Goal: Task Accomplishment & Management: Complete application form

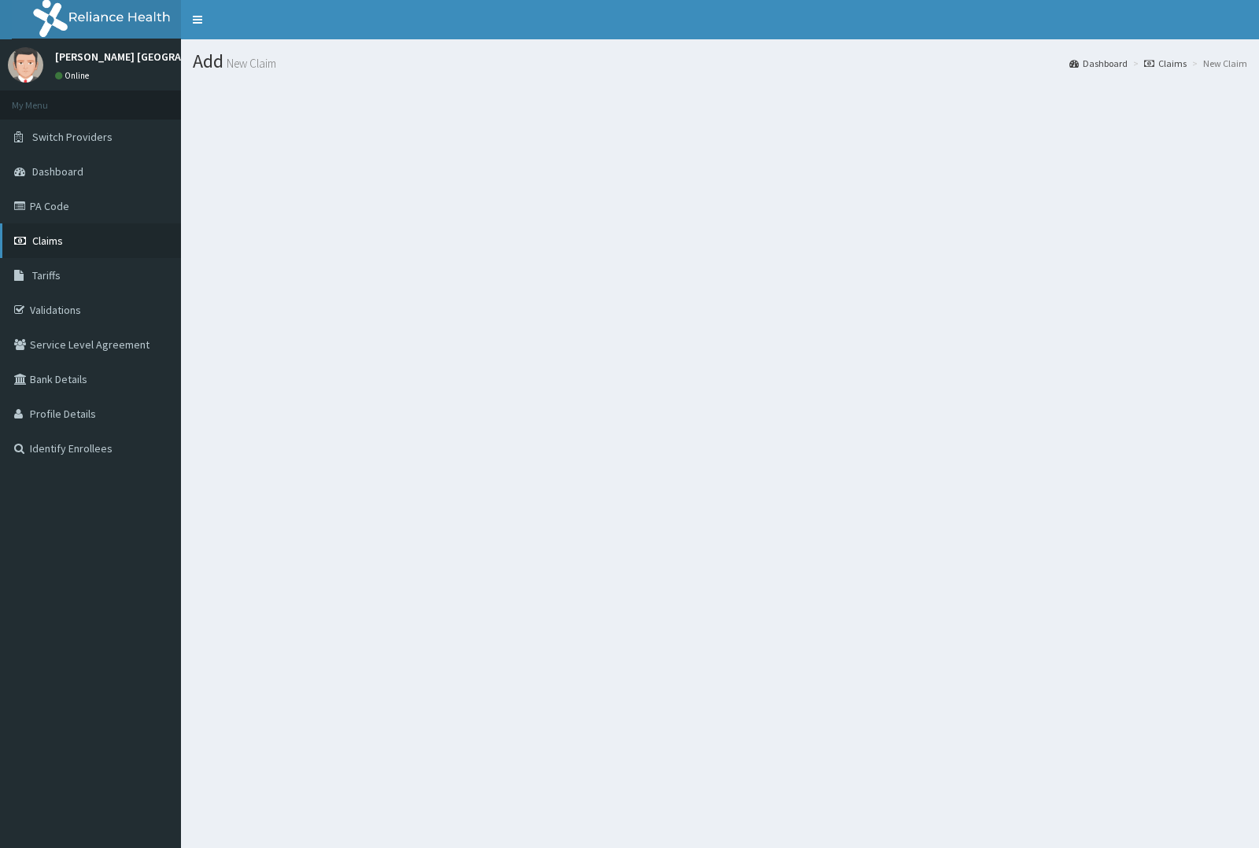
click at [94, 230] on link "Claims" at bounding box center [90, 241] width 181 height 35
click at [115, 158] on link "Dashboard" at bounding box center [90, 171] width 181 height 35
click at [126, 250] on link "Claims" at bounding box center [90, 241] width 181 height 35
click at [109, 185] on link "Dashboard" at bounding box center [90, 171] width 181 height 35
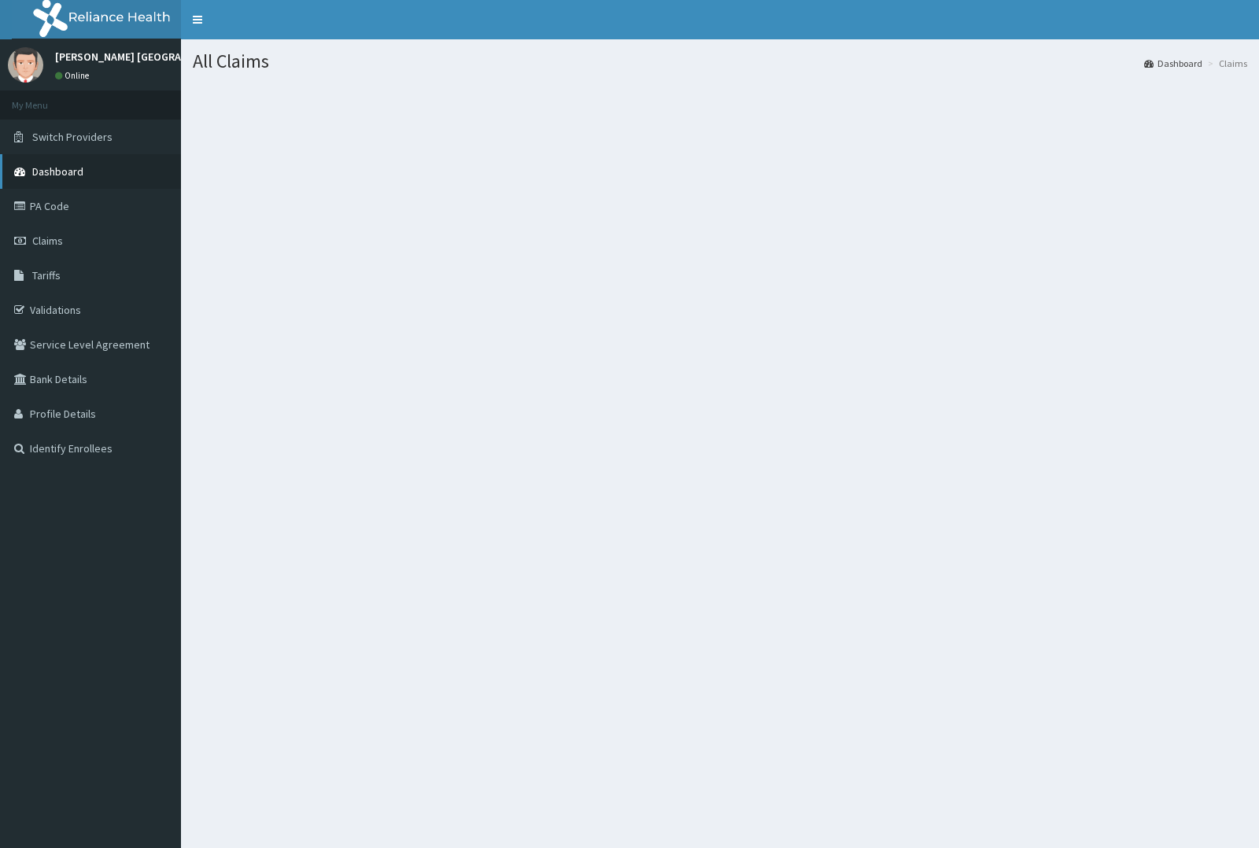
click at [109, 185] on link "Dashboard" at bounding box center [90, 171] width 181 height 35
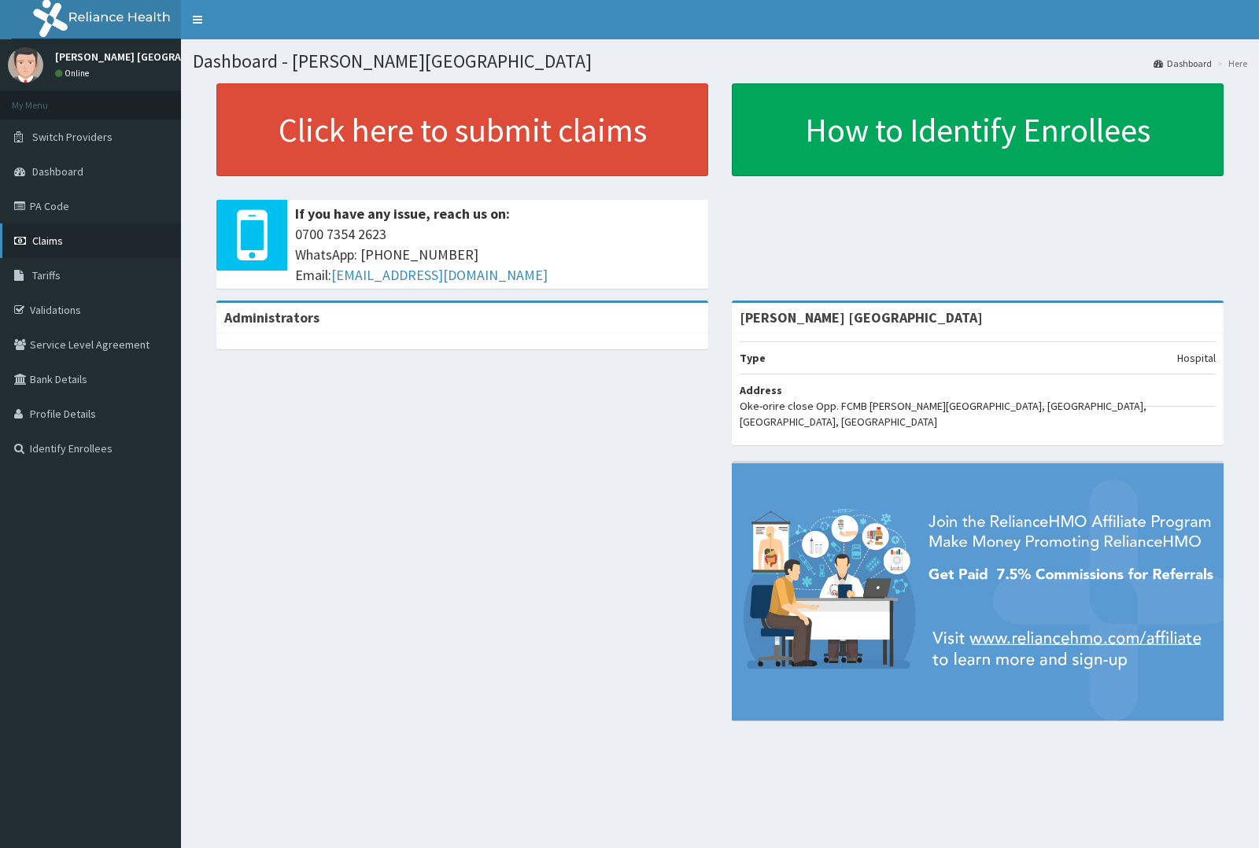
click at [38, 242] on span "Claims" at bounding box center [47, 241] width 31 height 14
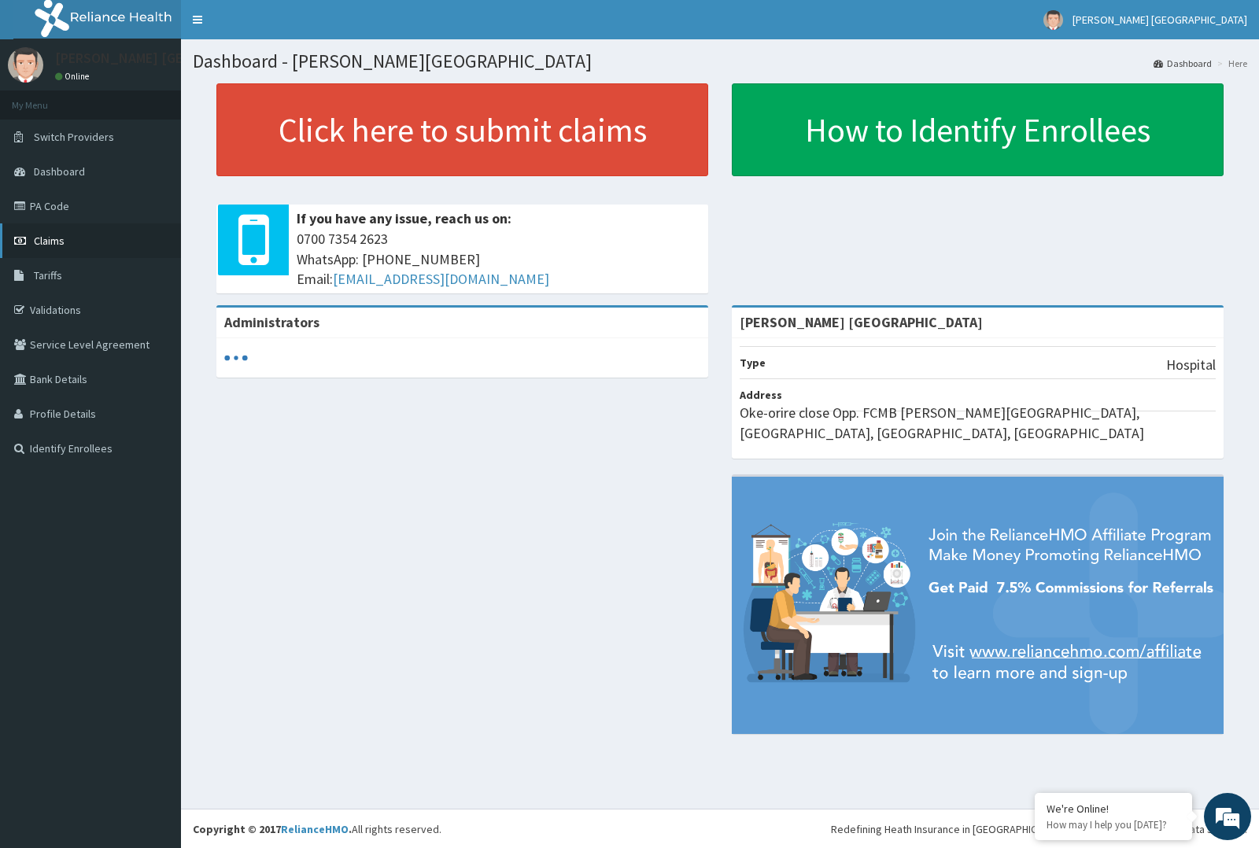
click at [57, 236] on span "Claims" at bounding box center [49, 241] width 31 height 14
click at [54, 240] on span "Claims" at bounding box center [49, 241] width 31 height 14
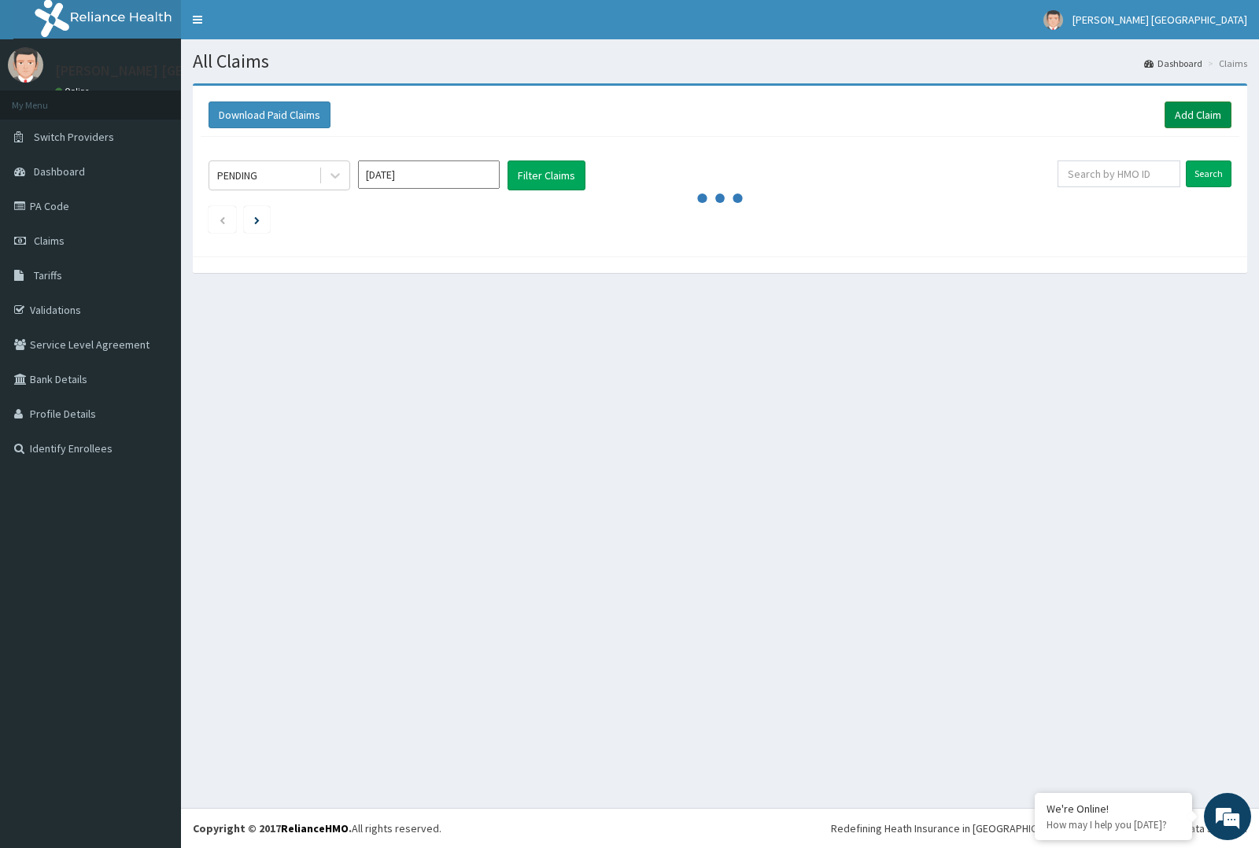
click at [1183, 108] on link "Add Claim" at bounding box center [1198, 115] width 67 height 27
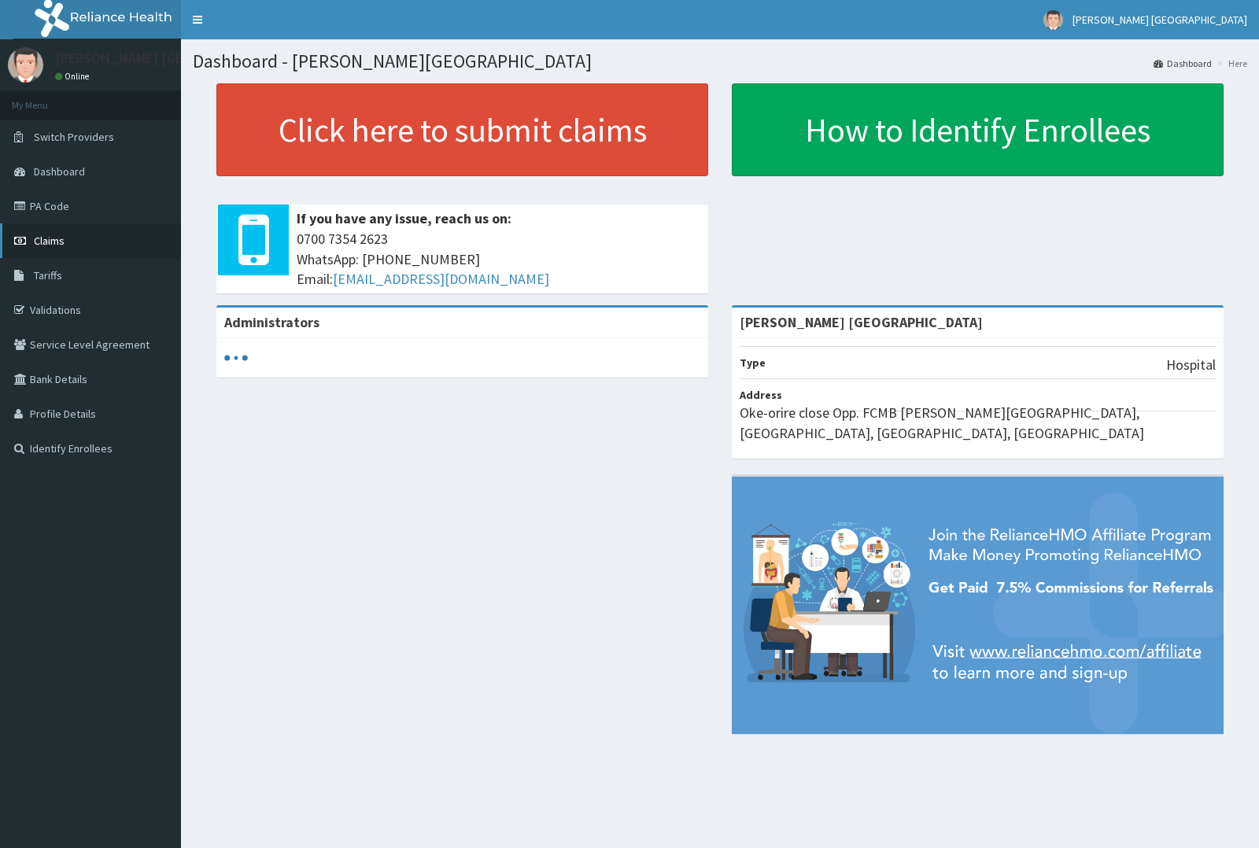
click at [68, 249] on link "Claims" at bounding box center [90, 241] width 181 height 35
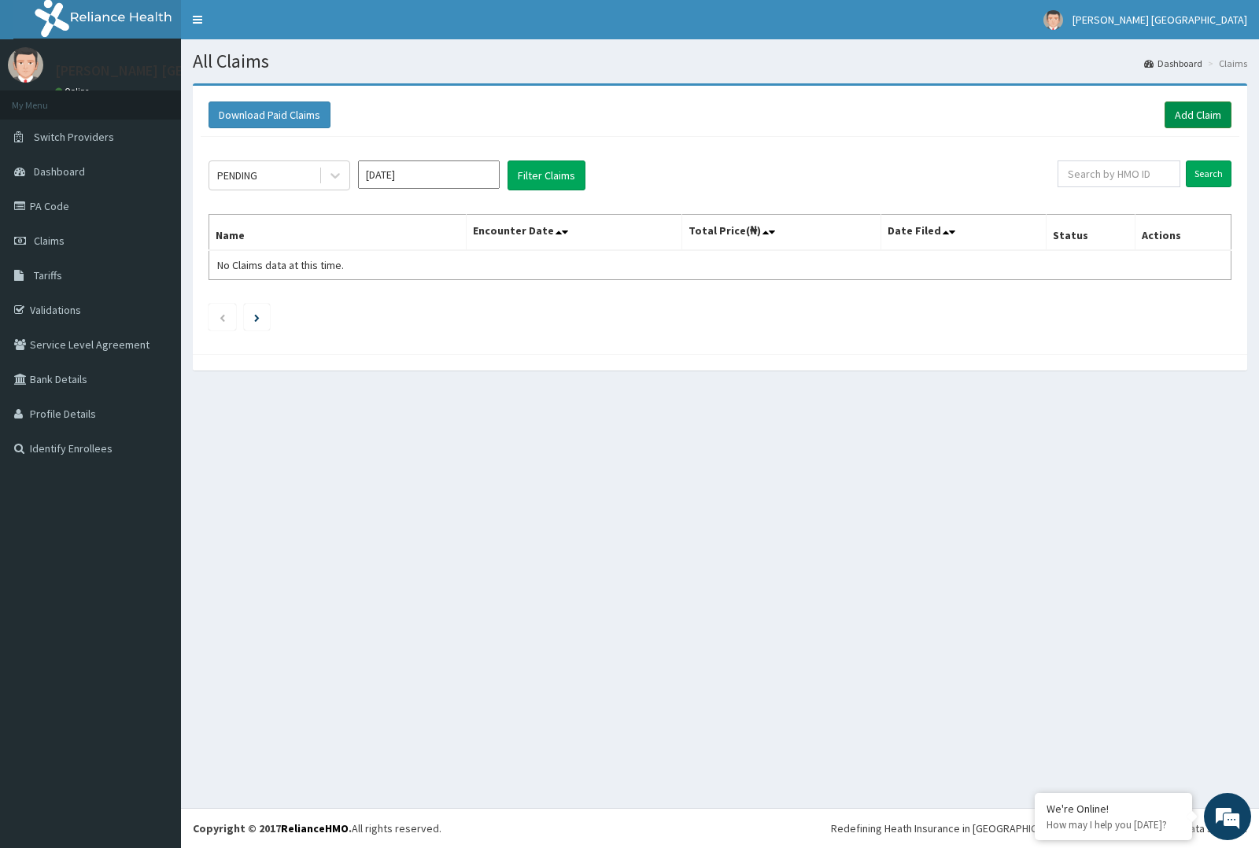
click at [1192, 114] on link "Add Claim" at bounding box center [1198, 115] width 67 height 27
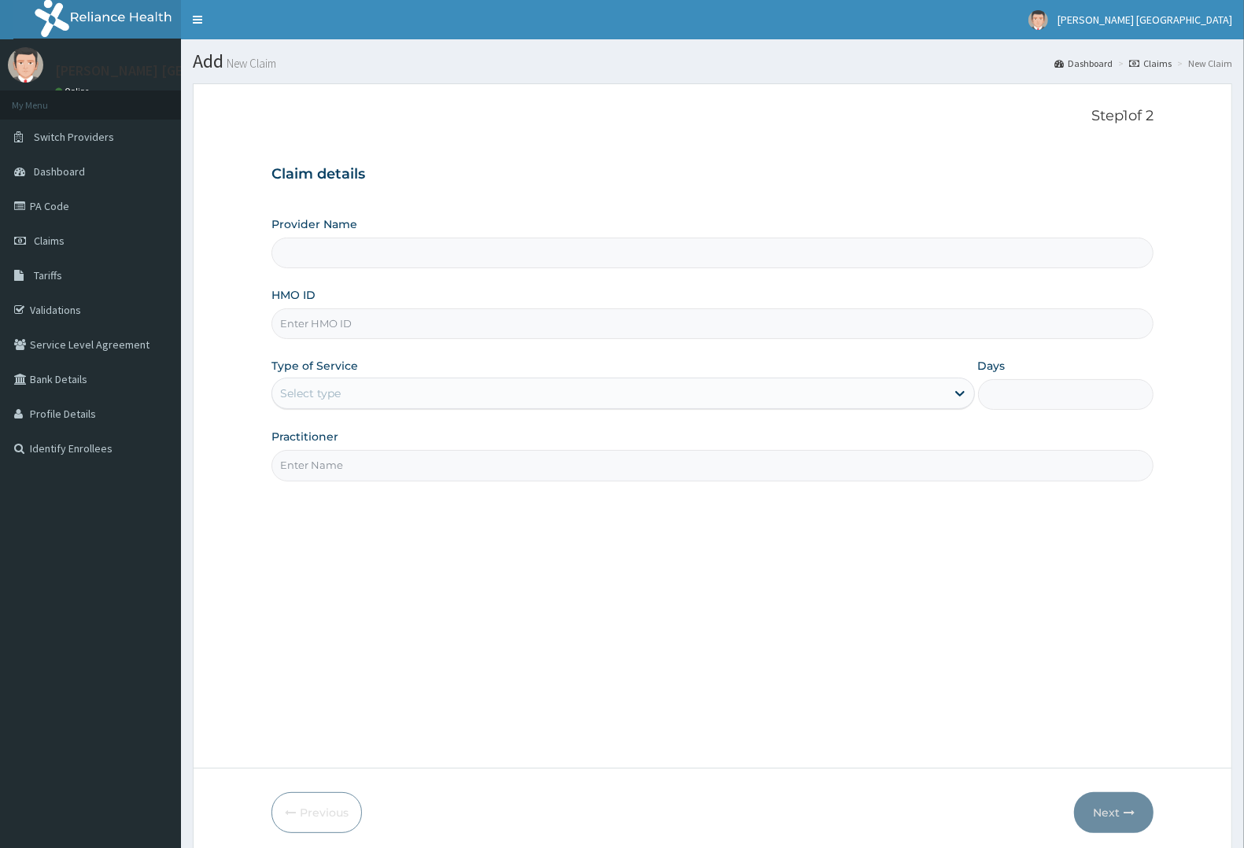
paste input "OLM/10019/D"
type input "OLM/10019/D"
click at [580, 392] on div "Select type" at bounding box center [609, 393] width 674 height 25
type input "[PERSON_NAME] [GEOGRAPHIC_DATA]"
click at [568, 409] on div "Select type" at bounding box center [624, 393] width 704 height 31
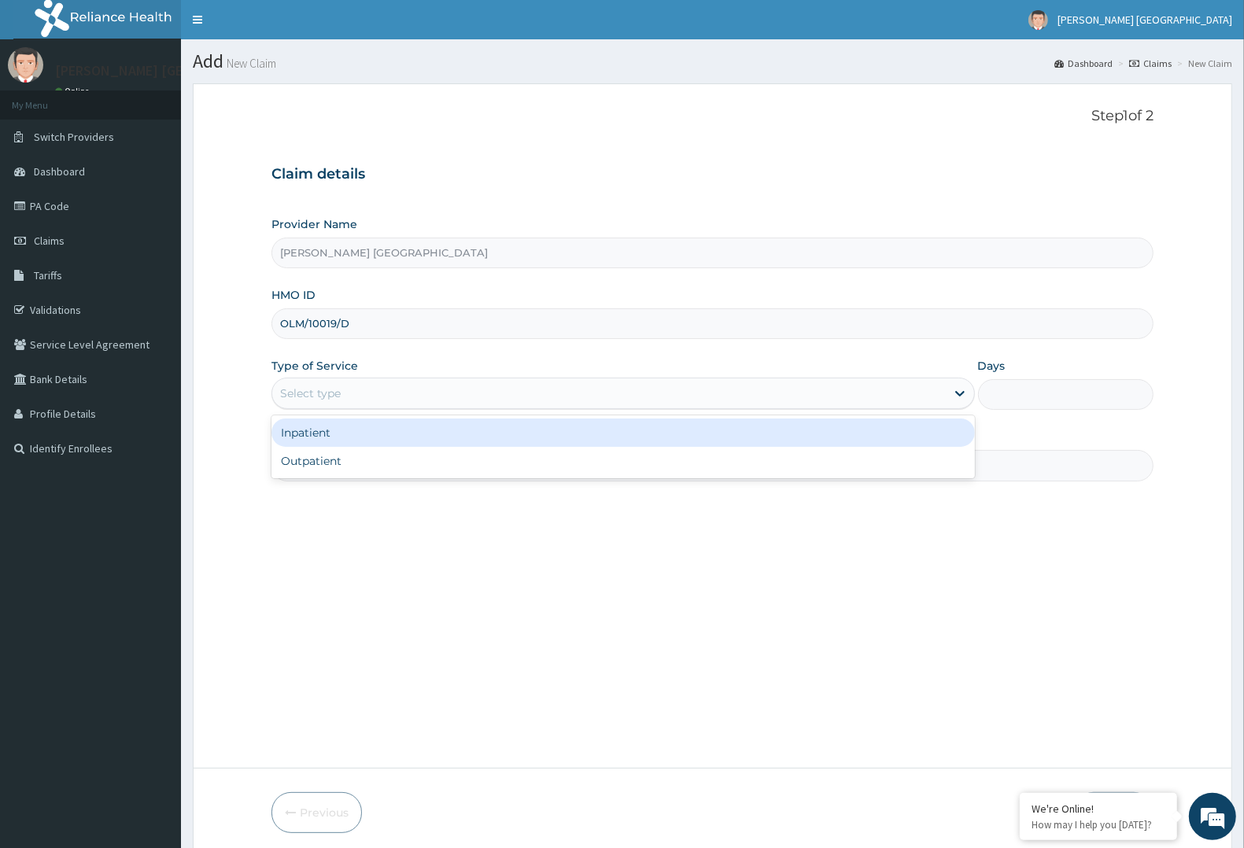
click at [568, 409] on div "Select type" at bounding box center [624, 393] width 704 height 31
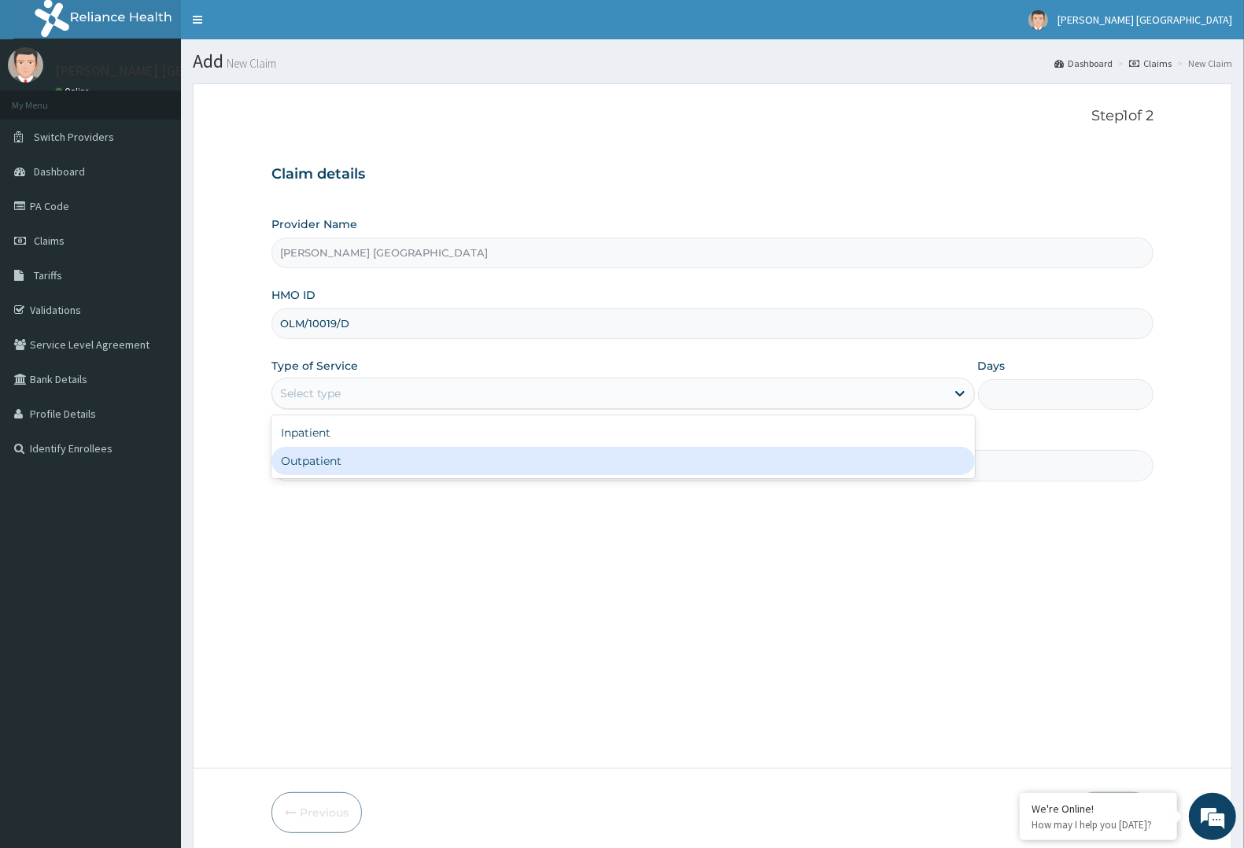
click at [535, 454] on div "Outpatient" at bounding box center [624, 461] width 704 height 28
type input "1"
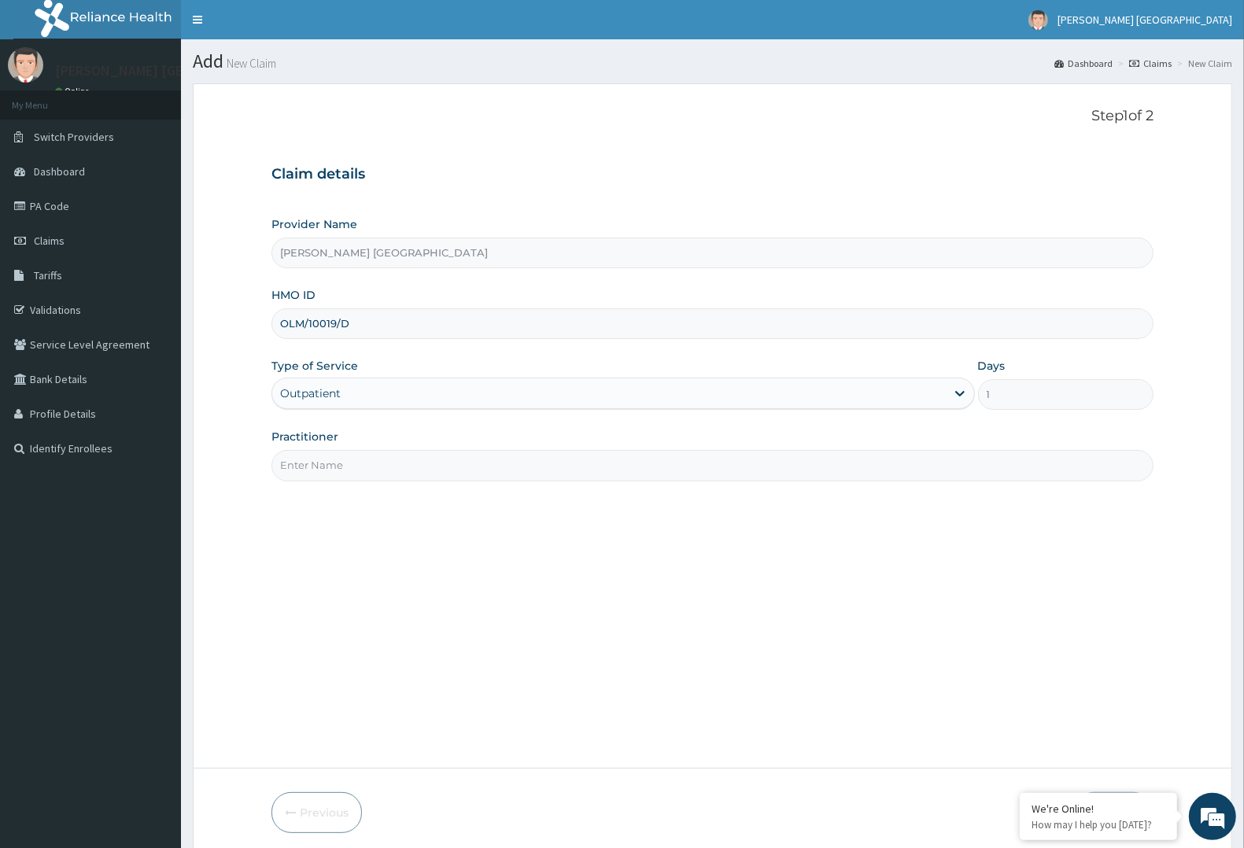
click at [535, 454] on input "Practitioner" at bounding box center [713, 465] width 882 height 31
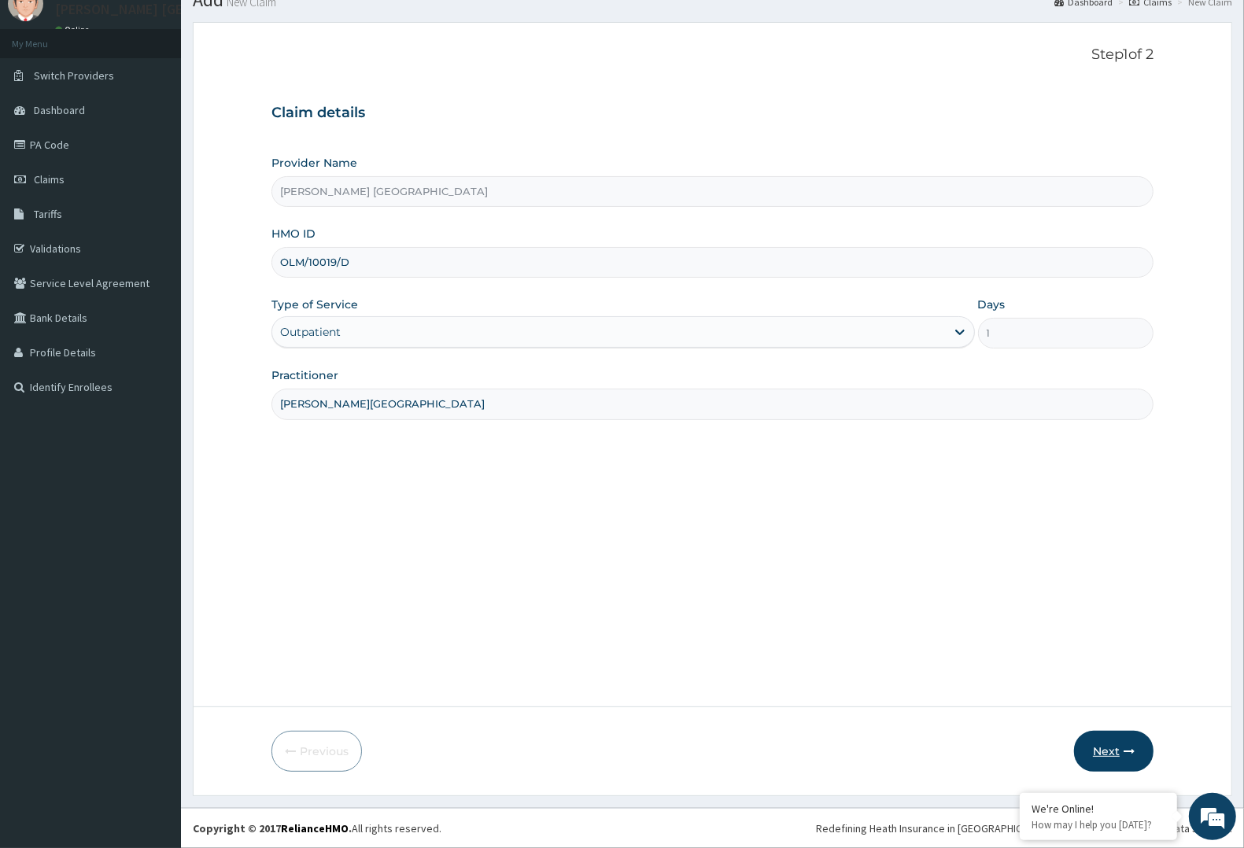
type input "DR F.A. DOSUMU"
click at [1122, 741] on button "Next" at bounding box center [1113, 751] width 79 height 41
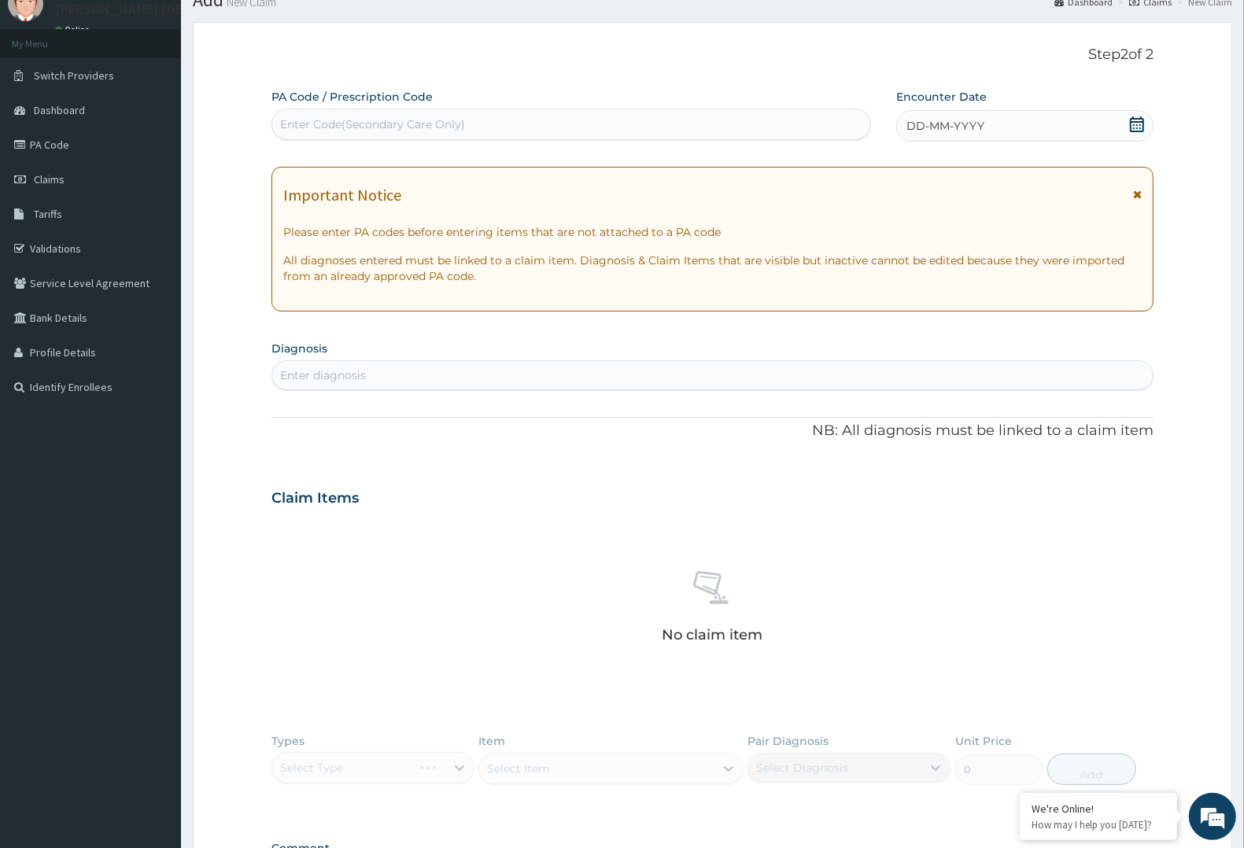
click at [937, 134] on div "DD-MM-YYYY" at bounding box center [1024, 125] width 257 height 31
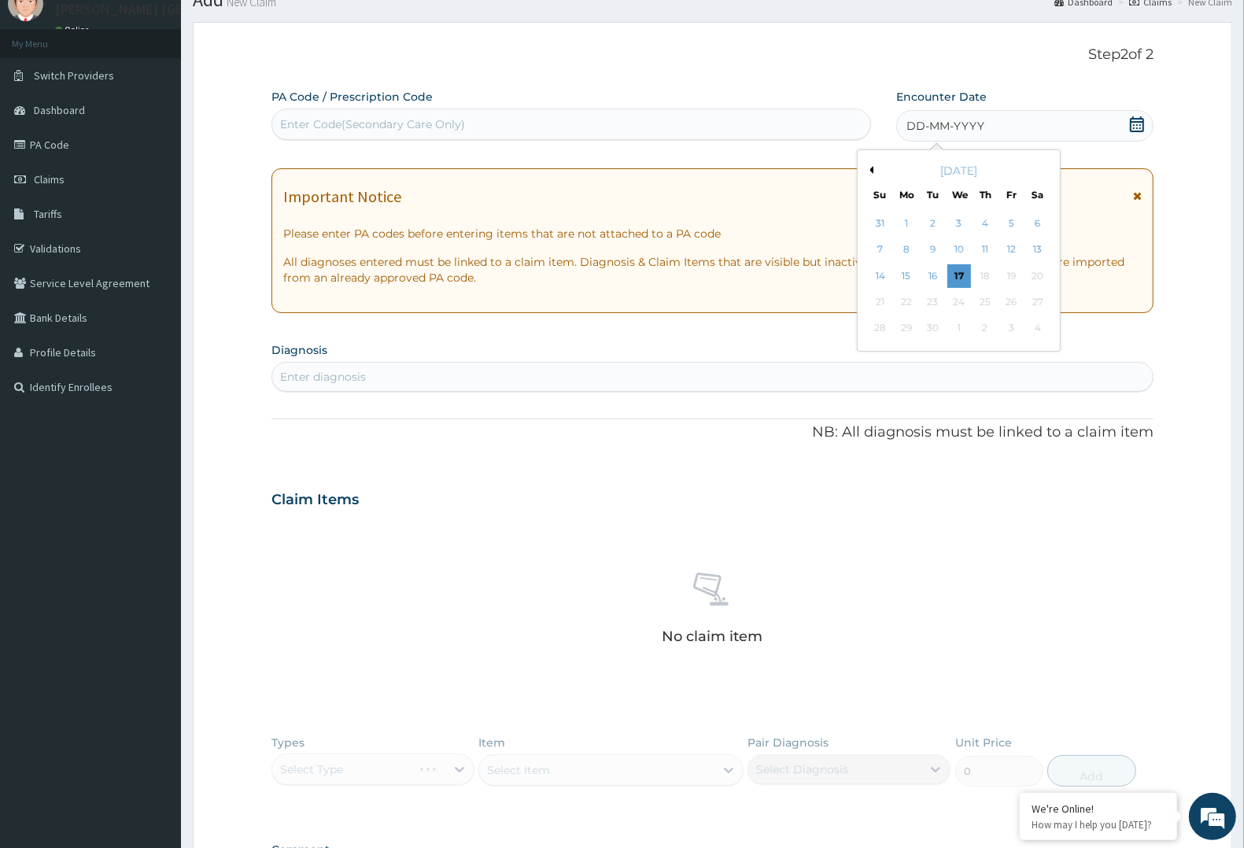
click at [918, 126] on span "DD-MM-YYYY" at bounding box center [946, 126] width 78 height 16
click at [870, 170] on button "Previous Month" at bounding box center [870, 170] width 8 height 8
click at [915, 297] on div "18" at bounding box center [907, 302] width 24 height 24
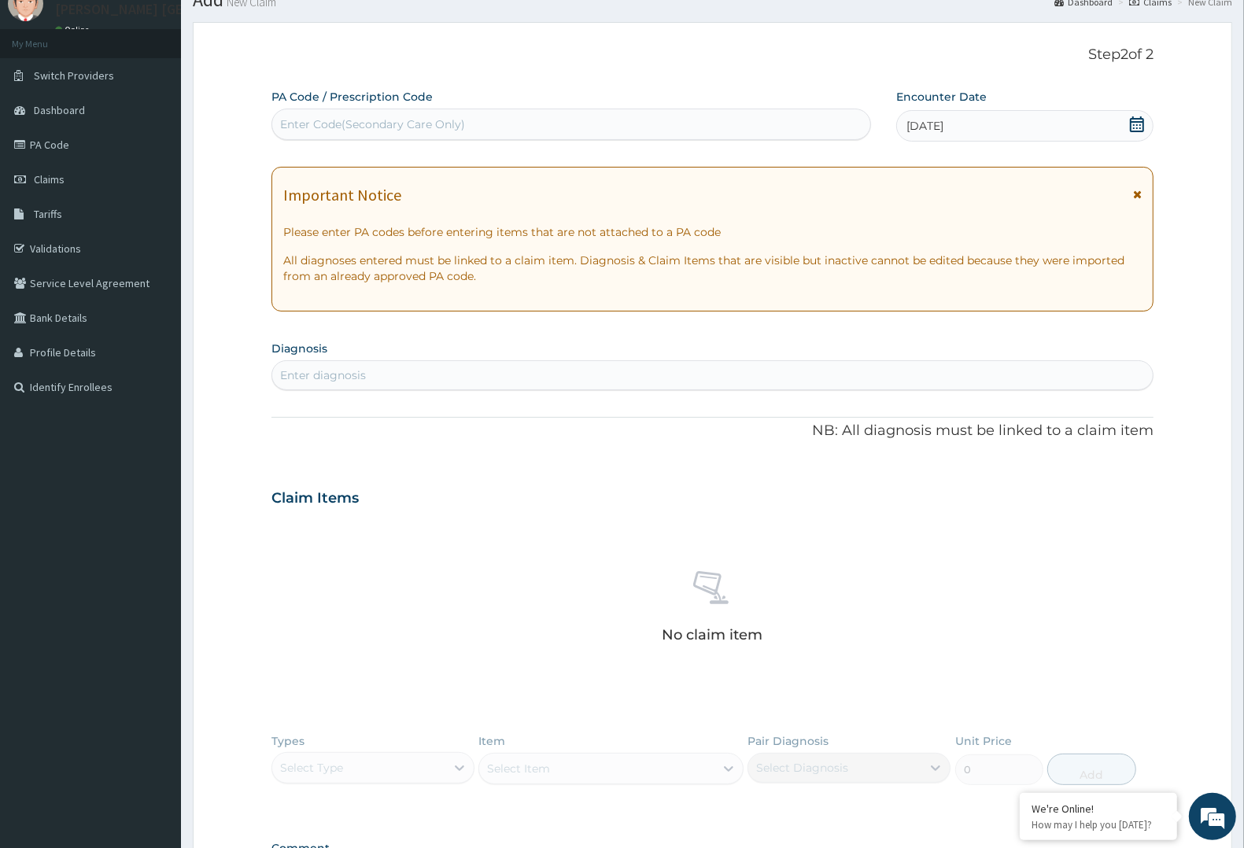
click at [460, 379] on div "Enter diagnosis" at bounding box center [712, 375] width 881 height 25
click at [299, 386] on div "Enter diagnosis" at bounding box center [712, 375] width 881 height 25
type input "O"
type input "UPPER RESP"
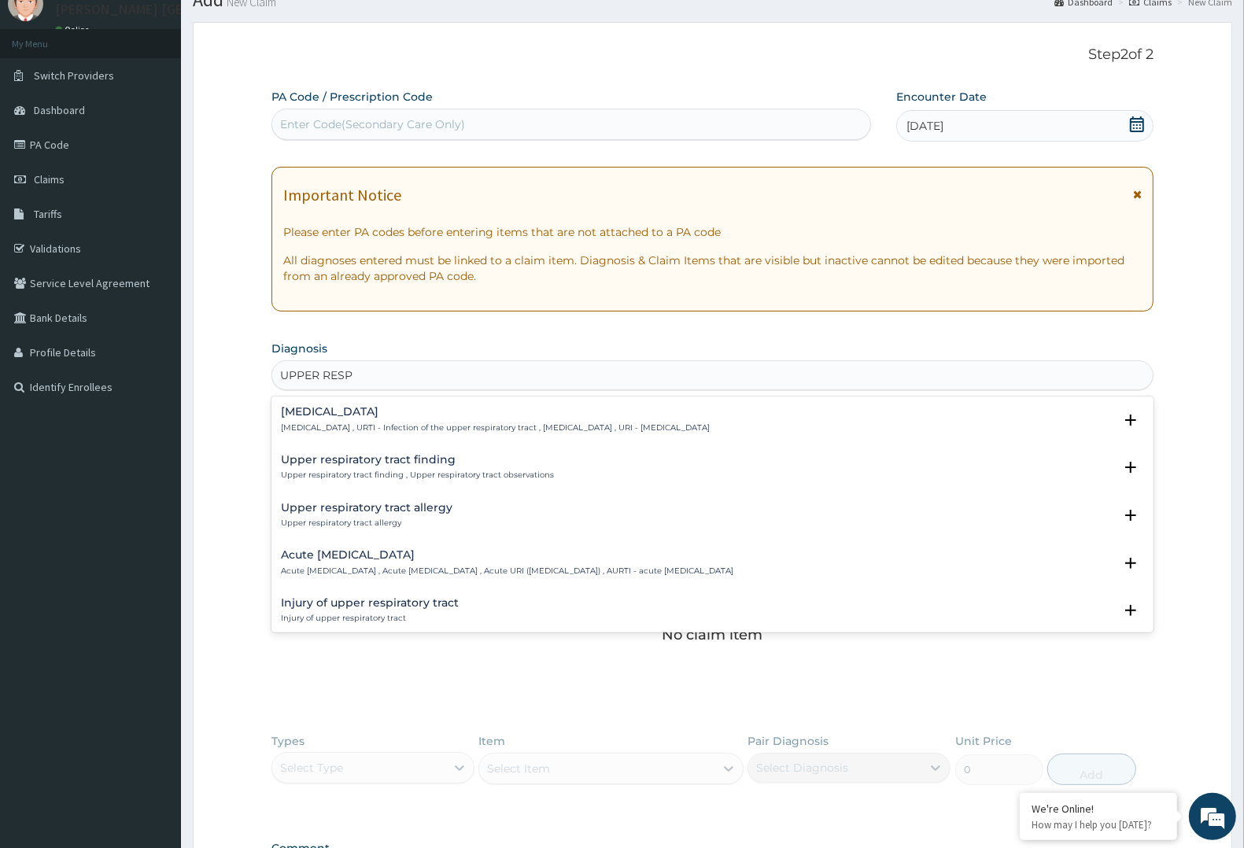
click at [390, 425] on p "Upper respiratory infection , URTI - Infection of the upper respiratory tract ,…" at bounding box center [495, 428] width 429 height 11
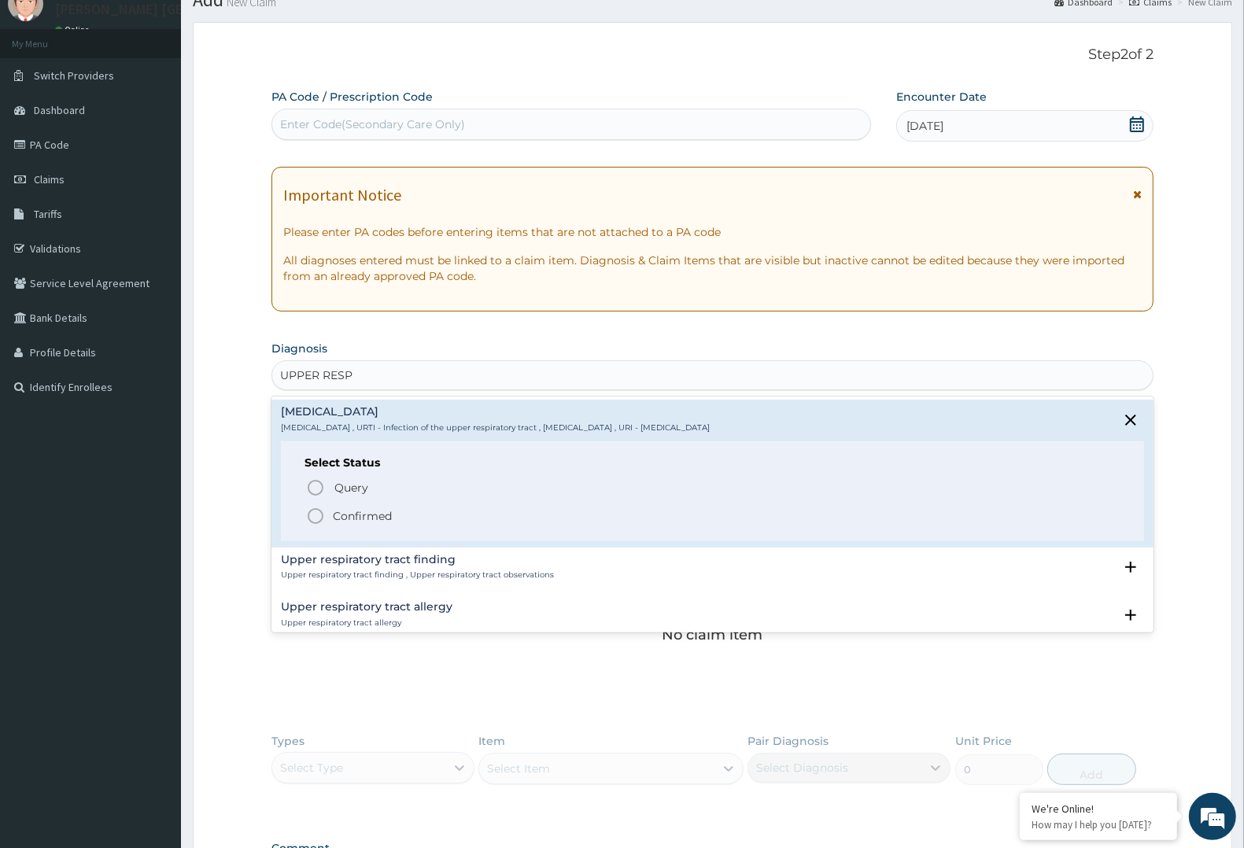
click at [355, 517] on p "Confirmed" at bounding box center [362, 516] width 59 height 16
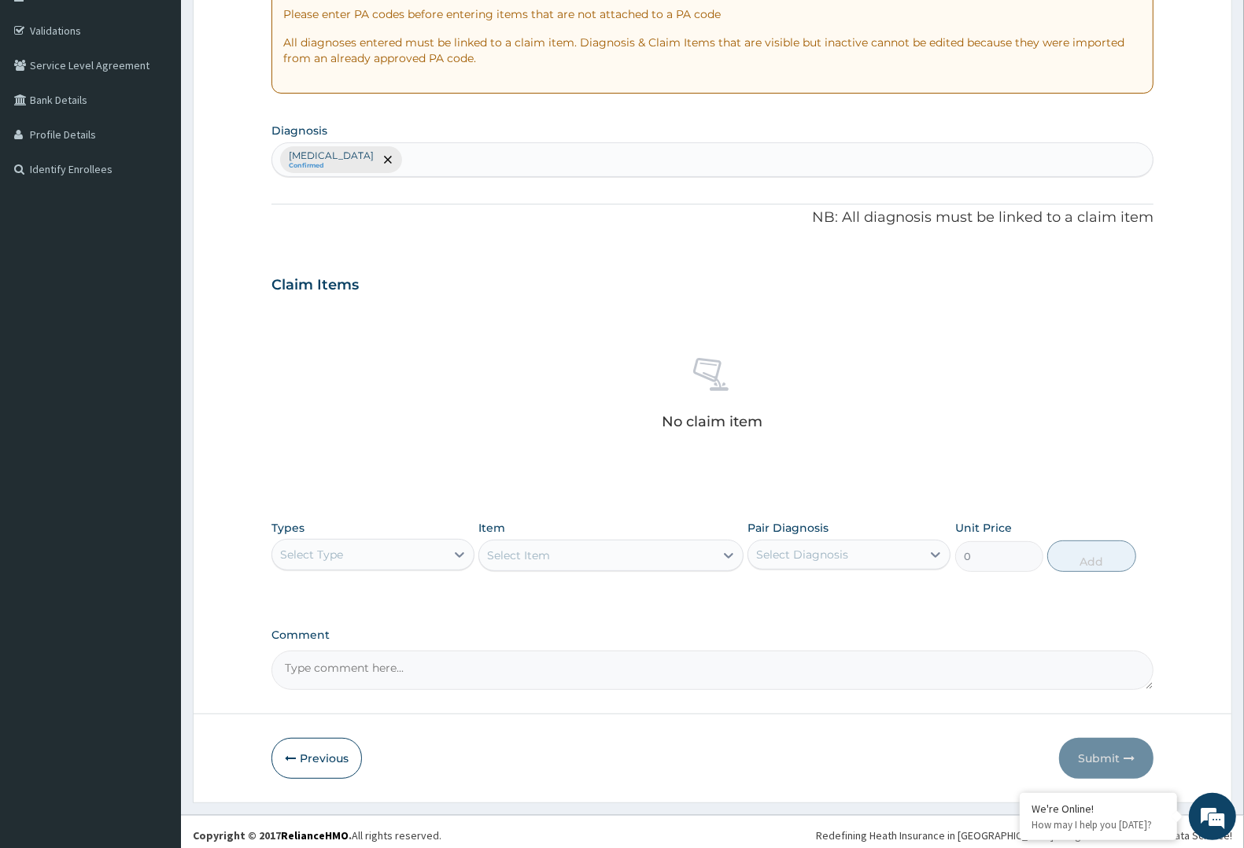
scroll to position [287, 0]
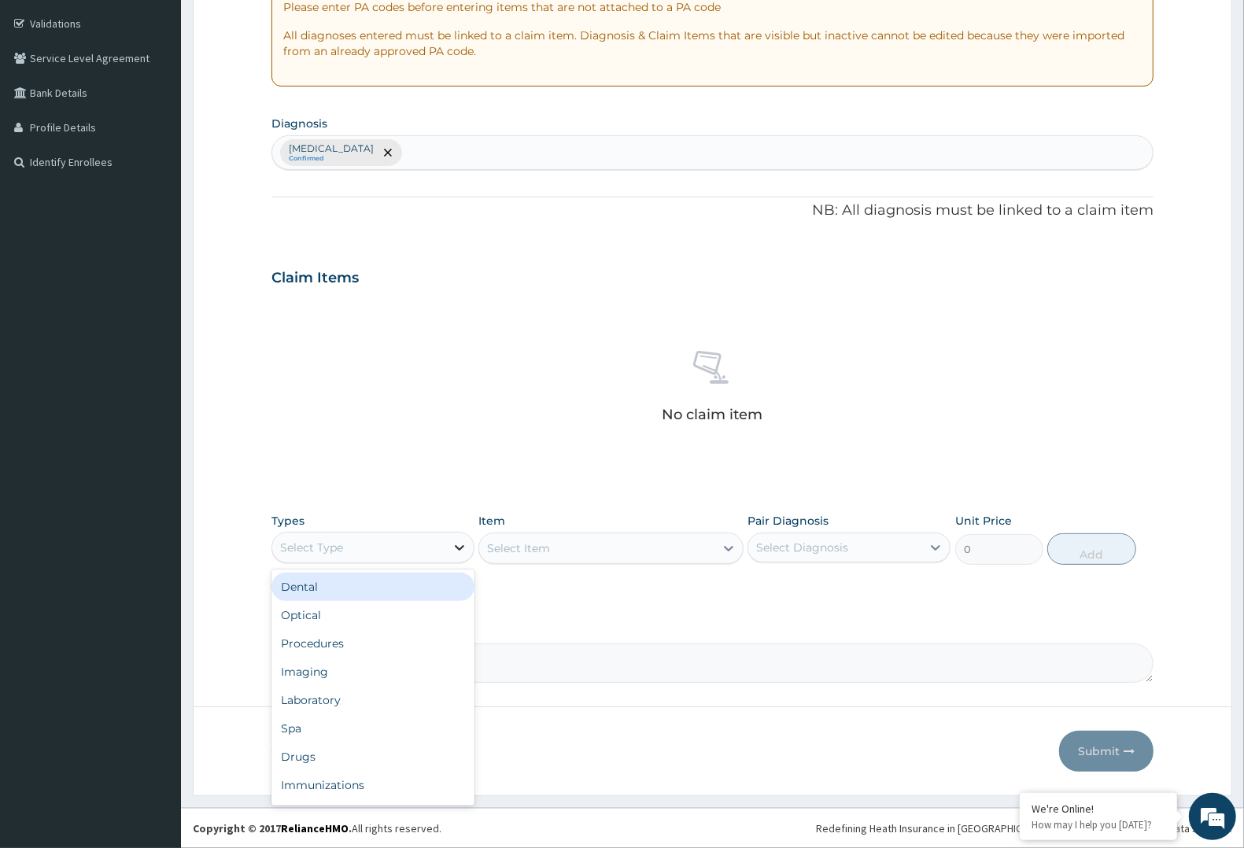
click at [445, 553] on div at bounding box center [459, 548] width 28 height 28
click at [383, 652] on div "Procedures" at bounding box center [373, 644] width 203 height 28
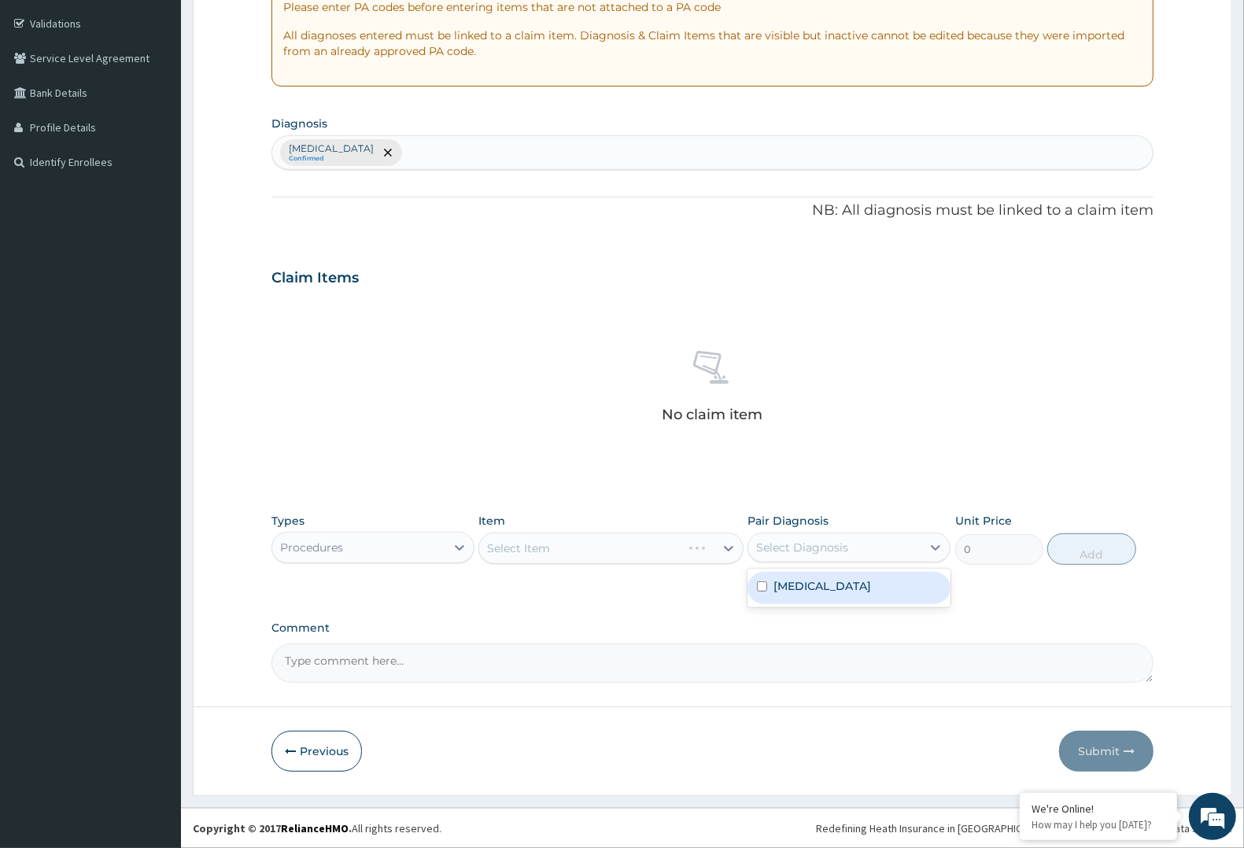
click at [915, 556] on div "Select Diagnosis" at bounding box center [835, 547] width 173 height 25
click at [897, 599] on div "Upper respiratory infection" at bounding box center [849, 588] width 203 height 32
checkbox input "true"
click at [717, 552] on div "Select Item" at bounding box center [611, 548] width 264 height 31
click at [623, 539] on div "Select Item" at bounding box center [596, 548] width 235 height 25
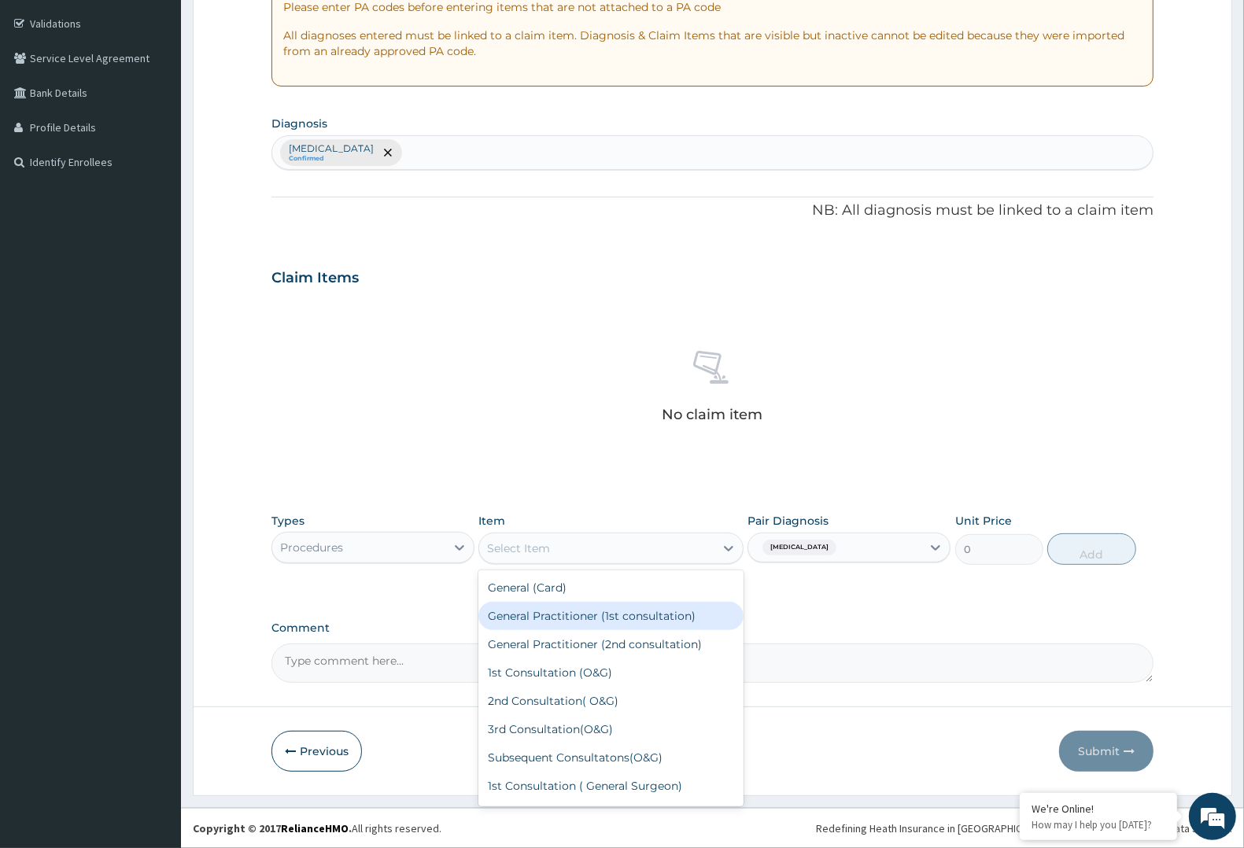
drag, startPoint x: 612, startPoint y: 615, endPoint x: 896, endPoint y: 603, distance: 283.6
click at [612, 616] on div "General Practitioner (1st consultation)" at bounding box center [611, 616] width 264 height 28
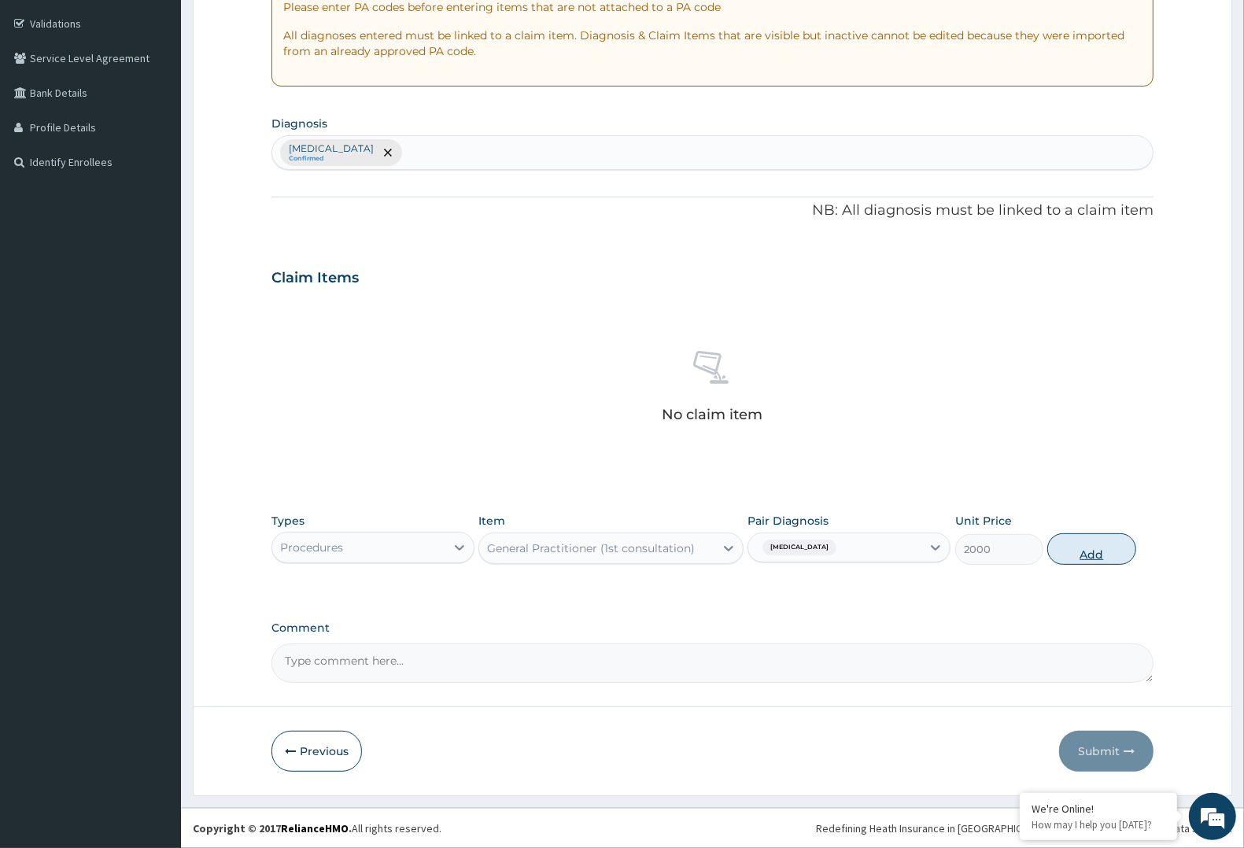
click at [1098, 549] on button "Add" at bounding box center [1092, 549] width 88 height 31
type input "0"
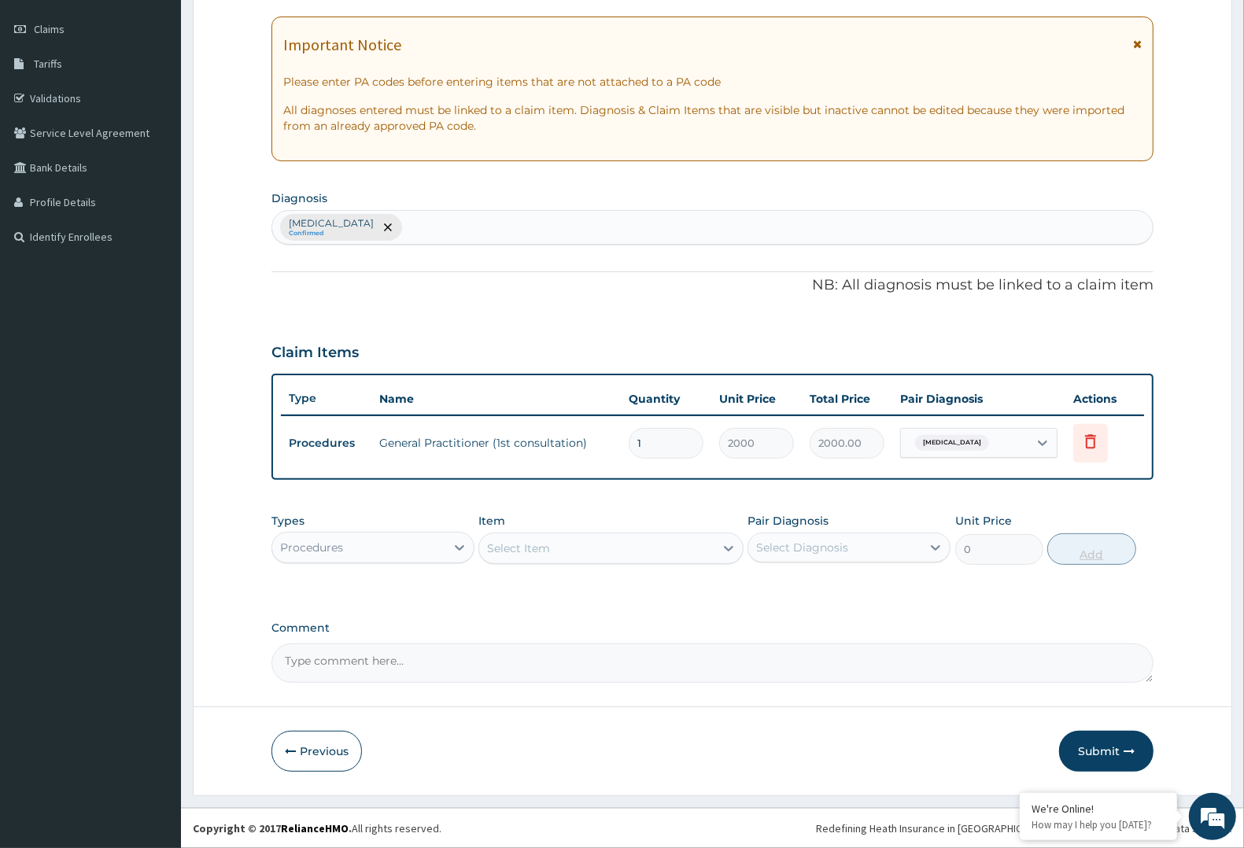
scroll to position [210, 0]
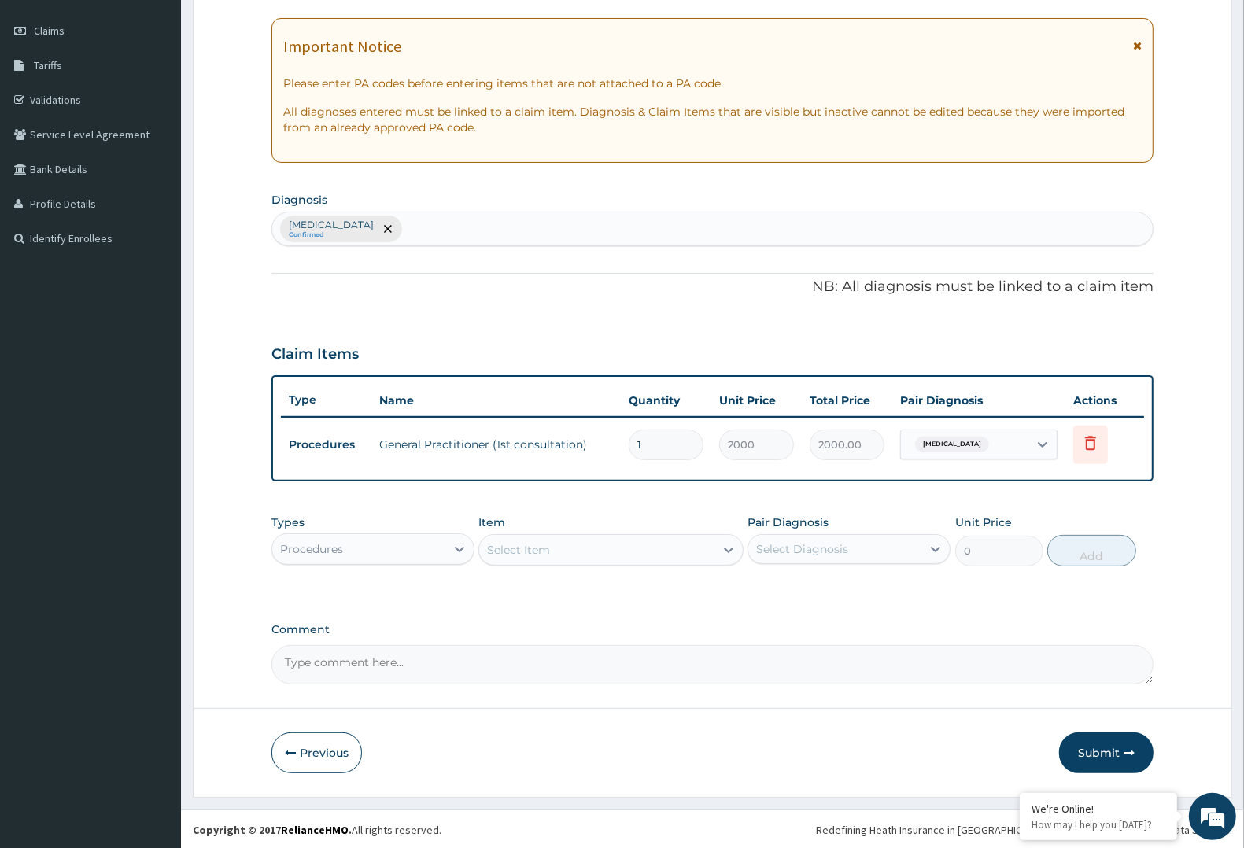
click at [392, 541] on div "Procedures" at bounding box center [358, 549] width 173 height 25
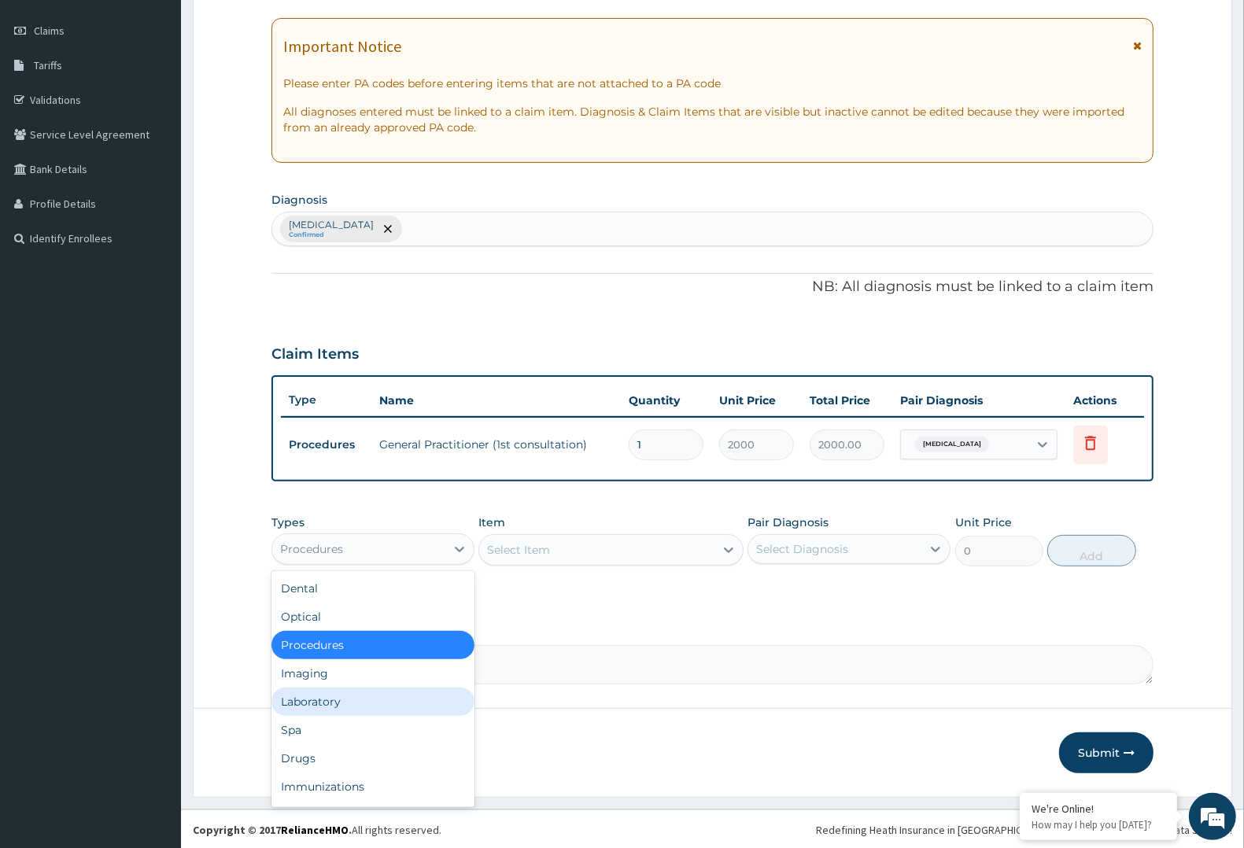
click at [364, 704] on div "Laboratory" at bounding box center [373, 702] width 203 height 28
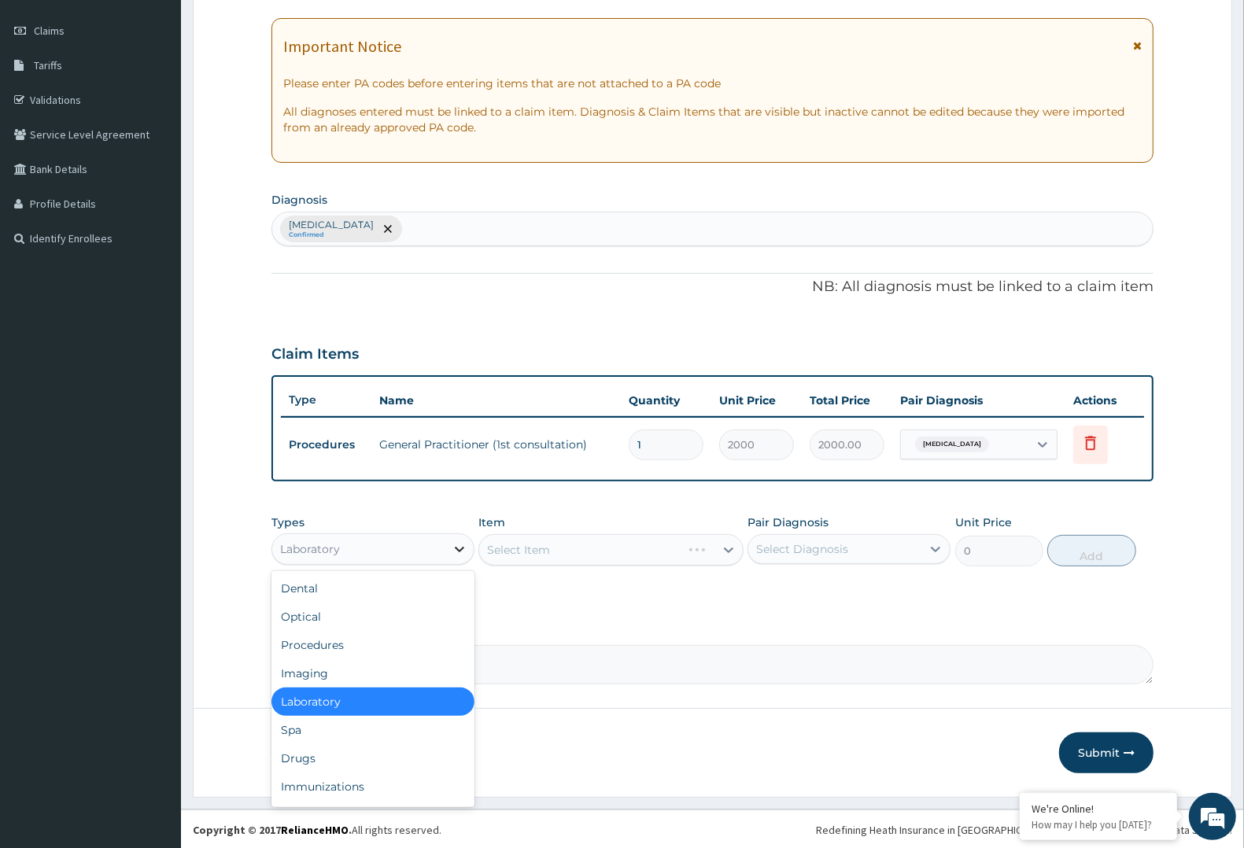
click at [452, 542] on icon at bounding box center [460, 550] width 16 height 16
click at [370, 760] on div "Drugs" at bounding box center [373, 759] width 203 height 28
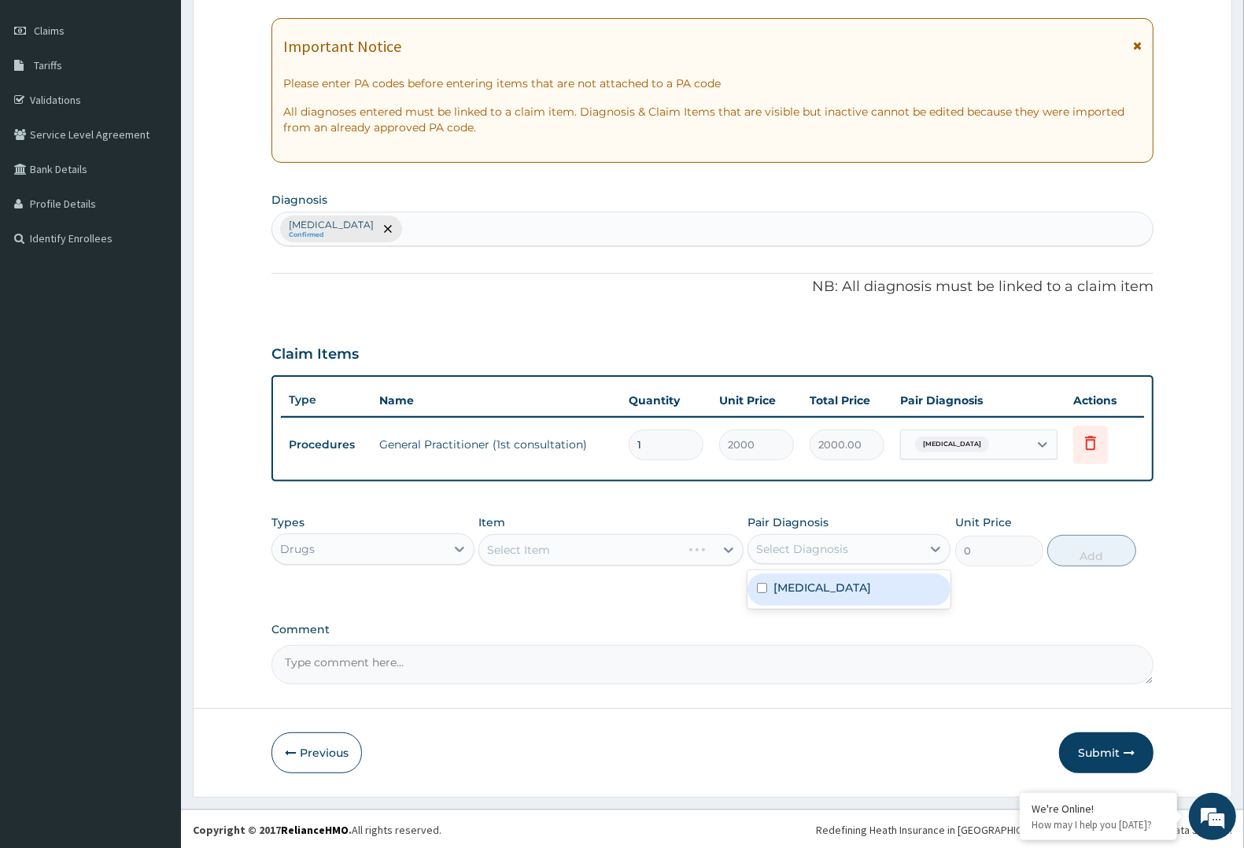
click at [862, 542] on div "Select Diagnosis" at bounding box center [835, 549] width 173 height 25
click at [840, 580] on label "Upper respiratory infection" at bounding box center [823, 588] width 98 height 16
checkbox input "true"
click at [616, 555] on div "Select Item" at bounding box center [596, 550] width 235 height 25
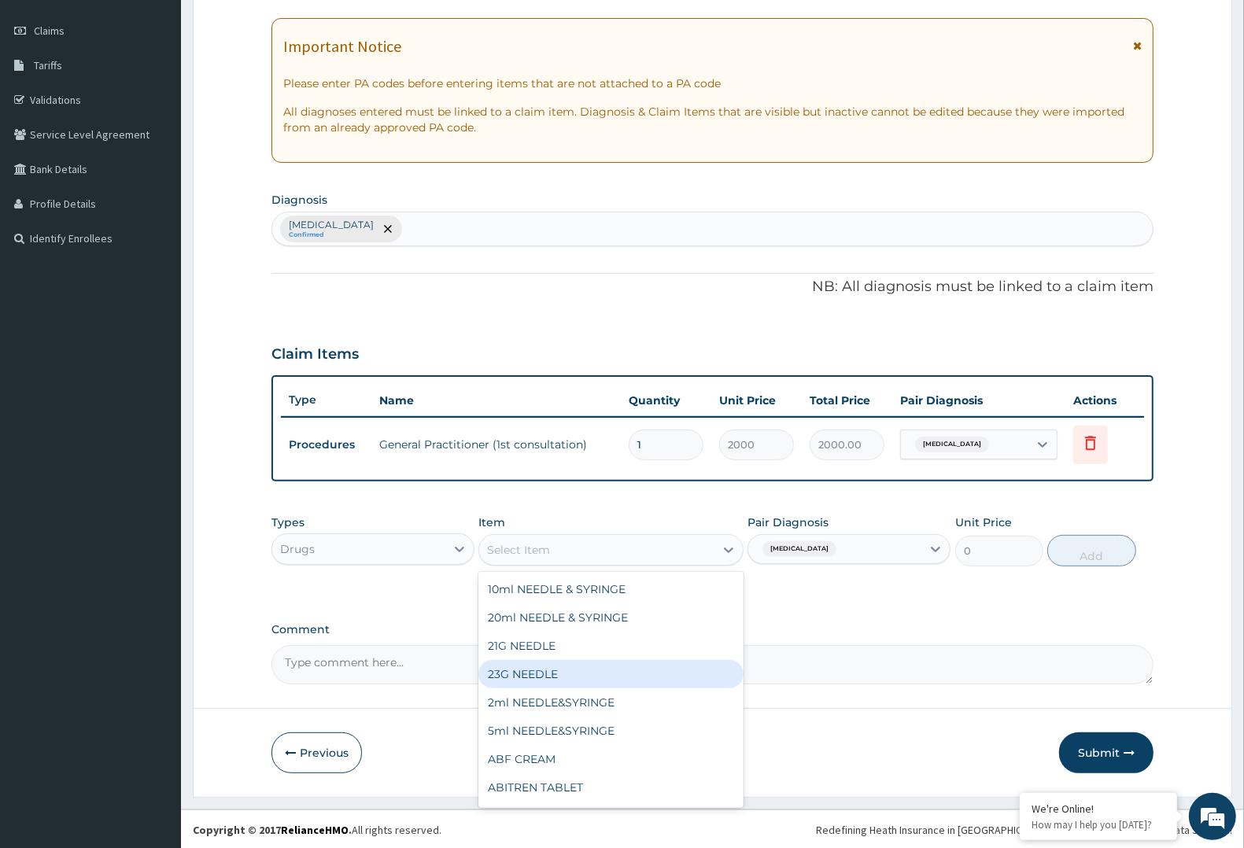
type input "A"
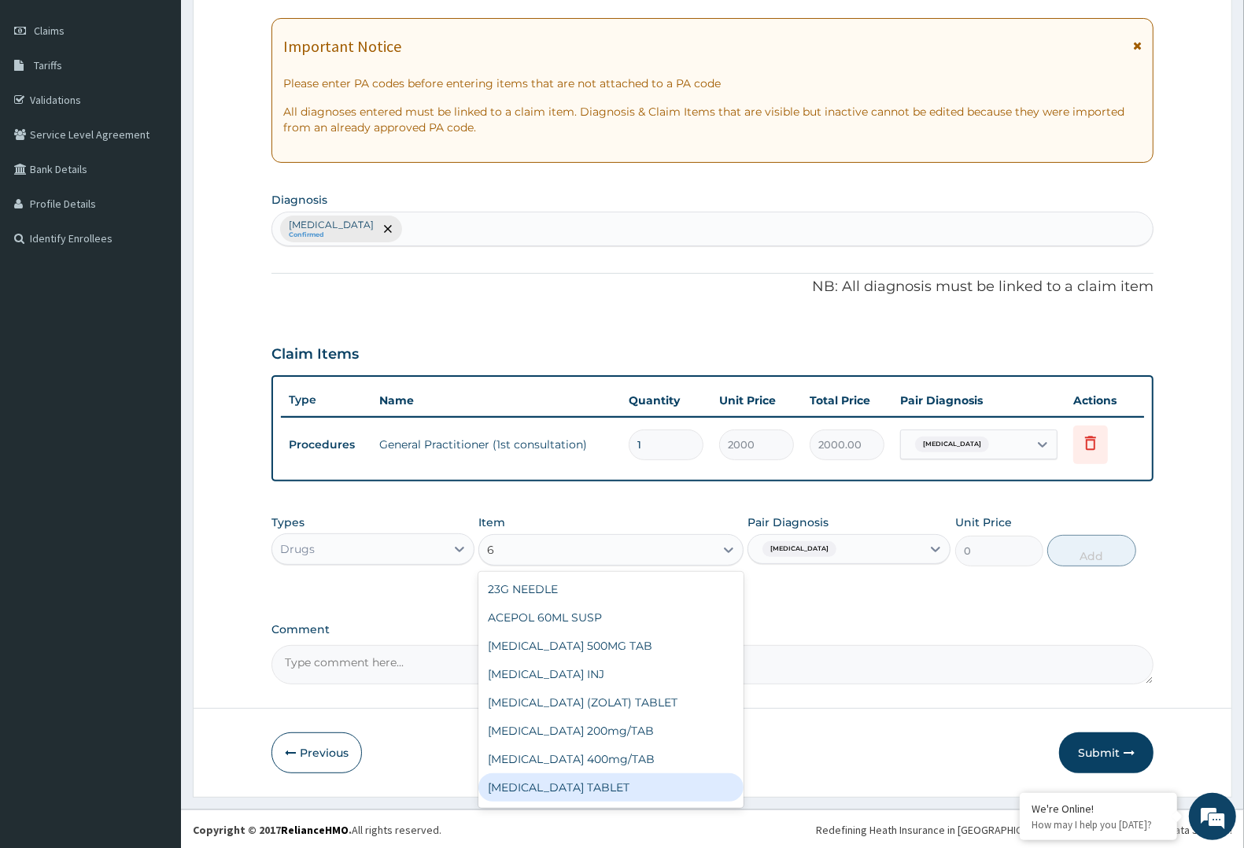
type input "62"
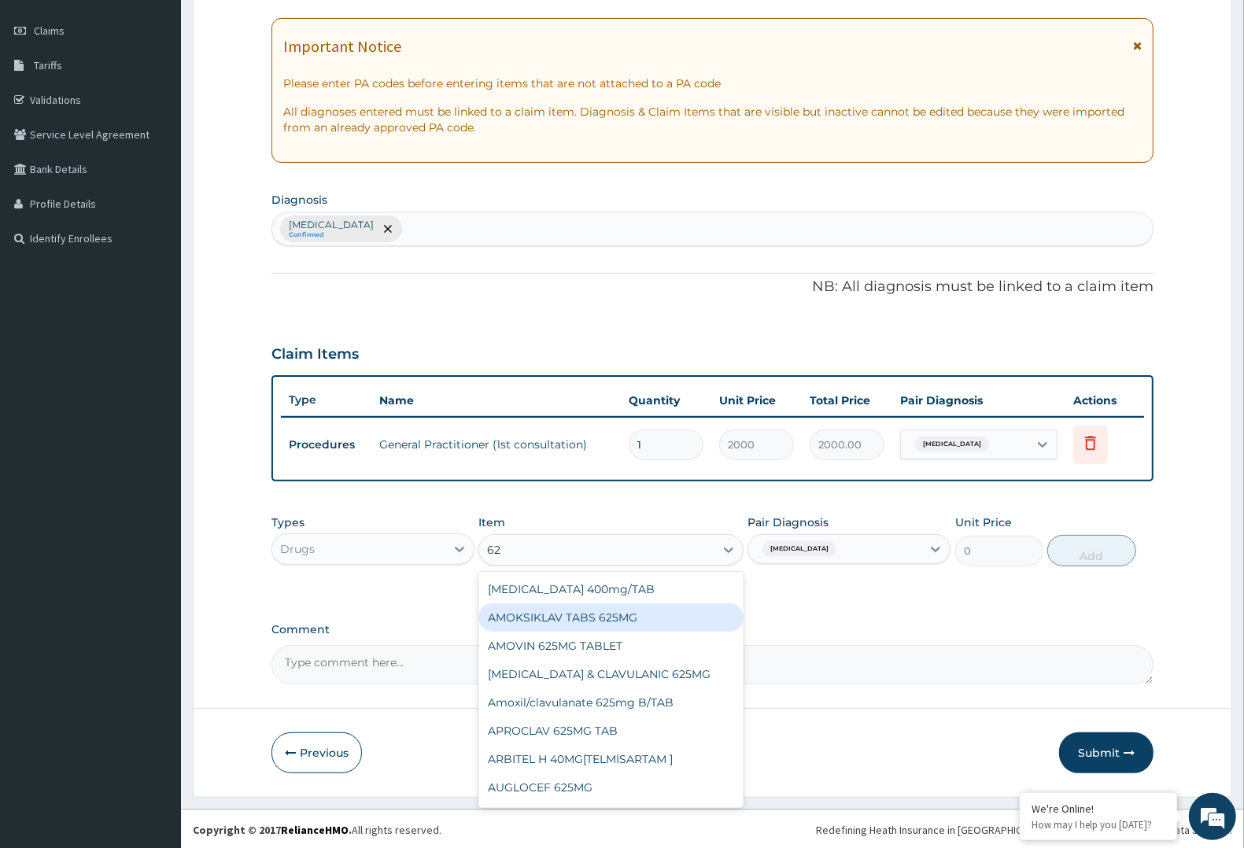
click at [610, 615] on div "AMOKSIKLAV TABS 625MG" at bounding box center [611, 618] width 264 height 28
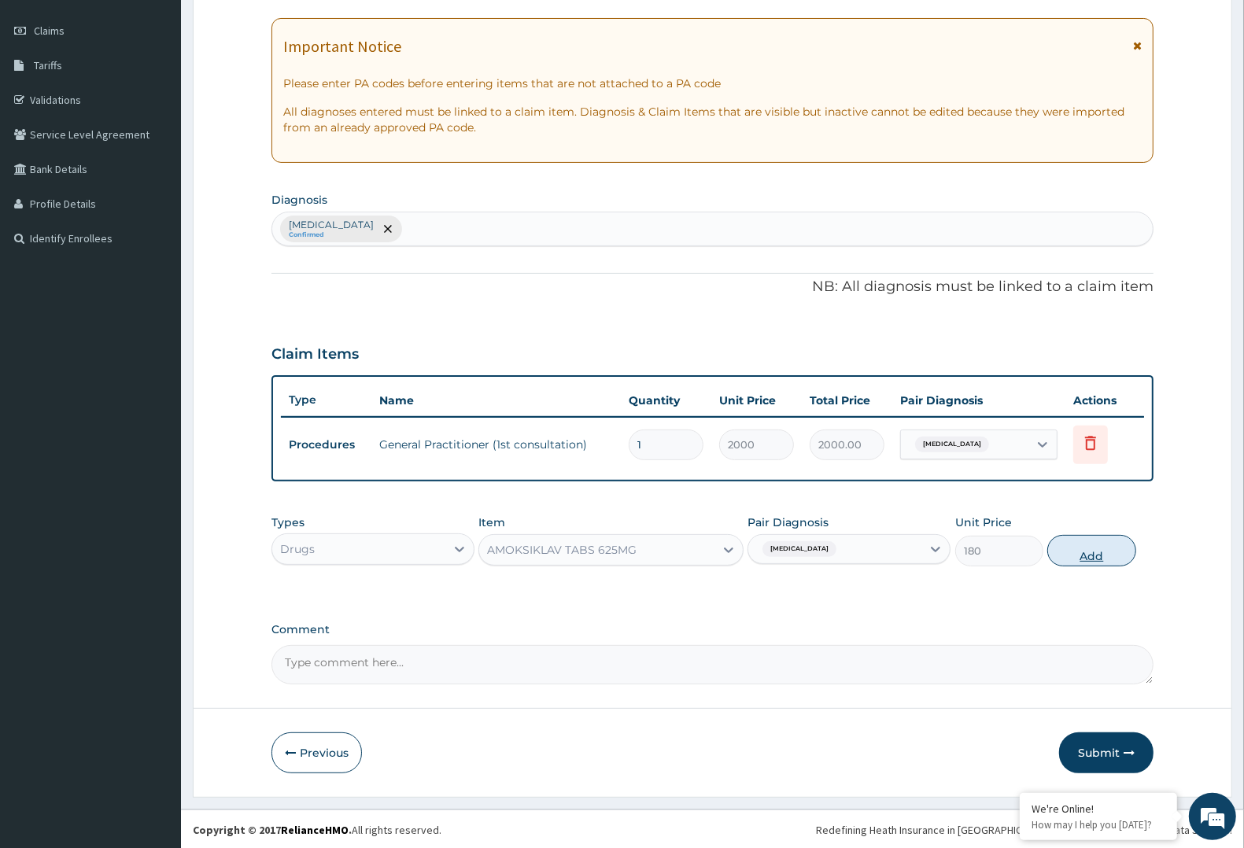
click at [1106, 545] on button "Add" at bounding box center [1092, 550] width 88 height 31
type input "0"
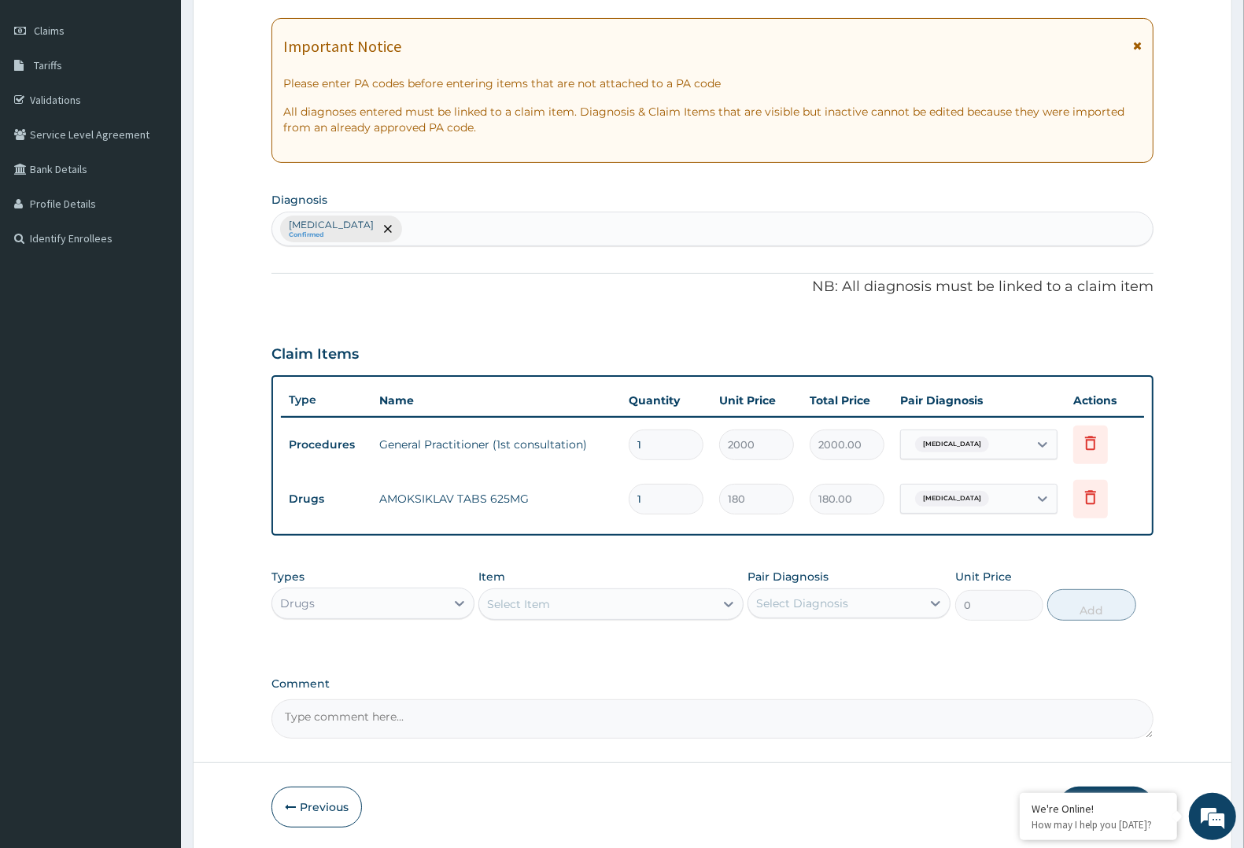
type input "14"
type input "2520.00"
type input "14"
click at [533, 601] on div "Select Item" at bounding box center [518, 605] width 63 height 16
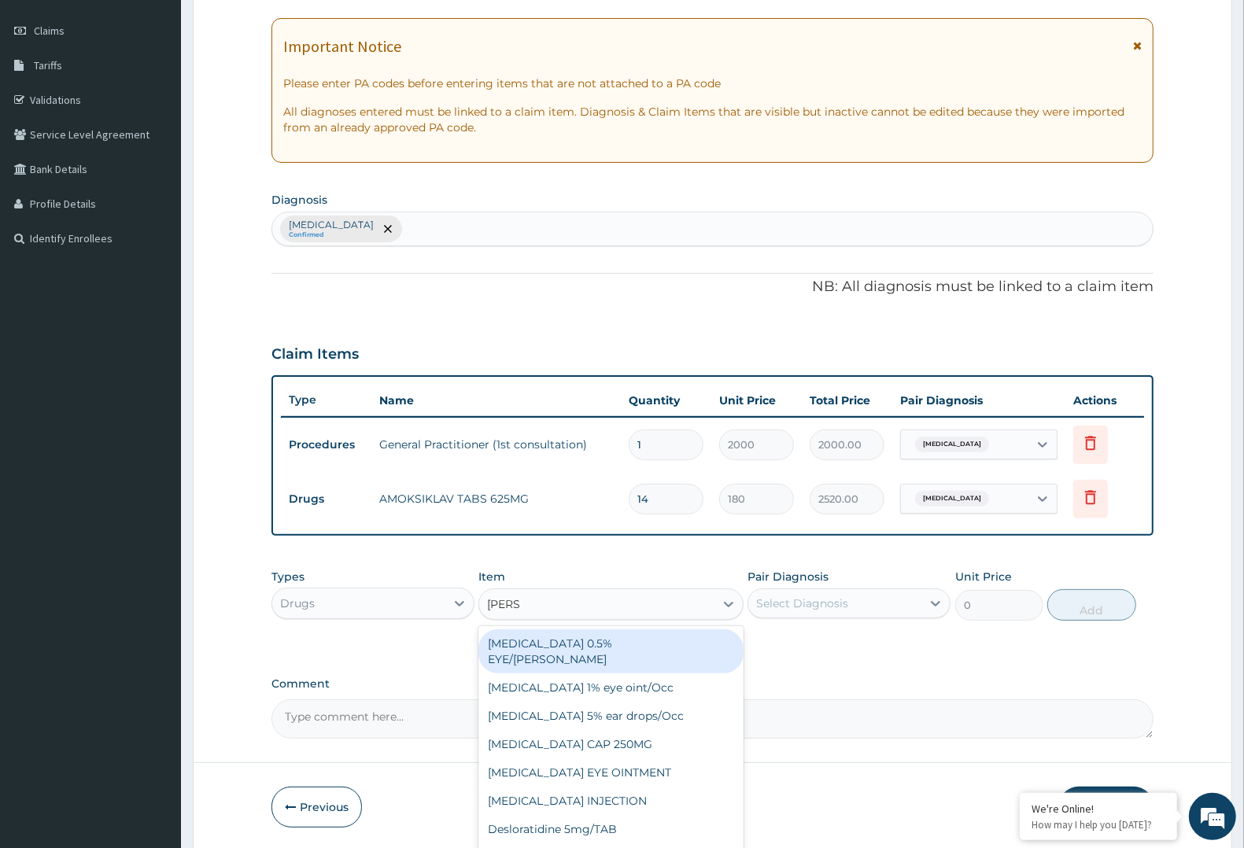
type input "LORAT"
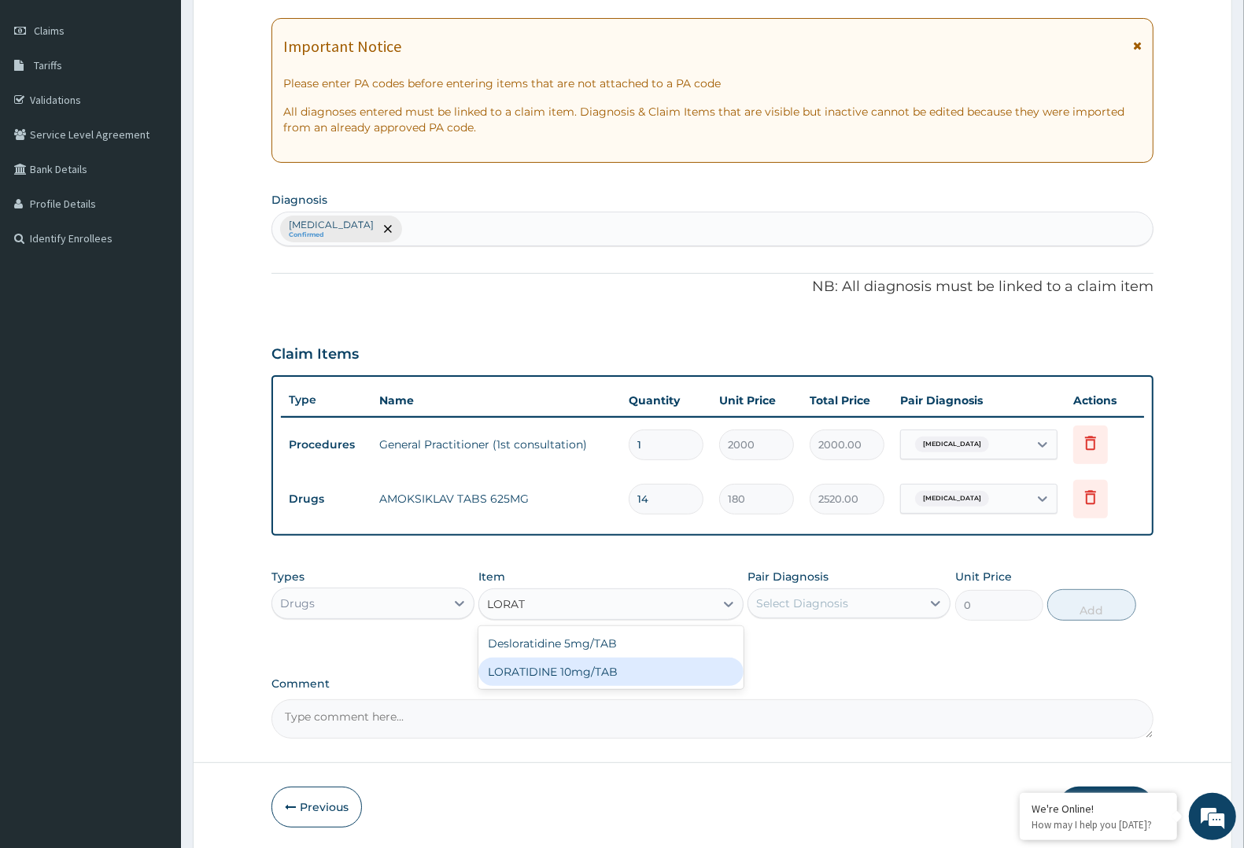
click at [565, 666] on div "LORATIDINE 10mg/TAB" at bounding box center [611, 672] width 264 height 28
type input "50"
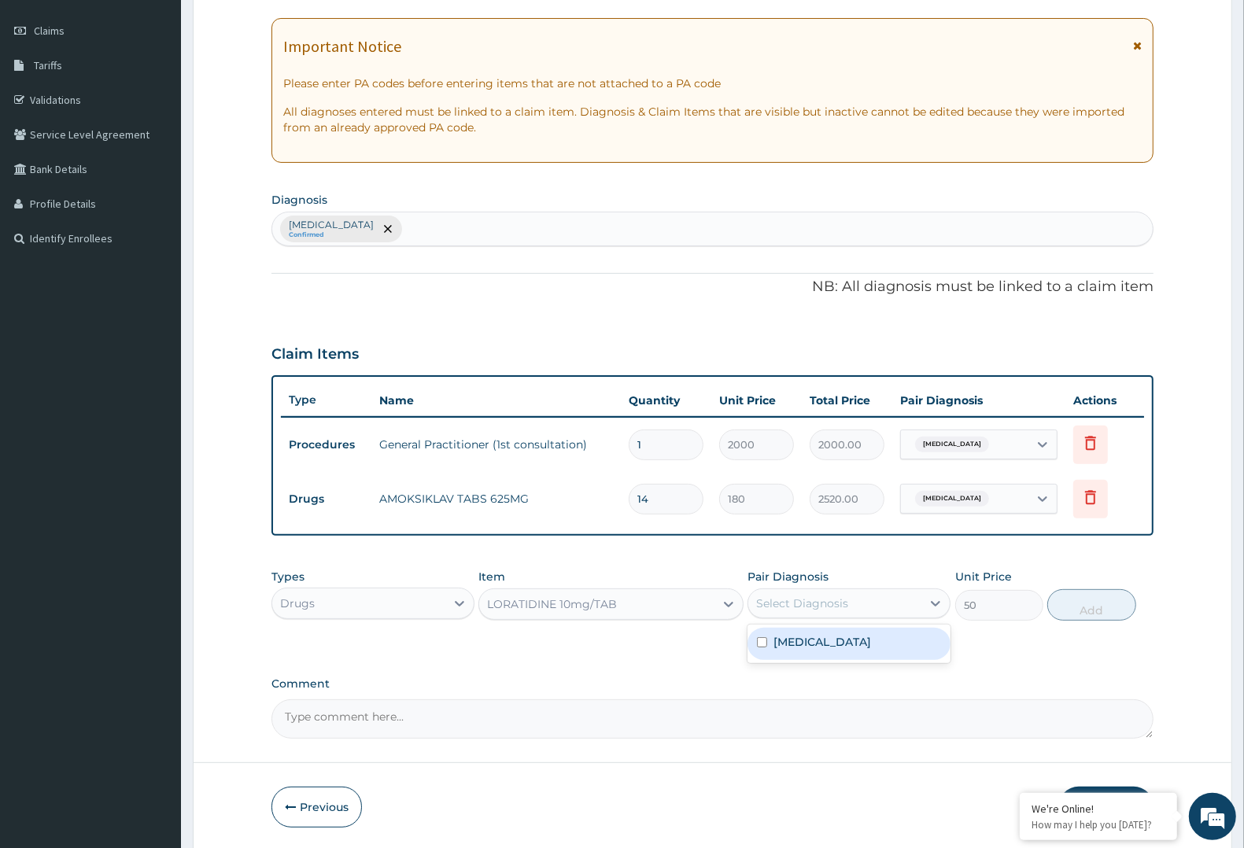
click at [855, 601] on div "Select Diagnosis" at bounding box center [835, 603] width 173 height 25
click at [851, 656] on div "Upper respiratory infection" at bounding box center [849, 644] width 203 height 32
checkbox input "true"
click at [1122, 608] on button "Add" at bounding box center [1092, 605] width 88 height 31
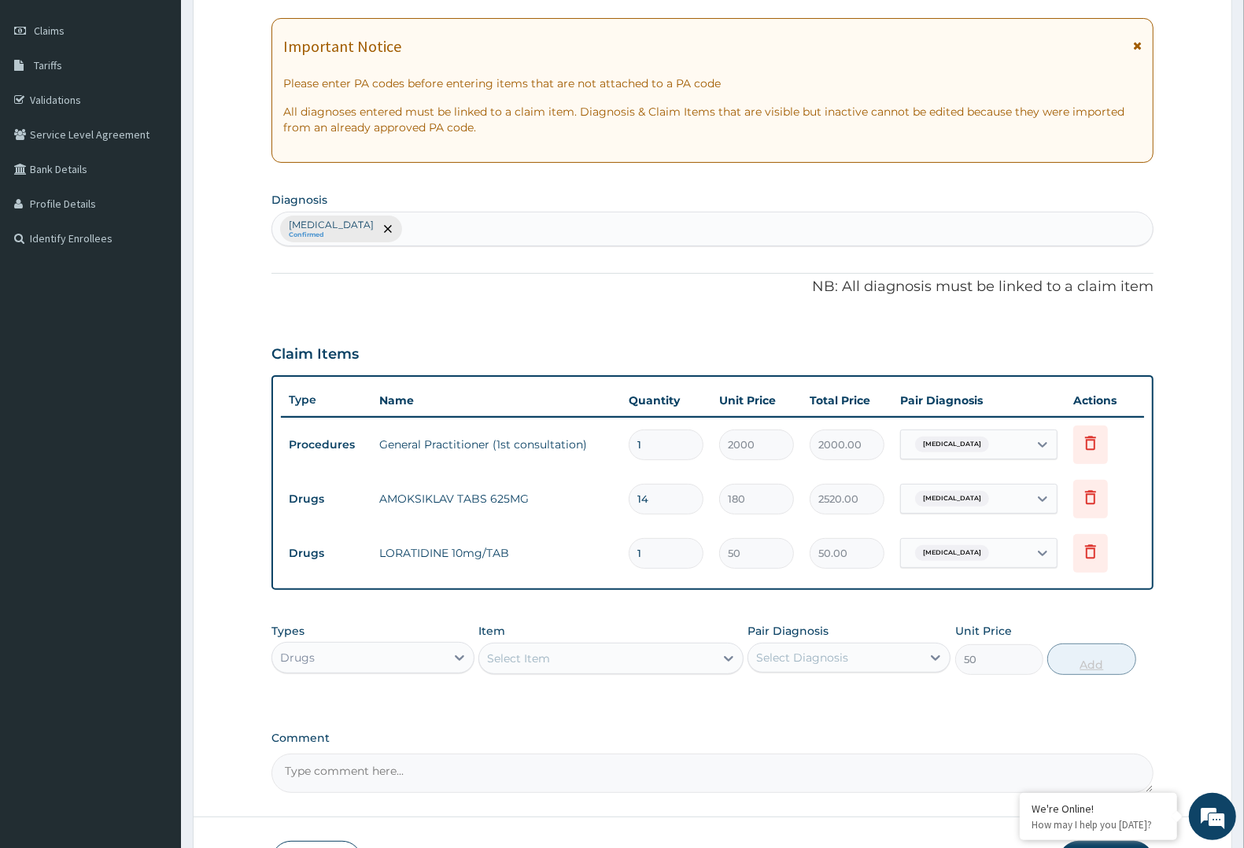
type input "0"
type input "10"
type input "500.00"
type input "10"
click at [557, 659] on div "Select Item" at bounding box center [596, 658] width 235 height 25
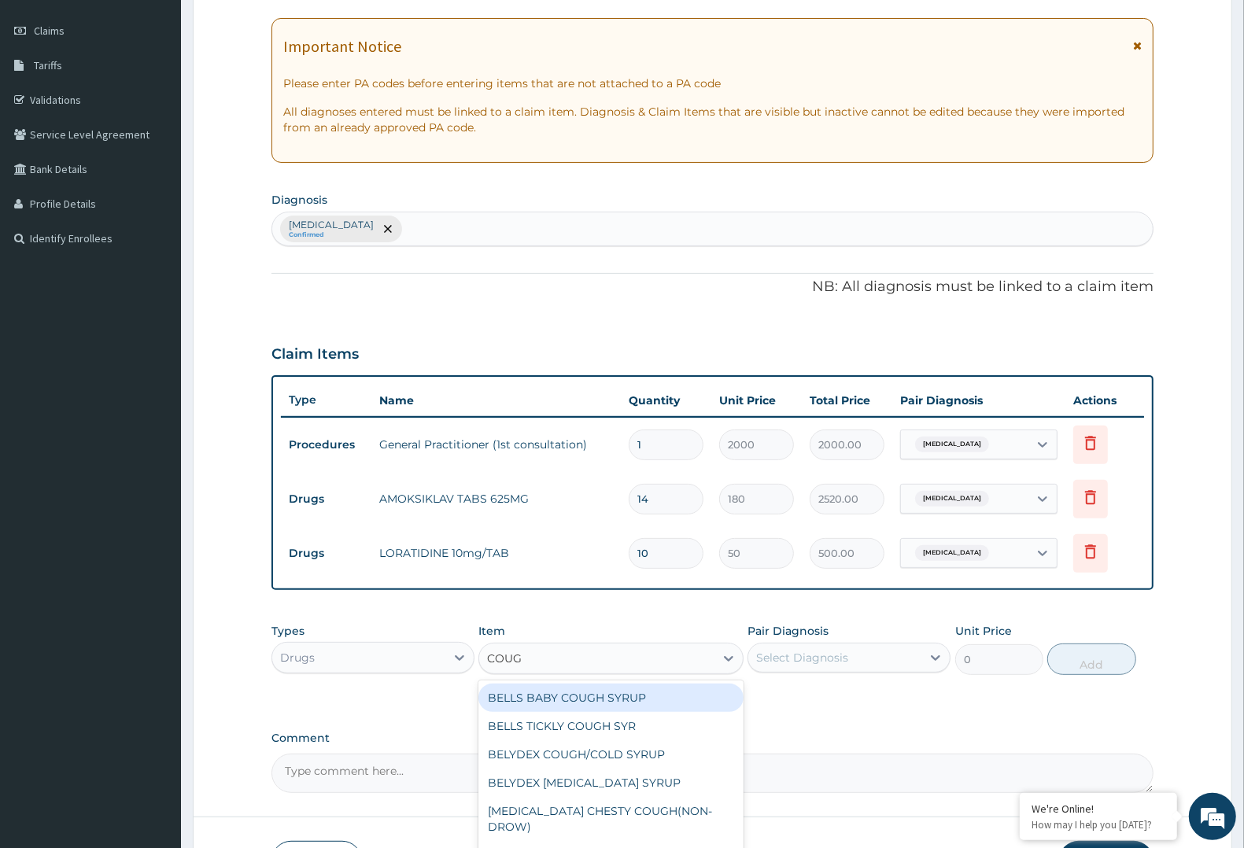
type input "COUGH"
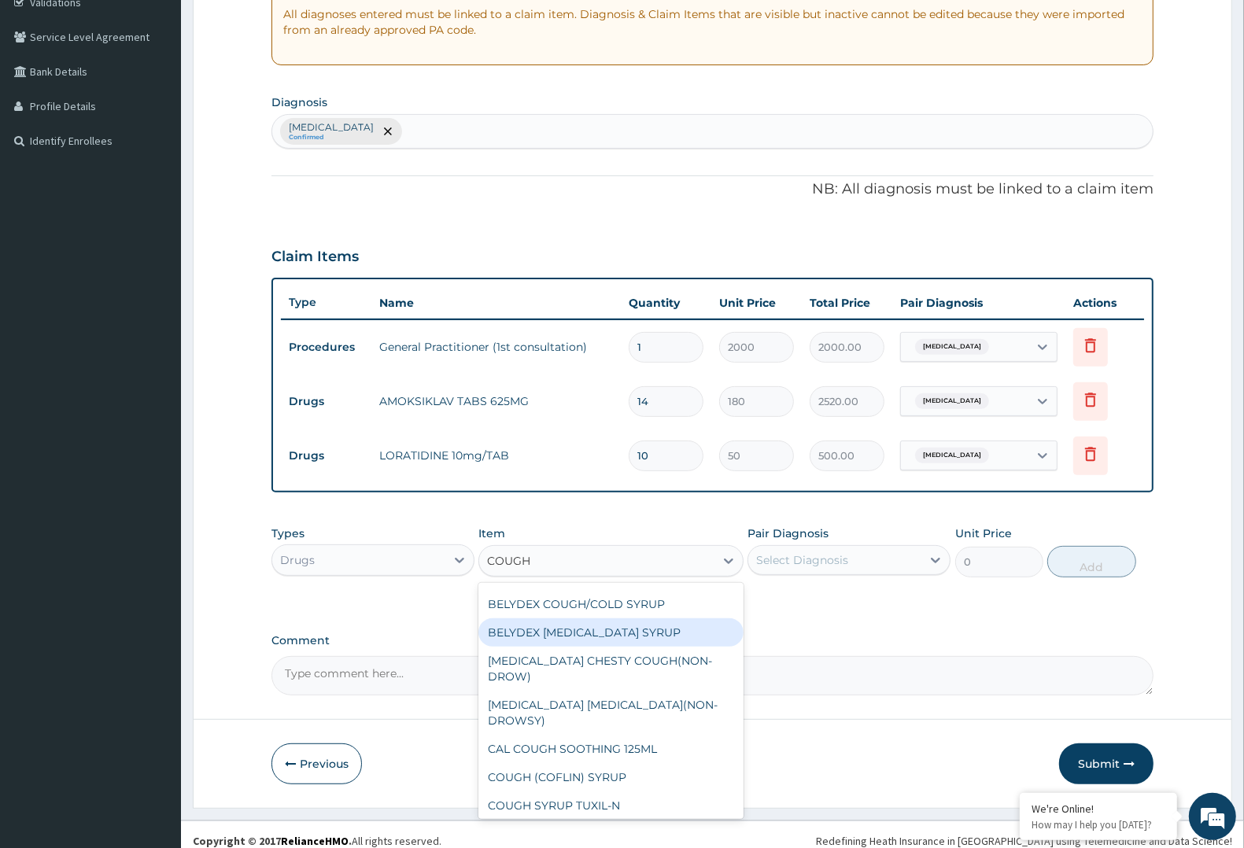
scroll to position [309, 0]
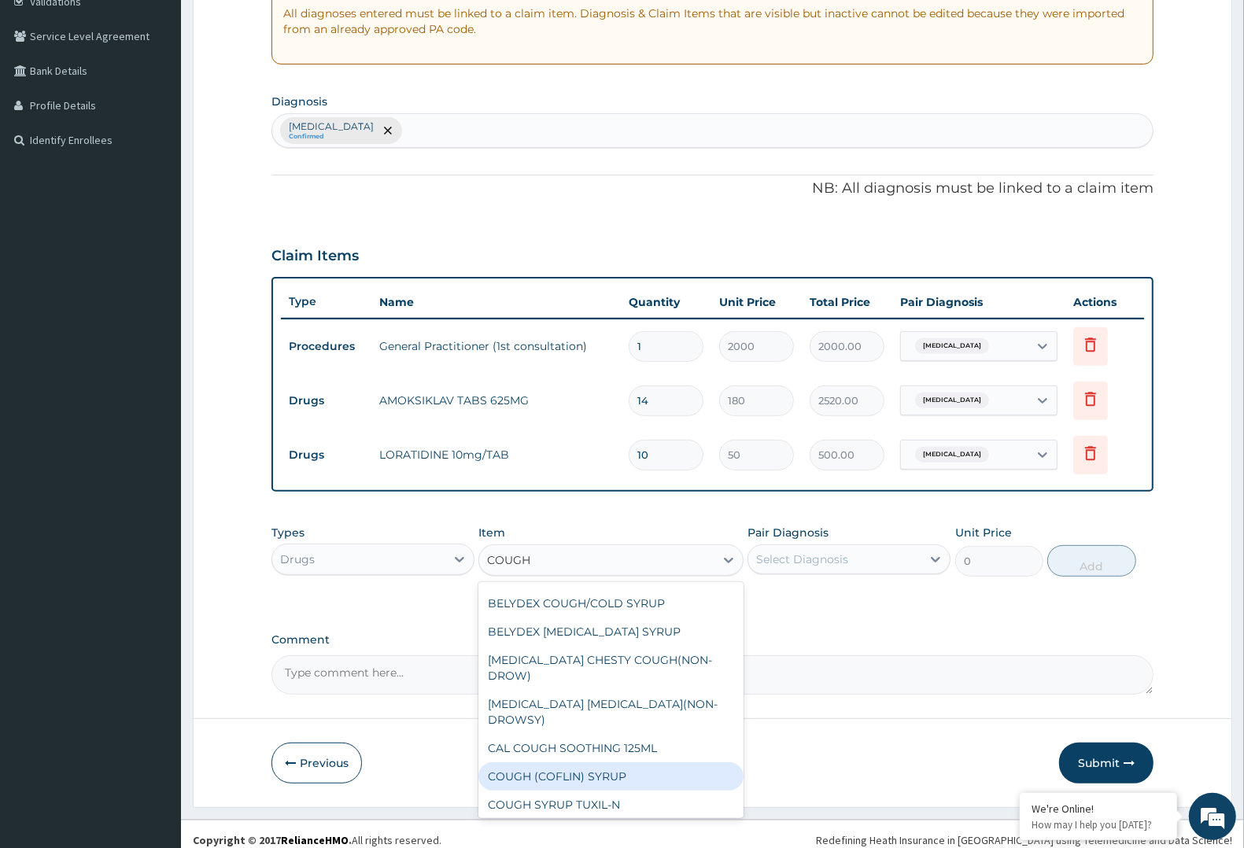
click at [659, 763] on div "COUGH (COFLIN) SYRUP" at bounding box center [611, 777] width 264 height 28
type input "900"
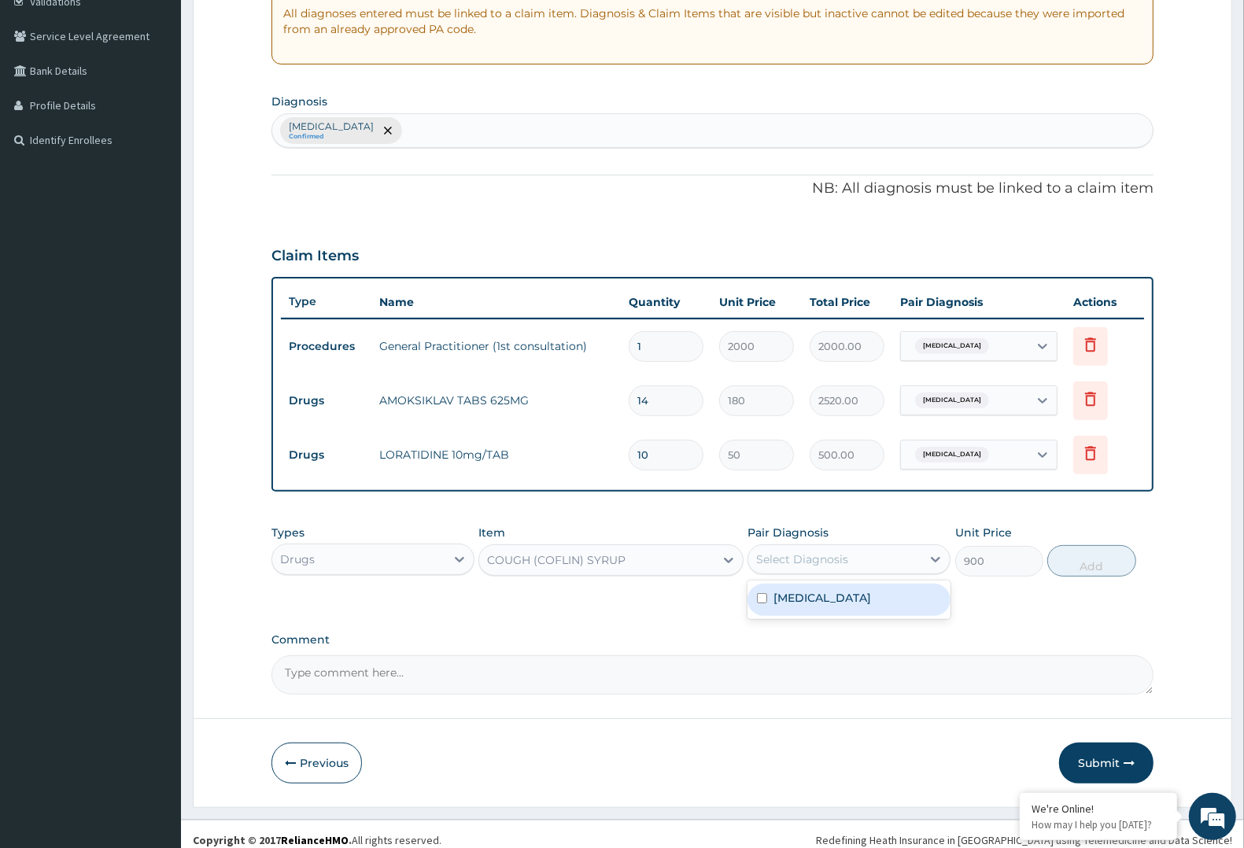
click at [864, 553] on div "Select Diagnosis" at bounding box center [835, 559] width 173 height 25
click at [837, 597] on label "Upper respiratory infection" at bounding box center [823, 598] width 98 height 16
checkbox input "true"
click at [1072, 559] on button "Add" at bounding box center [1092, 560] width 88 height 31
type input "0"
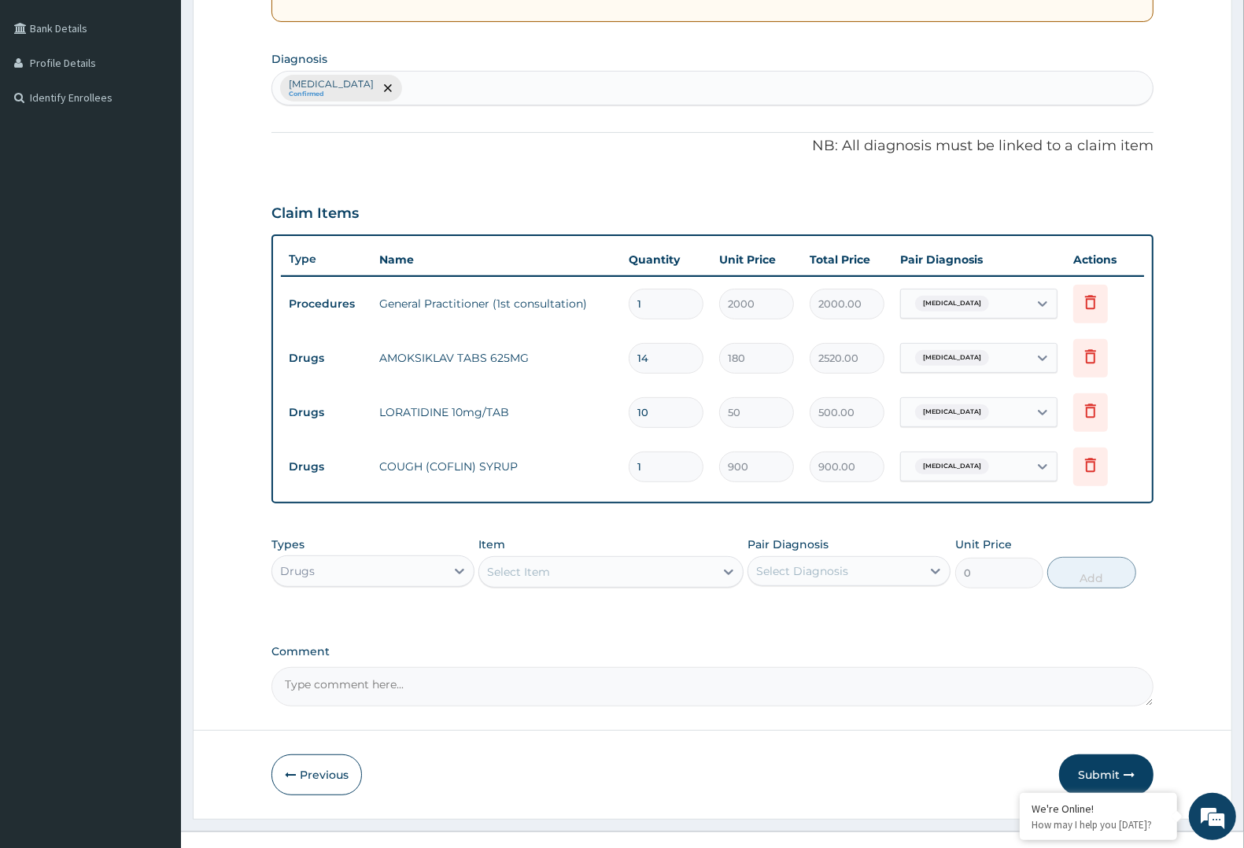
scroll to position [374, 0]
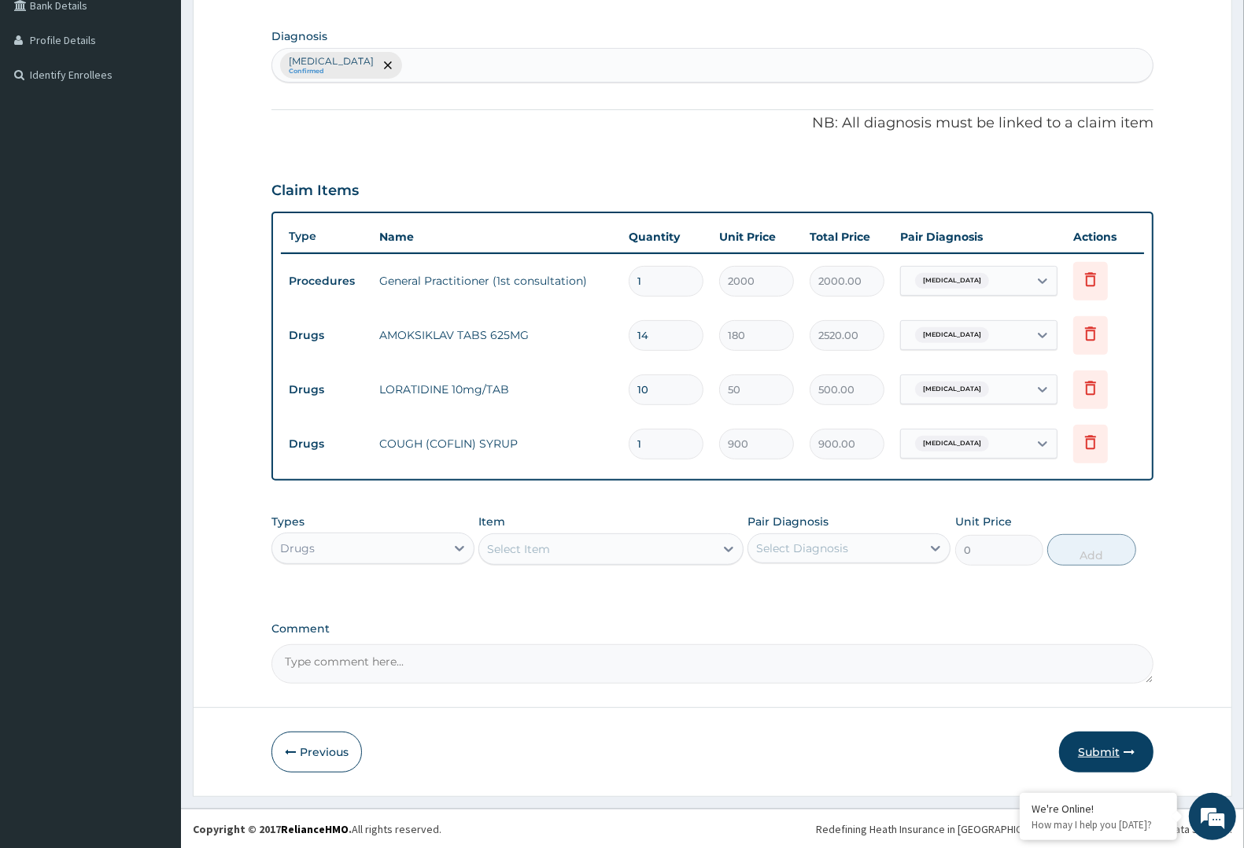
click at [1137, 745] on button "Submit" at bounding box center [1106, 752] width 94 height 41
click at [1090, 745] on button "Submit" at bounding box center [1106, 752] width 94 height 41
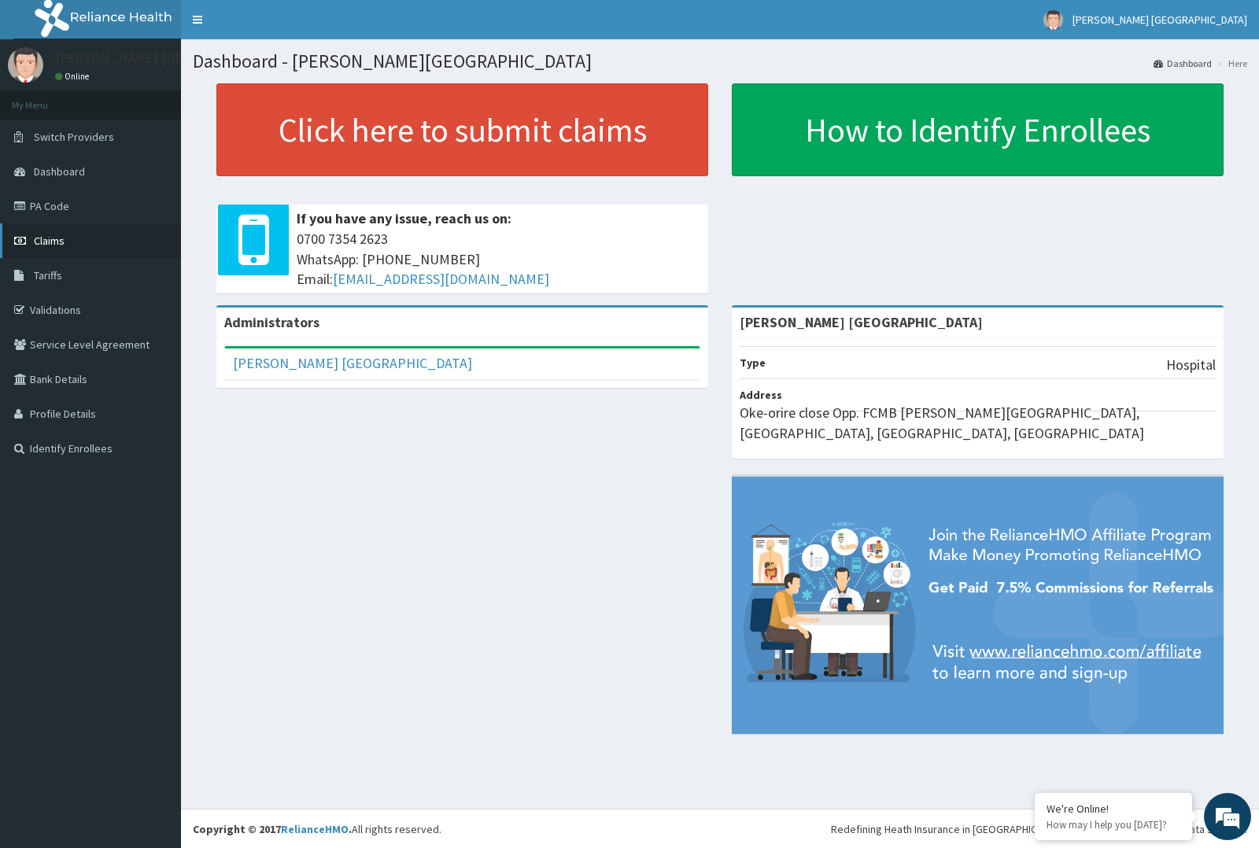
click at [124, 236] on link "Claims" at bounding box center [90, 241] width 181 height 35
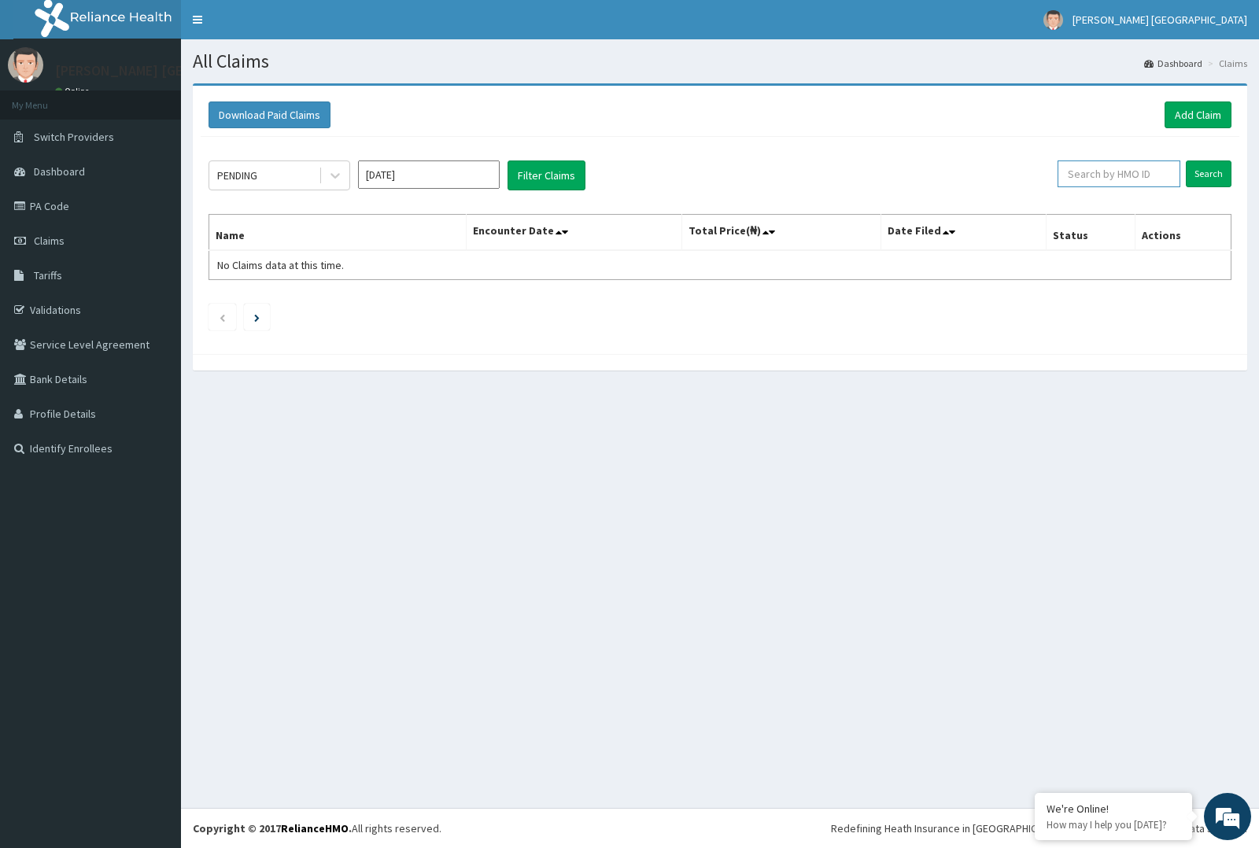
paste input "OLM/10019/D"
click at [1206, 165] on input "Search" at bounding box center [1209, 174] width 46 height 27
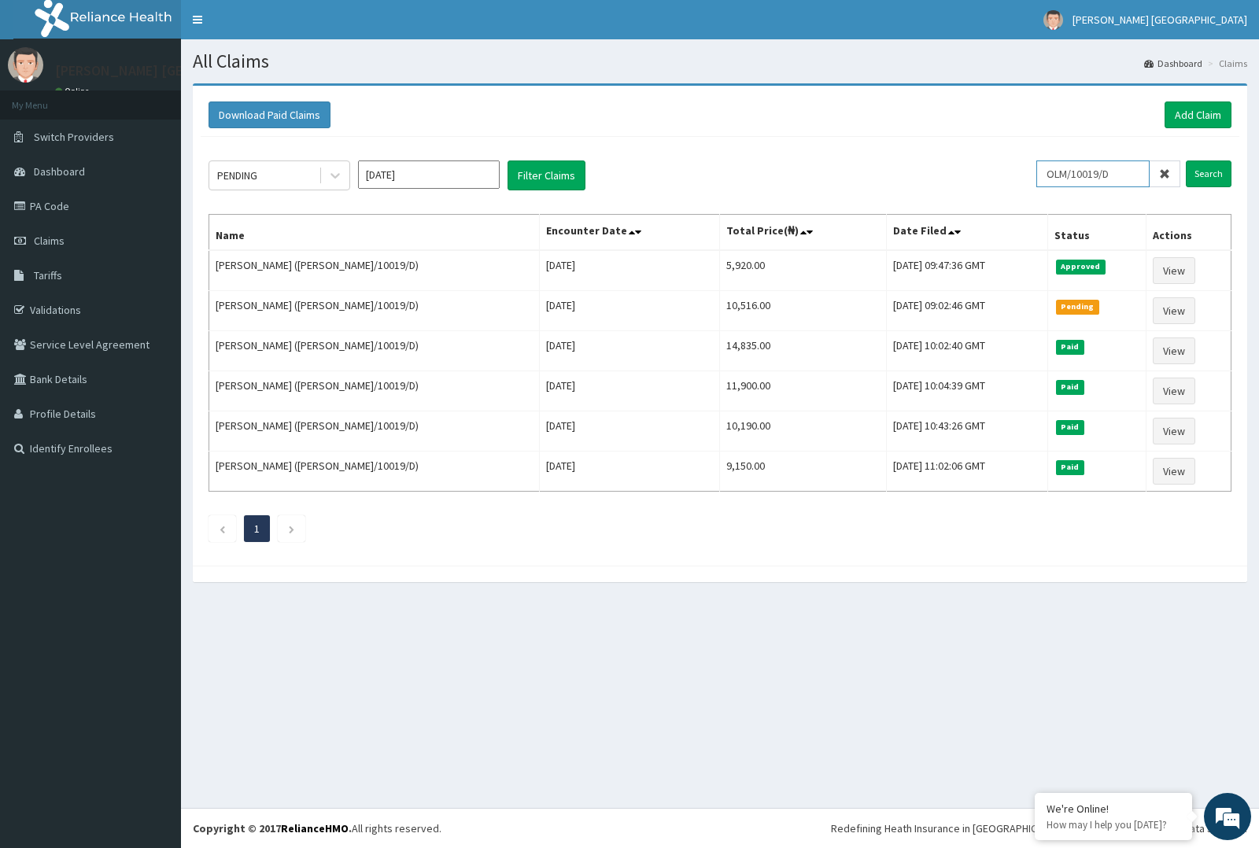
drag, startPoint x: 1127, startPoint y: 171, endPoint x: 1006, endPoint y: 205, distance: 126.1
click at [1035, 198] on div "PENDING [DATE] Filter Claims OLM/10019/D Search Name Encounter Date Total Price…" at bounding box center [720, 347] width 1039 height 421
paste input "NPM/10083/A"
type input "NPM/10083/A"
click at [1193, 168] on input "Search" at bounding box center [1209, 174] width 46 height 27
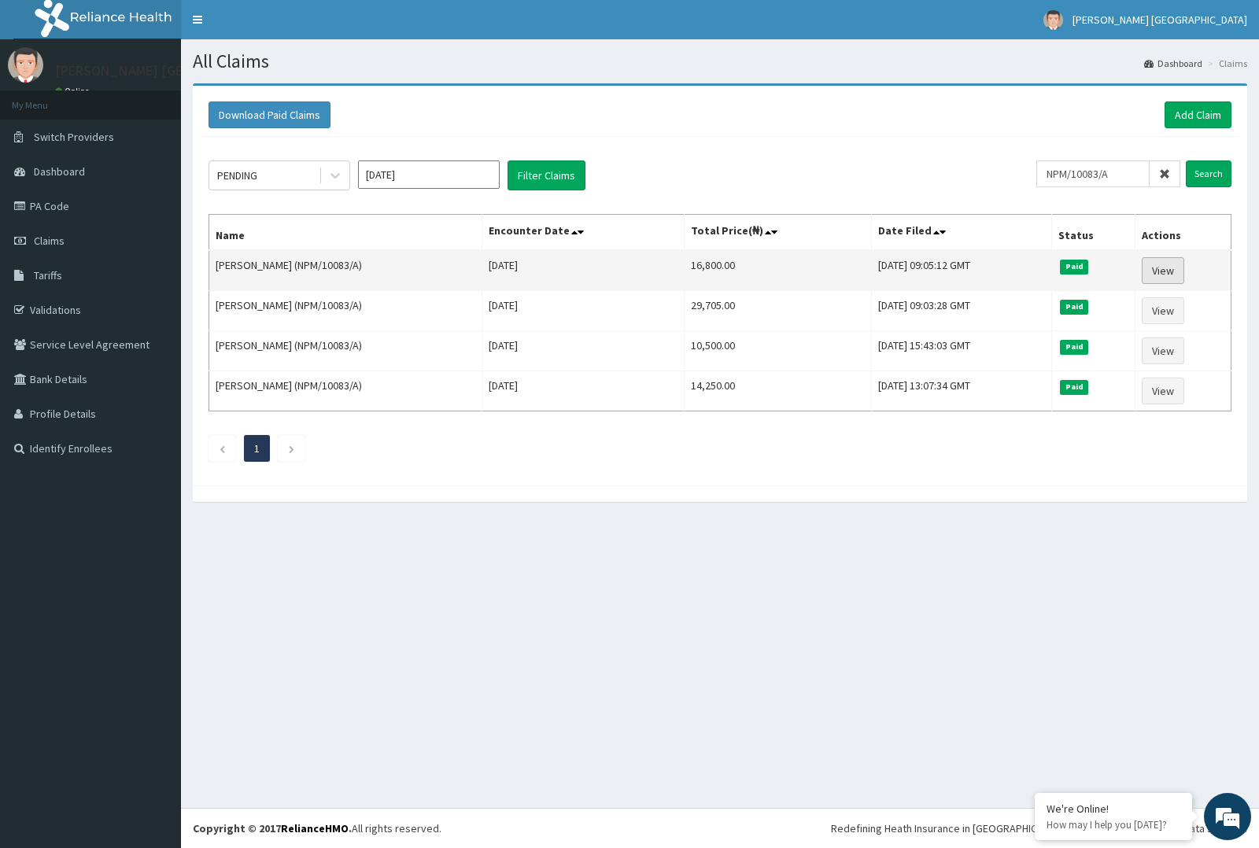
click at [1166, 275] on link "View" at bounding box center [1163, 270] width 43 height 27
click at [1166, 280] on link "View" at bounding box center [1163, 270] width 43 height 27
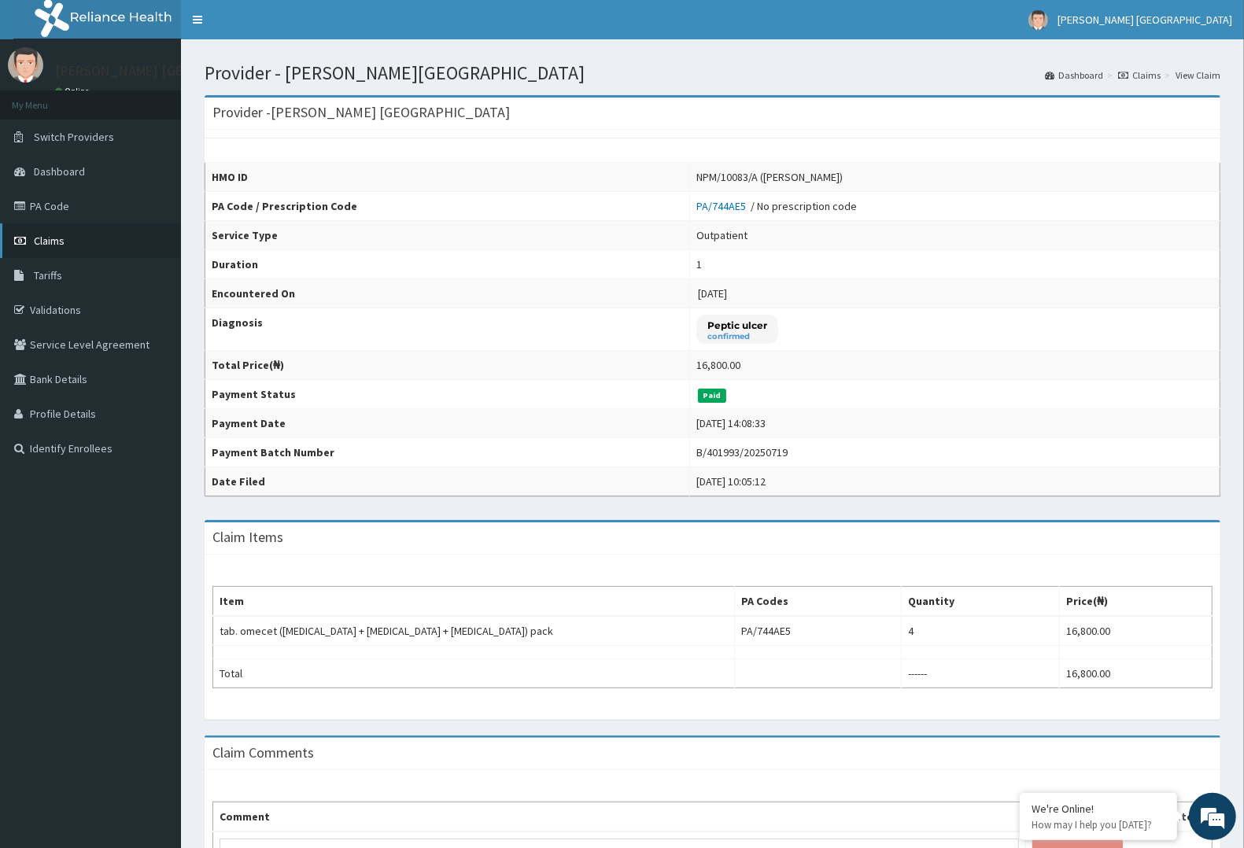
click at [9, 245] on link "Claims" at bounding box center [90, 241] width 181 height 35
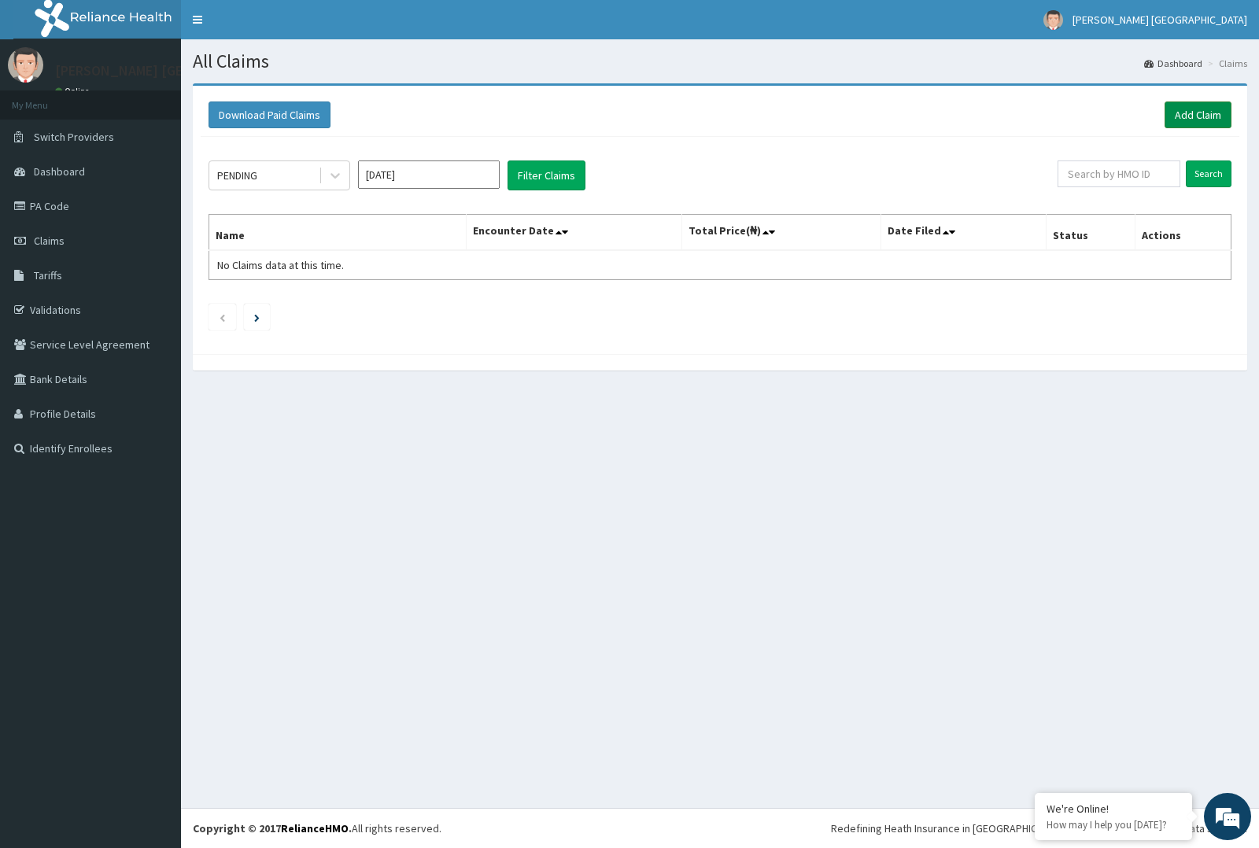
click at [1177, 128] on link "Add Claim" at bounding box center [1198, 115] width 67 height 27
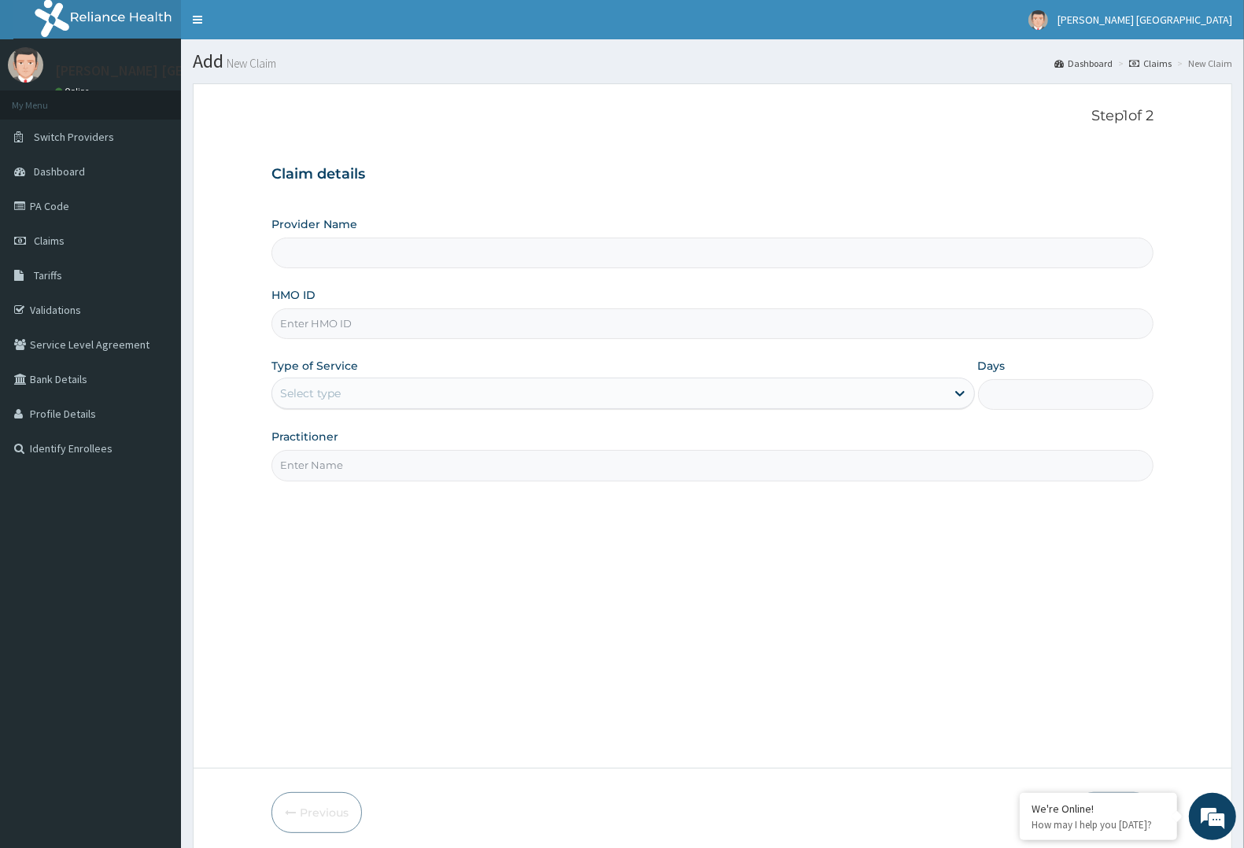
type input "[PERSON_NAME] [GEOGRAPHIC_DATA]"
paste input "NPM/10083/A"
type input "NPM/10083/A"
click at [774, 441] on div "Practitioner" at bounding box center [713, 455] width 882 height 52
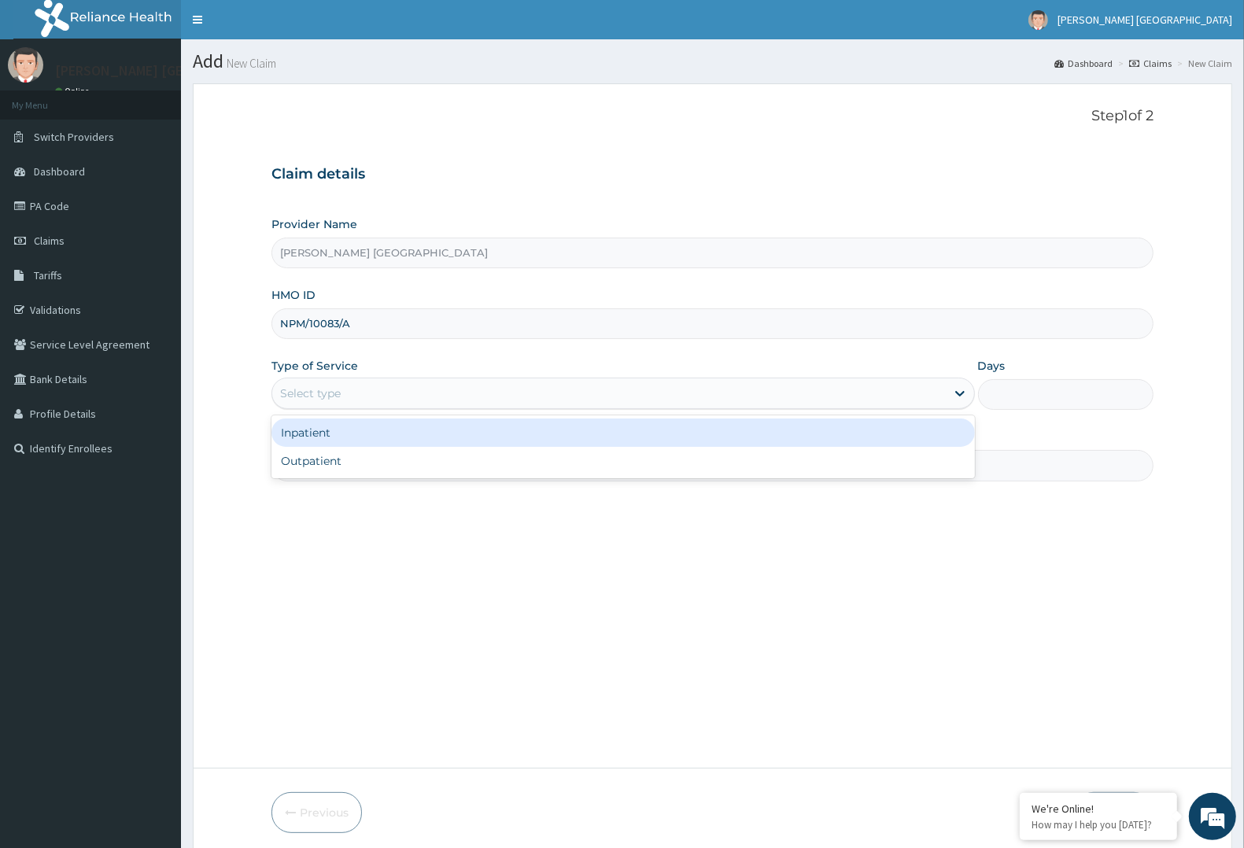
click at [784, 398] on div "Select type" at bounding box center [609, 393] width 674 height 25
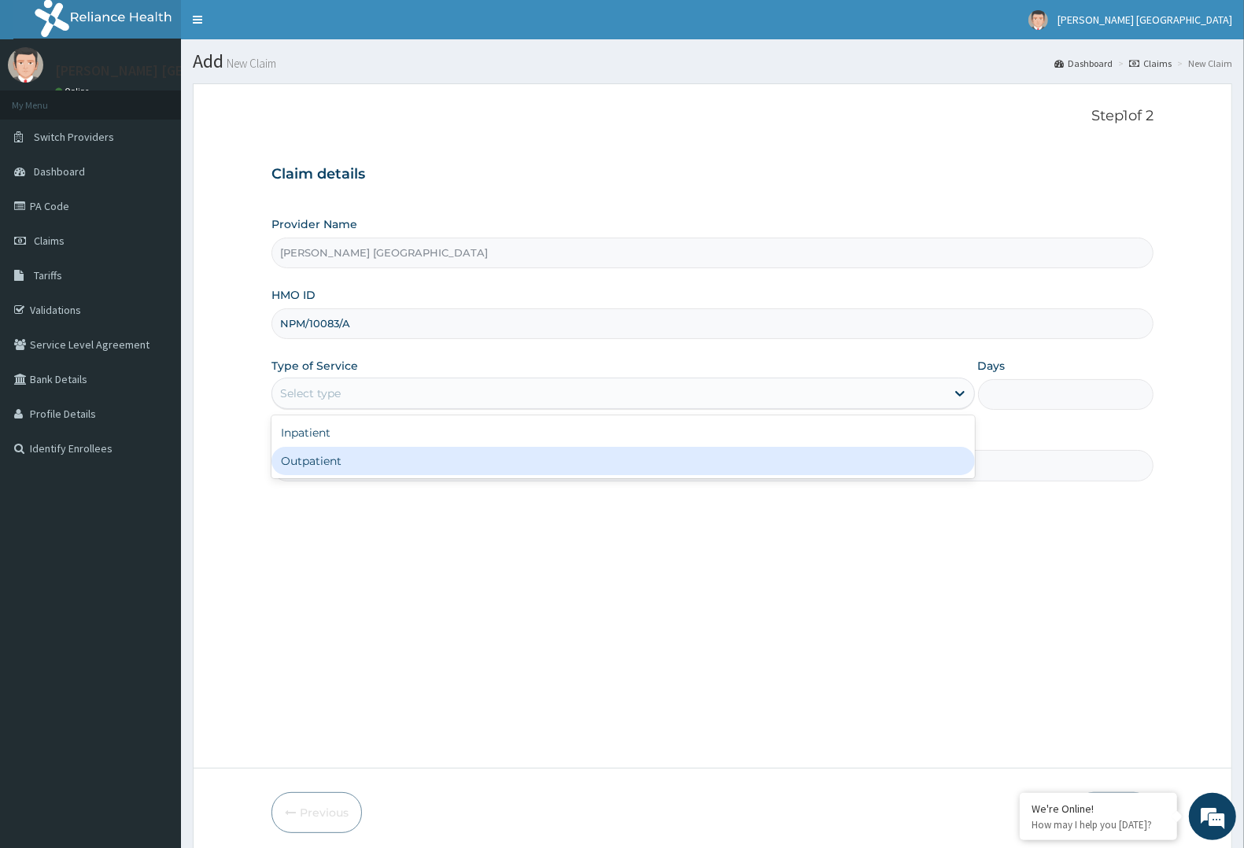
click at [693, 454] on div "Outpatient" at bounding box center [624, 461] width 704 height 28
type input "1"
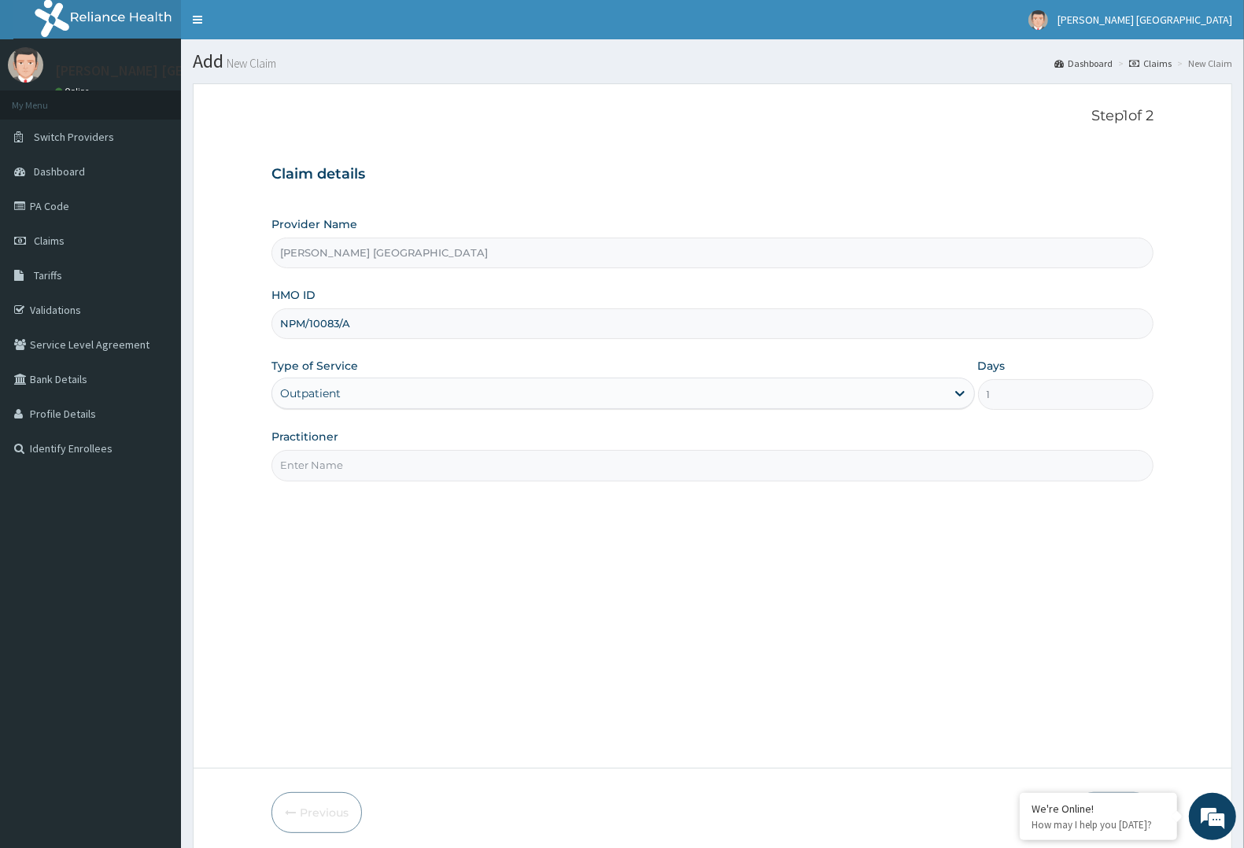
click at [693, 454] on input "Practitioner" at bounding box center [713, 465] width 882 height 31
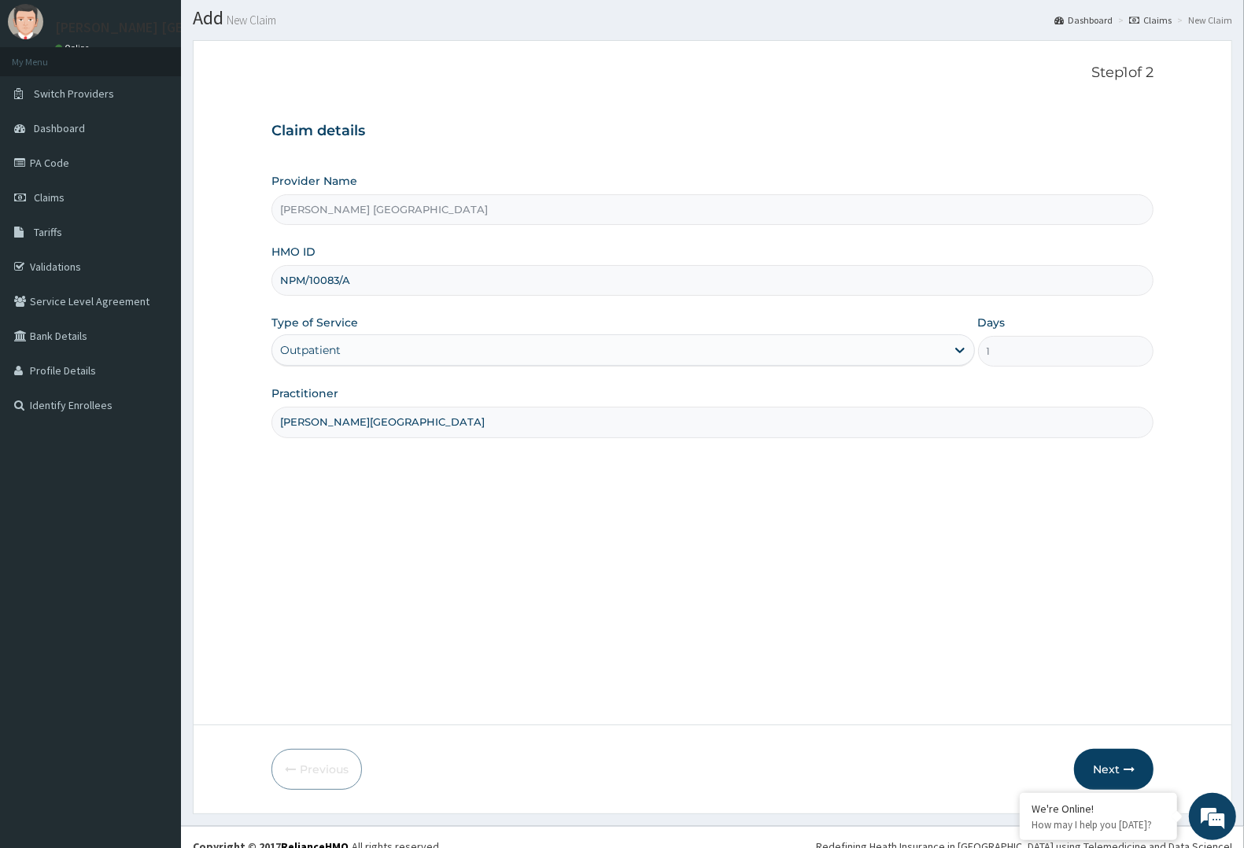
scroll to position [61, 0]
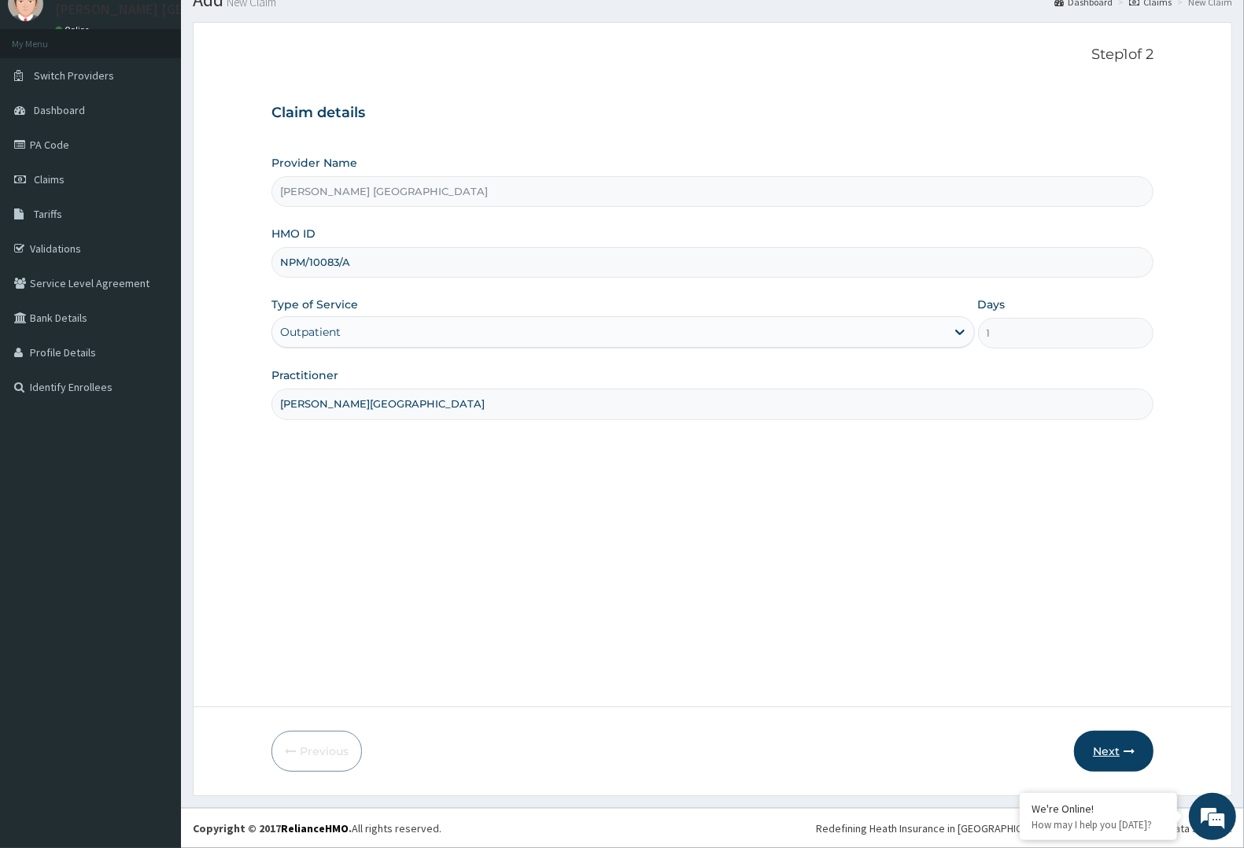
type input "DR F.A. DOSUMU"
click at [1120, 748] on button "Next" at bounding box center [1113, 751] width 79 height 41
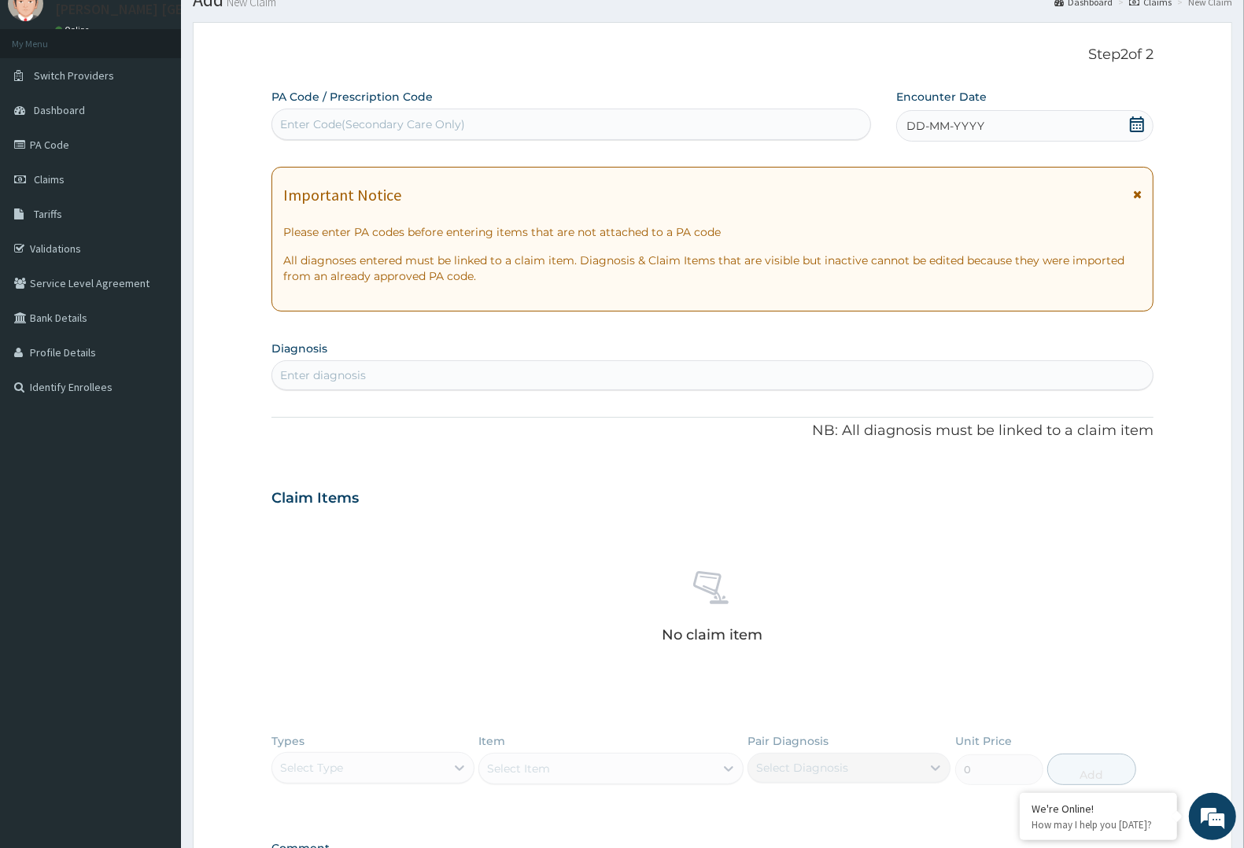
click at [919, 131] on span "DD-MM-YYYY" at bounding box center [946, 126] width 78 height 16
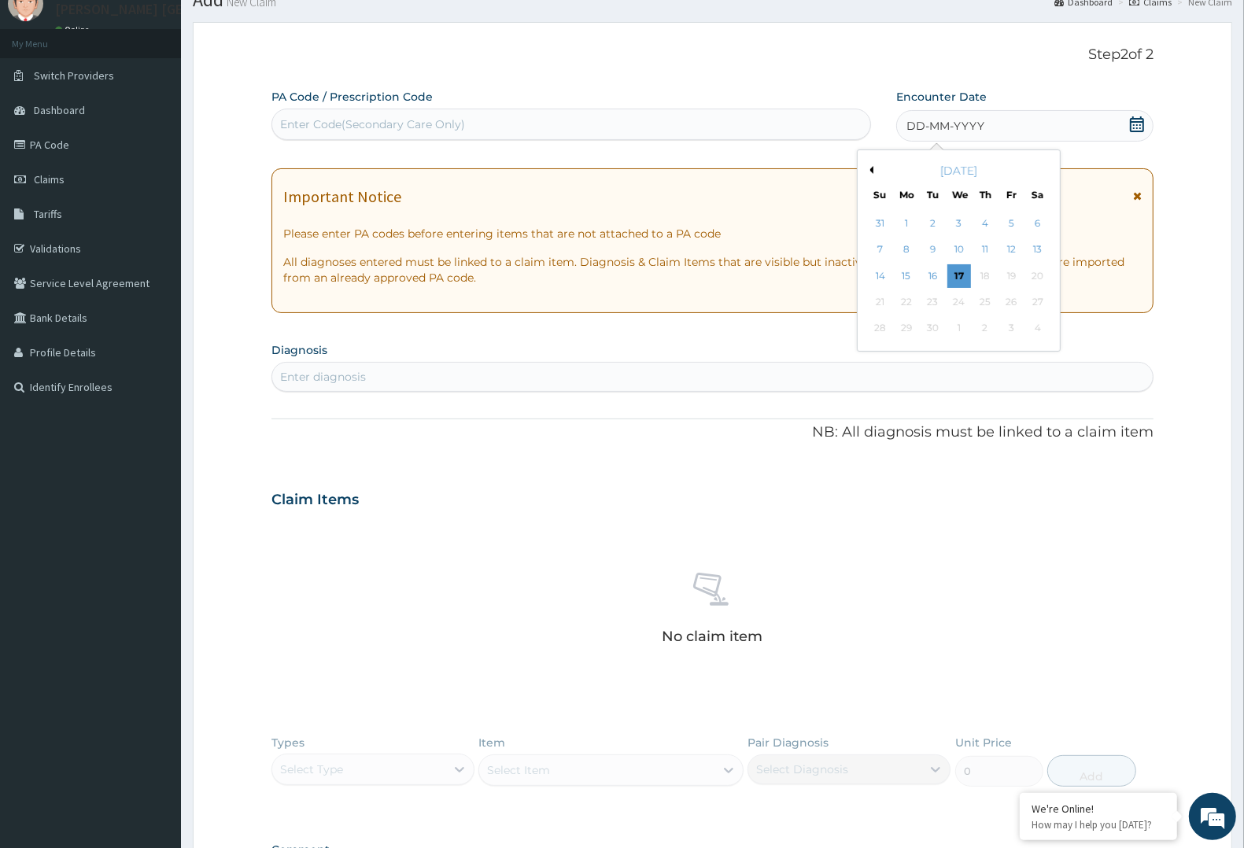
click at [871, 166] on button "Previous Month" at bounding box center [870, 170] width 8 height 8
click at [867, 168] on button "Previous Month" at bounding box center [870, 170] width 8 height 8
click at [1045, 278] on div "19" at bounding box center [1038, 276] width 24 height 24
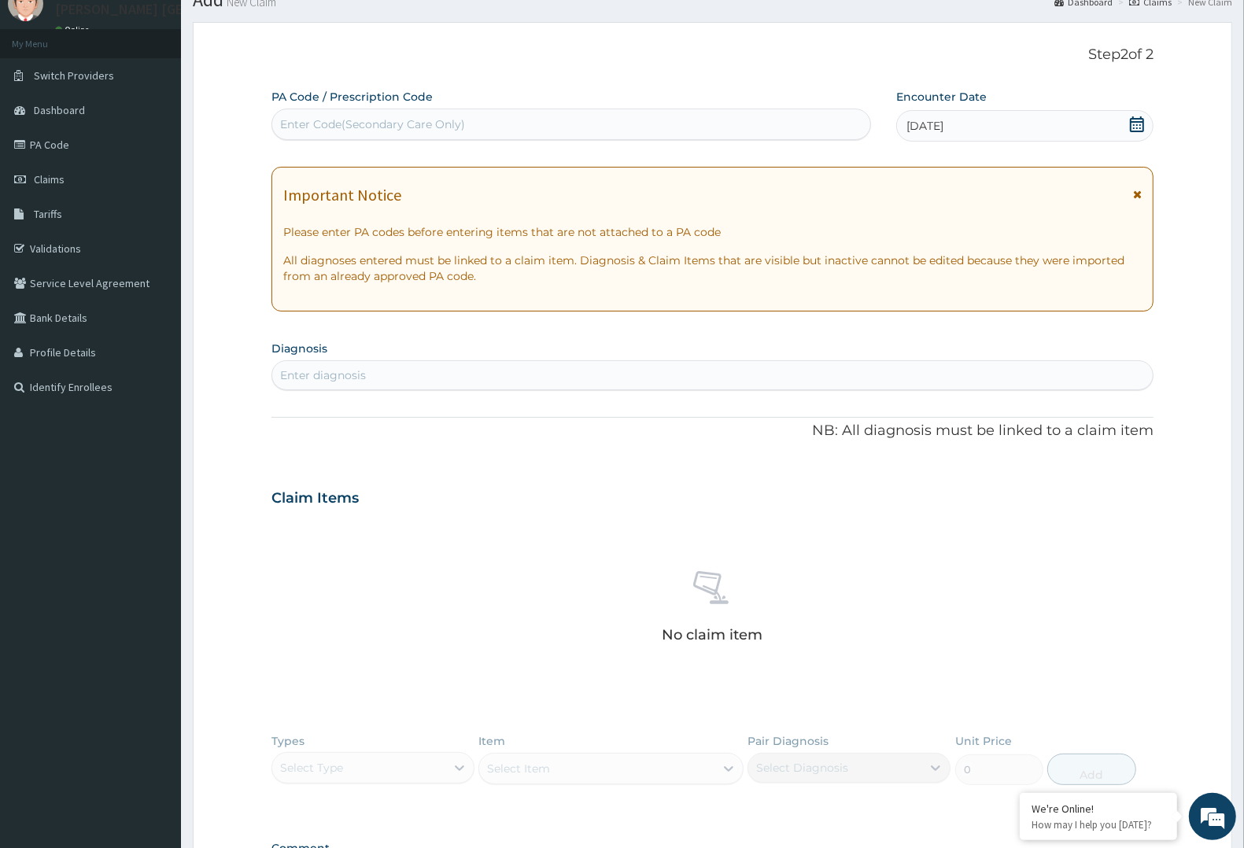
click at [923, 372] on div "Enter diagnosis" at bounding box center [712, 375] width 881 height 25
type input "PUD"
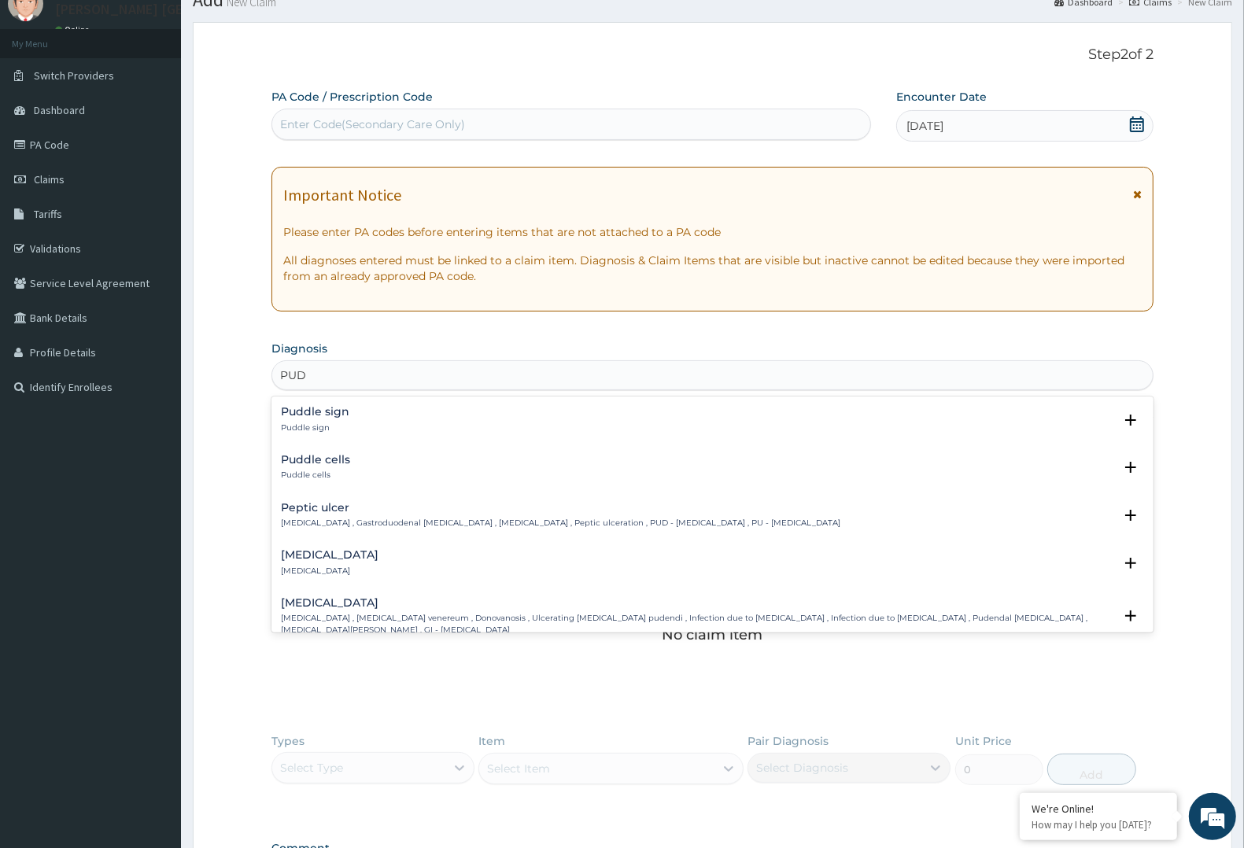
click at [538, 509] on h4 "Peptic ulcer" at bounding box center [561, 508] width 560 height 12
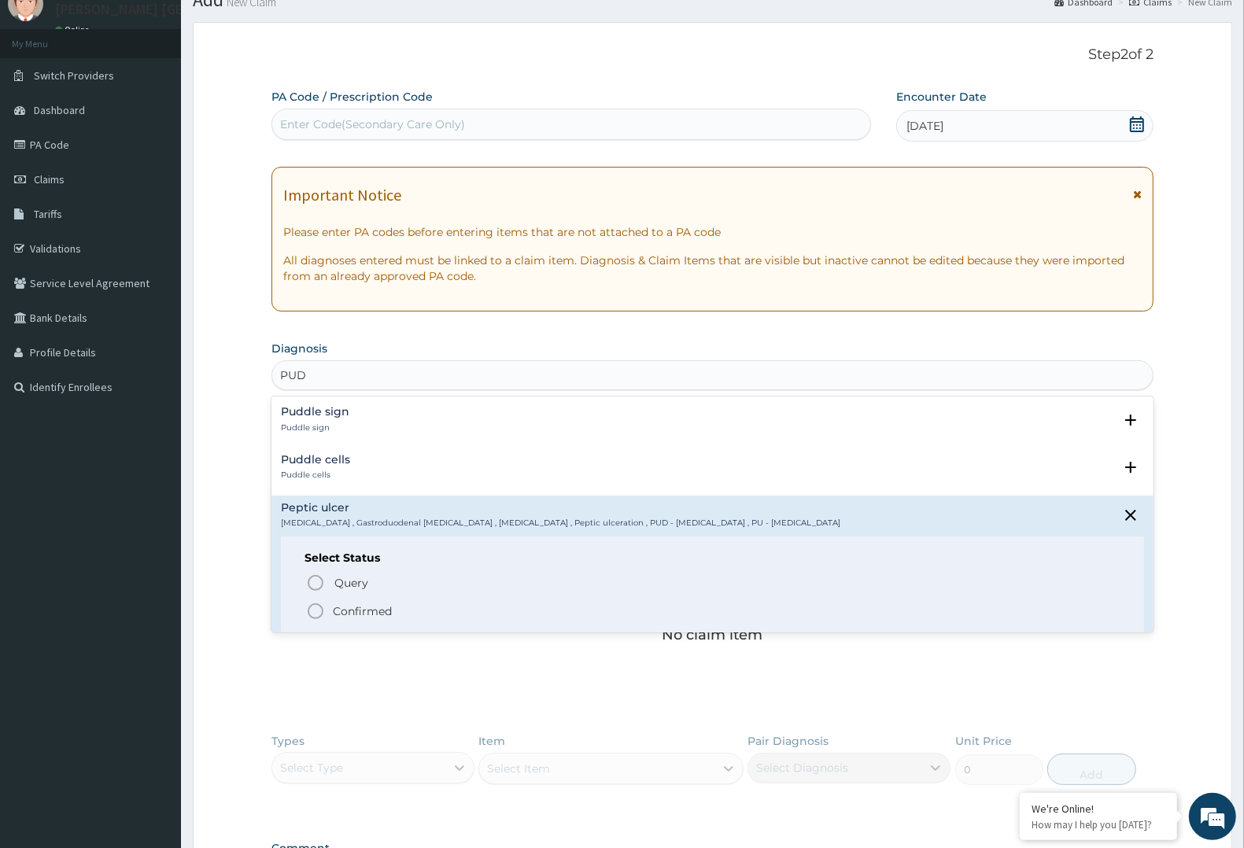
click at [327, 606] on span "Confirmed" at bounding box center [713, 611] width 815 height 19
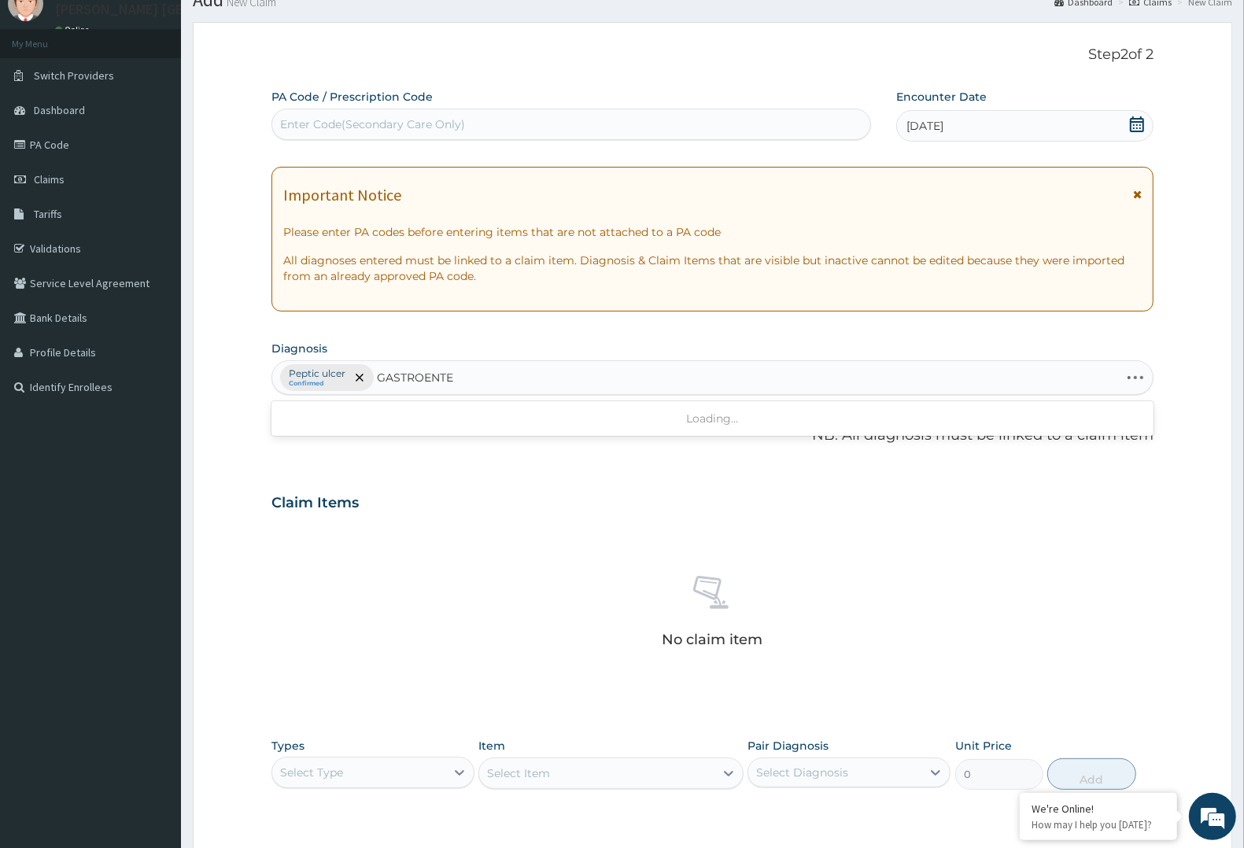
type input "GASTROENTER"
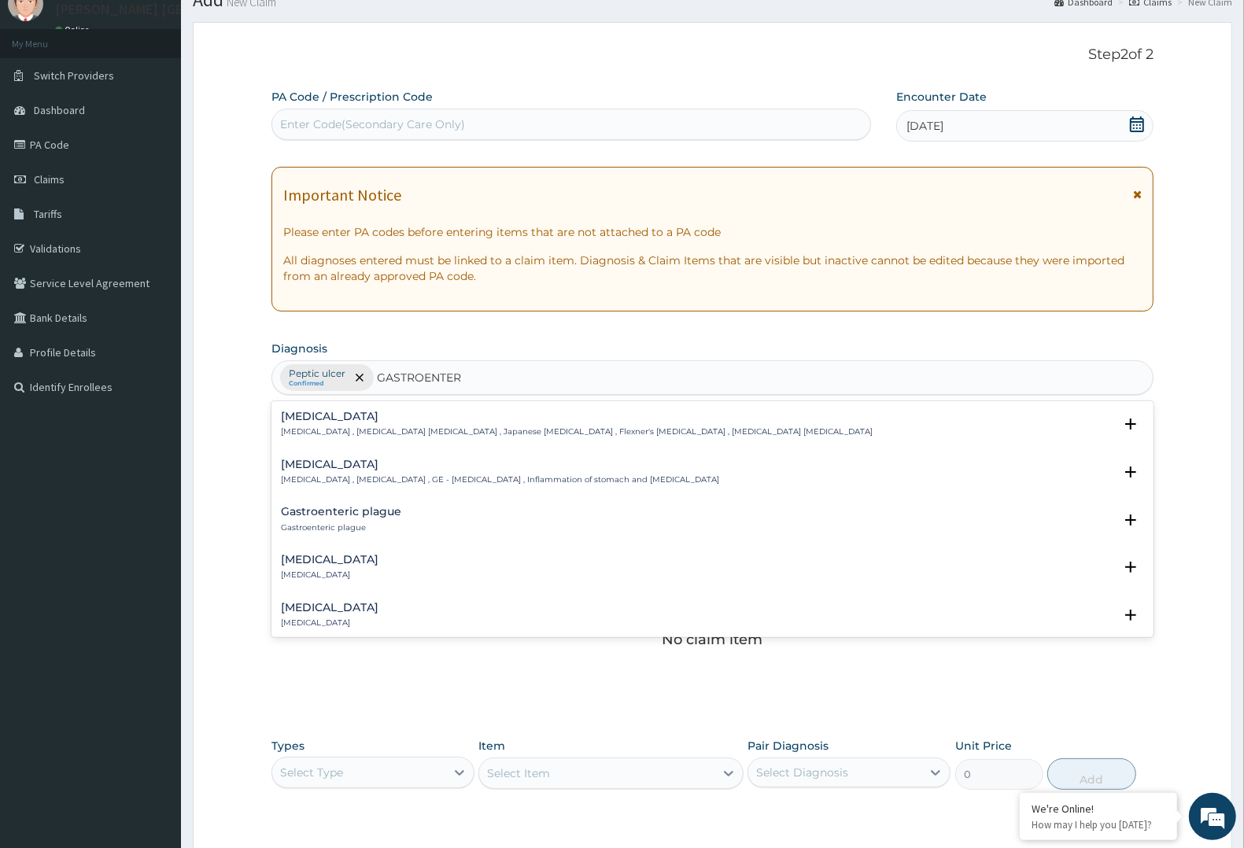
click at [396, 468] on h4 "Gastroenteritis" at bounding box center [500, 465] width 438 height 12
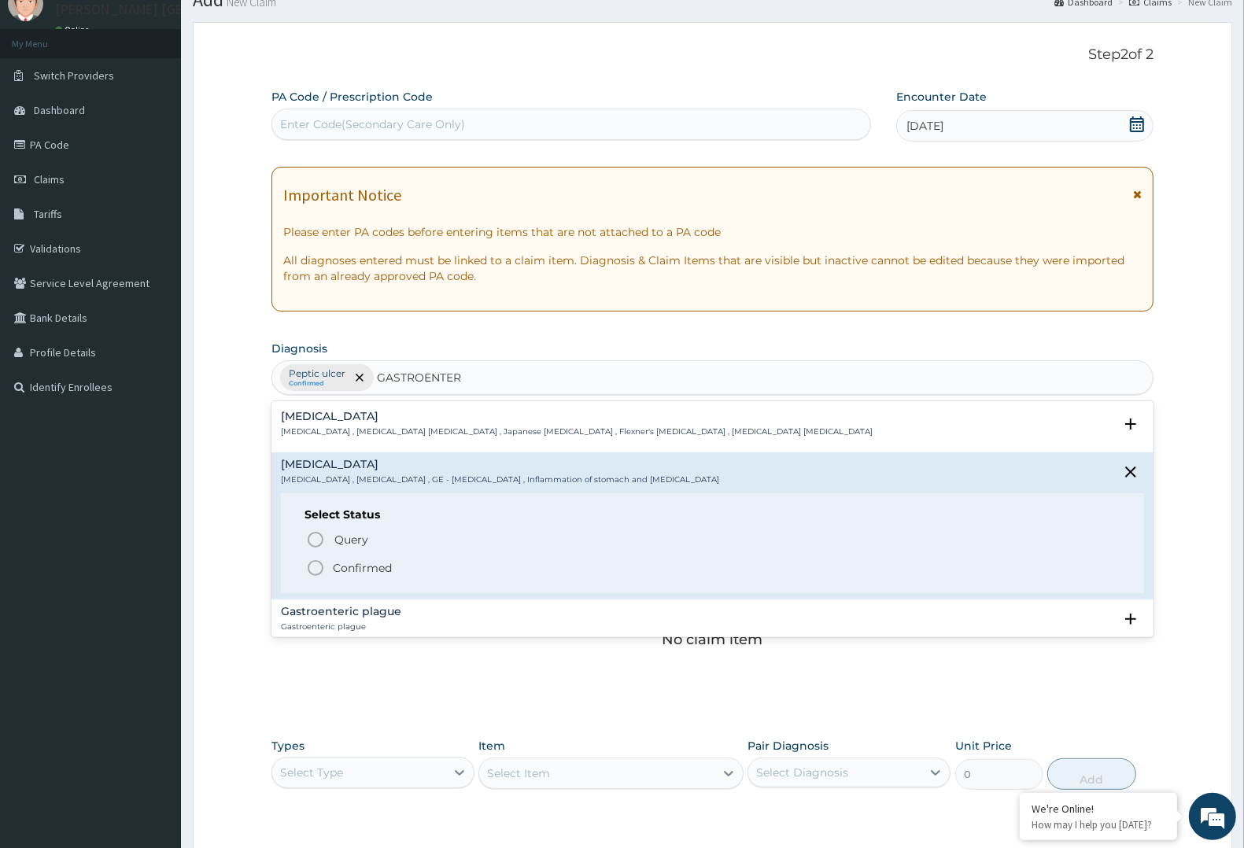
click at [360, 561] on p "Confirmed" at bounding box center [362, 568] width 59 height 16
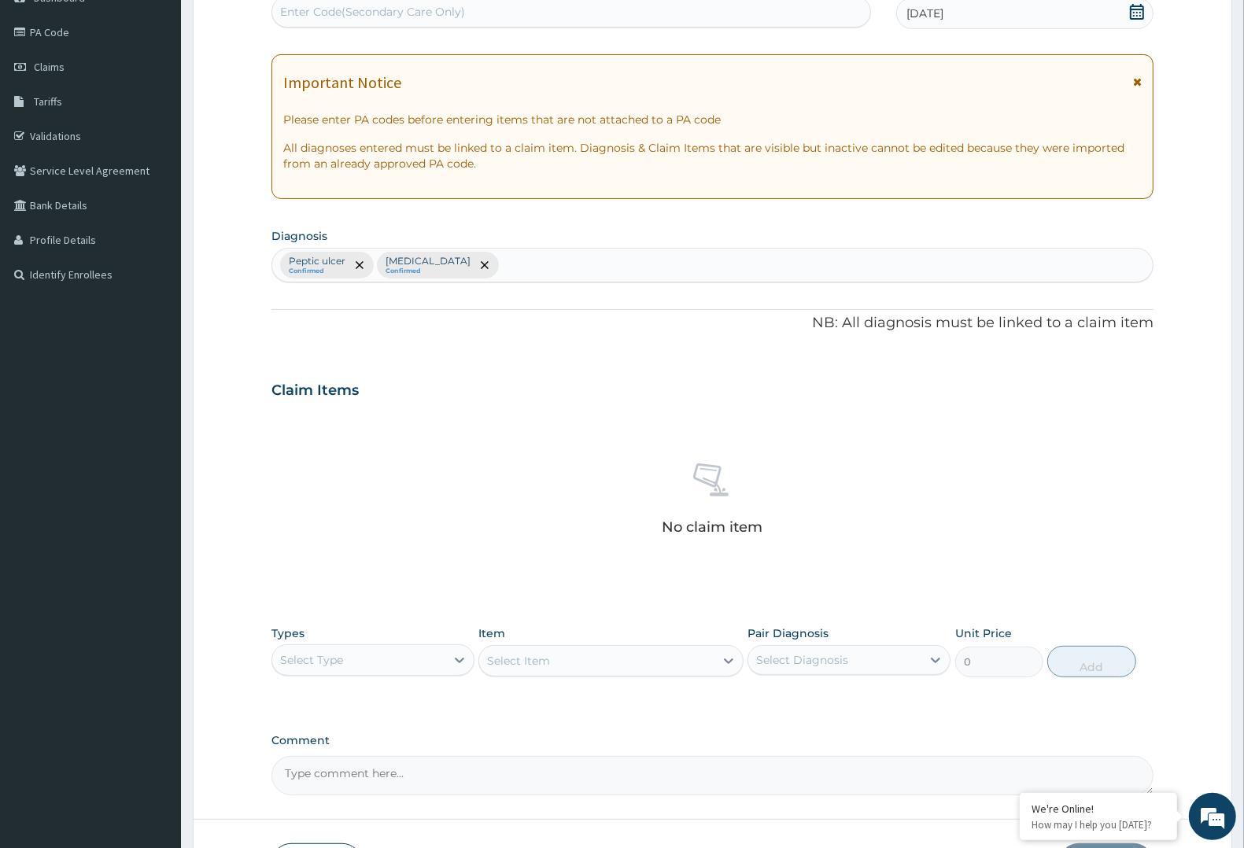
scroll to position [287, 0]
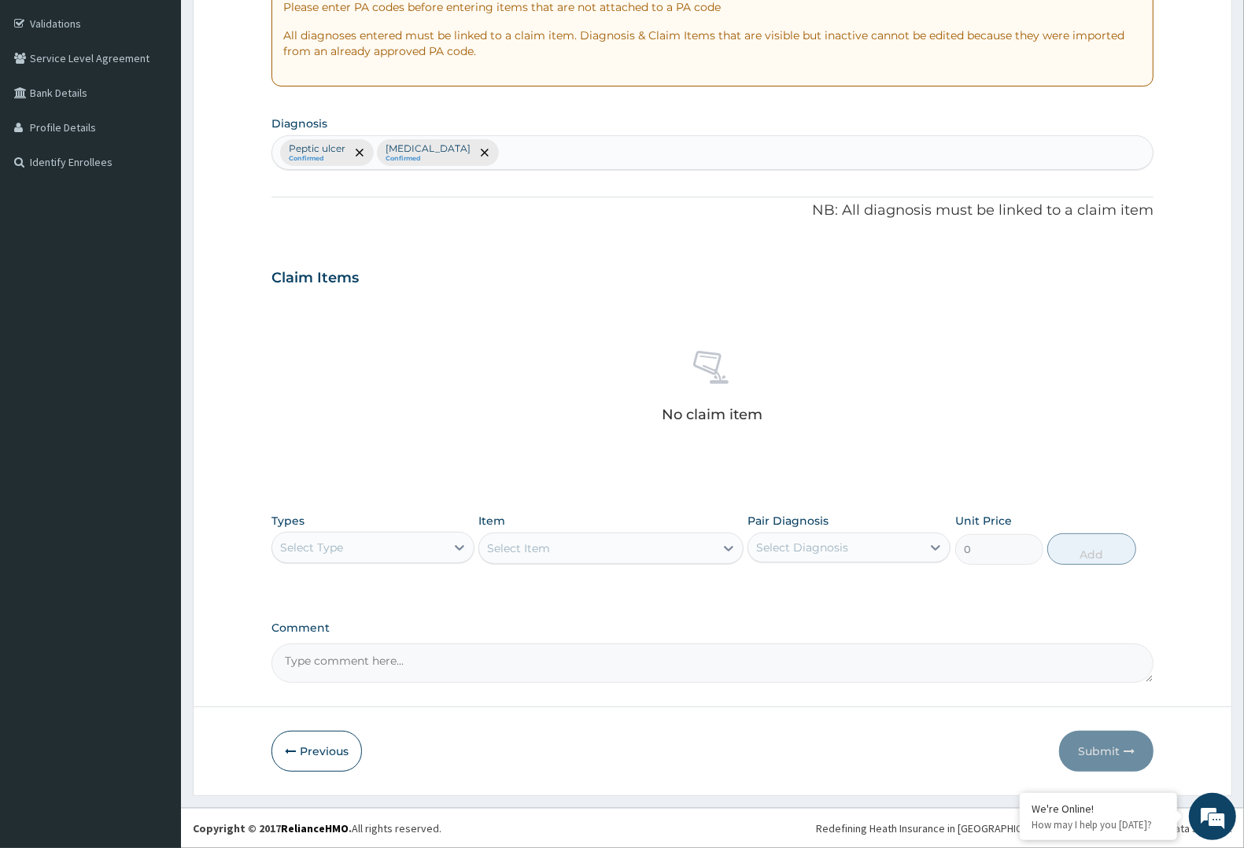
click at [445, 531] on div "Types Select Type" at bounding box center [373, 539] width 203 height 52
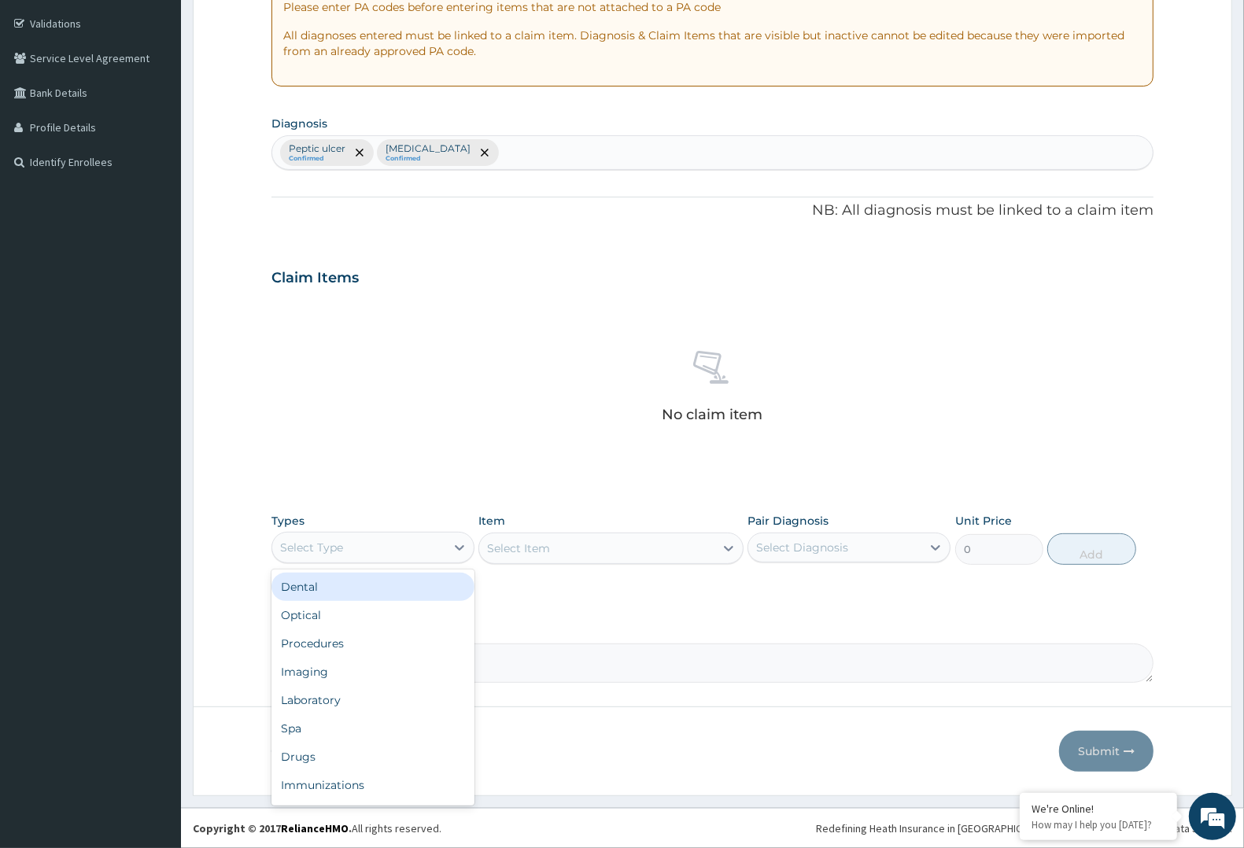
click at [422, 560] on div "Select Type" at bounding box center [358, 547] width 173 height 25
click at [402, 644] on div "Procedures" at bounding box center [373, 644] width 203 height 28
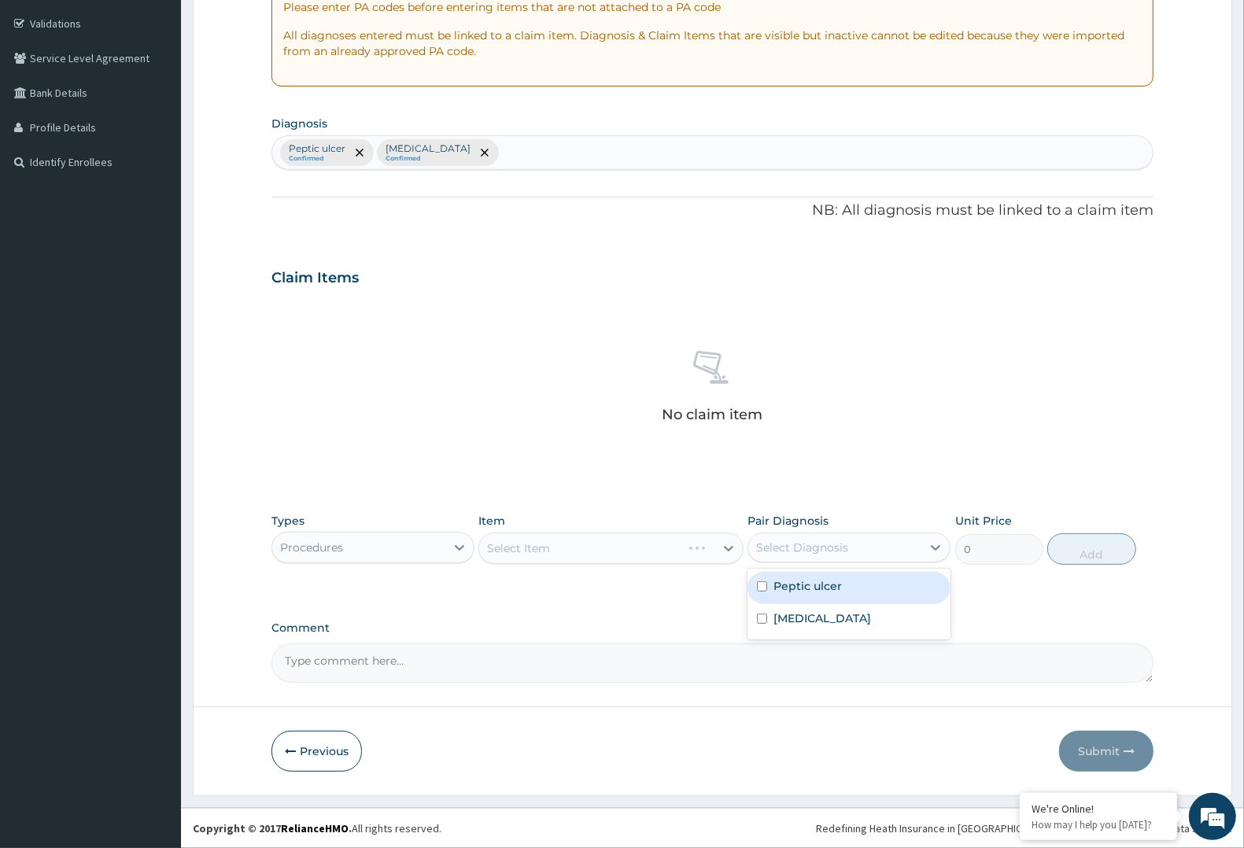
click at [805, 542] on div "Select Diagnosis" at bounding box center [802, 548] width 92 height 16
click at [805, 594] on label "Peptic ulcer" at bounding box center [808, 587] width 68 height 16
checkbox input "true"
click at [800, 612] on label "Gastroenteritis" at bounding box center [823, 619] width 98 height 16
checkbox input "true"
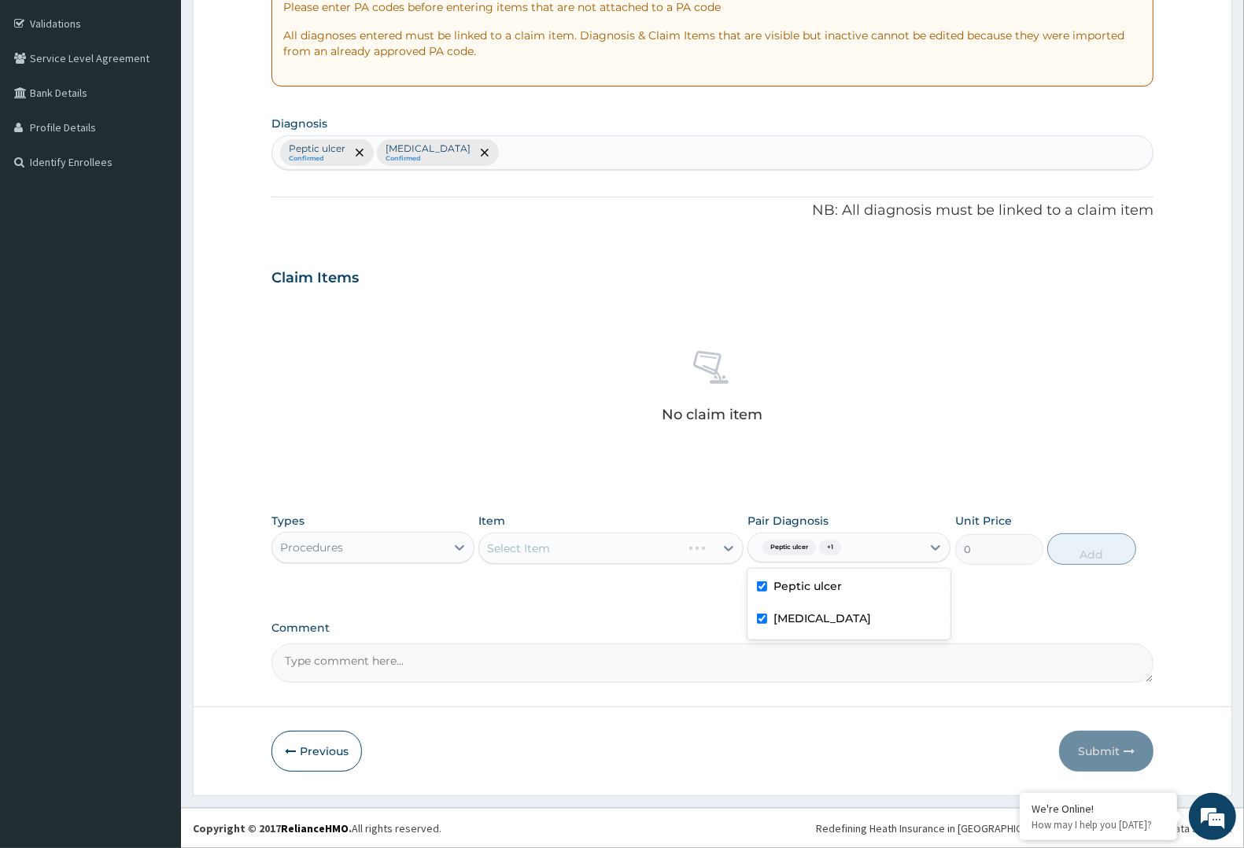
click at [681, 559] on div "Select Item" at bounding box center [579, 548] width 201 height 25
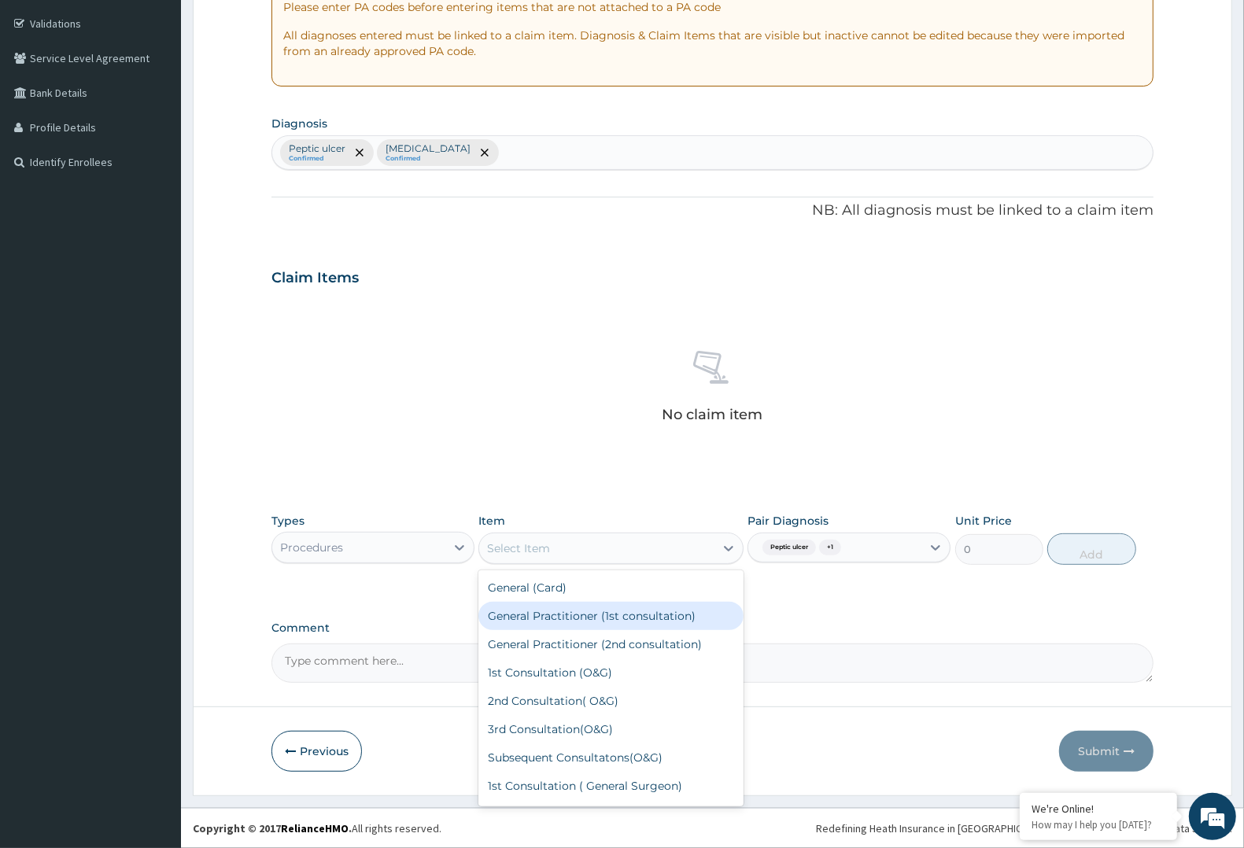
click at [695, 612] on div "General Practitioner (1st consultation)" at bounding box center [611, 616] width 264 height 28
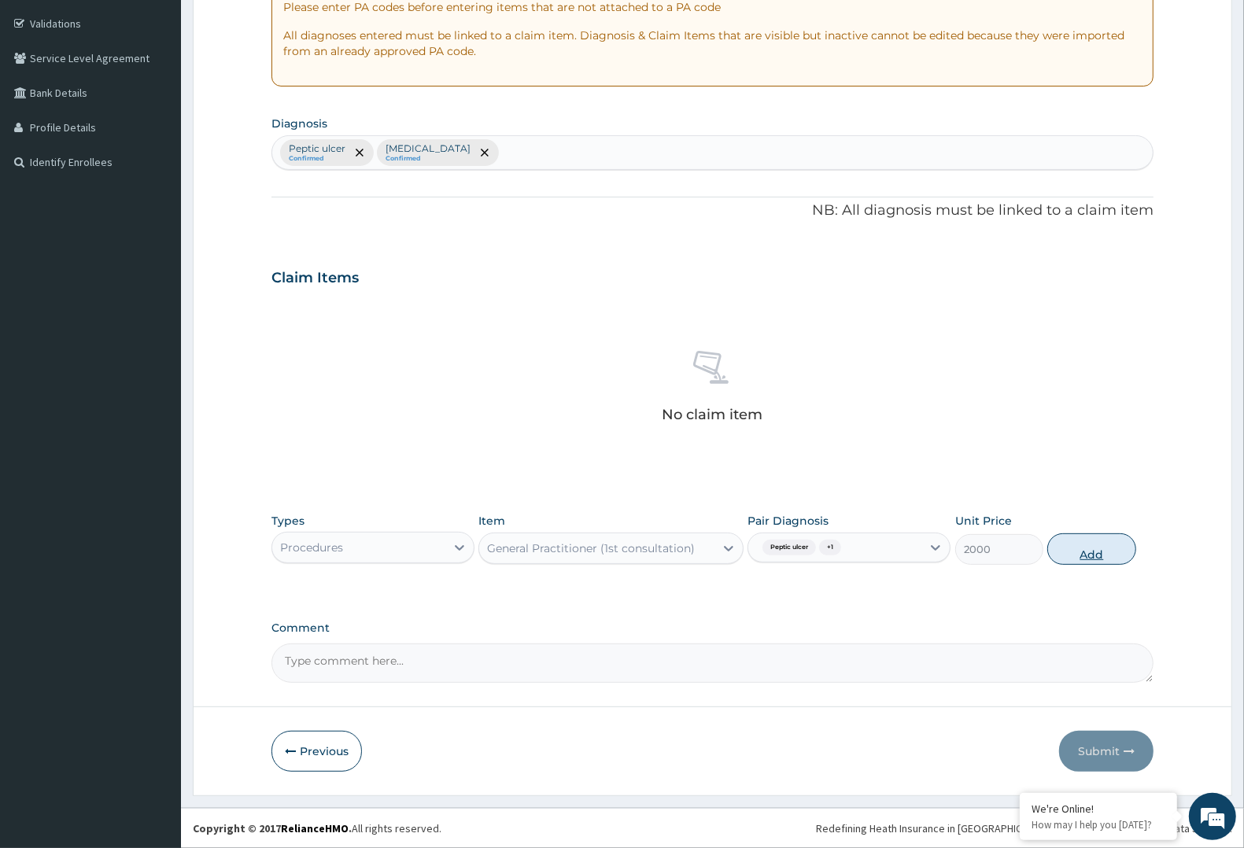
click at [1085, 542] on button "Add" at bounding box center [1092, 549] width 88 height 31
type input "0"
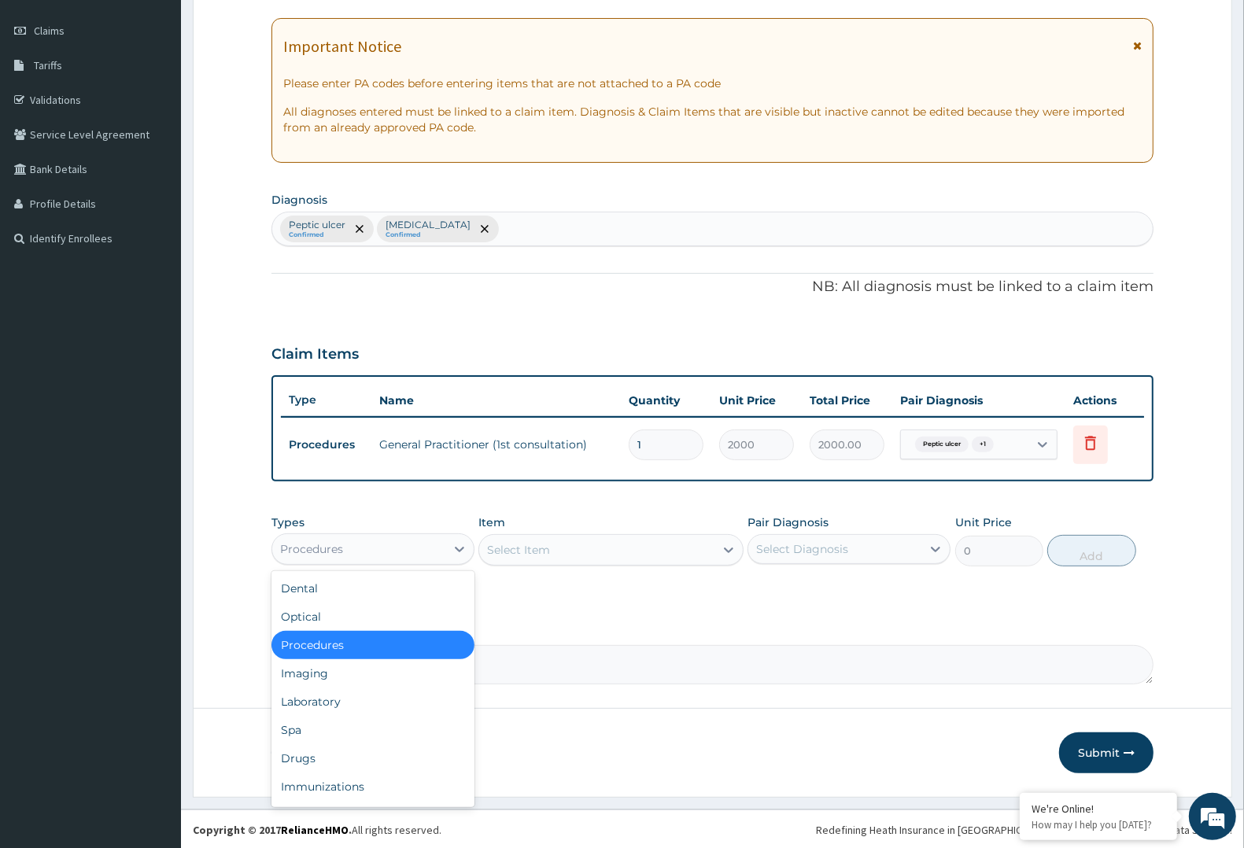
click at [379, 548] on div "Procedures" at bounding box center [358, 549] width 173 height 25
click at [349, 693] on div "Laboratory" at bounding box center [373, 702] width 203 height 28
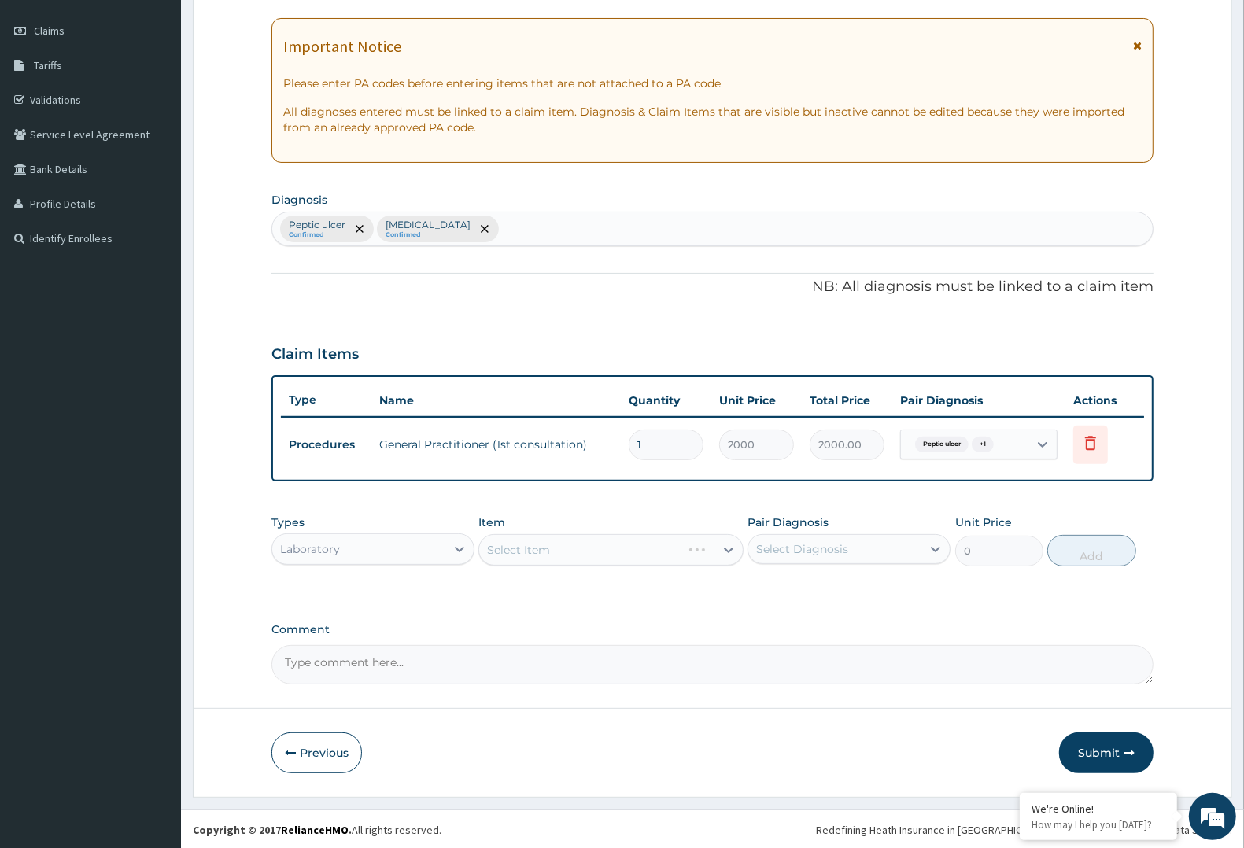
click at [867, 551] on div "Select Diagnosis" at bounding box center [835, 549] width 173 height 25
click at [847, 612] on label "Gastroenteritis" at bounding box center [823, 620] width 98 height 16
checkbox input "true"
click at [697, 545] on div "Select Item" at bounding box center [611, 549] width 264 height 31
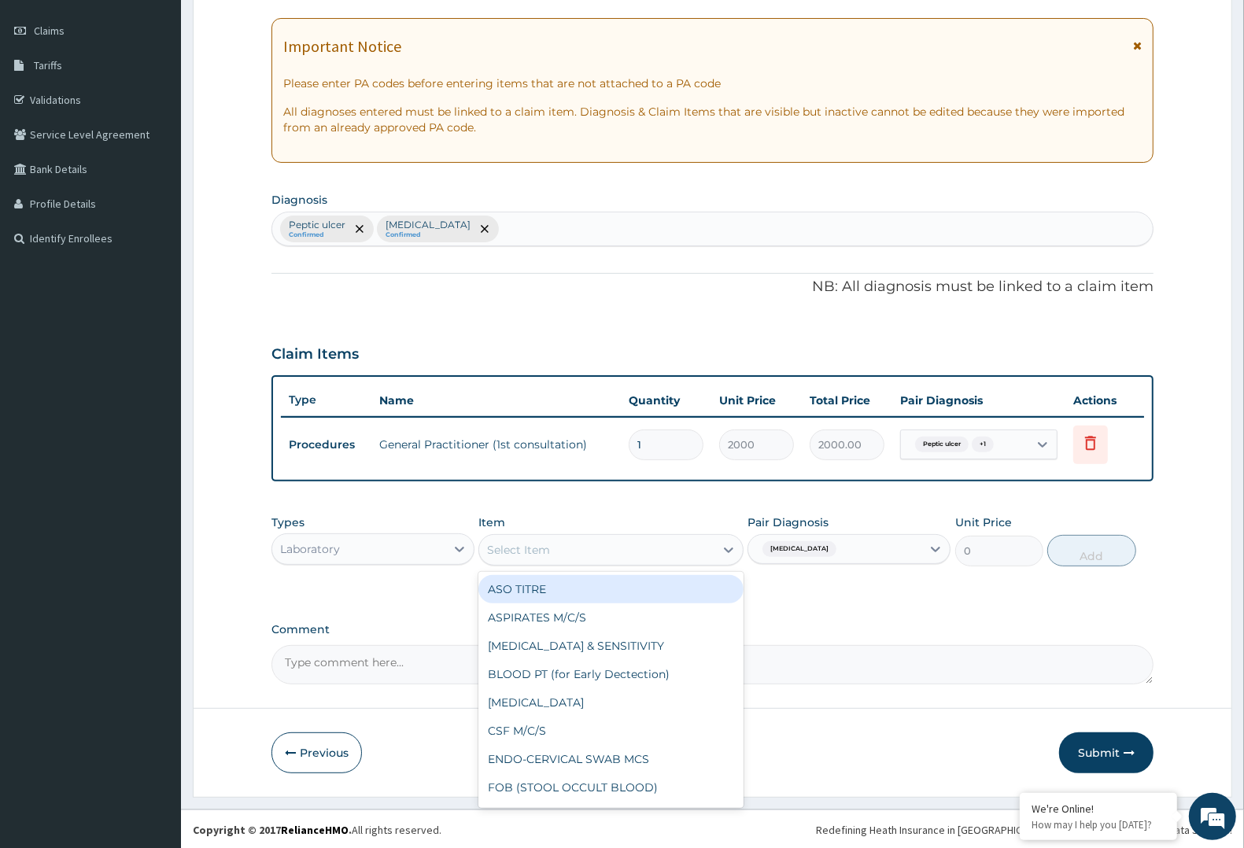
click at [697, 545] on div "Select Item" at bounding box center [596, 550] width 235 height 25
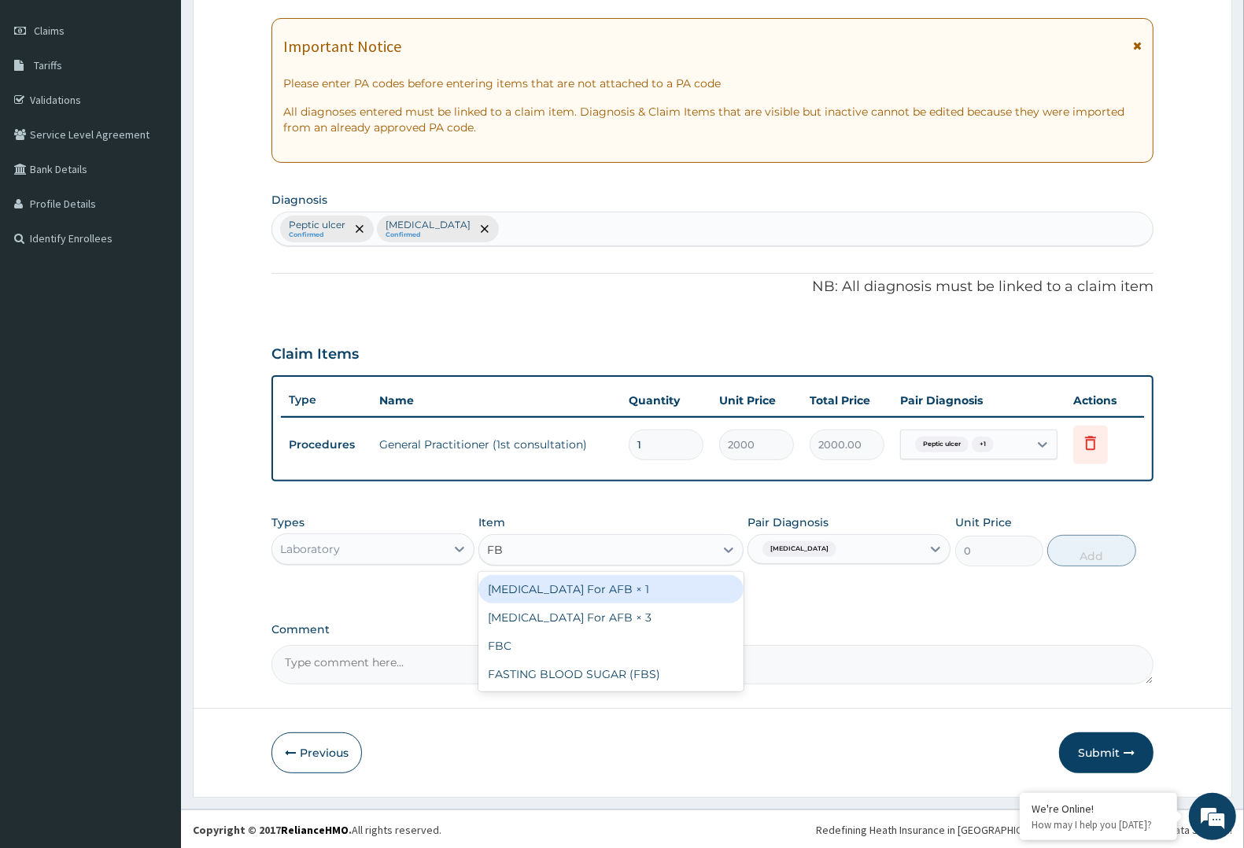
type input "FBC"
click at [648, 602] on div "FBC" at bounding box center [611, 589] width 264 height 35
click at [565, 581] on div "FBC" at bounding box center [611, 589] width 264 height 28
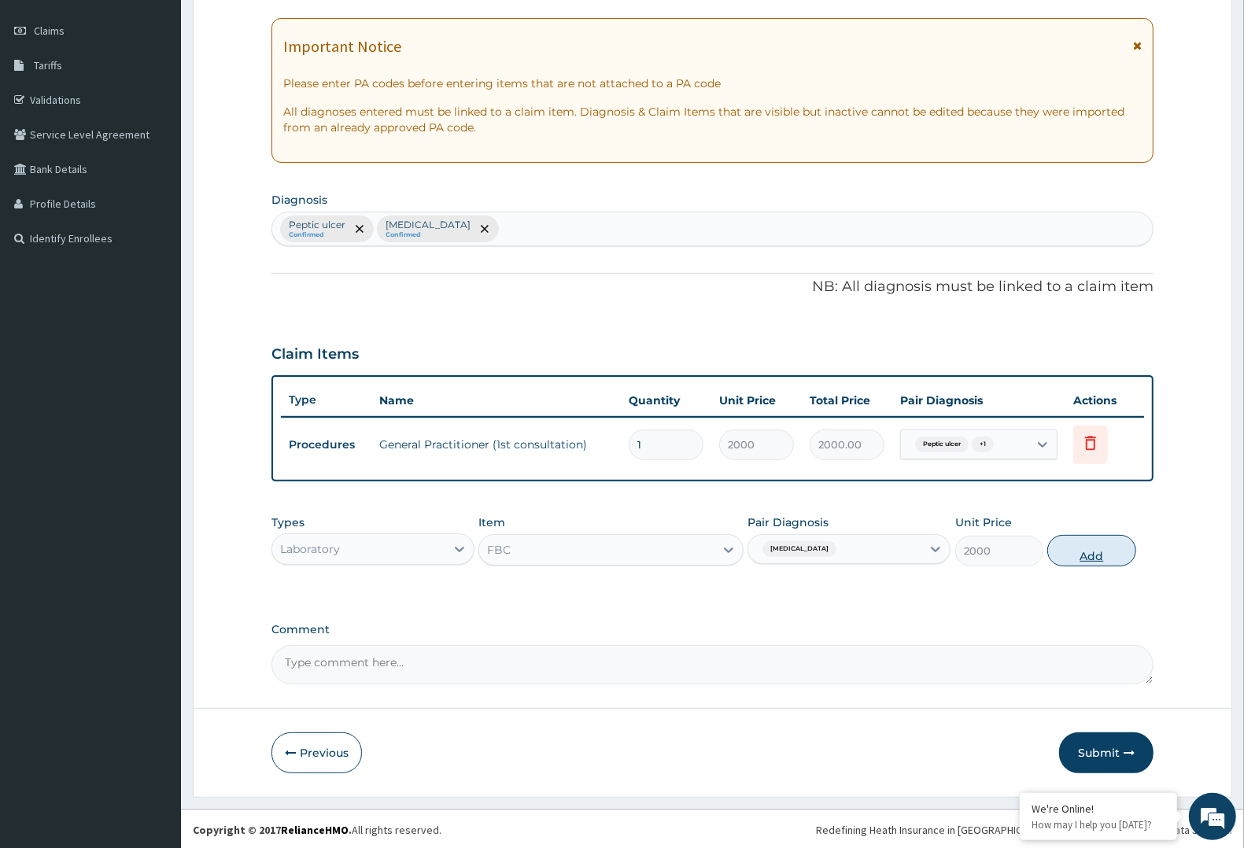
click at [1080, 559] on button "Add" at bounding box center [1092, 550] width 88 height 31
type input "0"
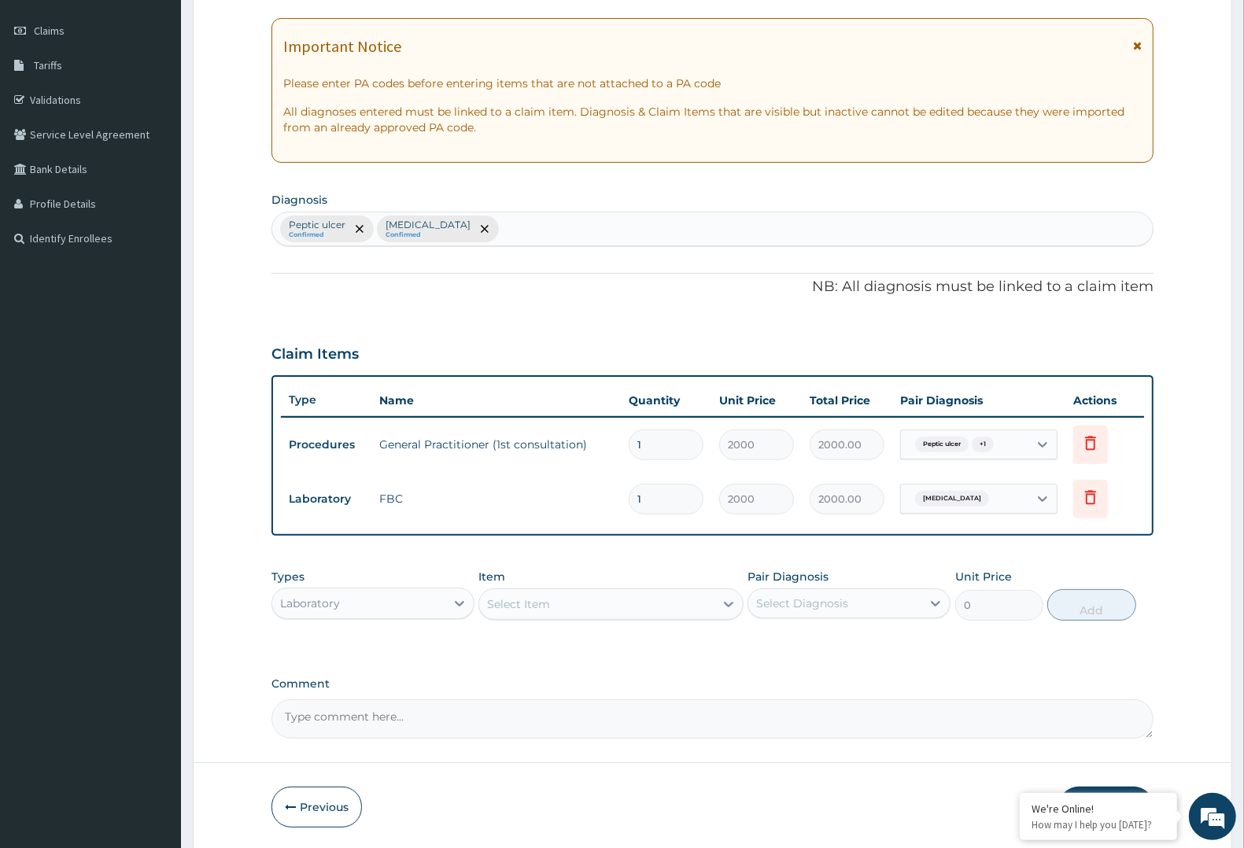
click at [403, 608] on div "Laboratory" at bounding box center [358, 603] width 173 height 25
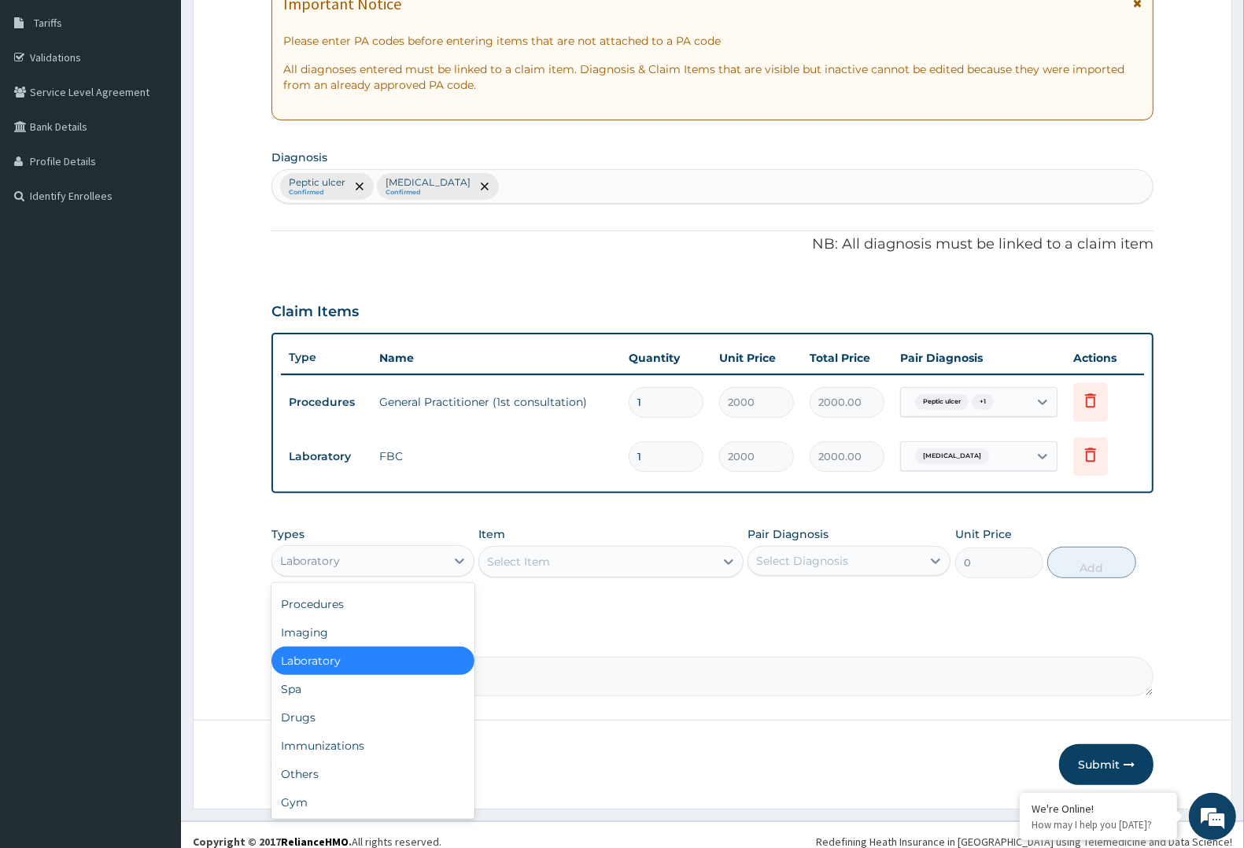
scroll to position [264, 0]
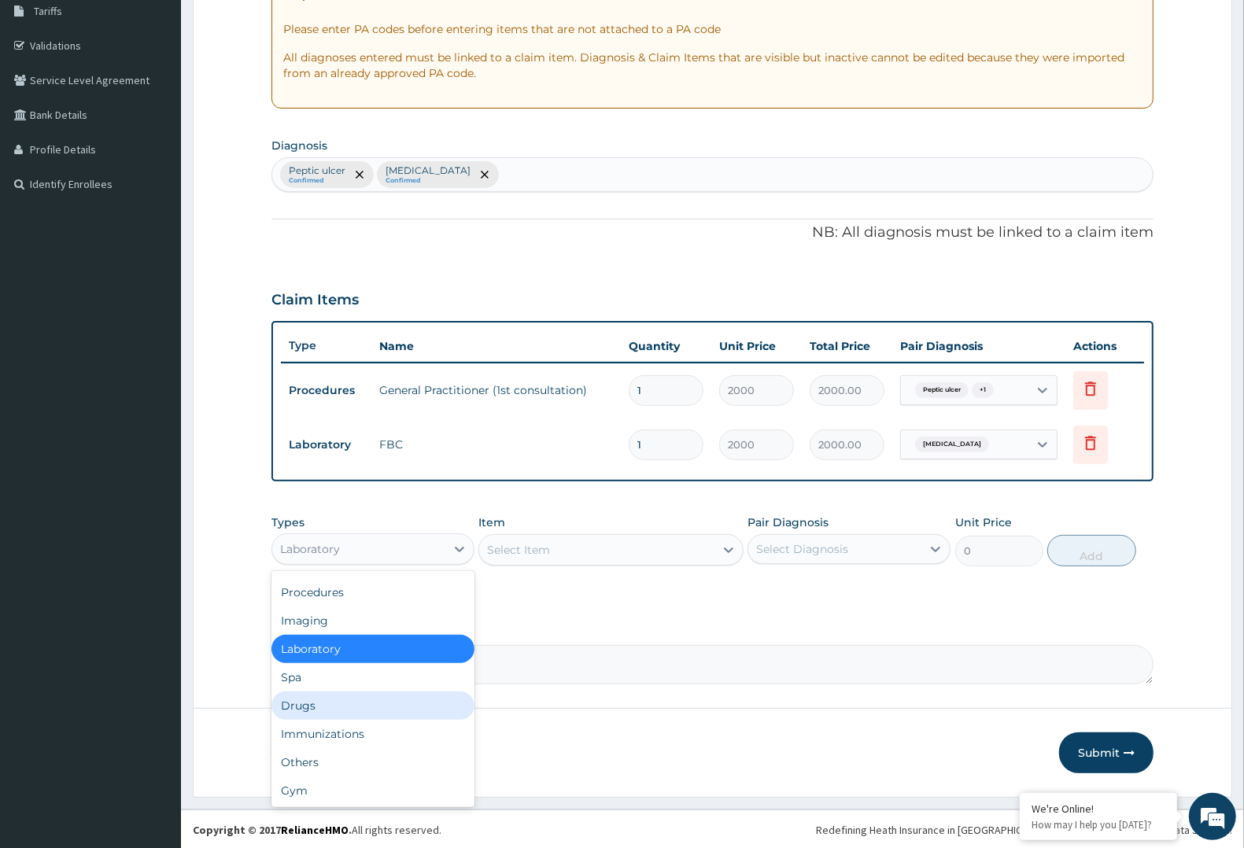
click at [374, 712] on div "Drugs" at bounding box center [373, 706] width 203 height 28
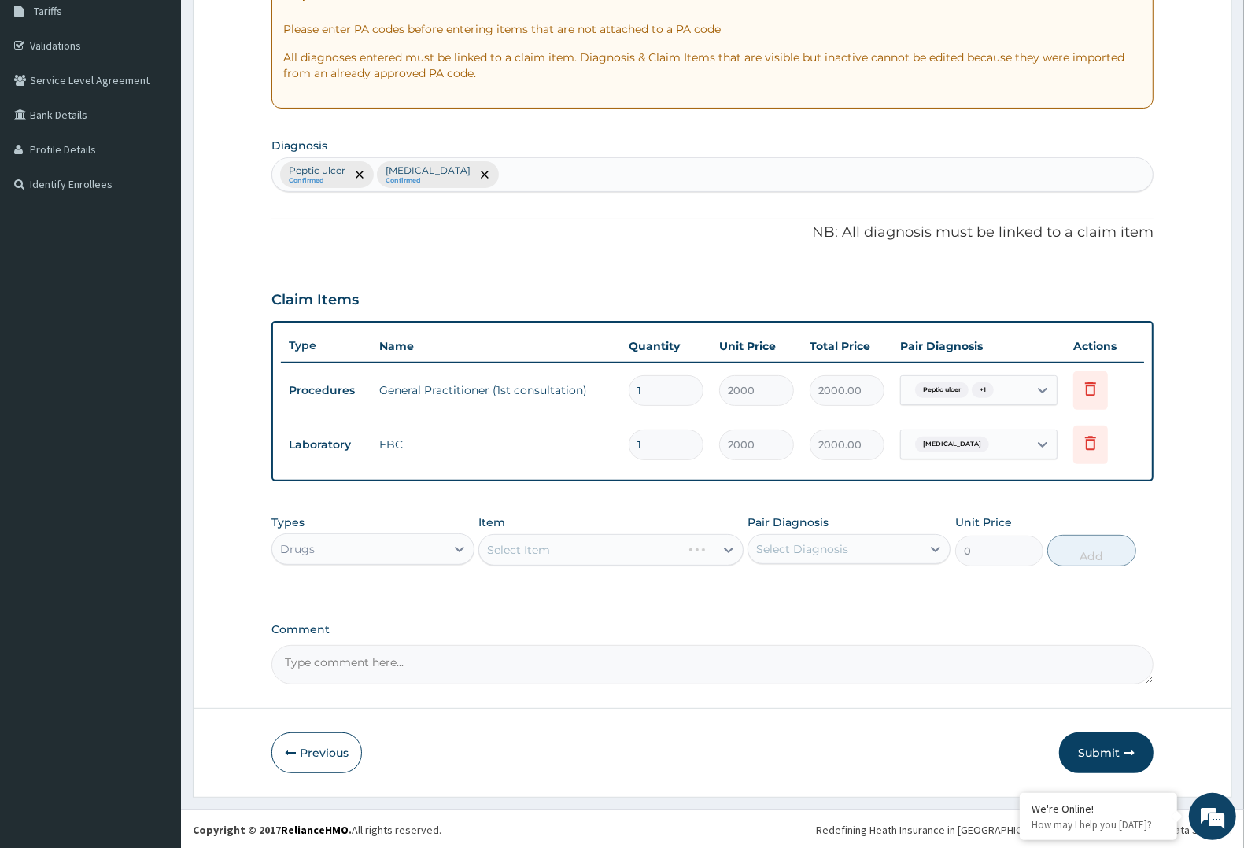
click at [898, 539] on div "Select Diagnosis" at bounding box center [835, 549] width 173 height 25
click at [878, 579] on div "Peptic ulcer" at bounding box center [849, 590] width 203 height 32
checkbox input "true"
click at [730, 538] on div at bounding box center [729, 550] width 28 height 28
click at [522, 549] on input "OMERPRA" at bounding box center [517, 550] width 61 height 16
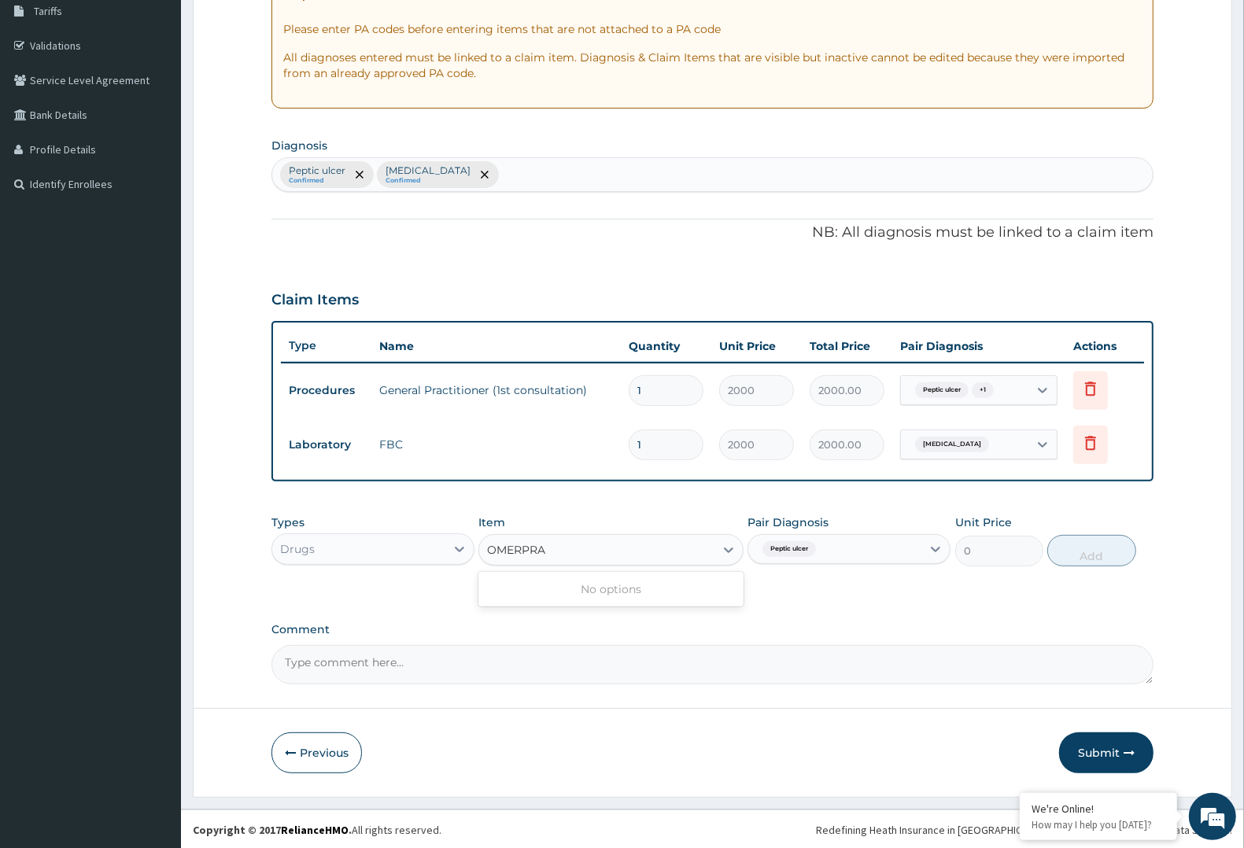
type input "OMEPRA"
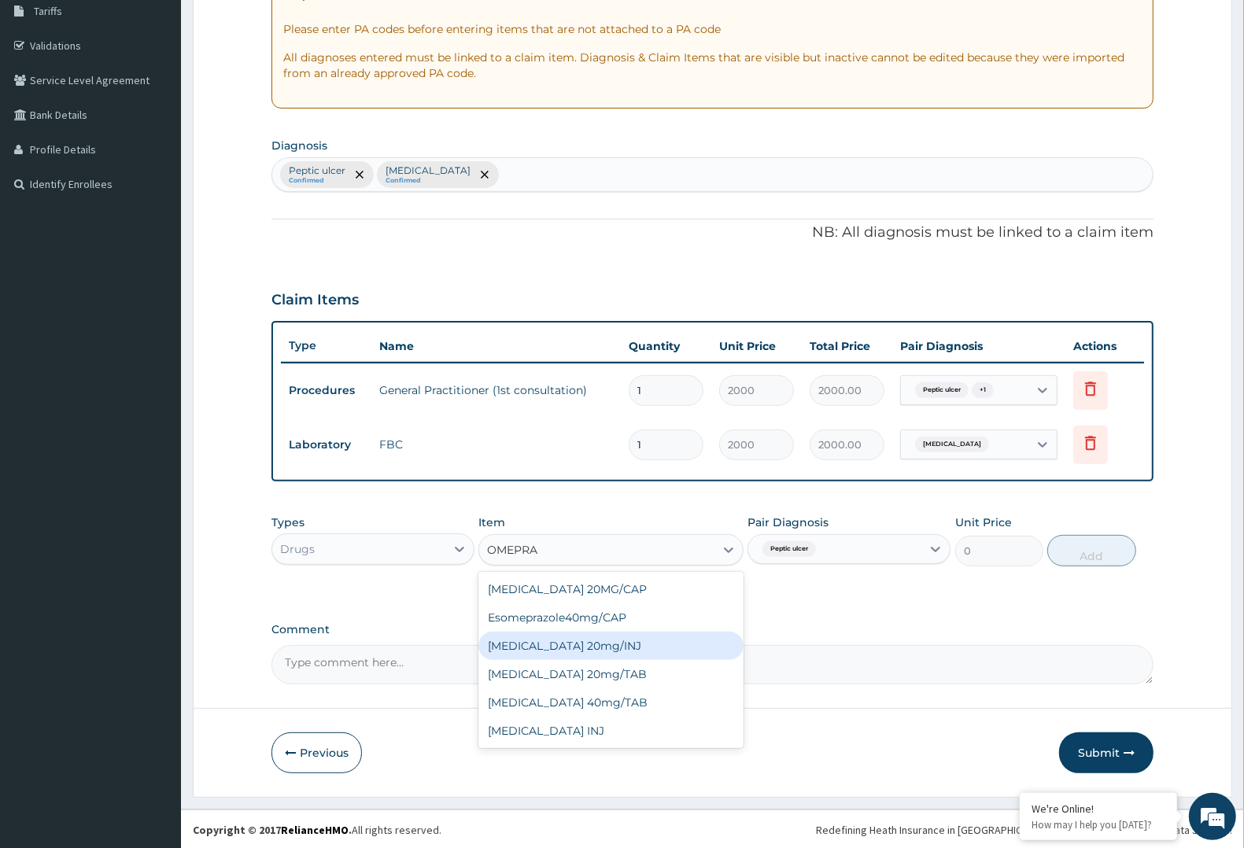
click at [543, 642] on div "Omeprazole 20mg/INJ" at bounding box center [611, 646] width 264 height 28
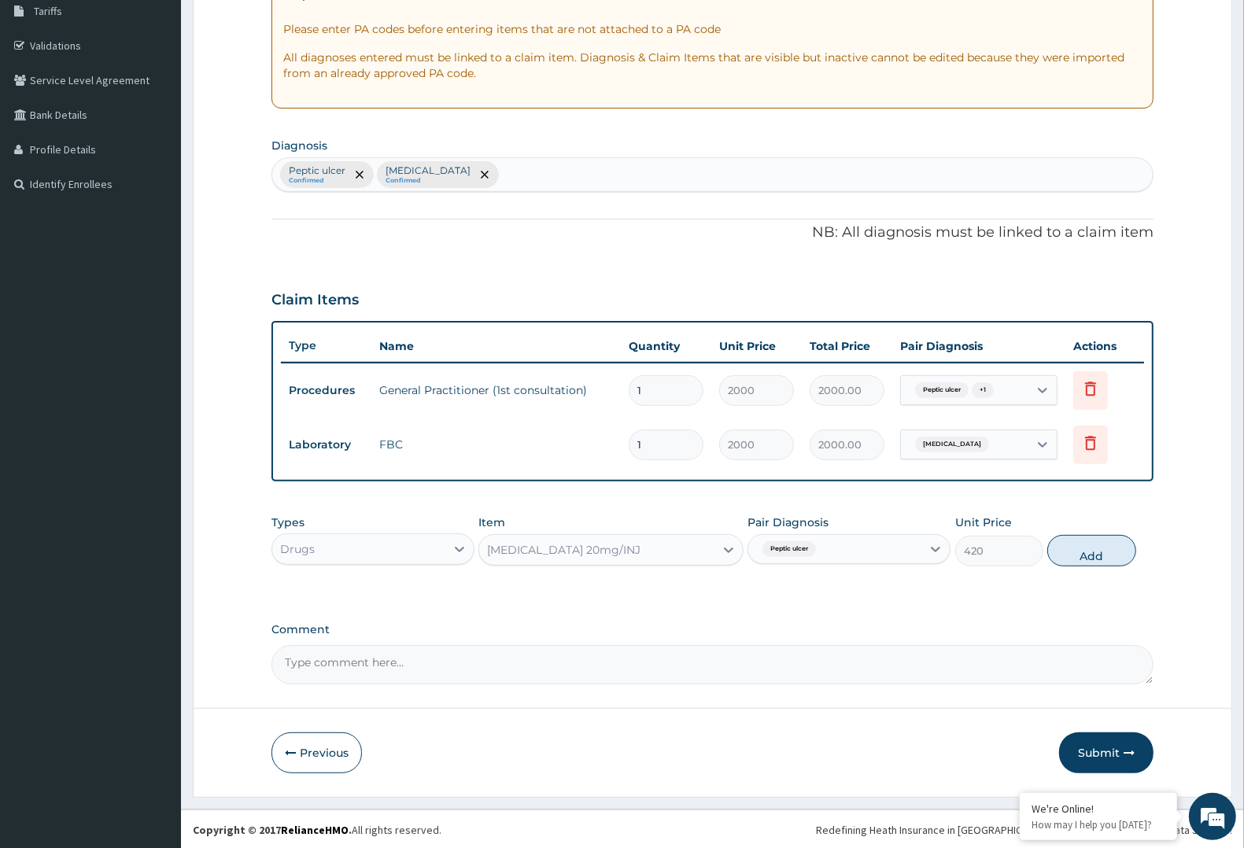
click at [1094, 549] on button "Add" at bounding box center [1092, 550] width 88 height 31
type input "0"
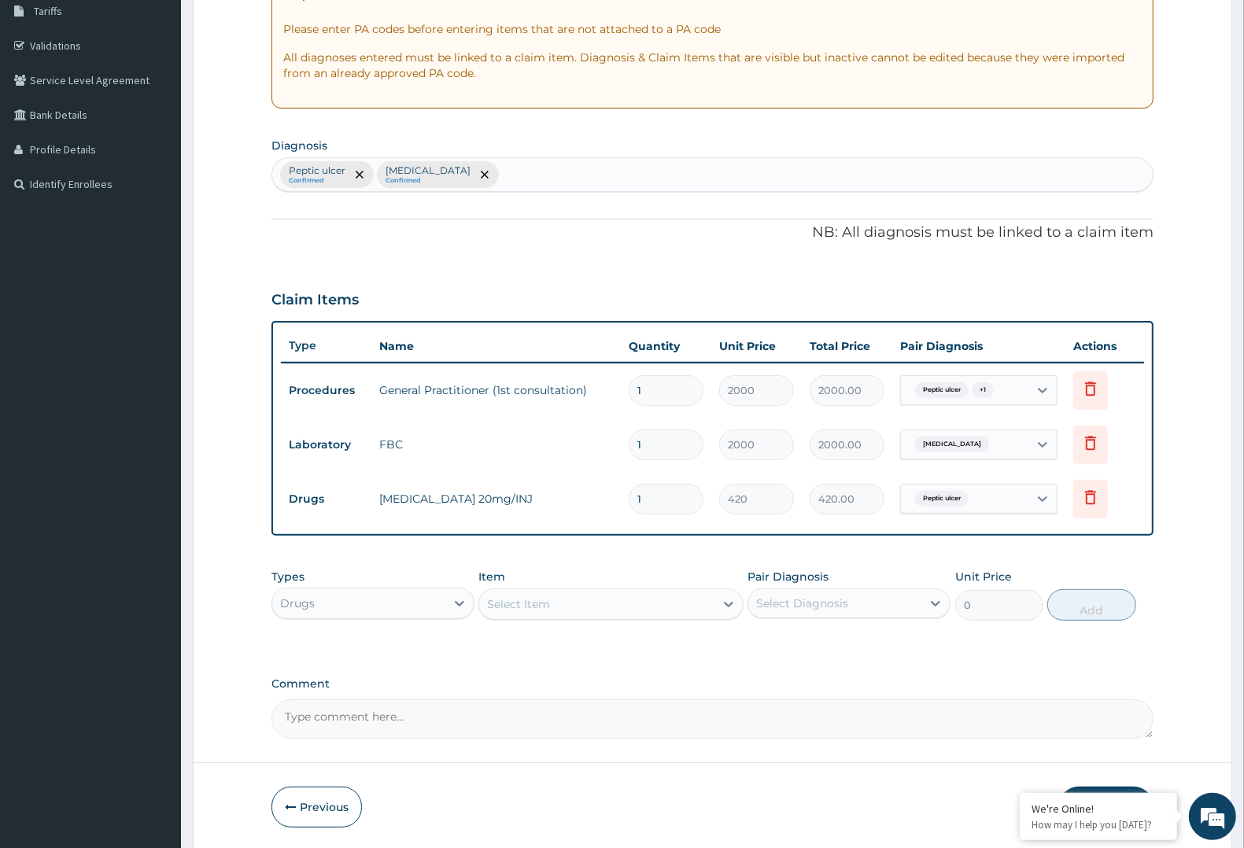
click at [671, 600] on div "Select Item" at bounding box center [596, 604] width 235 height 25
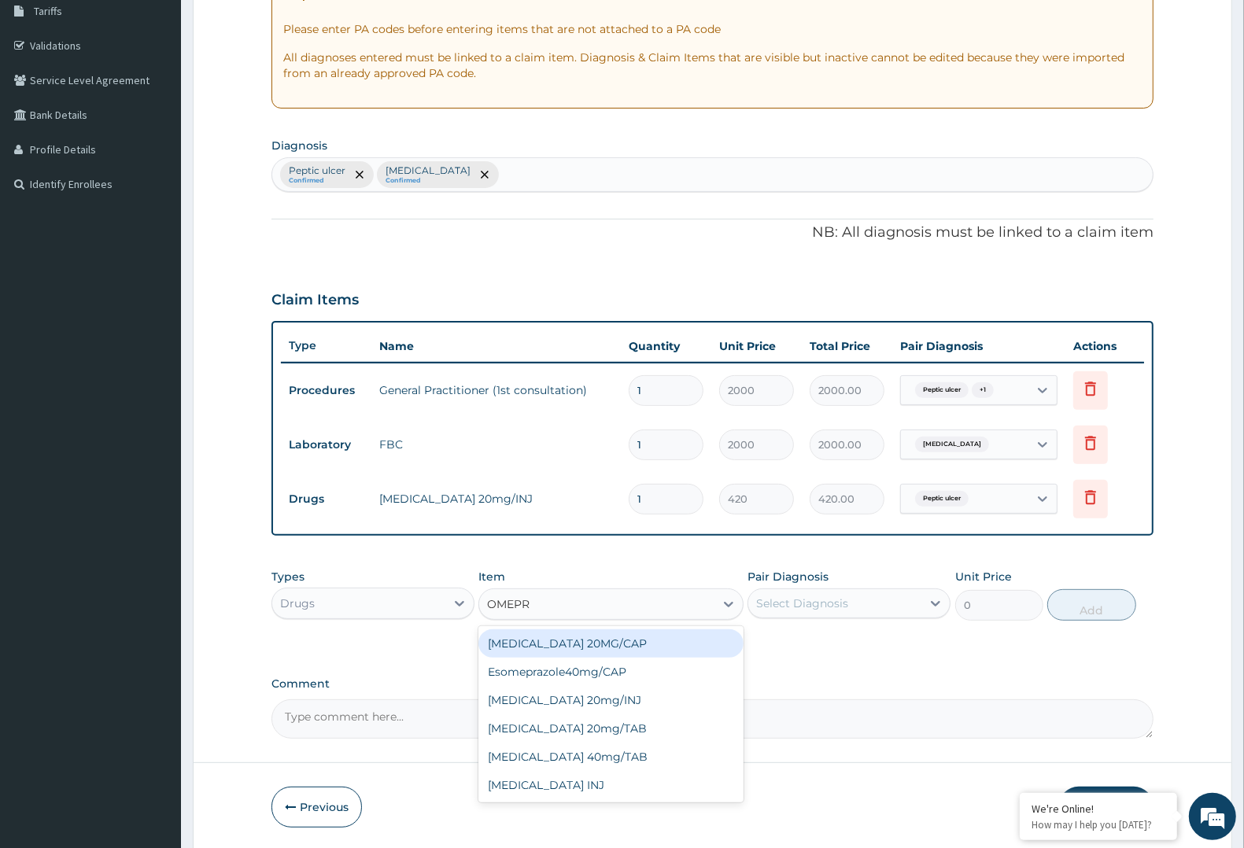
type input "OMEPRA"
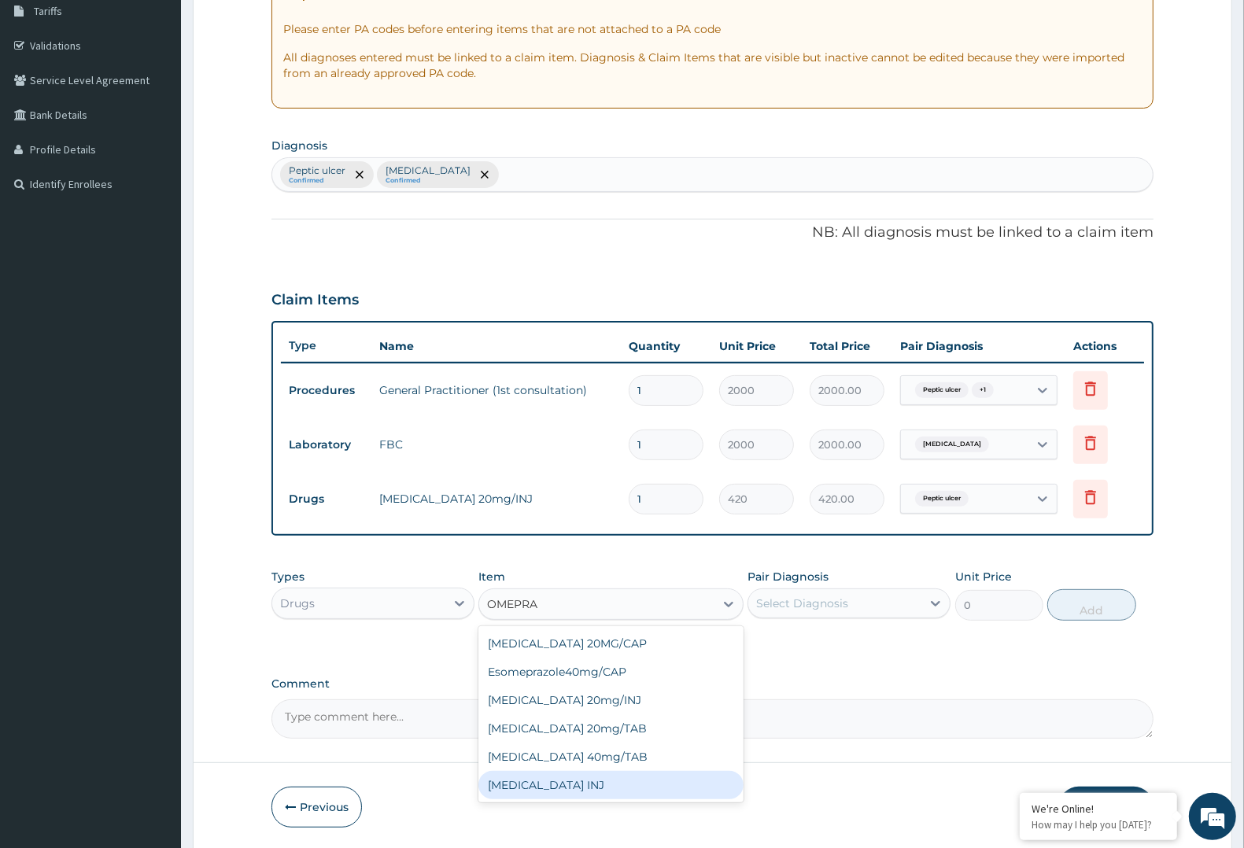
click at [612, 787] on div "OMEPRAZOLE INJ" at bounding box center [611, 785] width 264 height 28
type input "700"
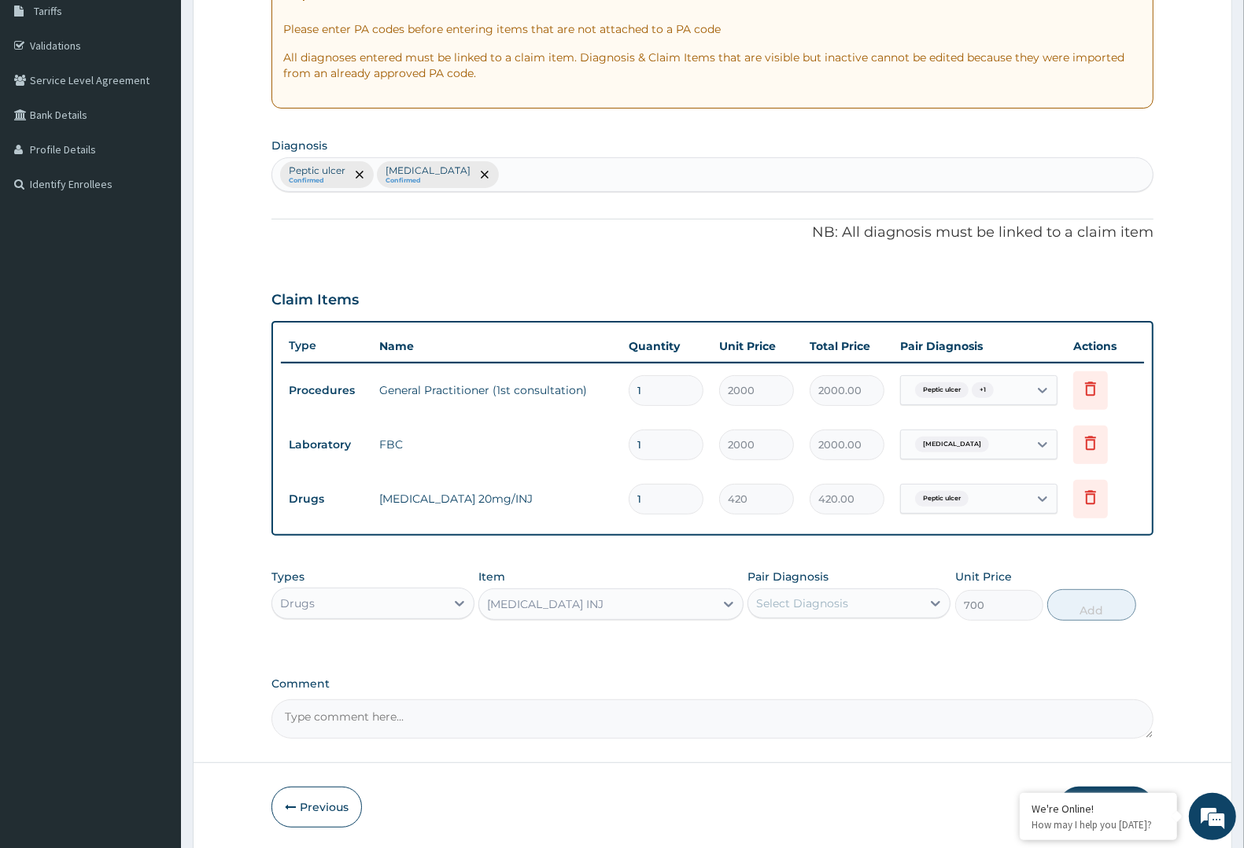
click at [882, 601] on div "Select Diagnosis" at bounding box center [835, 603] width 173 height 25
click at [855, 638] on div "Peptic ulcer" at bounding box center [849, 644] width 203 height 32
checkbox input "true"
click at [1089, 497] on icon at bounding box center [1090, 497] width 19 height 19
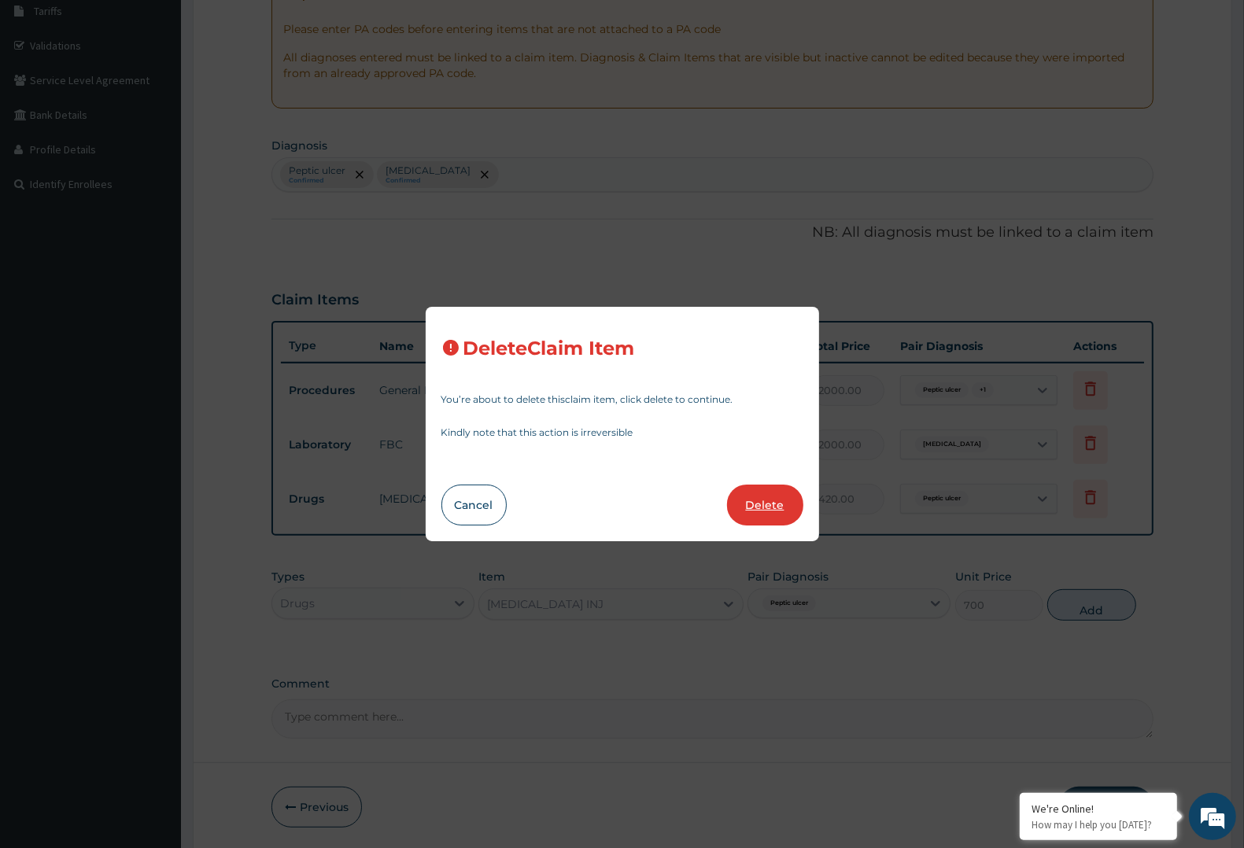
click at [742, 500] on button "Delete" at bounding box center [765, 505] width 76 height 41
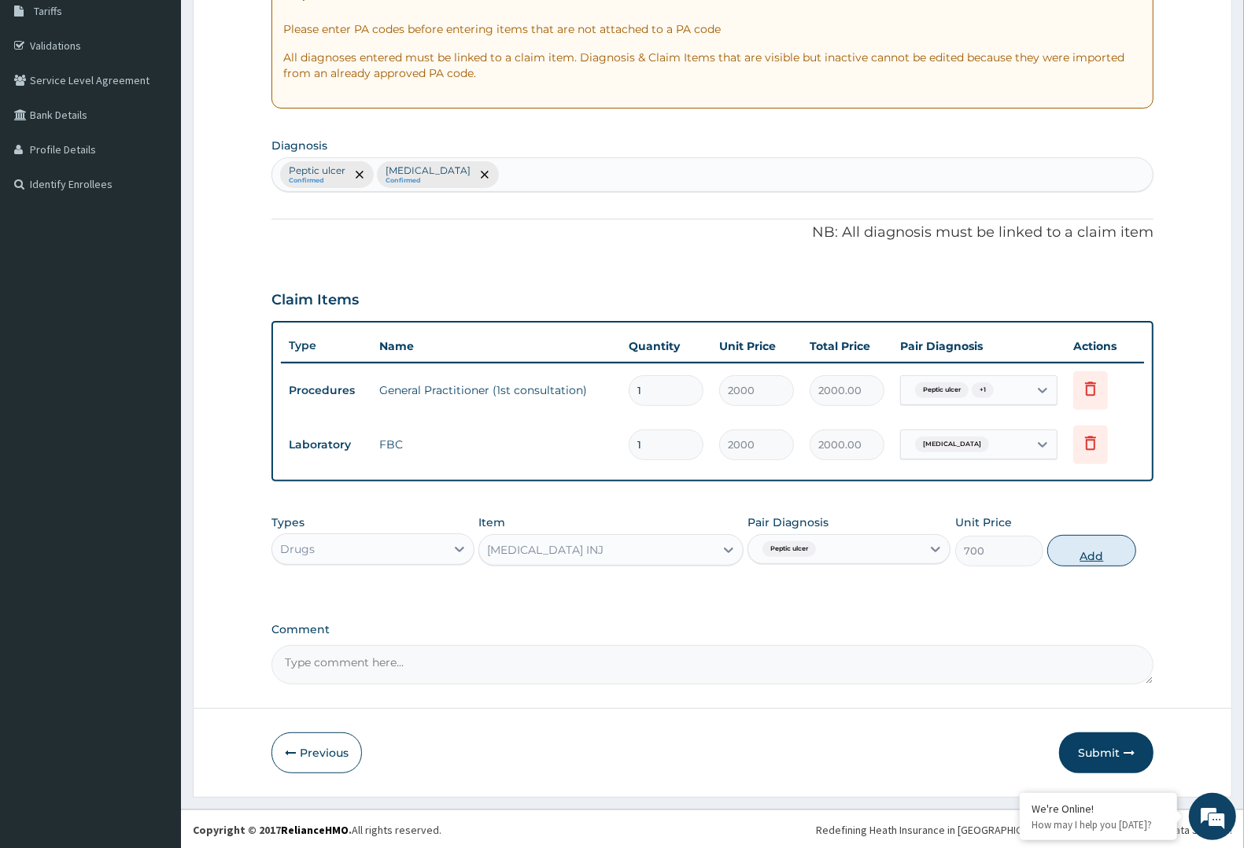
click at [1068, 545] on button "Add" at bounding box center [1092, 550] width 88 height 31
type input "0"
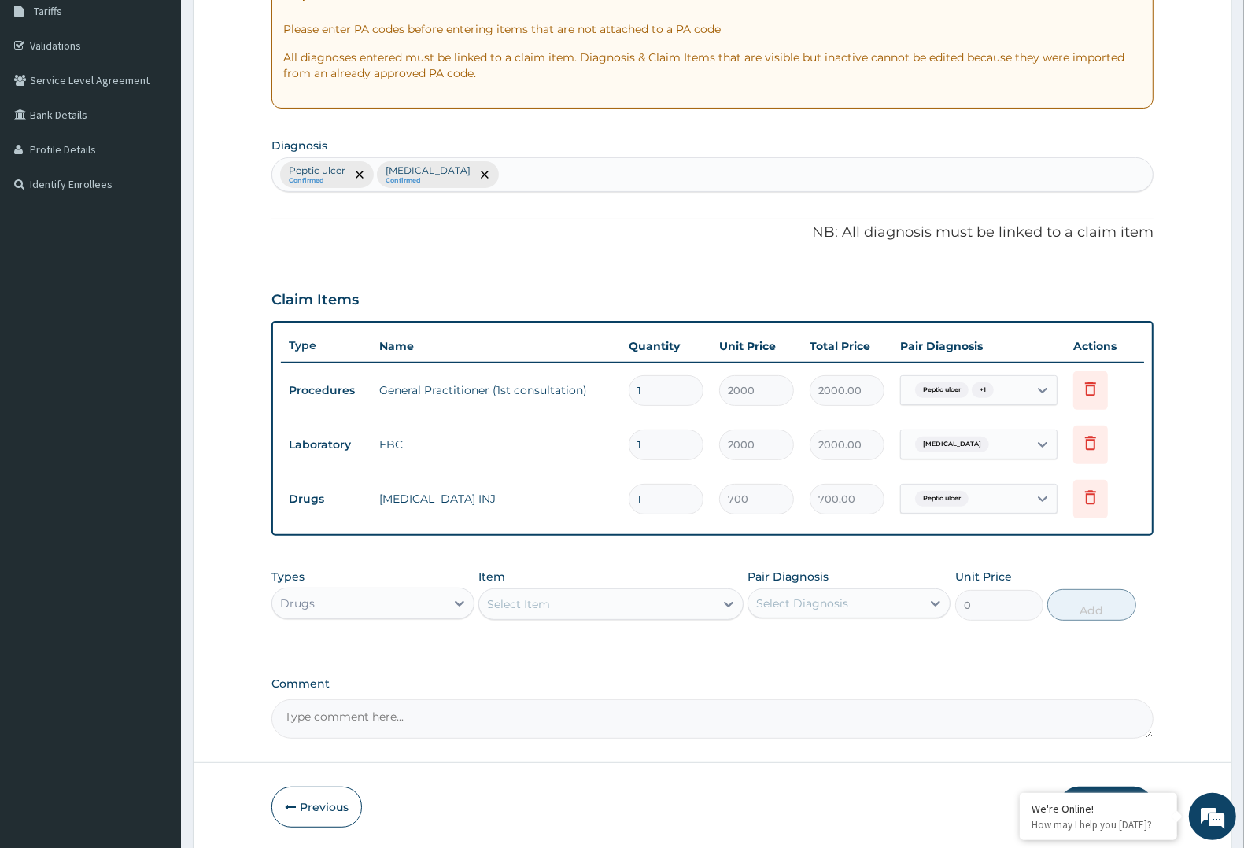
type input "0.00"
type input "2"
type input "1400.00"
type input "2"
click at [540, 608] on div "Select Item" at bounding box center [518, 605] width 63 height 16
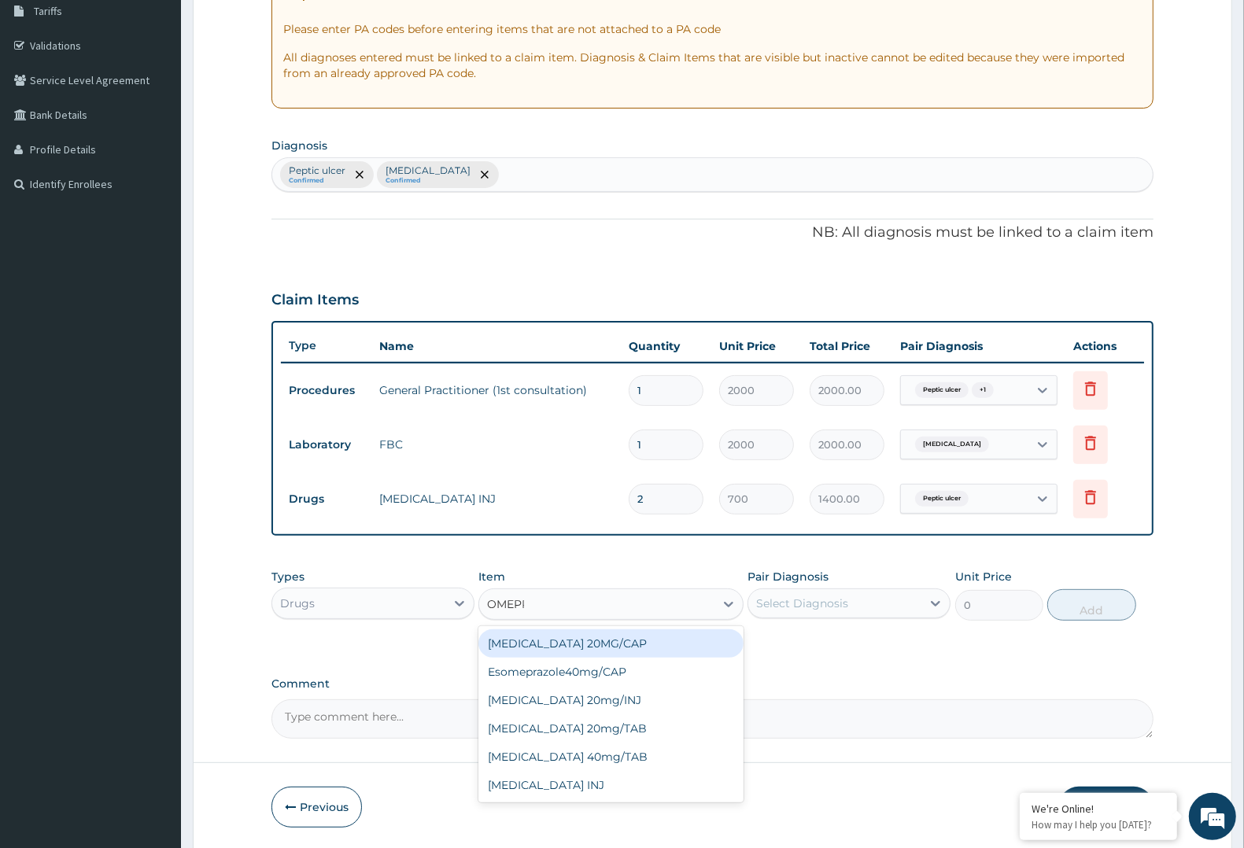
type input "OMEPRA"
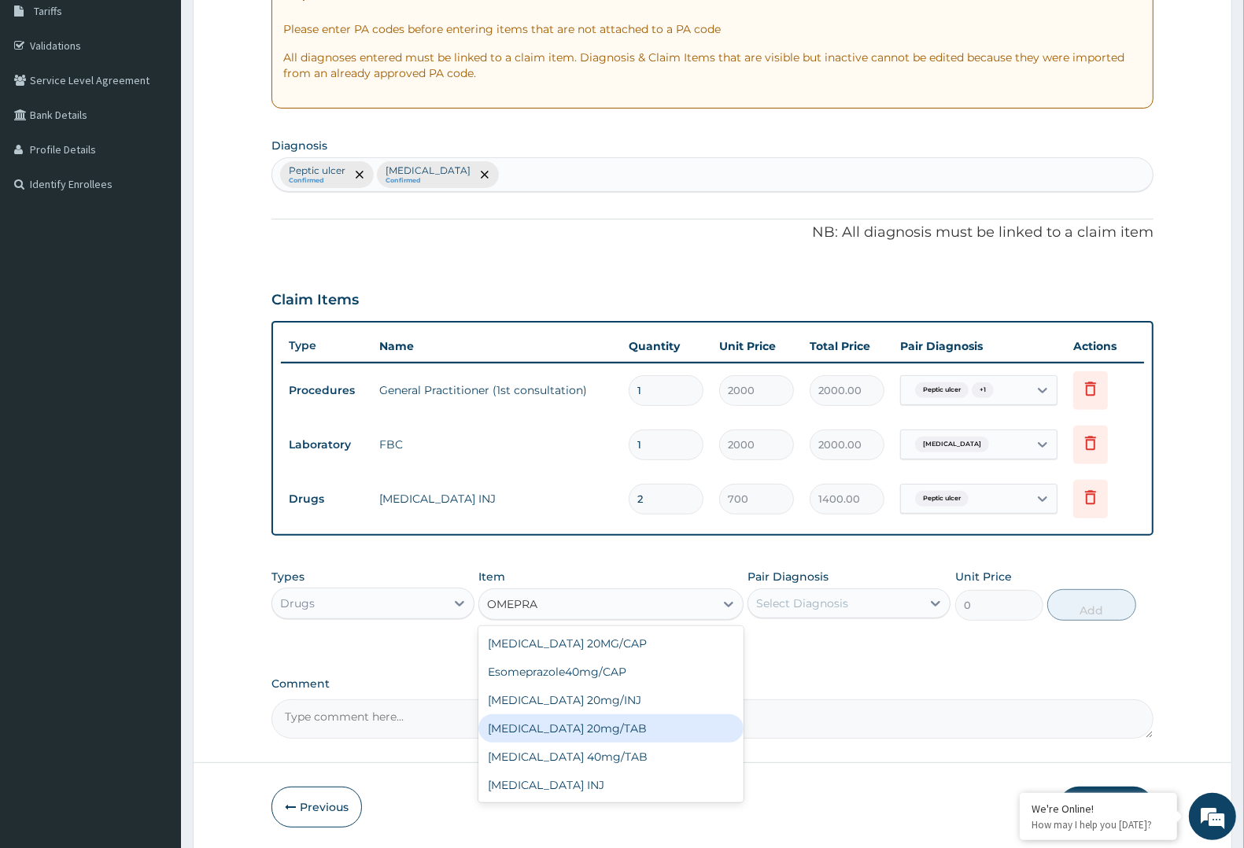
click at [572, 726] on div "[MEDICAL_DATA] 20mg/TAB" at bounding box center [611, 729] width 264 height 28
type input "78.75"
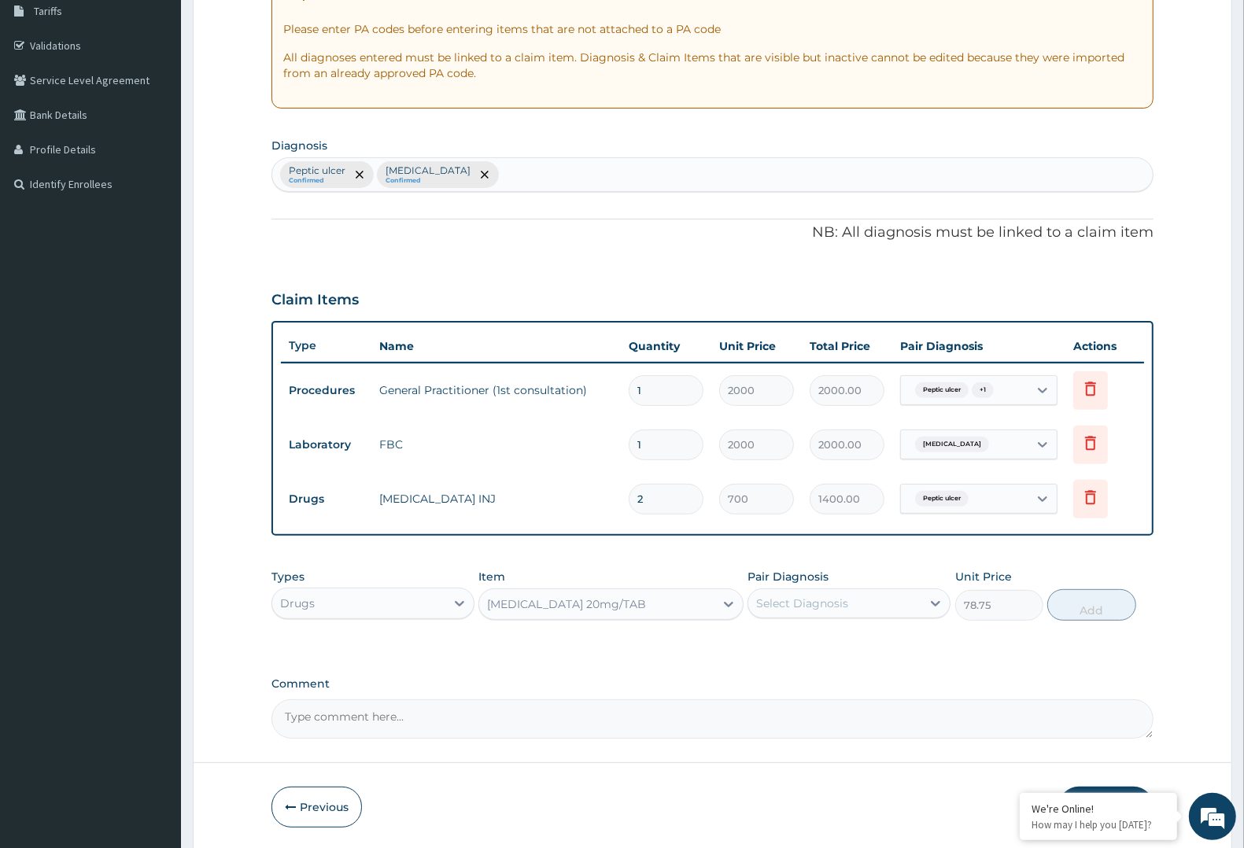
click at [789, 623] on div "Types Drugs Item OMEPRAZOLE 20mg/TAB Pair Diagnosis Select Diagnosis Unit Price…" at bounding box center [713, 595] width 882 height 68
click at [800, 607] on div "Select Diagnosis" at bounding box center [802, 604] width 92 height 16
click at [815, 655] on div "Peptic ulcer" at bounding box center [849, 644] width 203 height 32
checkbox input "true"
click at [1134, 627] on div "Types Drugs Item OMEPRAZOLE 20mg/TAB Pair Diagnosis option Peptic ulcer, select…" at bounding box center [713, 595] width 882 height 68
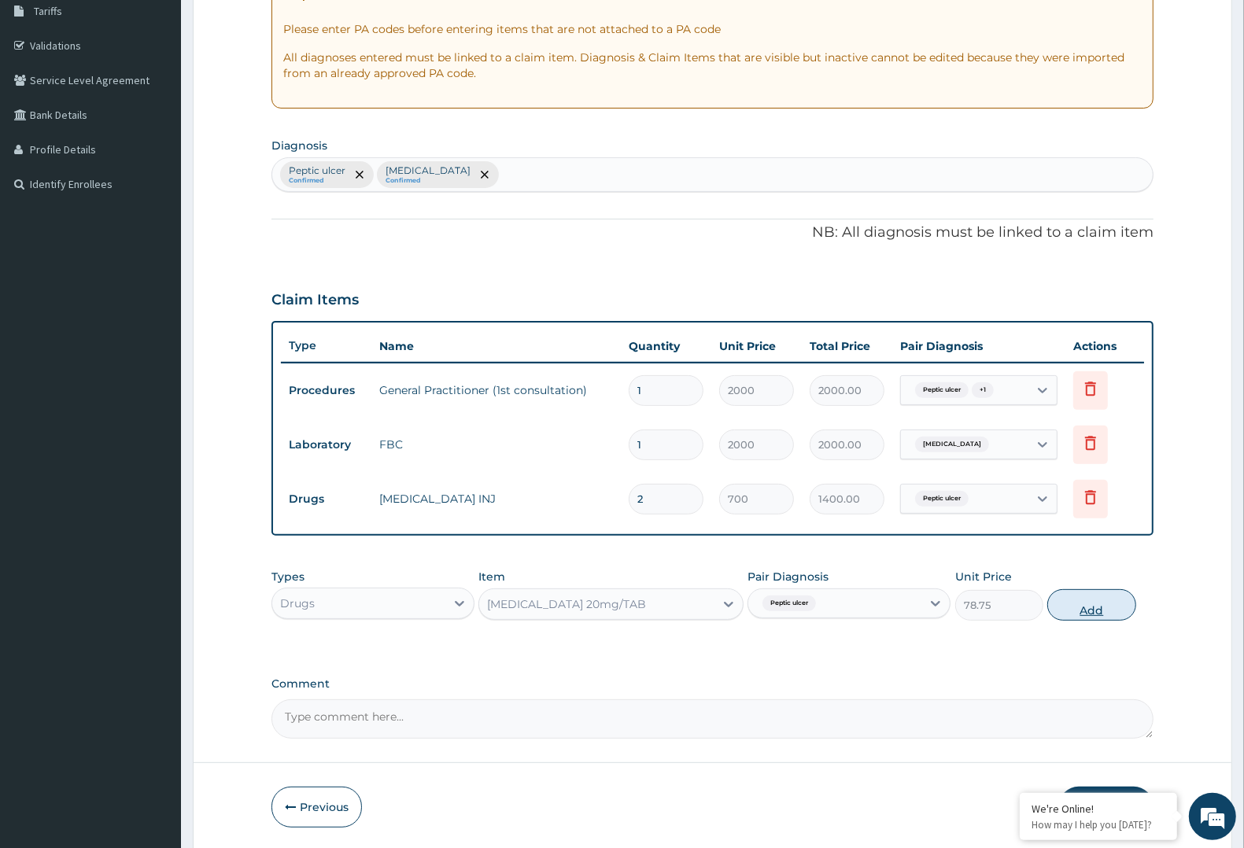
click at [1091, 611] on button "Add" at bounding box center [1092, 605] width 88 height 31
type input "0"
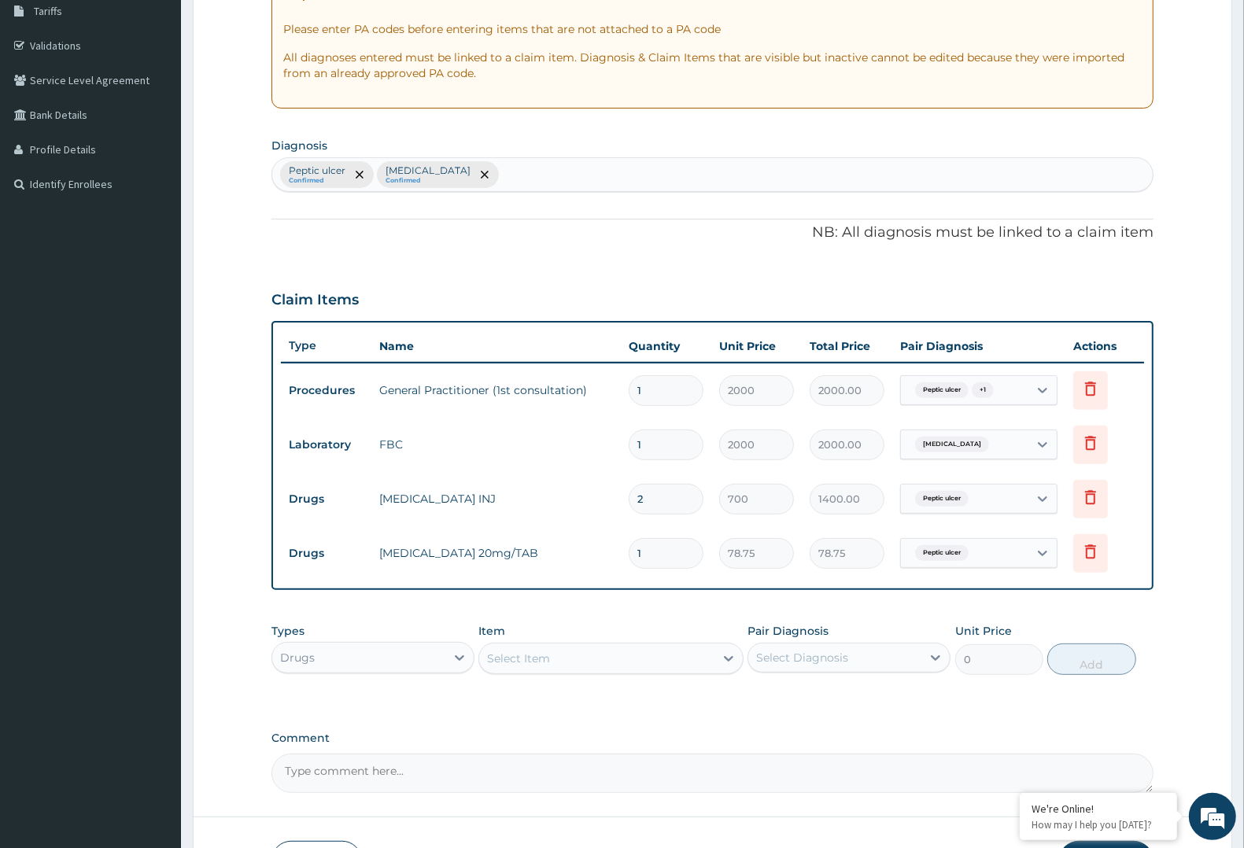
type input "14"
type input "1102.50"
type input "14"
click at [628, 654] on div "Select Item" at bounding box center [596, 658] width 235 height 25
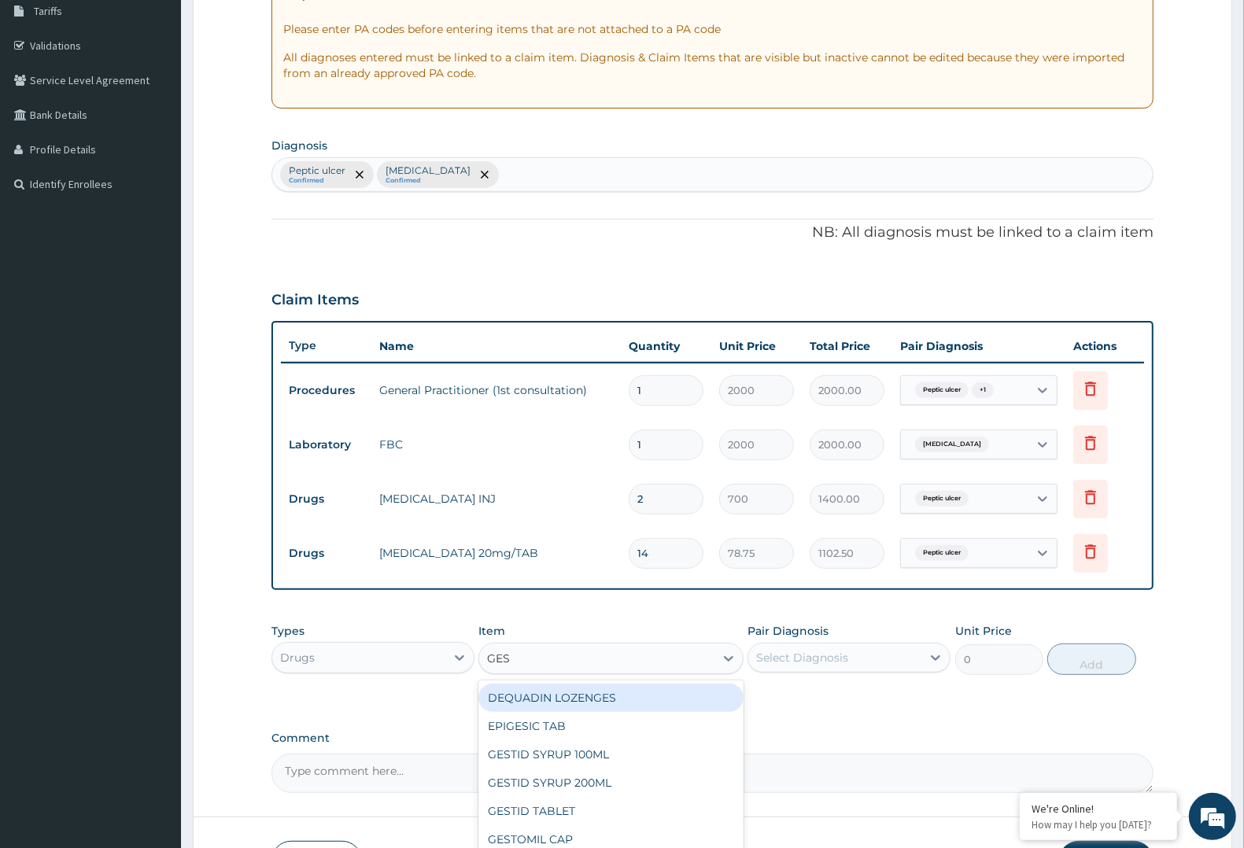
type input "GEST"
click at [584, 697] on div "GESTID SYRUP 100ML" at bounding box center [611, 698] width 264 height 28
type input "1200"
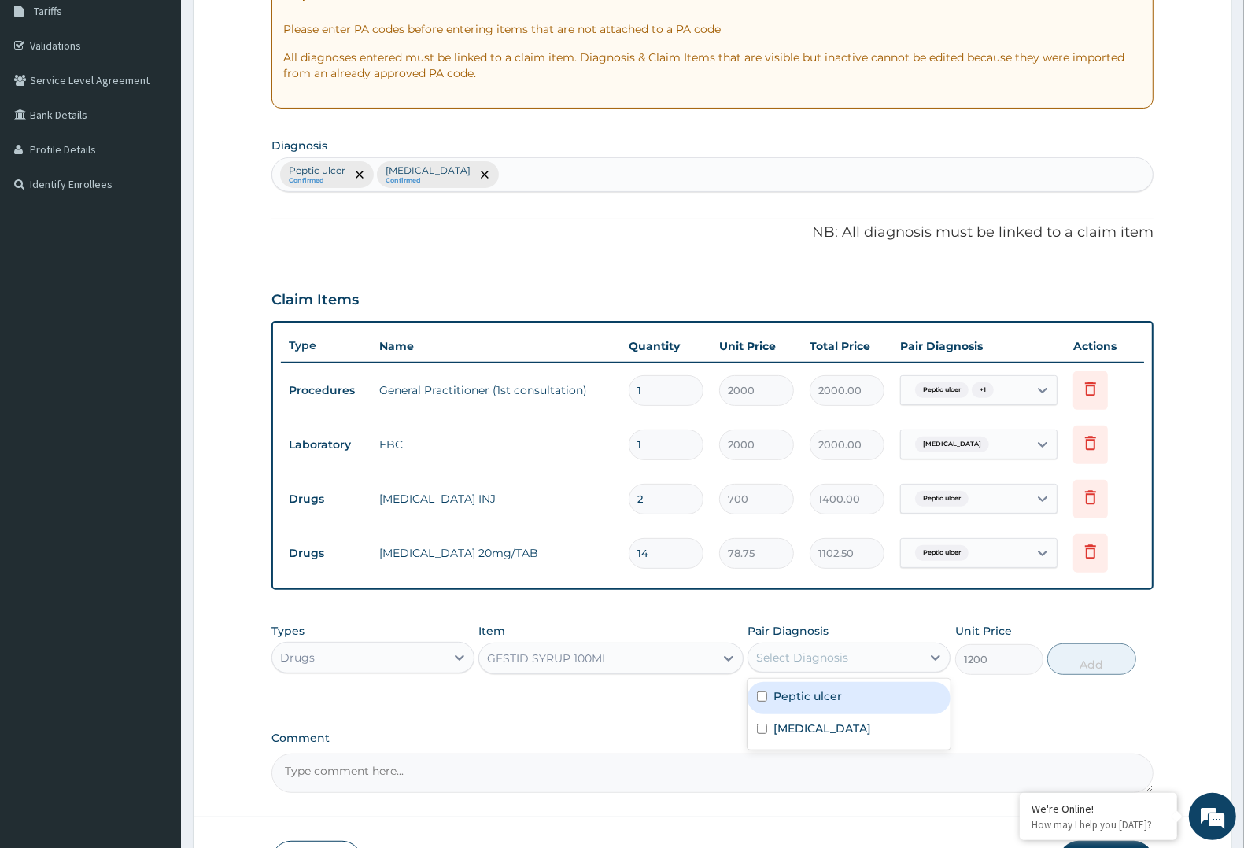
click at [793, 645] on div "Select Diagnosis" at bounding box center [835, 657] width 173 height 25
click at [829, 704] on div "Peptic ulcer" at bounding box center [849, 698] width 203 height 32
checkbox input "true"
click at [1078, 640] on div "Types Drugs Item GESTID SYRUP 100ML Pair Diagnosis option Peptic ulcer, selecte…" at bounding box center [713, 650] width 882 height 68
click at [1080, 663] on button "Add" at bounding box center [1092, 659] width 88 height 31
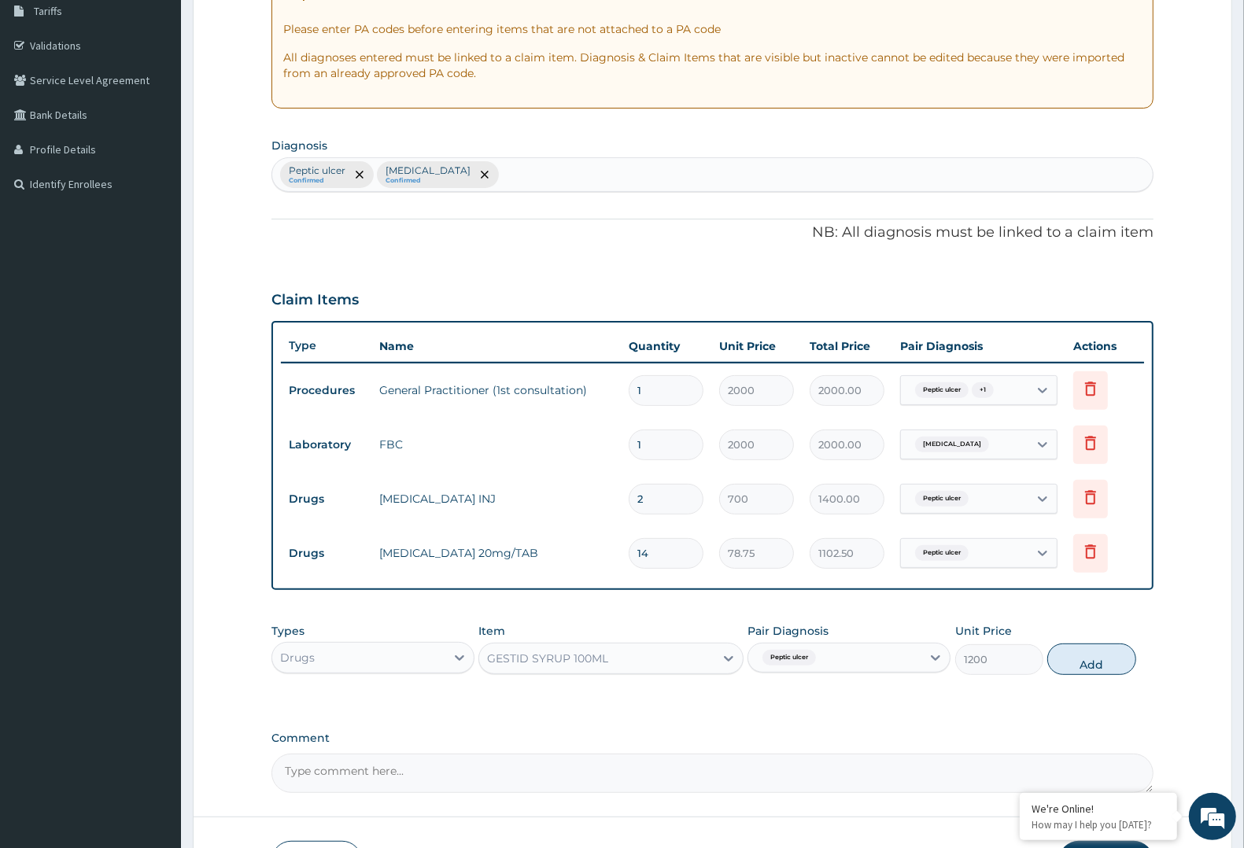
type input "0"
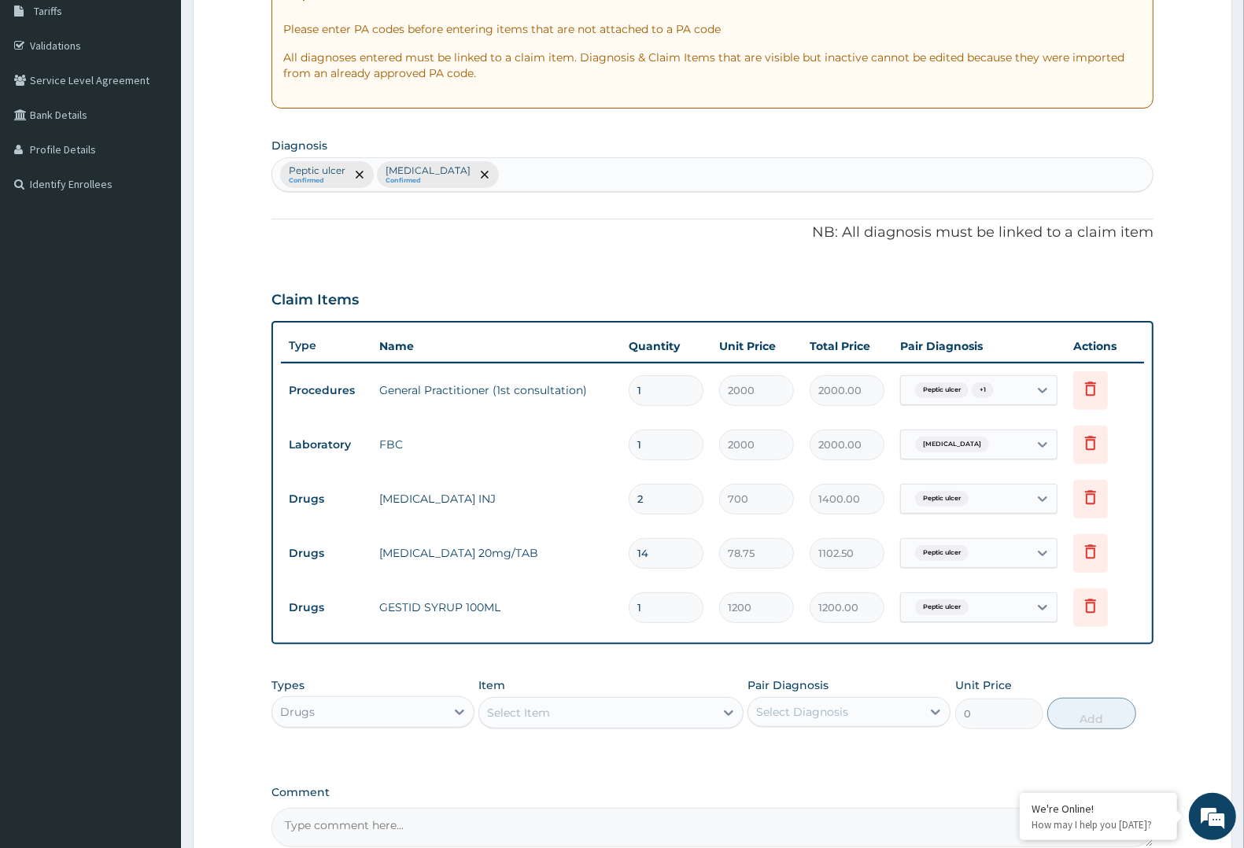
click at [687, 693] on div "Item Select Item" at bounding box center [611, 704] width 264 height 52
click at [690, 701] on div "Select Item" at bounding box center [596, 713] width 235 height 25
click at [690, 716] on div "Select Item" at bounding box center [596, 713] width 235 height 25
click at [694, 705] on div "Select Item" at bounding box center [596, 713] width 235 height 25
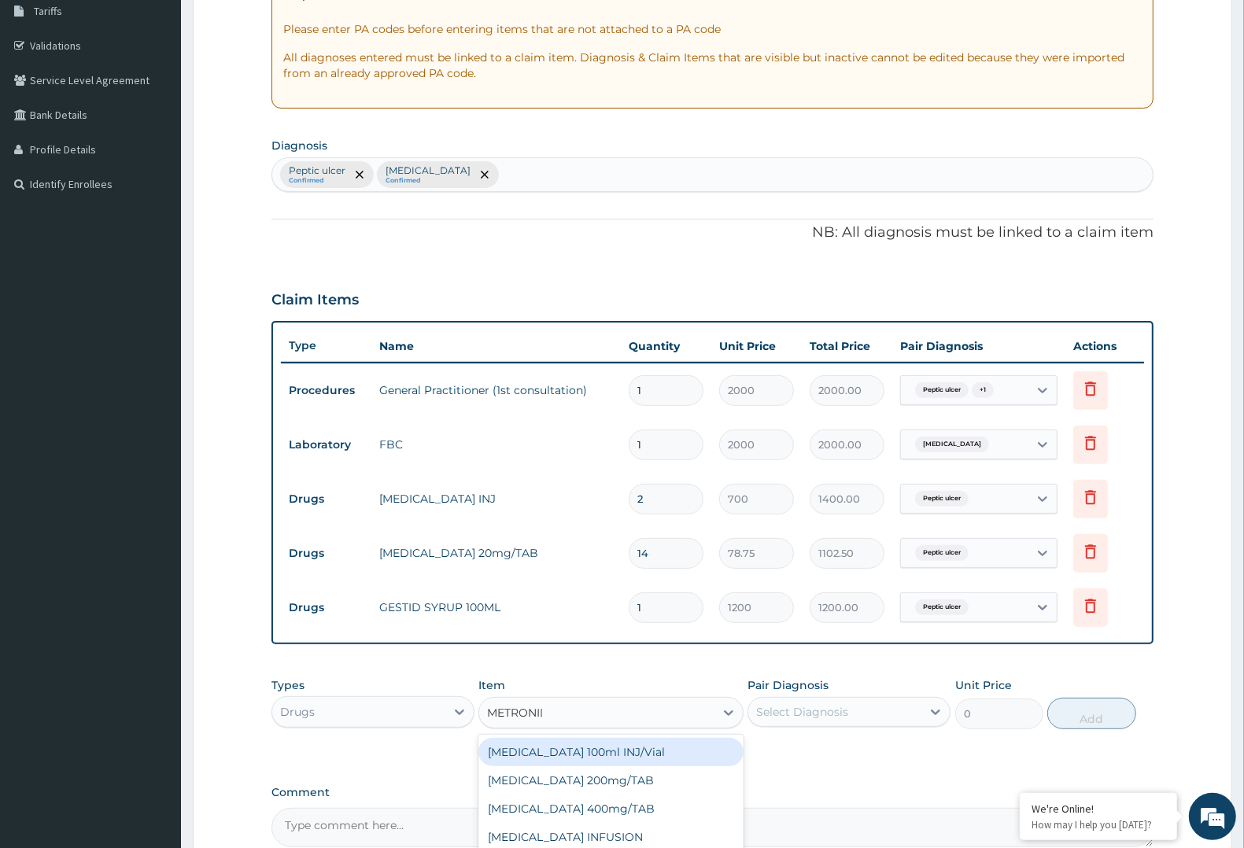
type input "METRONIDA"
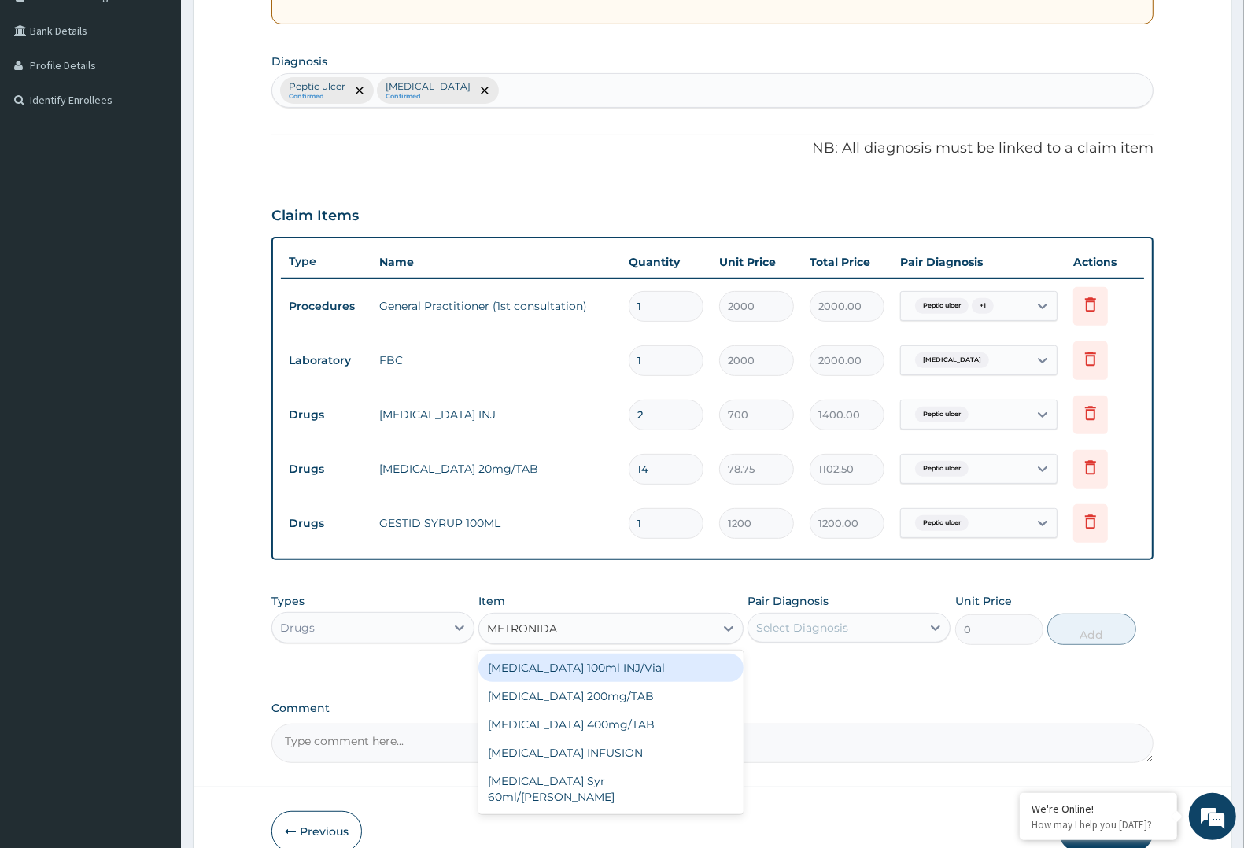
scroll to position [427, 0]
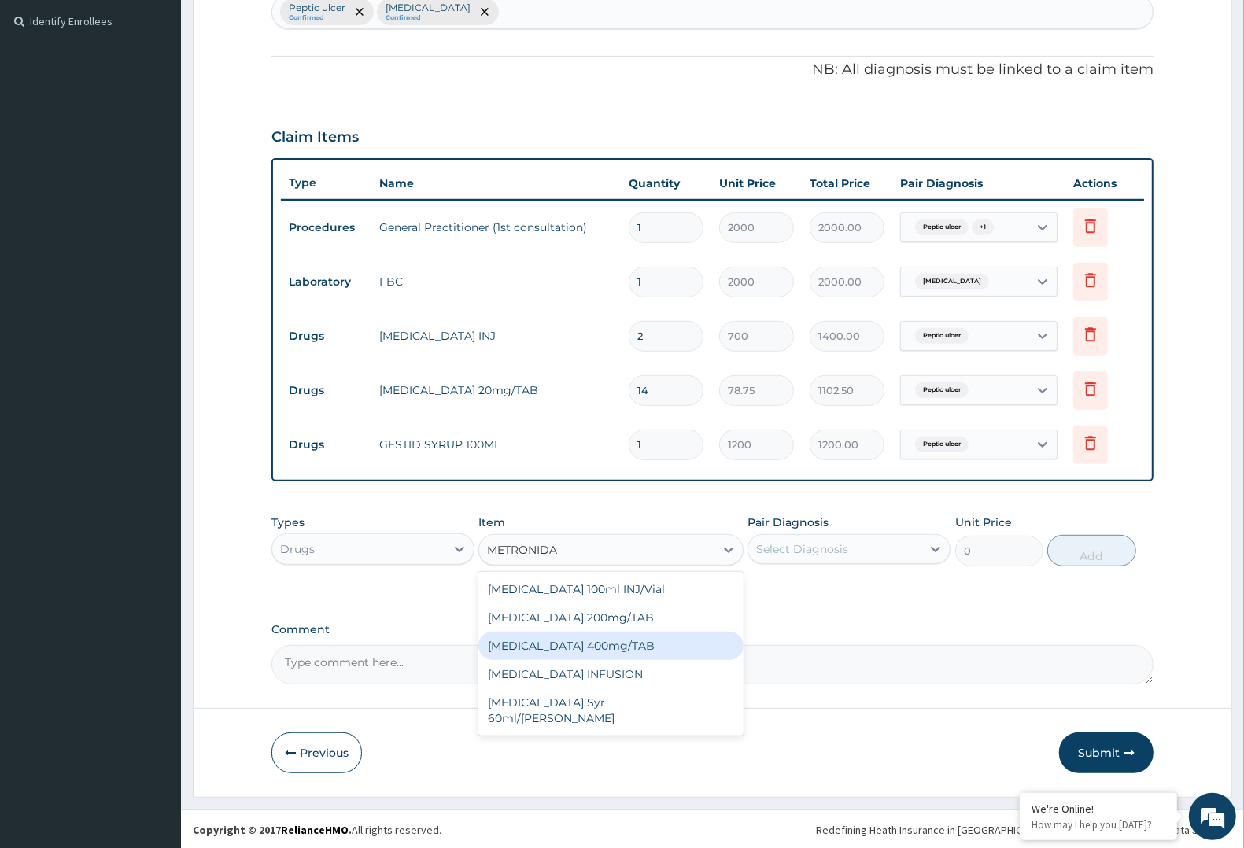
click at [655, 641] on div "[MEDICAL_DATA] 400mg/TAB" at bounding box center [611, 646] width 264 height 28
type input "50"
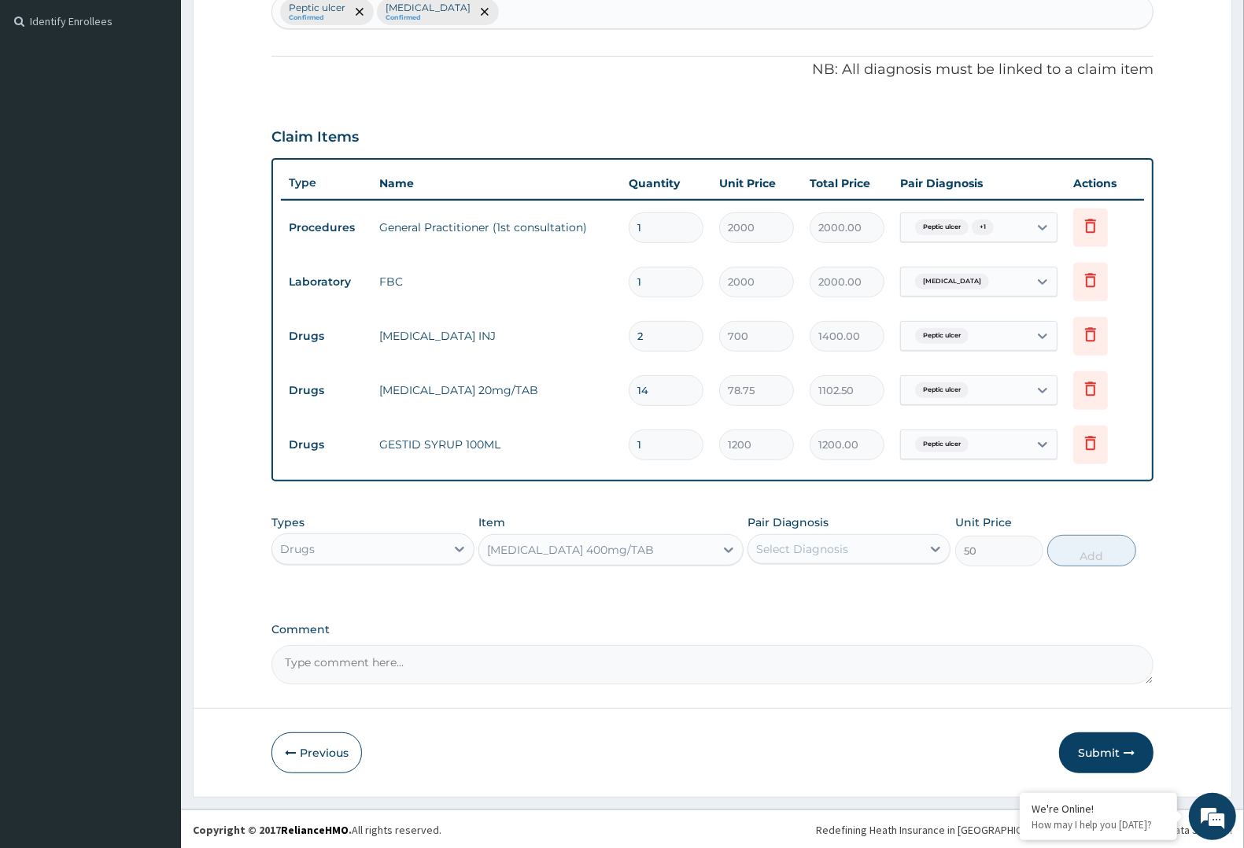
click at [811, 553] on div "Select Diagnosis" at bounding box center [802, 550] width 92 height 16
click at [833, 608] on div "Gastroenteritis" at bounding box center [849, 622] width 203 height 32
checkbox input "true"
click at [1107, 547] on button "Add" at bounding box center [1092, 550] width 88 height 31
type input "0"
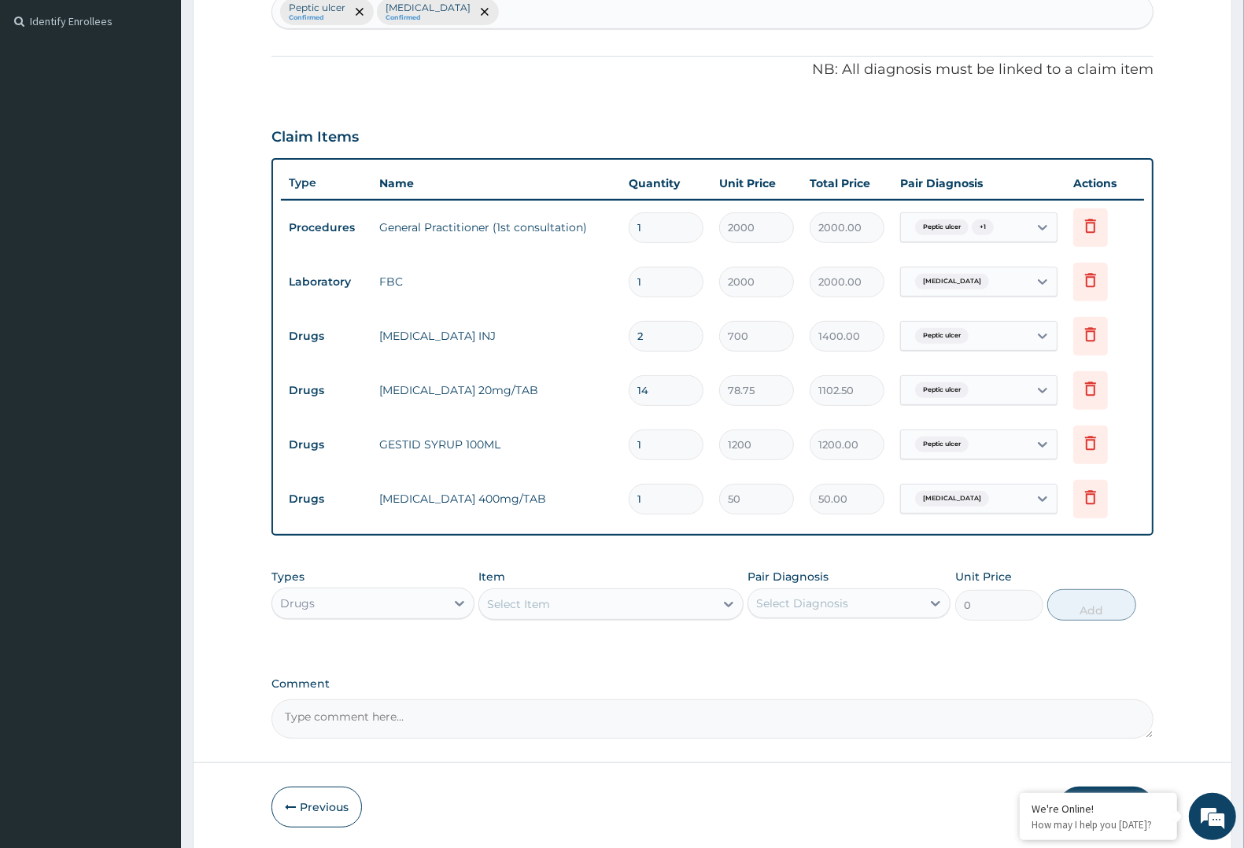
type input "15"
type input "750.00"
type input "15"
click at [614, 601] on div "Select Item" at bounding box center [596, 604] width 235 height 25
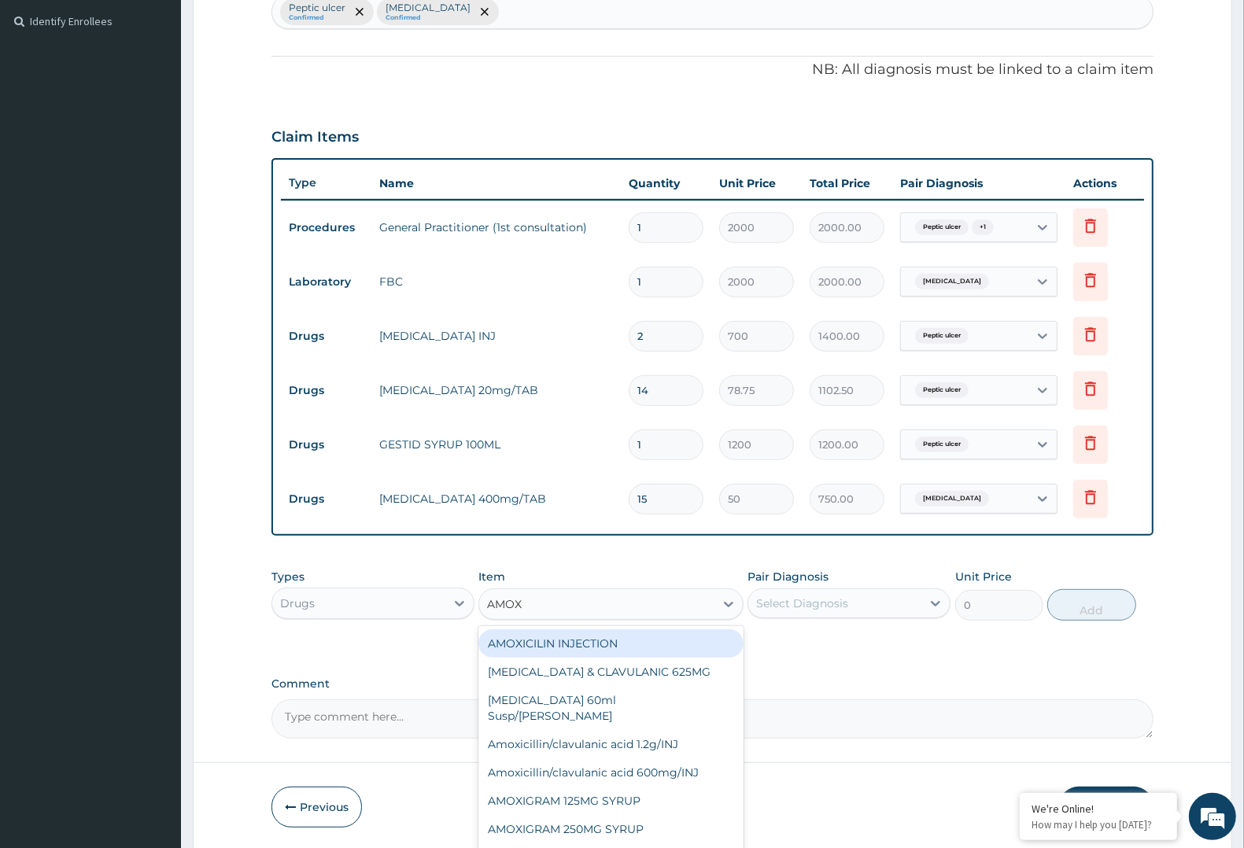
type input "AMOXI"
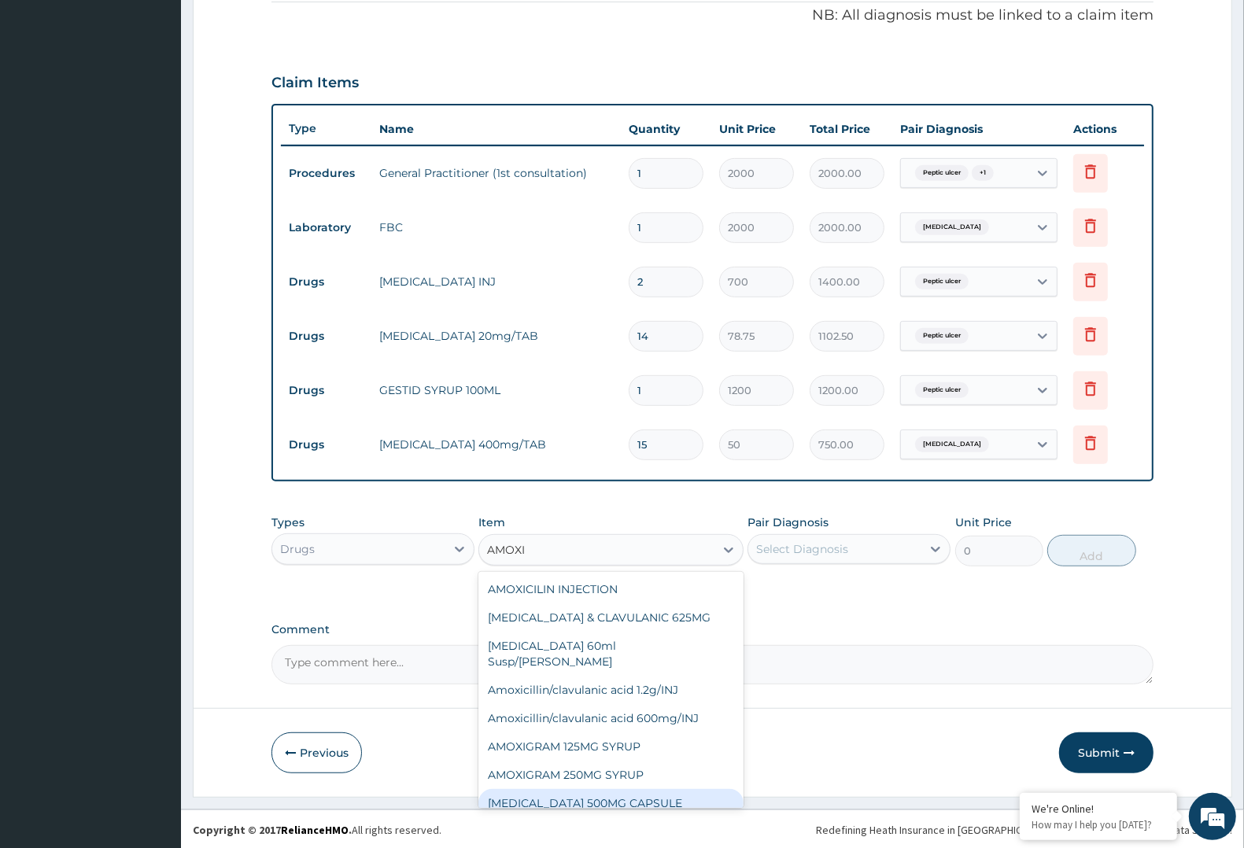
click at [560, 789] on div "[MEDICAL_DATA] 500MG CAPSULE" at bounding box center [611, 803] width 264 height 28
type input "63"
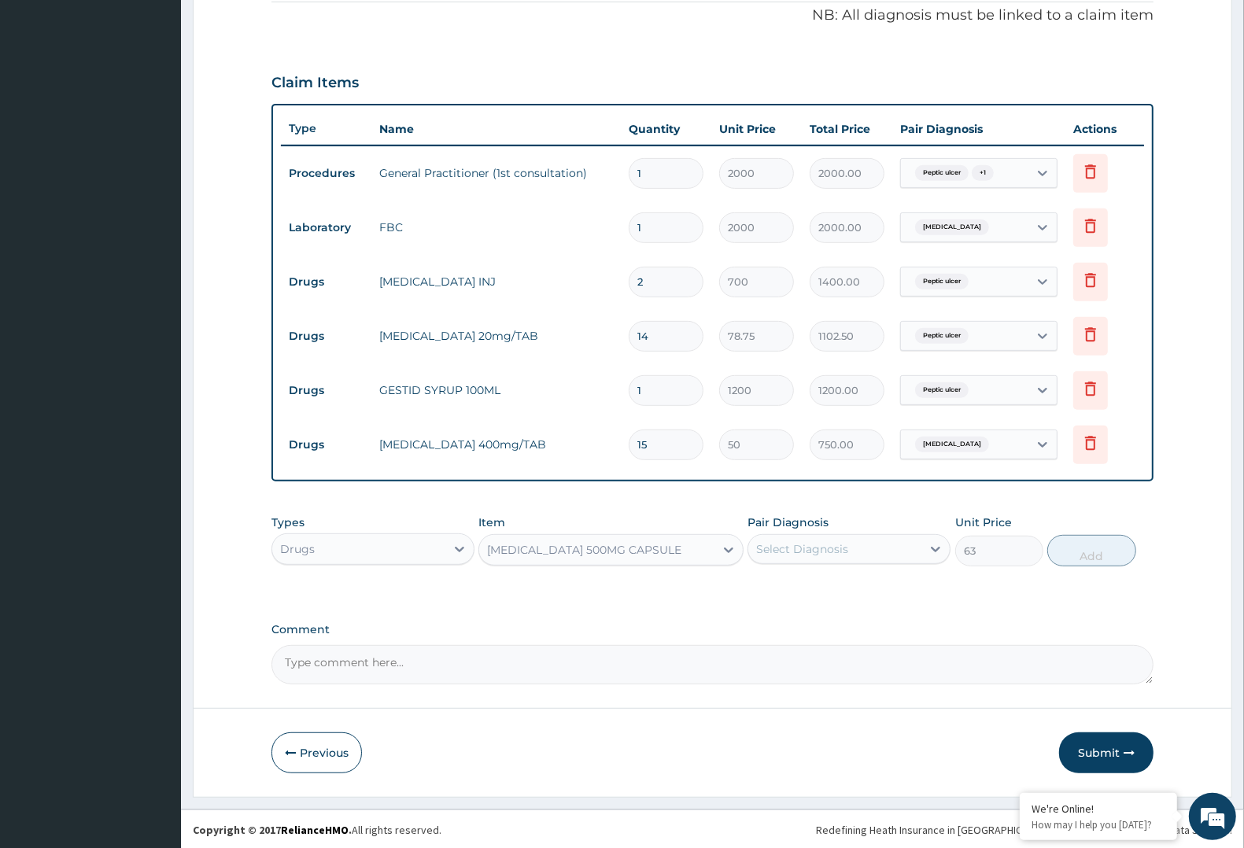
click at [682, 540] on div "[MEDICAL_DATA] 500MG CAPSULE" at bounding box center [596, 550] width 235 height 25
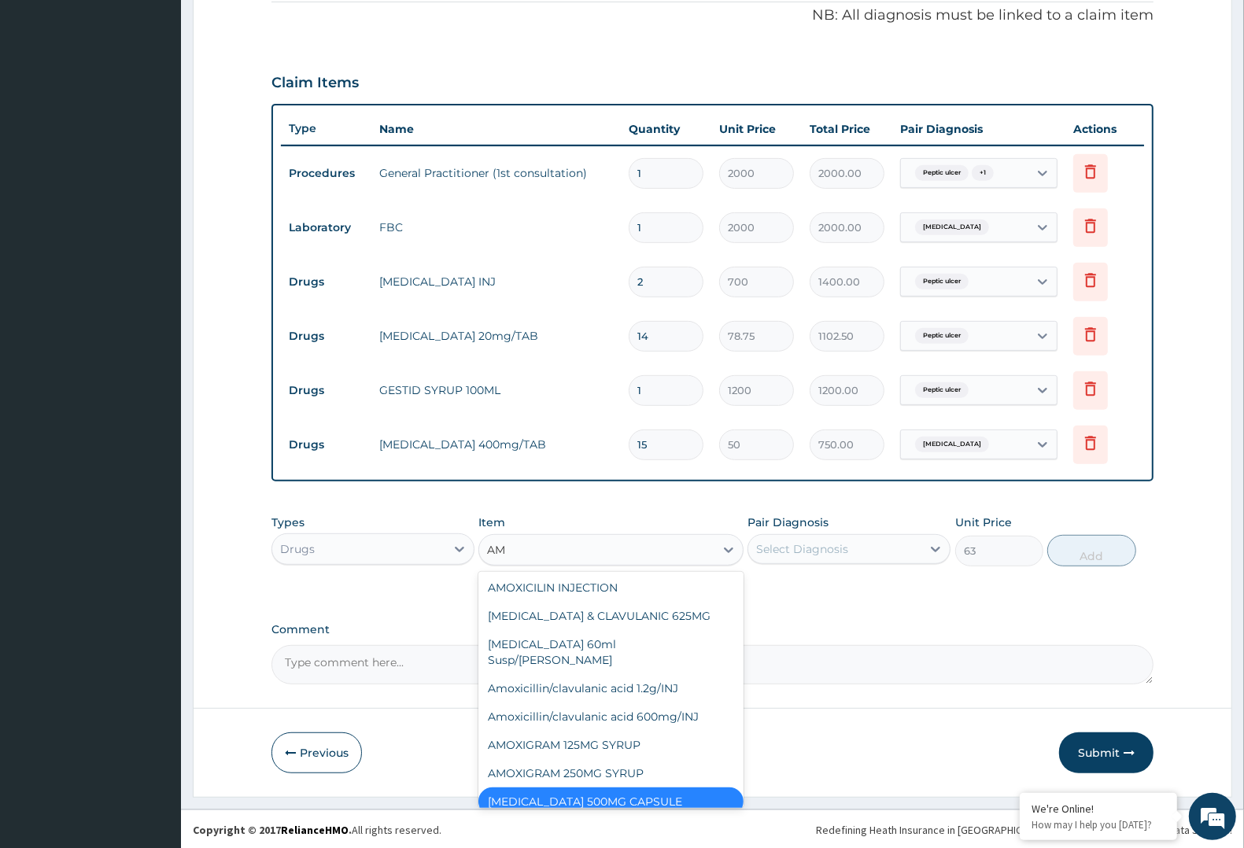
type input "A"
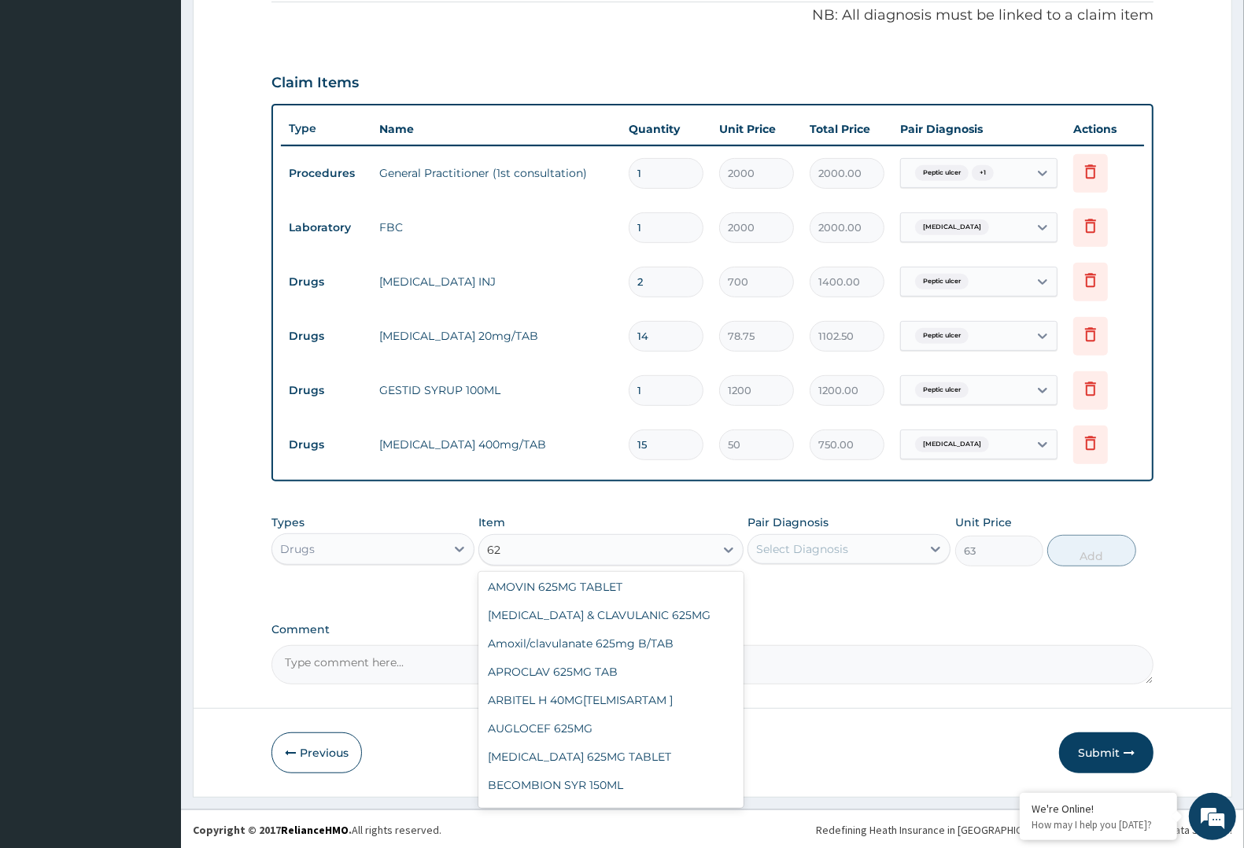
type input "625"
click at [630, 584] on div "AMOKSIKLAV TABS 625MG" at bounding box center [611, 589] width 264 height 28
type input "180"
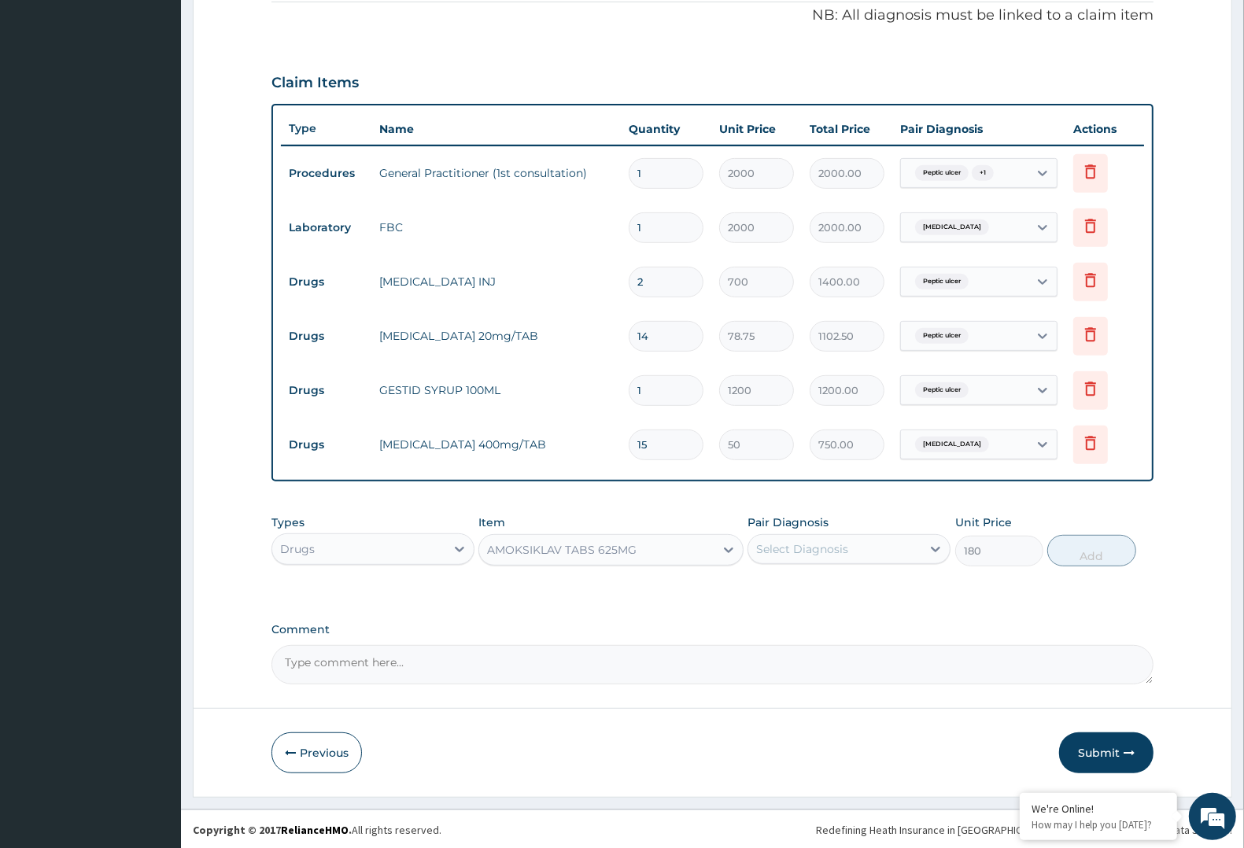
click at [858, 544] on div "Select Diagnosis" at bounding box center [835, 549] width 173 height 25
click at [839, 618] on label "Gastroenteritis" at bounding box center [823, 620] width 98 height 16
checkbox input "true"
click at [1088, 557] on button "Add" at bounding box center [1092, 550] width 88 height 31
type input "0"
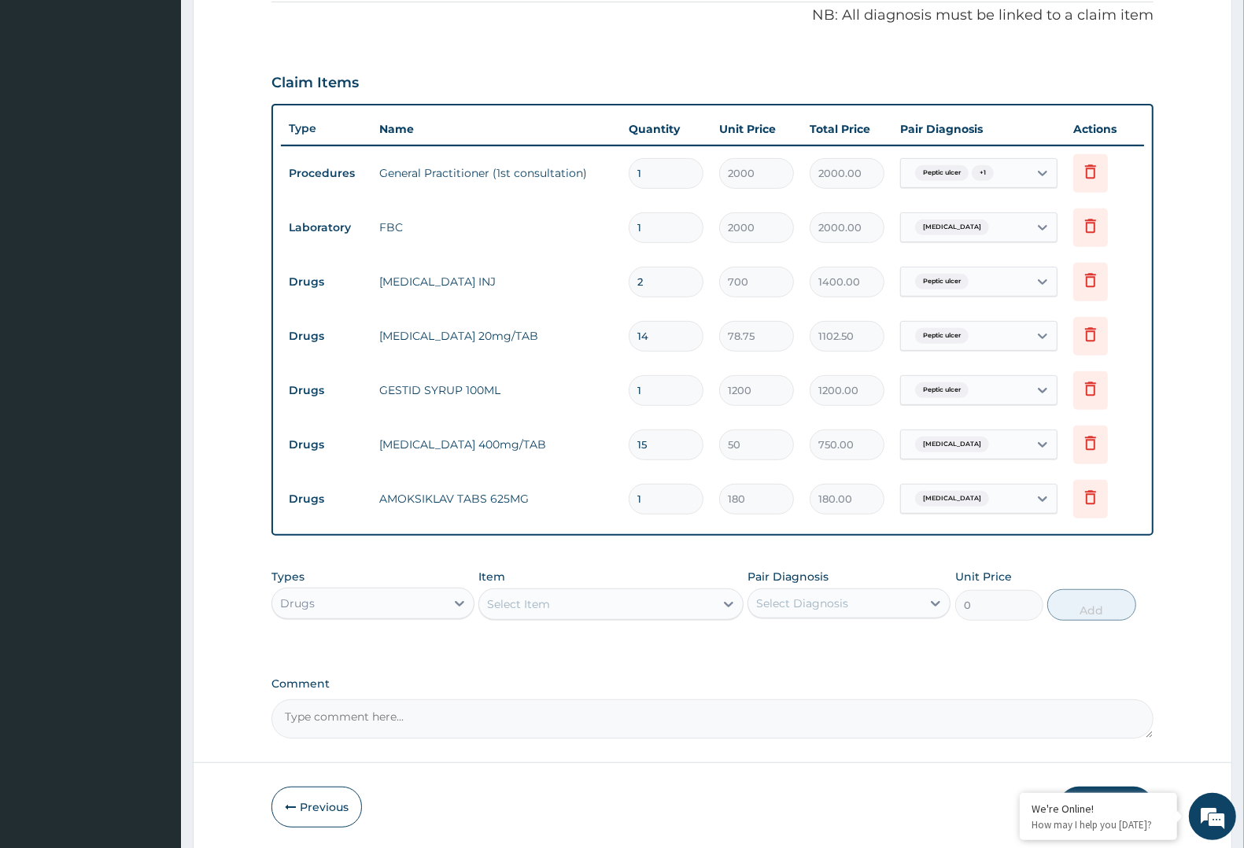
type input "15"
type input "2700.00"
type input "1"
type input "180.00"
type input "14"
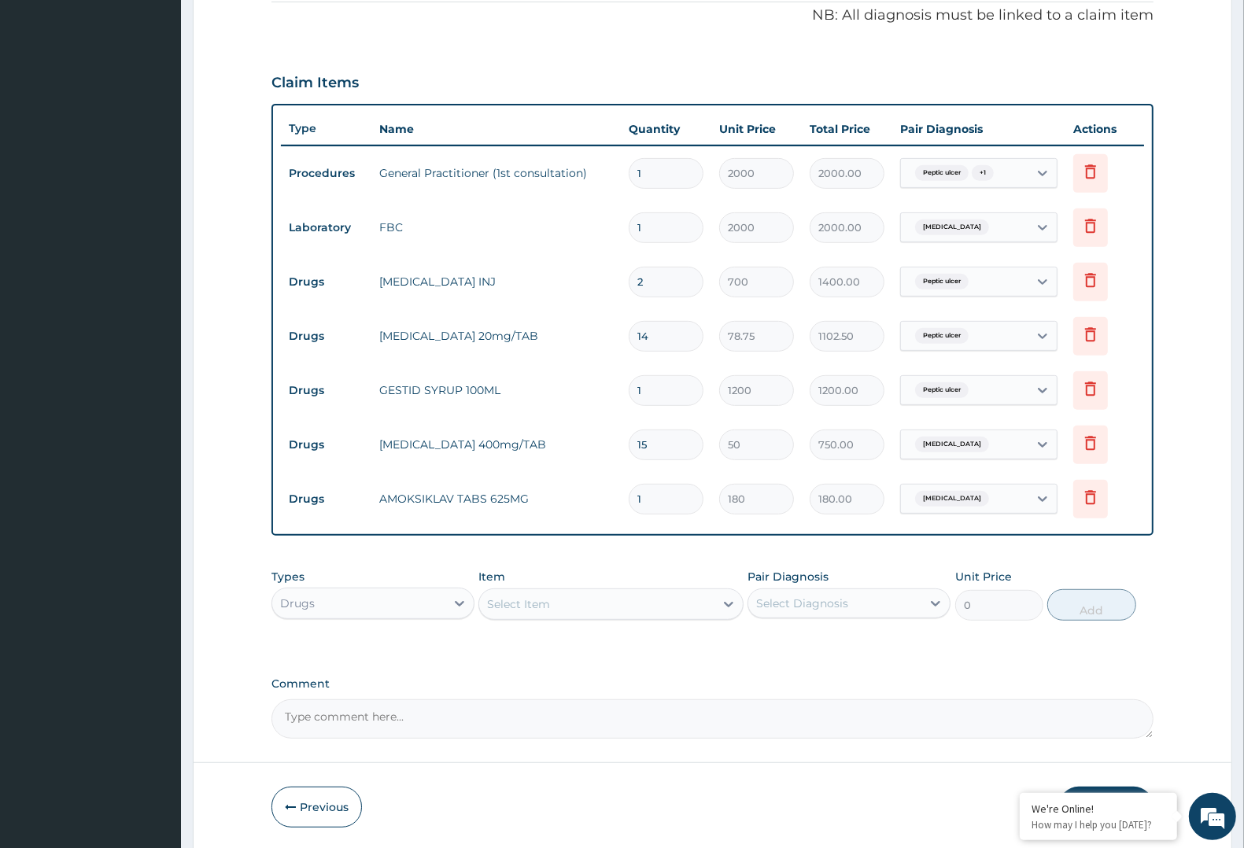
type input "2520.00"
type input "14"
click at [641, 595] on div "Select Item" at bounding box center [596, 604] width 235 height 25
type input "METOCL"
click at [618, 639] on div "[MEDICAL_DATA] INJECTION" at bounding box center [611, 644] width 264 height 28
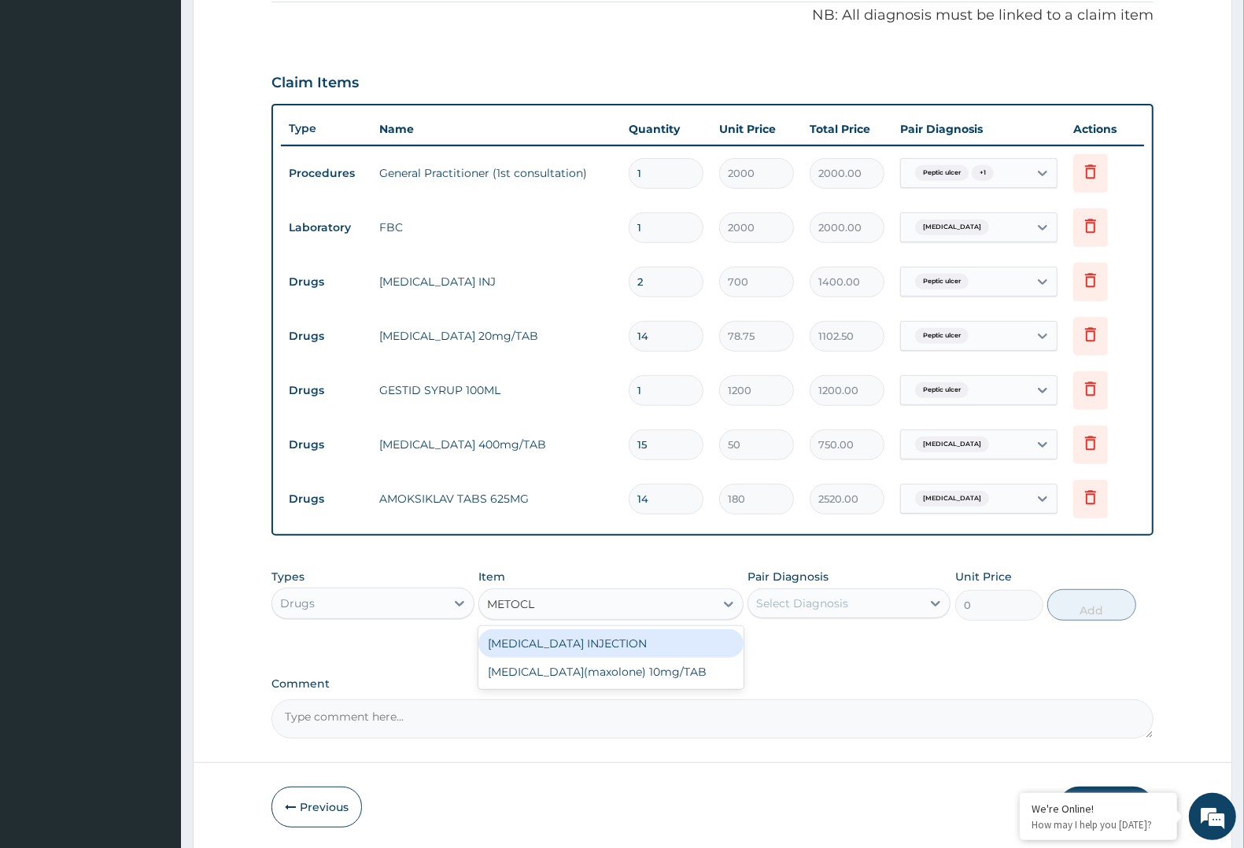
type input "250"
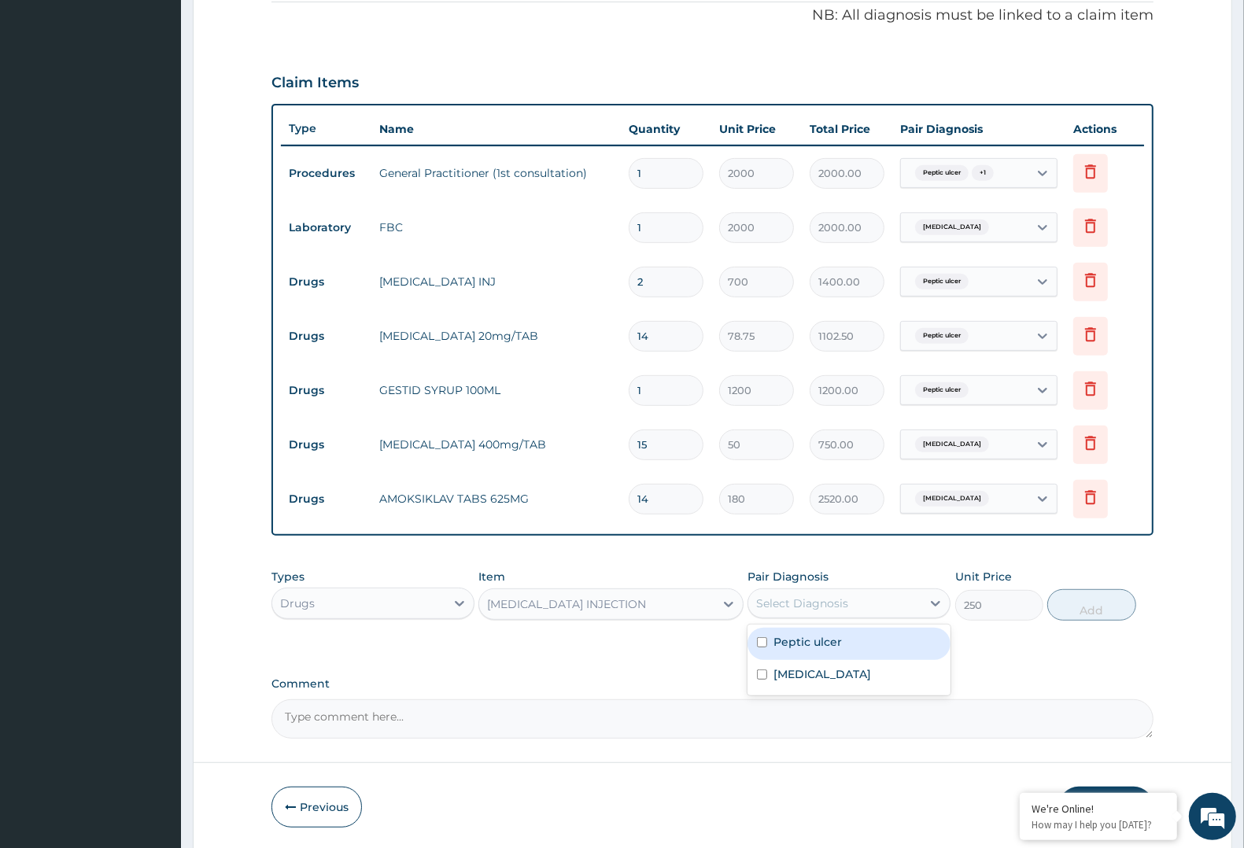
click at [753, 604] on div "Select Diagnosis" at bounding box center [835, 603] width 173 height 25
click at [795, 660] on div "Gastroenteritis" at bounding box center [849, 676] width 203 height 32
checkbox input "true"
click at [1078, 600] on button "Add" at bounding box center [1092, 605] width 88 height 31
type input "0"
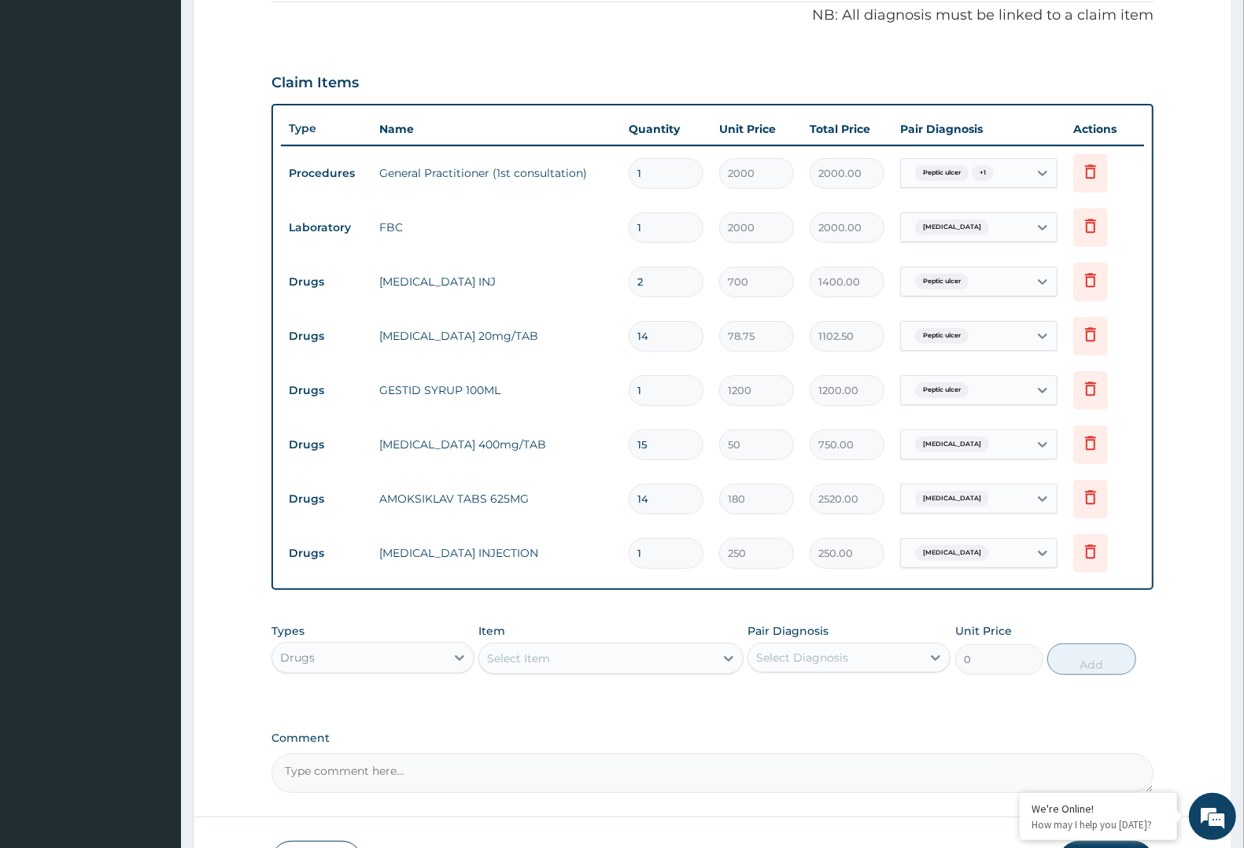
type input "0.00"
type input "2"
type input "500.00"
type input "2"
click at [638, 667] on div "Select Item" at bounding box center [596, 658] width 235 height 25
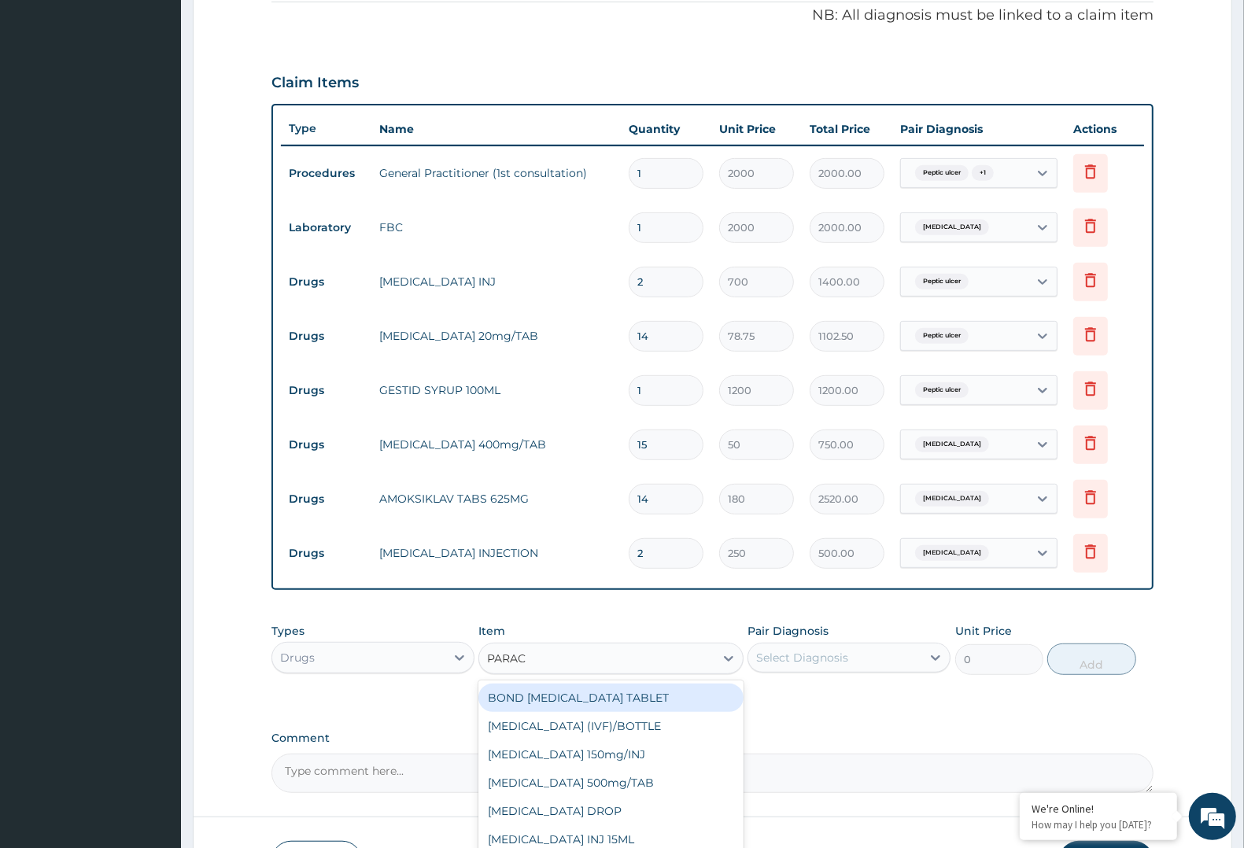
type input "PARACE"
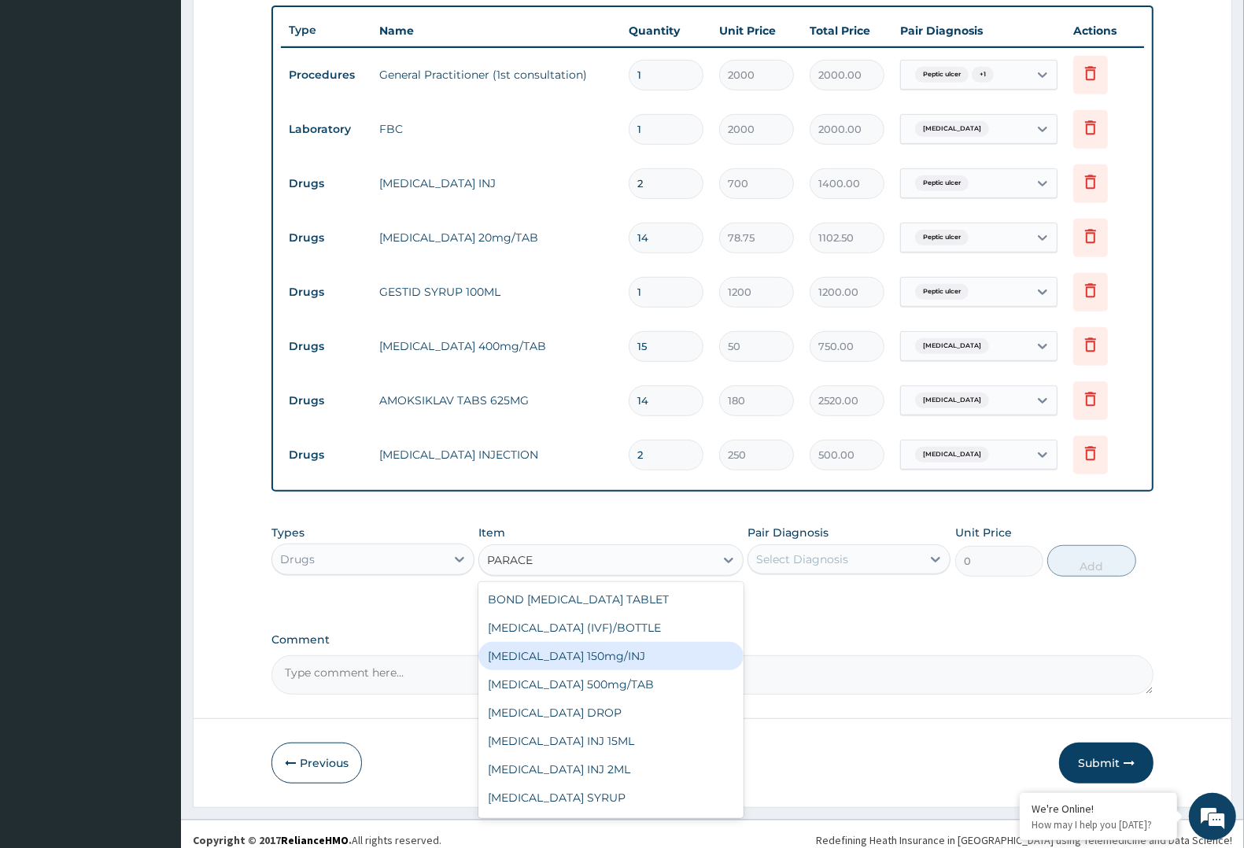
click at [647, 649] on div "[MEDICAL_DATA] 150mg/INJ" at bounding box center [611, 656] width 264 height 28
type input "250"
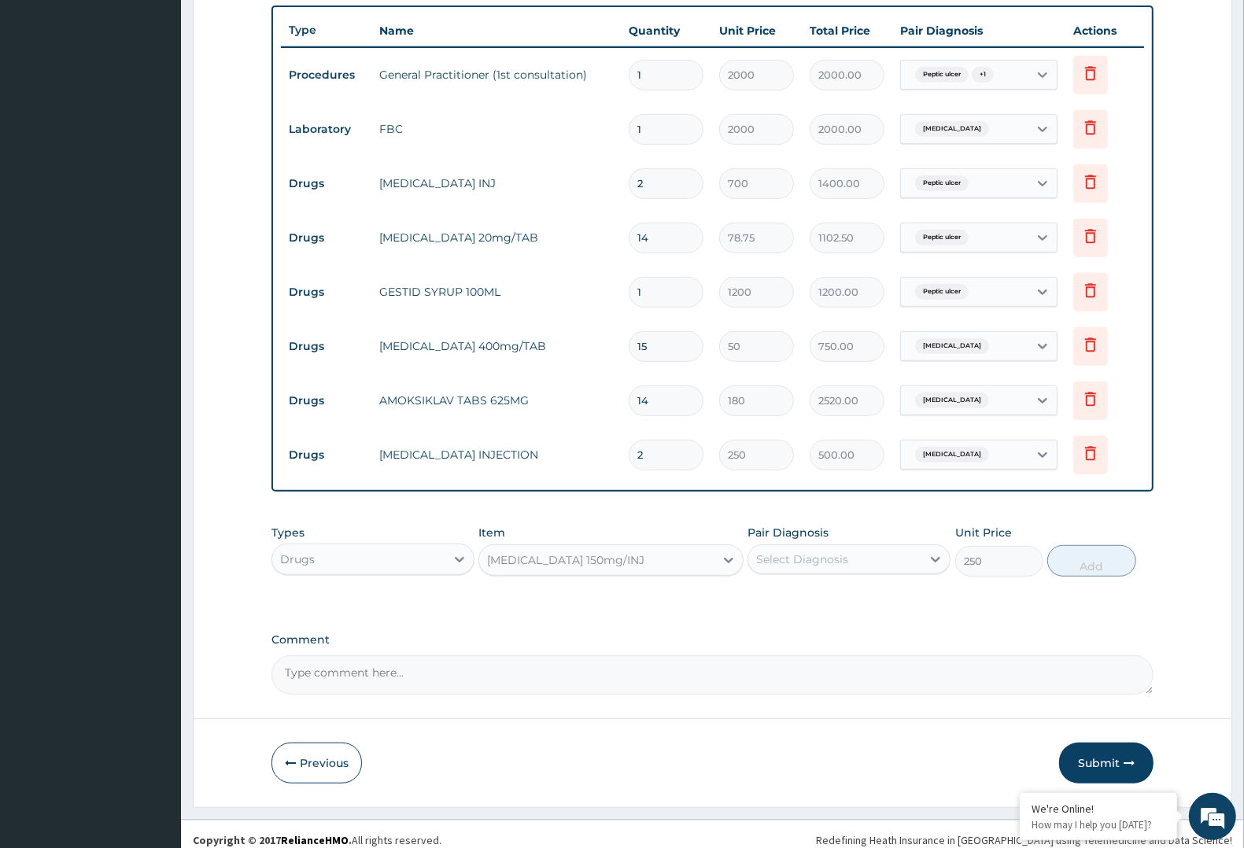
click at [816, 567] on div "Select Diagnosis" at bounding box center [835, 559] width 173 height 25
click at [804, 635] on label "Gastroenteritis" at bounding box center [823, 631] width 98 height 16
checkbox input "true"
click at [1106, 565] on button "Add" at bounding box center [1092, 560] width 88 height 31
type input "0"
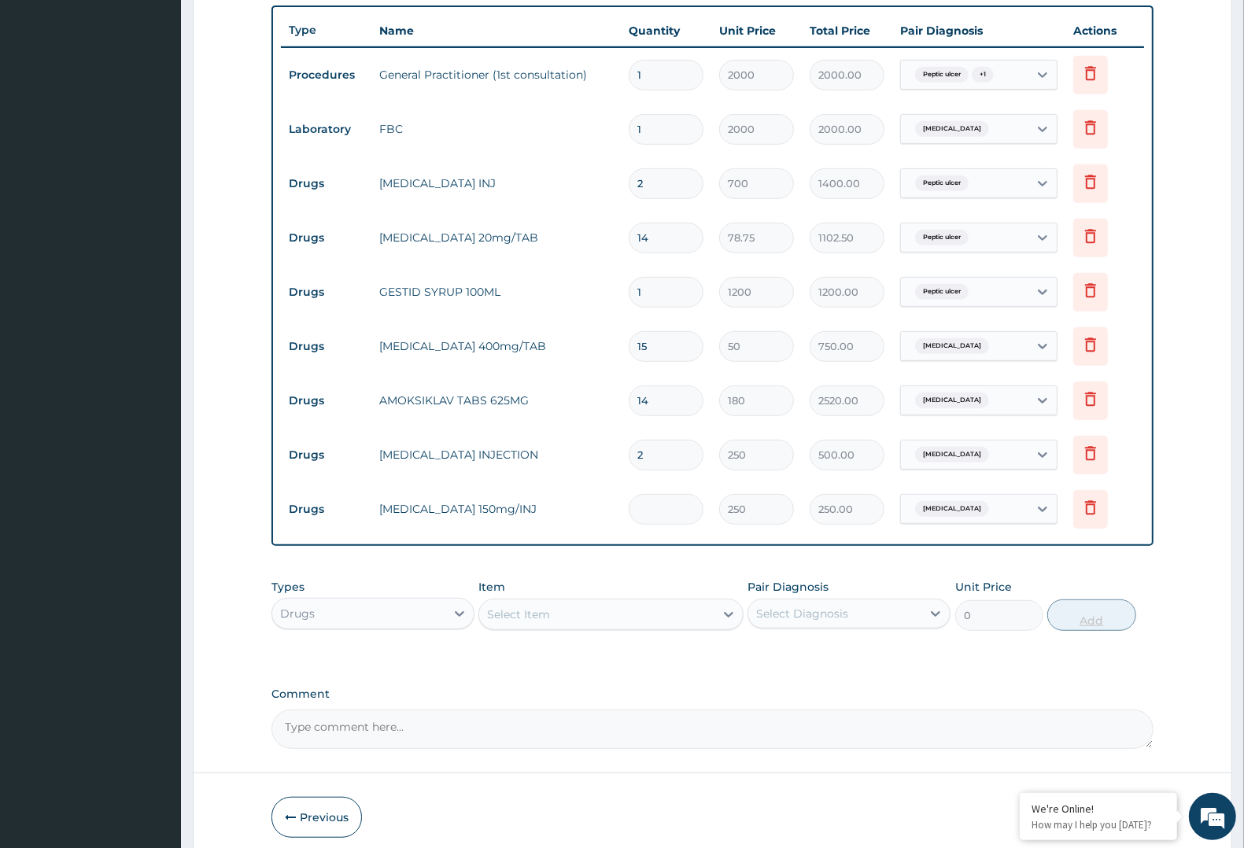
type input "0.00"
type input "4"
type input "1000.00"
type input "4"
click at [600, 604] on div "Select Item" at bounding box center [596, 614] width 235 height 25
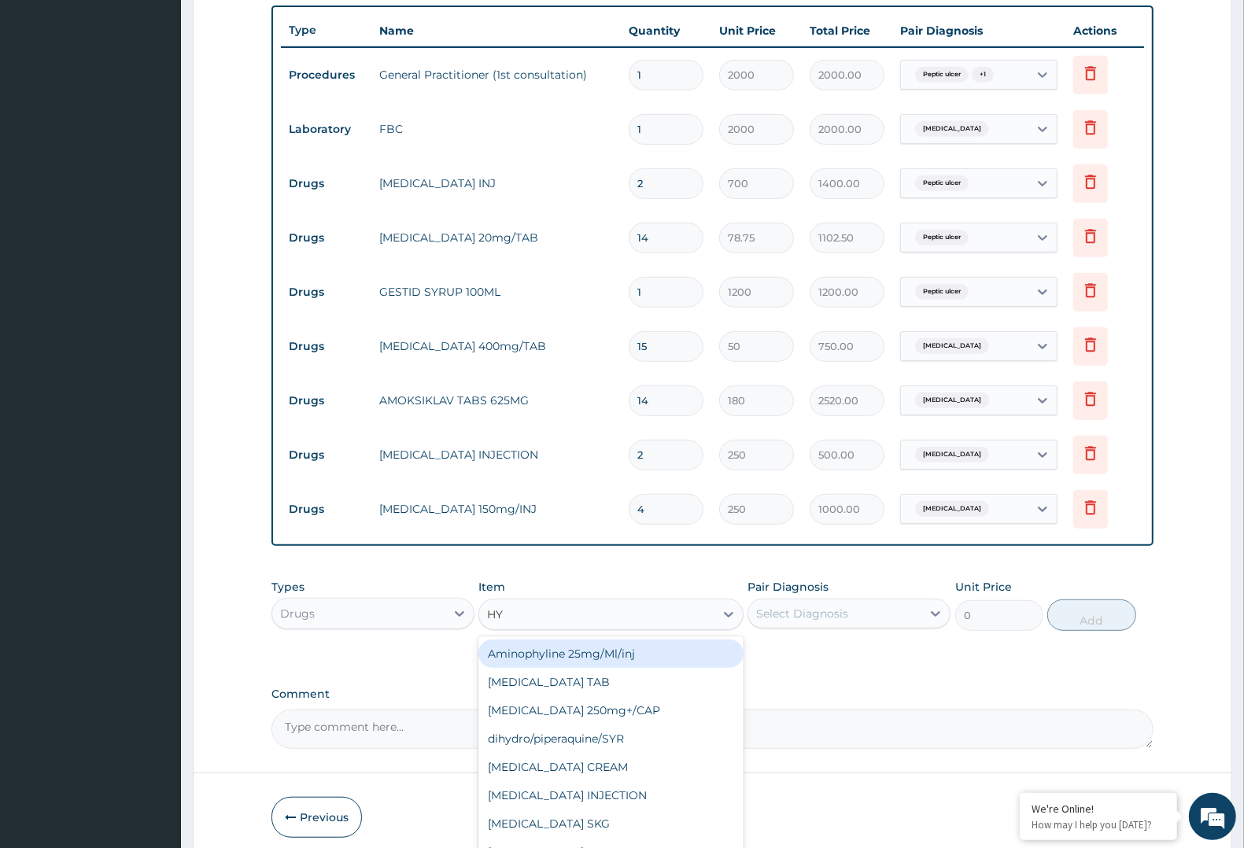
type input "H"
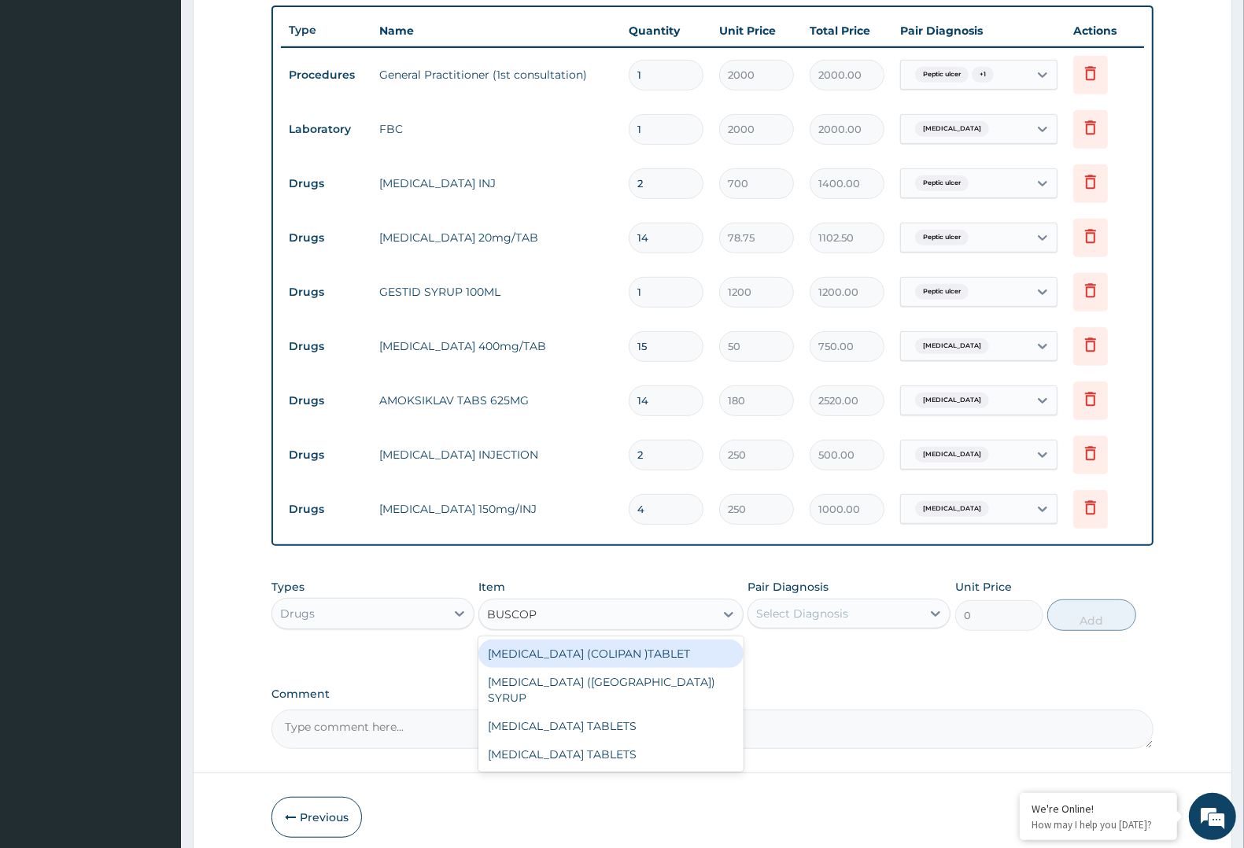
type input "BUSCOPA"
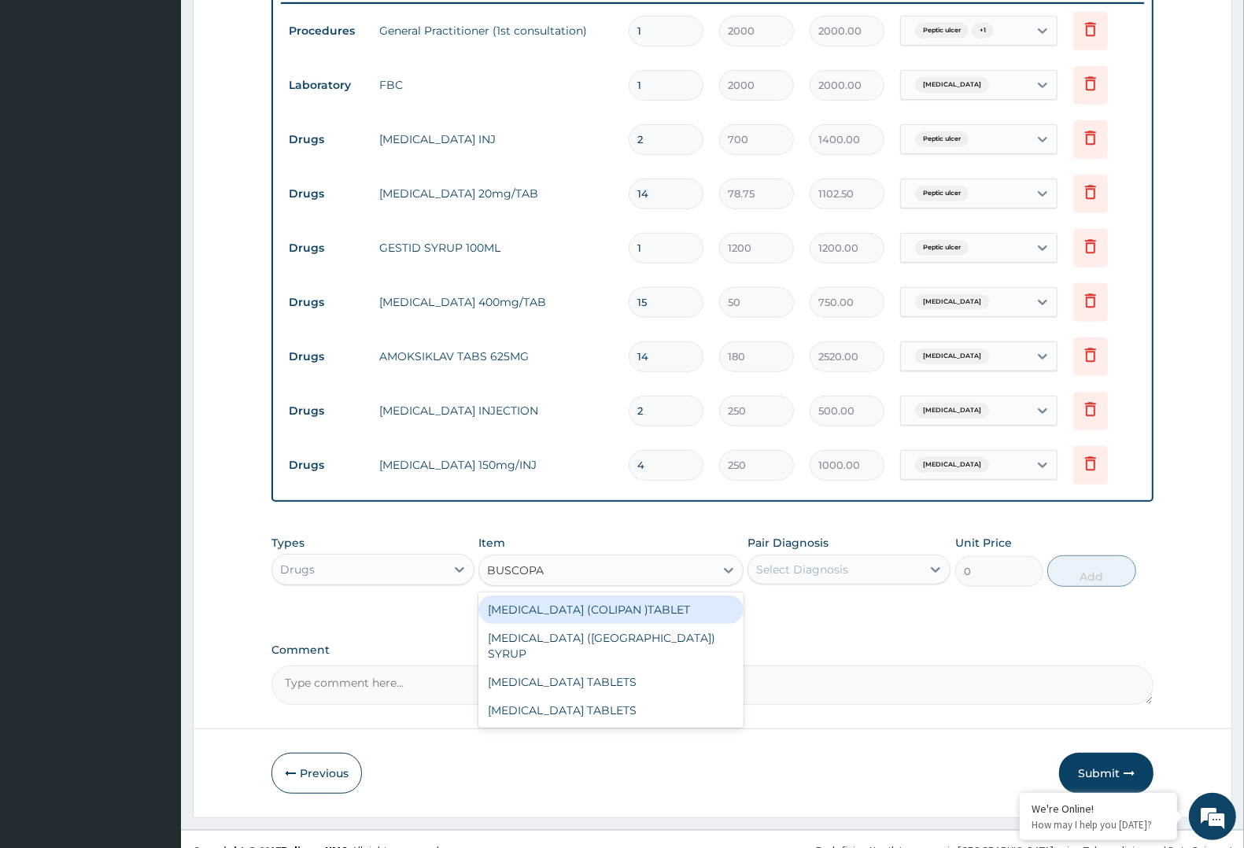
scroll to position [645, 0]
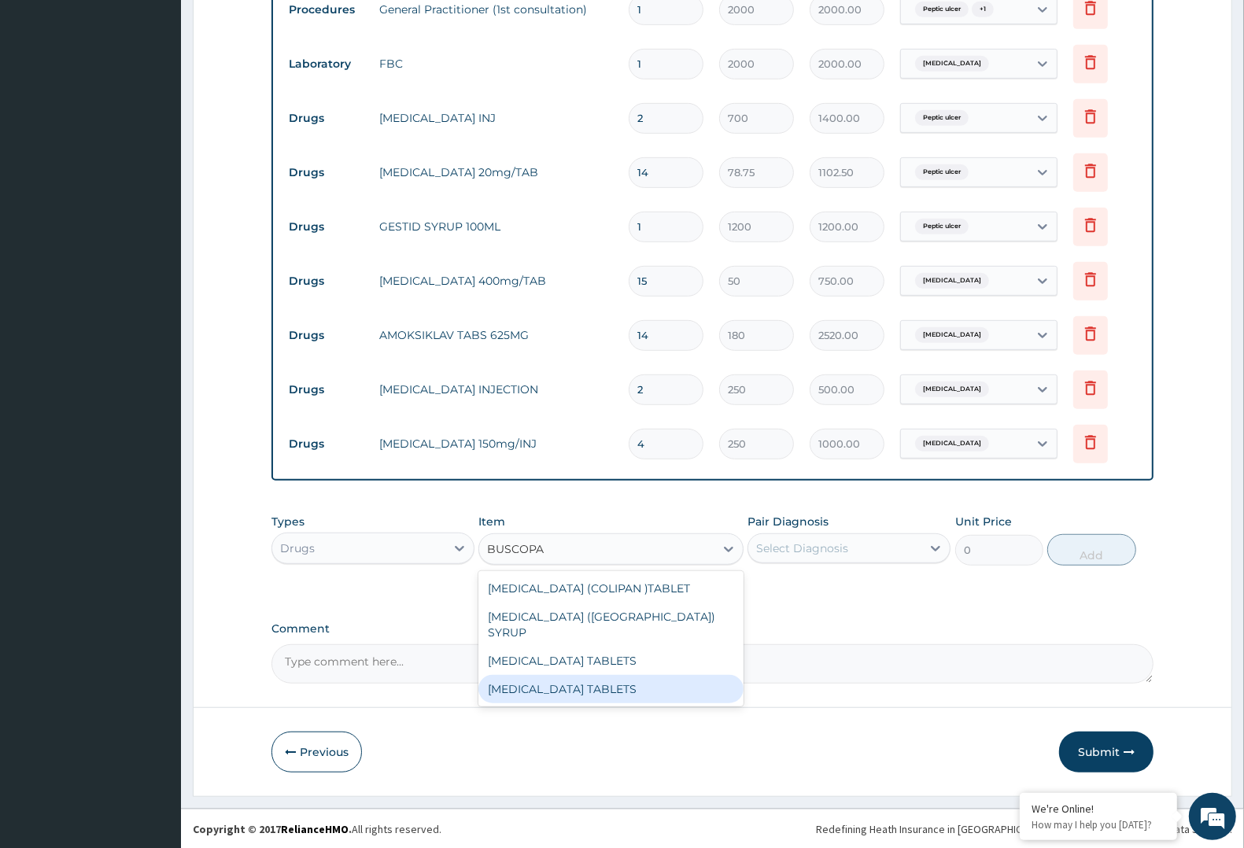
click at [590, 675] on div "[MEDICAL_DATA] TABLETS" at bounding box center [611, 689] width 264 height 28
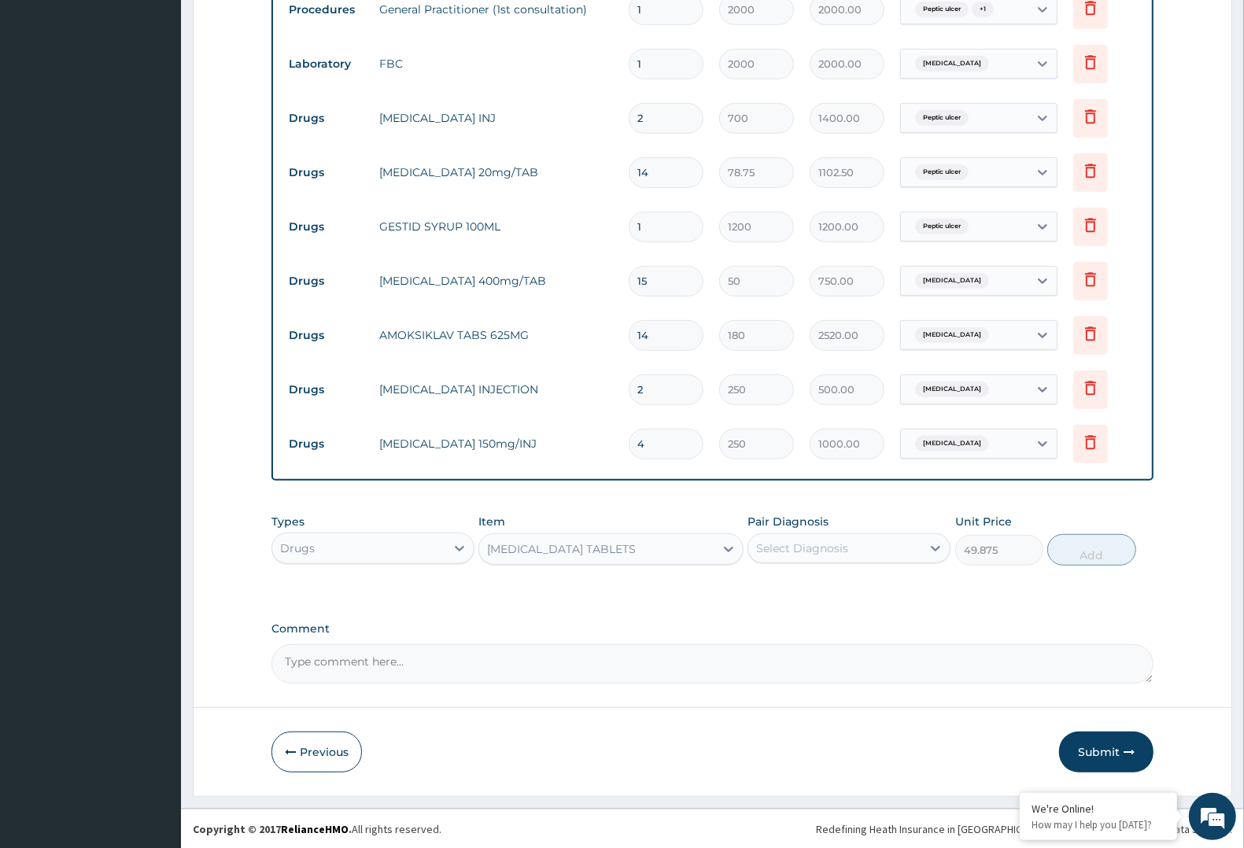
click at [652, 537] on div "[MEDICAL_DATA] TABLETS" at bounding box center [596, 549] width 235 height 25
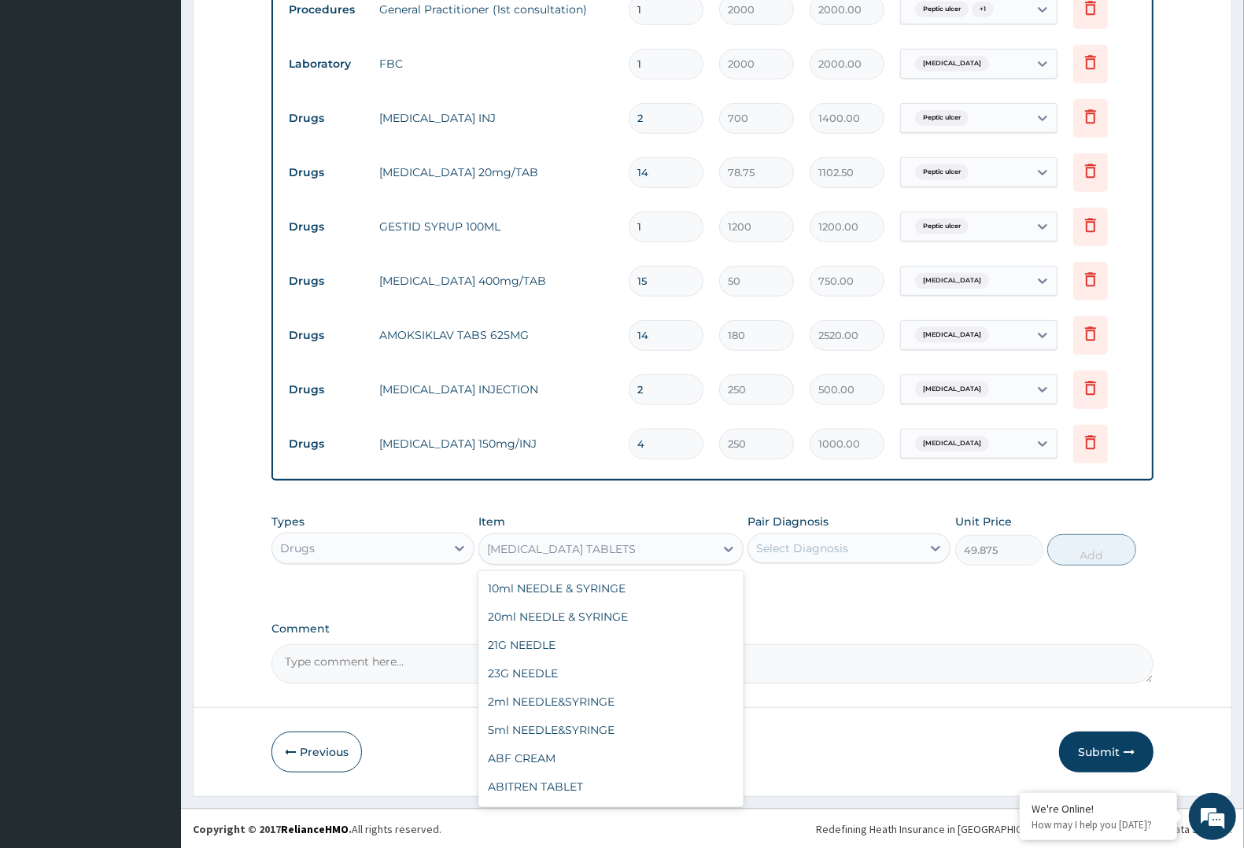
scroll to position [9335, 0]
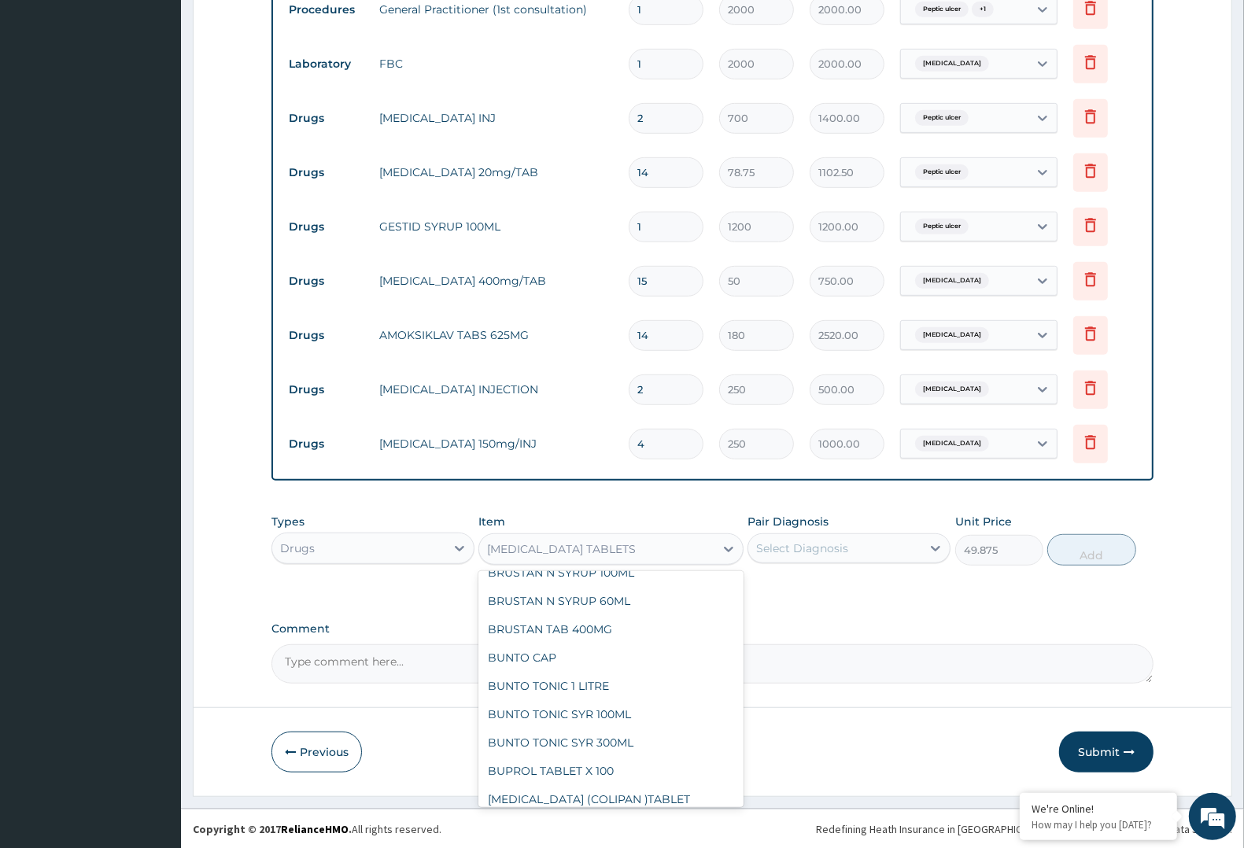
type input "52.5"
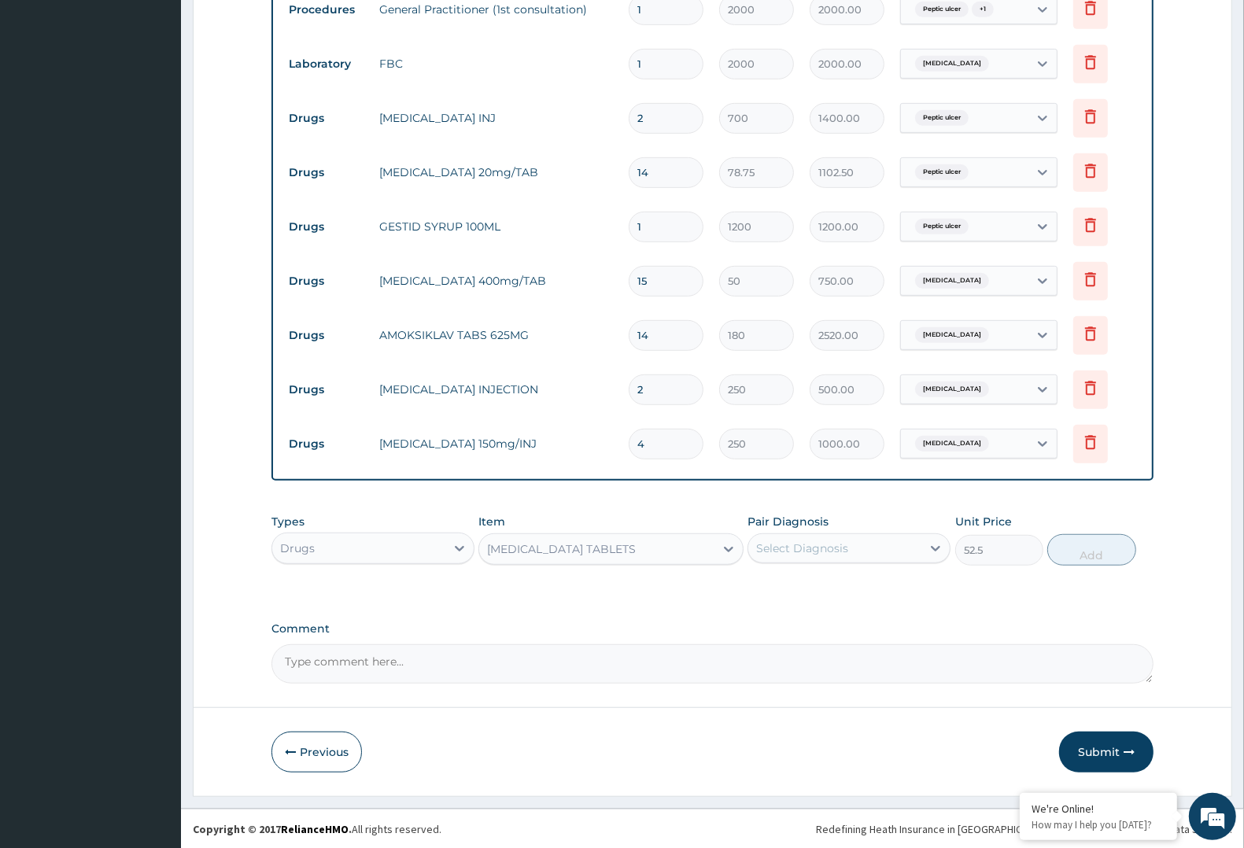
click at [848, 547] on div "Select Diagnosis" at bounding box center [835, 548] width 173 height 25
click at [817, 623] on label "Gastroenteritis" at bounding box center [823, 620] width 98 height 16
checkbox input "true"
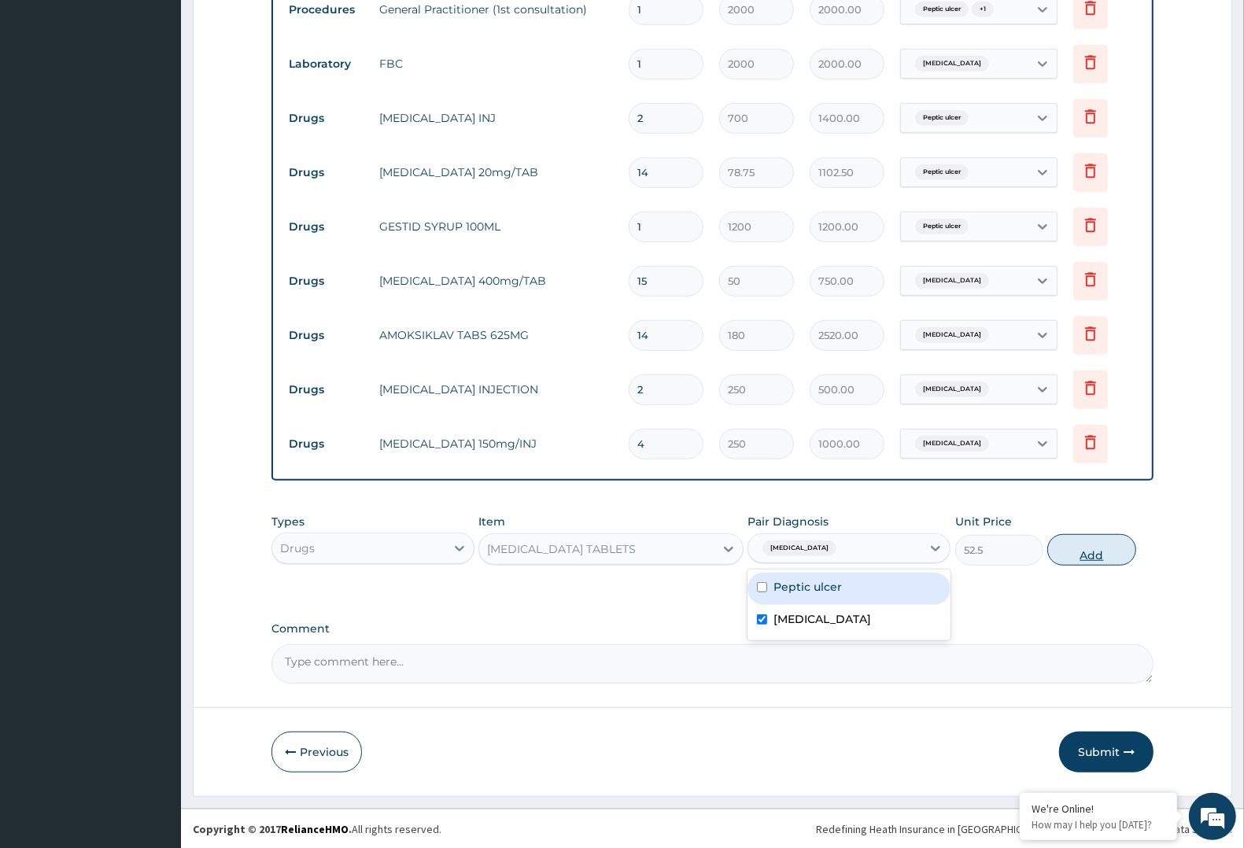
click at [1074, 547] on button "Add" at bounding box center [1092, 549] width 88 height 31
type input "0"
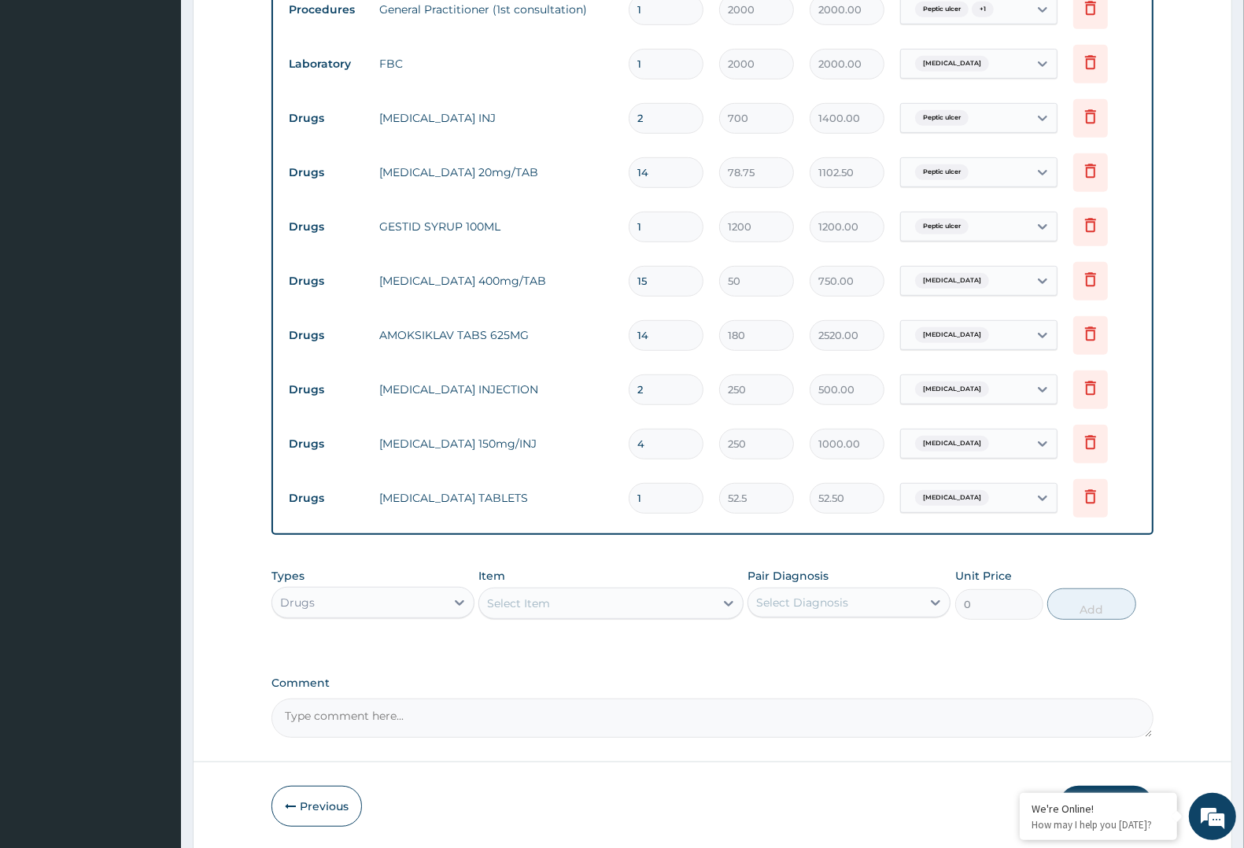
type input "10"
type input "525.00"
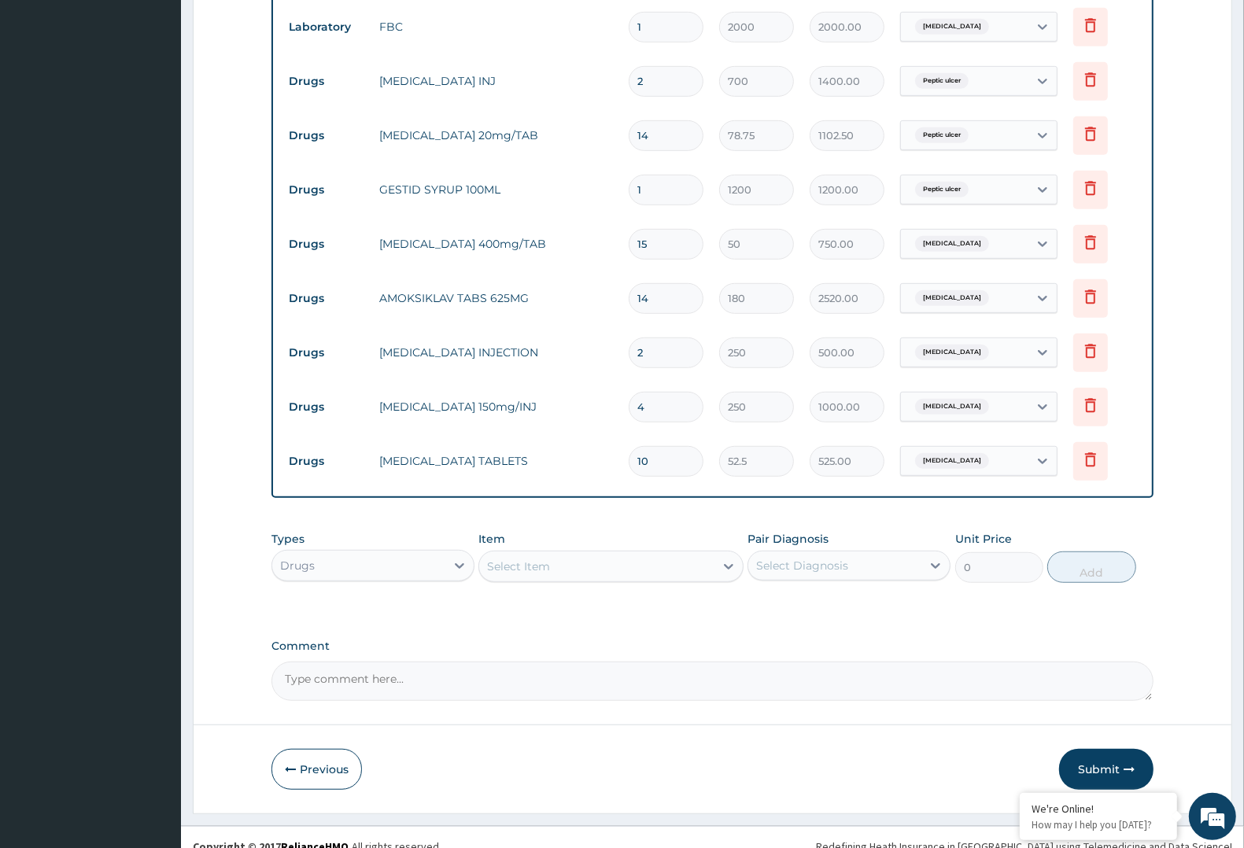
scroll to position [699, 0]
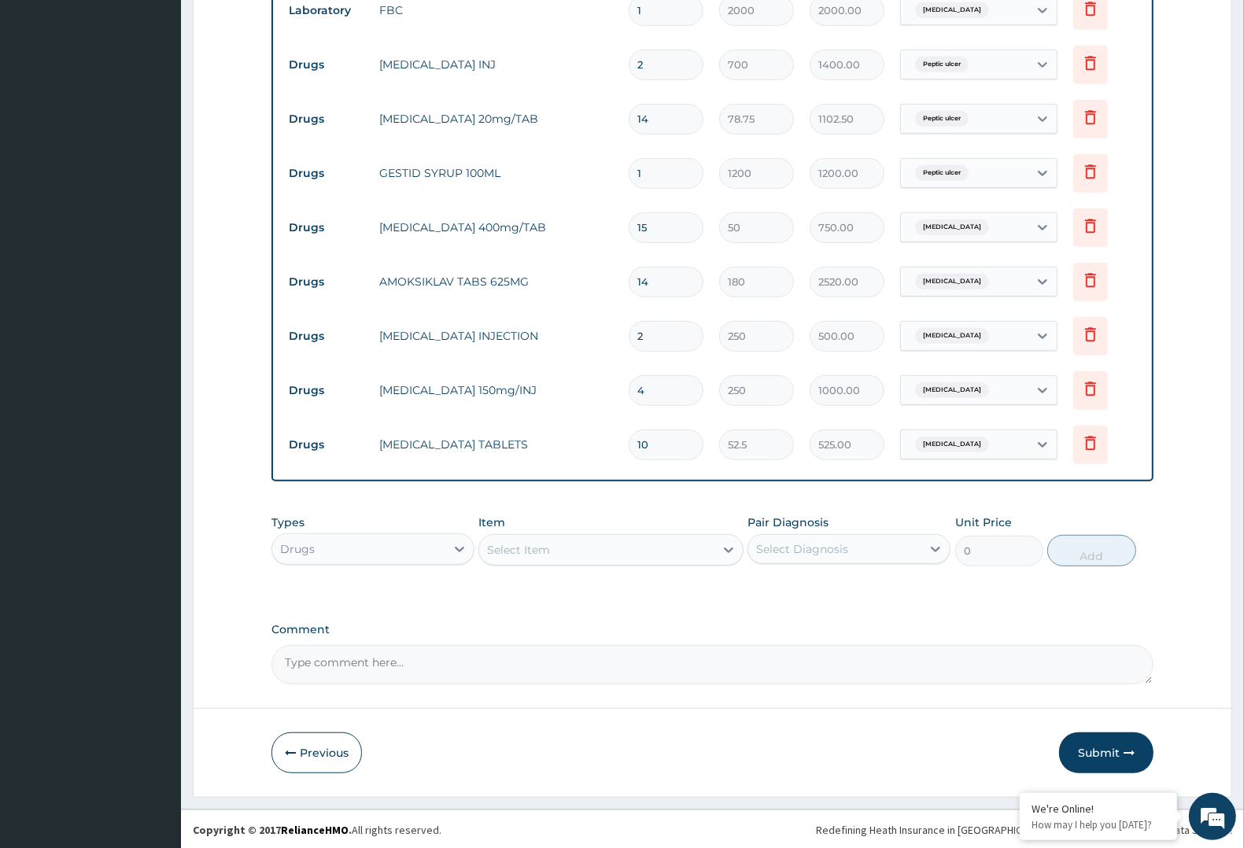
type input "10"
click at [1100, 441] on icon at bounding box center [1090, 443] width 19 height 19
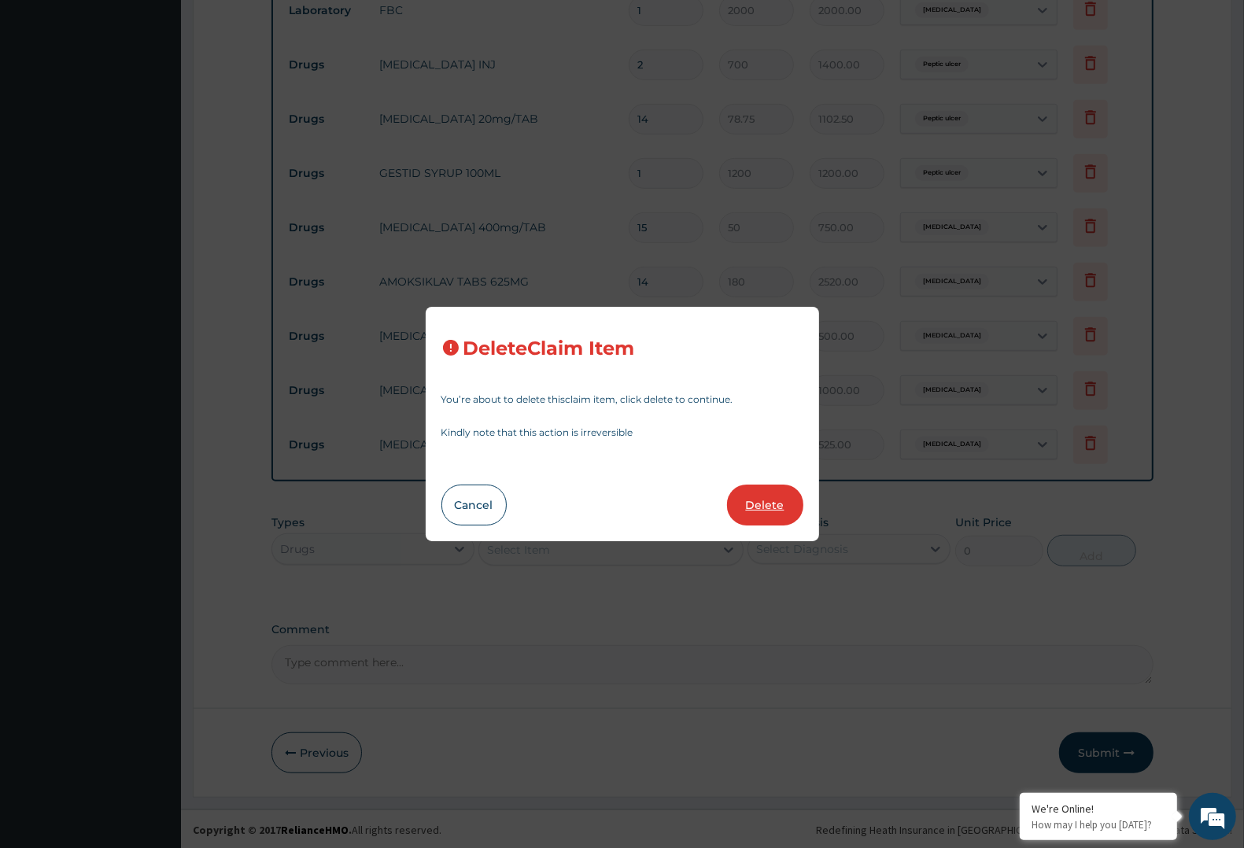
click at [773, 502] on button "Delete" at bounding box center [765, 505] width 76 height 41
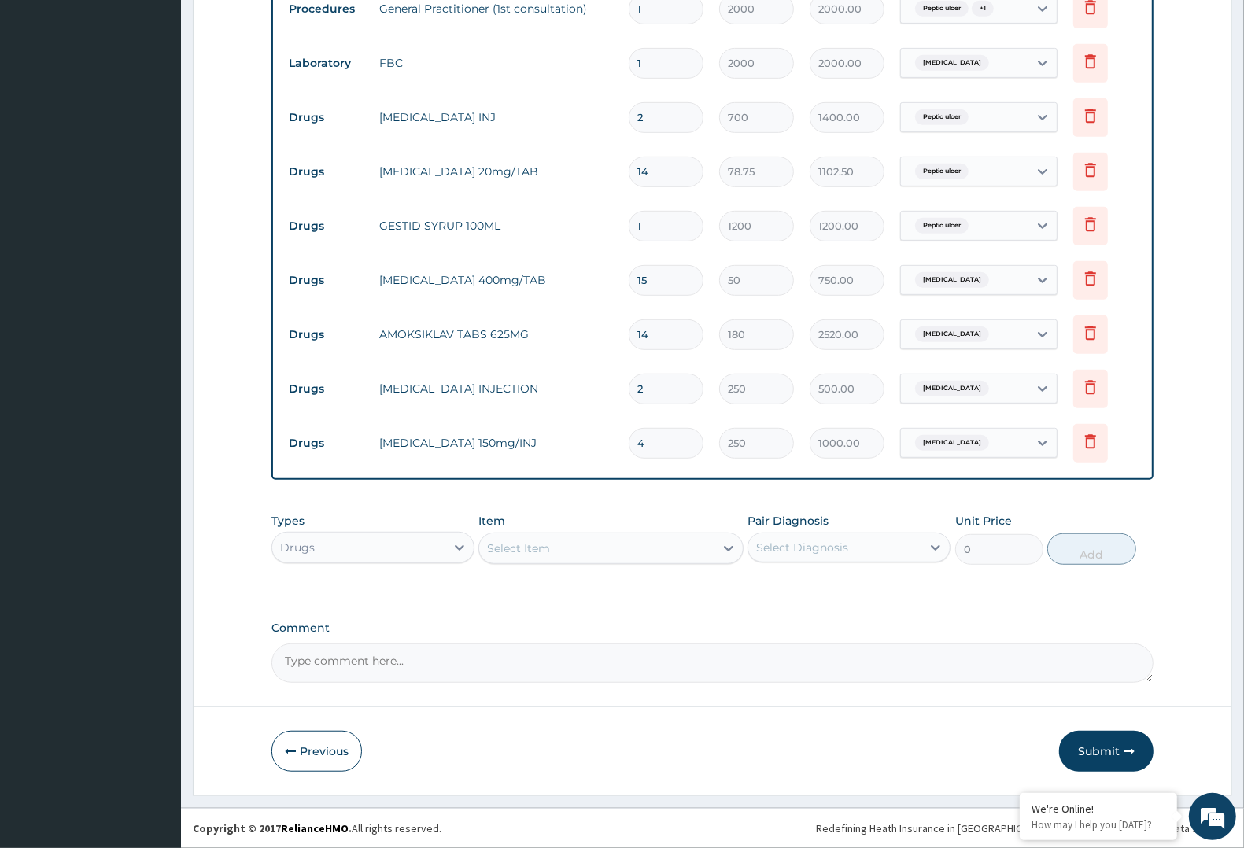
scroll to position [645, 0]
click at [671, 540] on div "Select Item" at bounding box center [596, 549] width 235 height 25
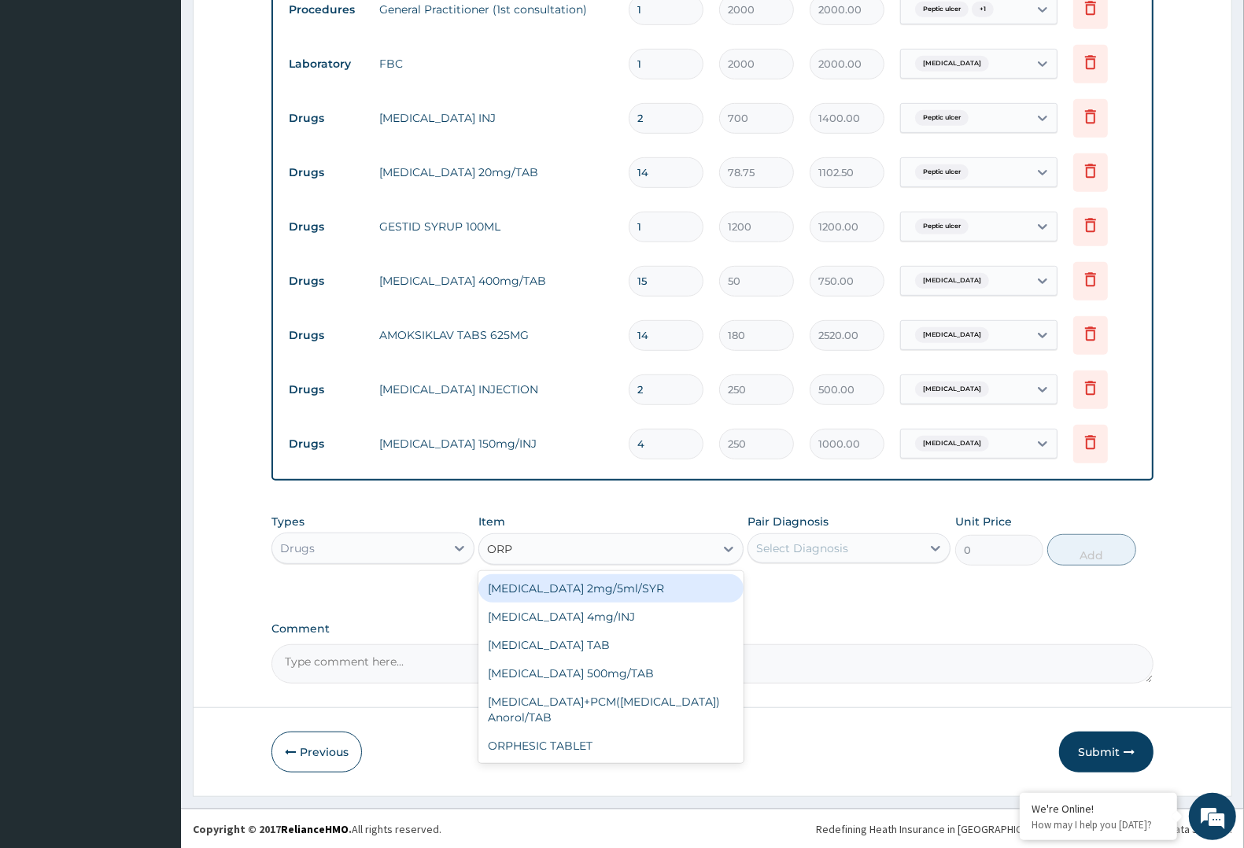
type input "ORPH"
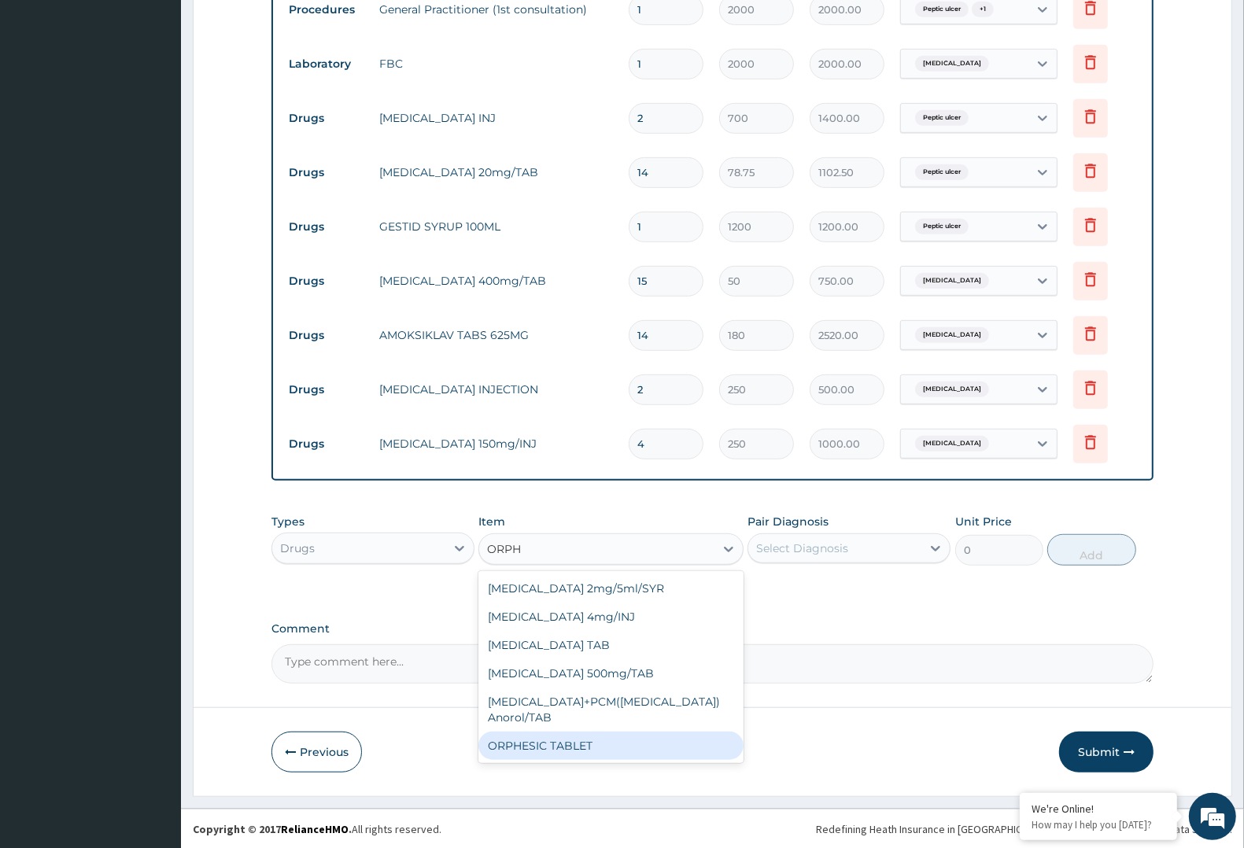
click at [701, 748] on div "ORPHESIC TABLET" at bounding box center [611, 746] width 264 height 28
type input "50"
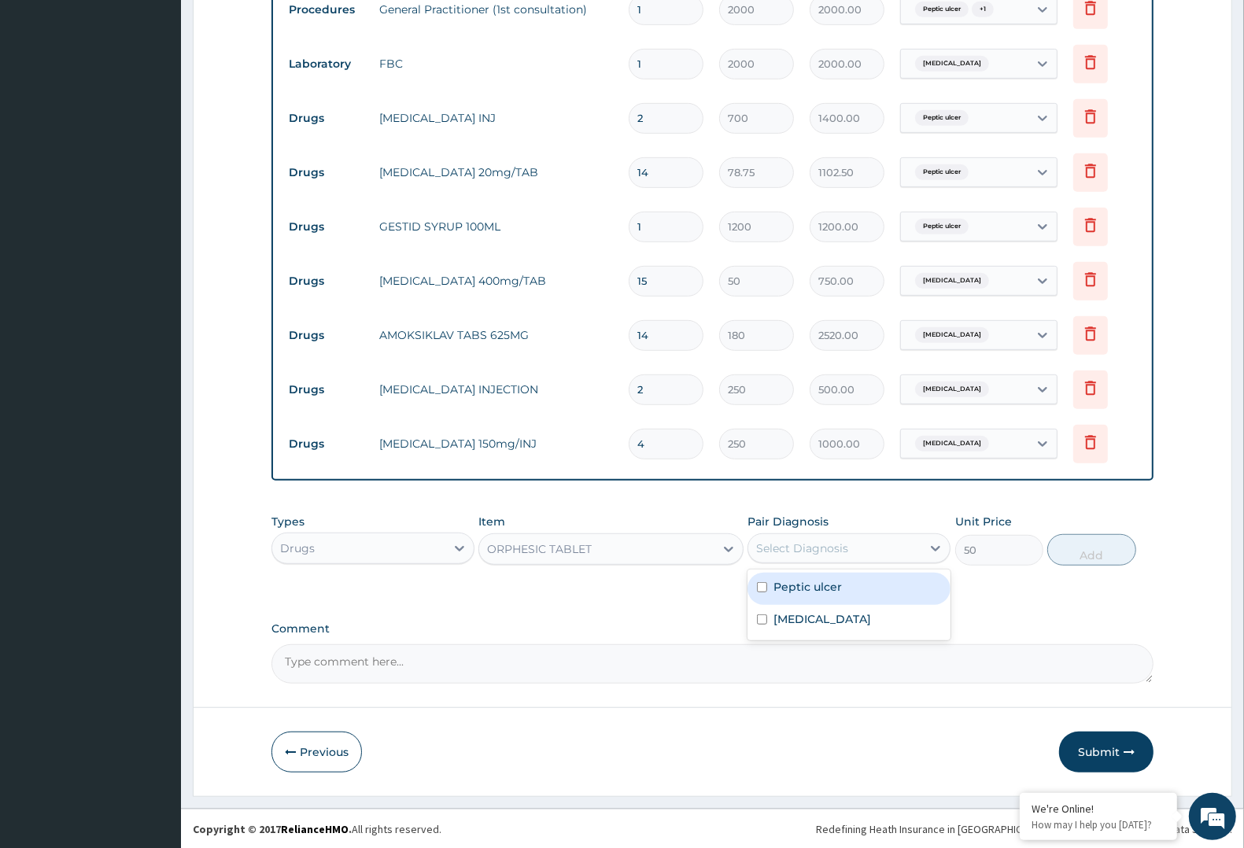
click at [909, 539] on div "Select Diagnosis" at bounding box center [835, 548] width 173 height 25
click at [892, 612] on div "Gastroenteritis" at bounding box center [849, 621] width 203 height 32
checkbox input "true"
click at [893, 599] on div "Peptic ulcer" at bounding box center [849, 589] width 203 height 32
checkbox input "true"
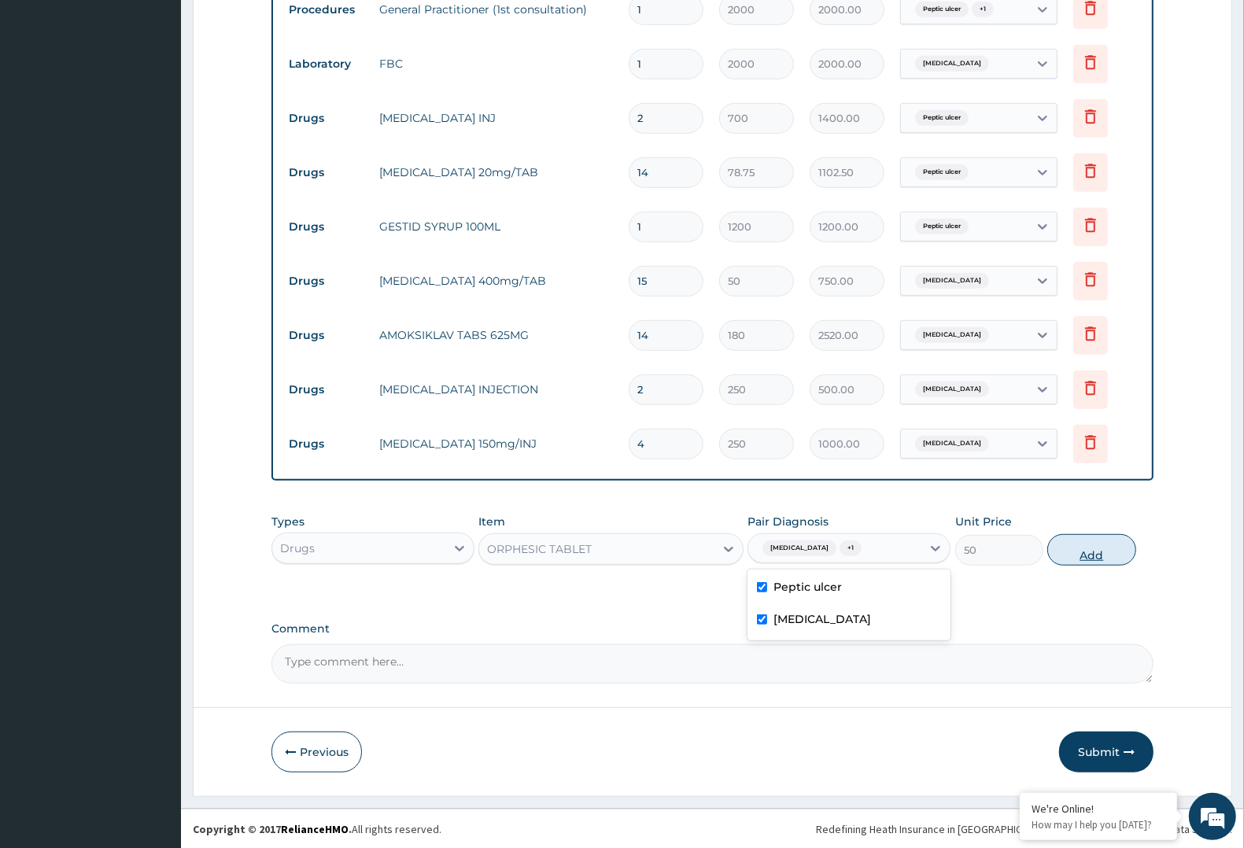
click at [1082, 549] on button "Add" at bounding box center [1092, 549] width 88 height 31
type input "0"
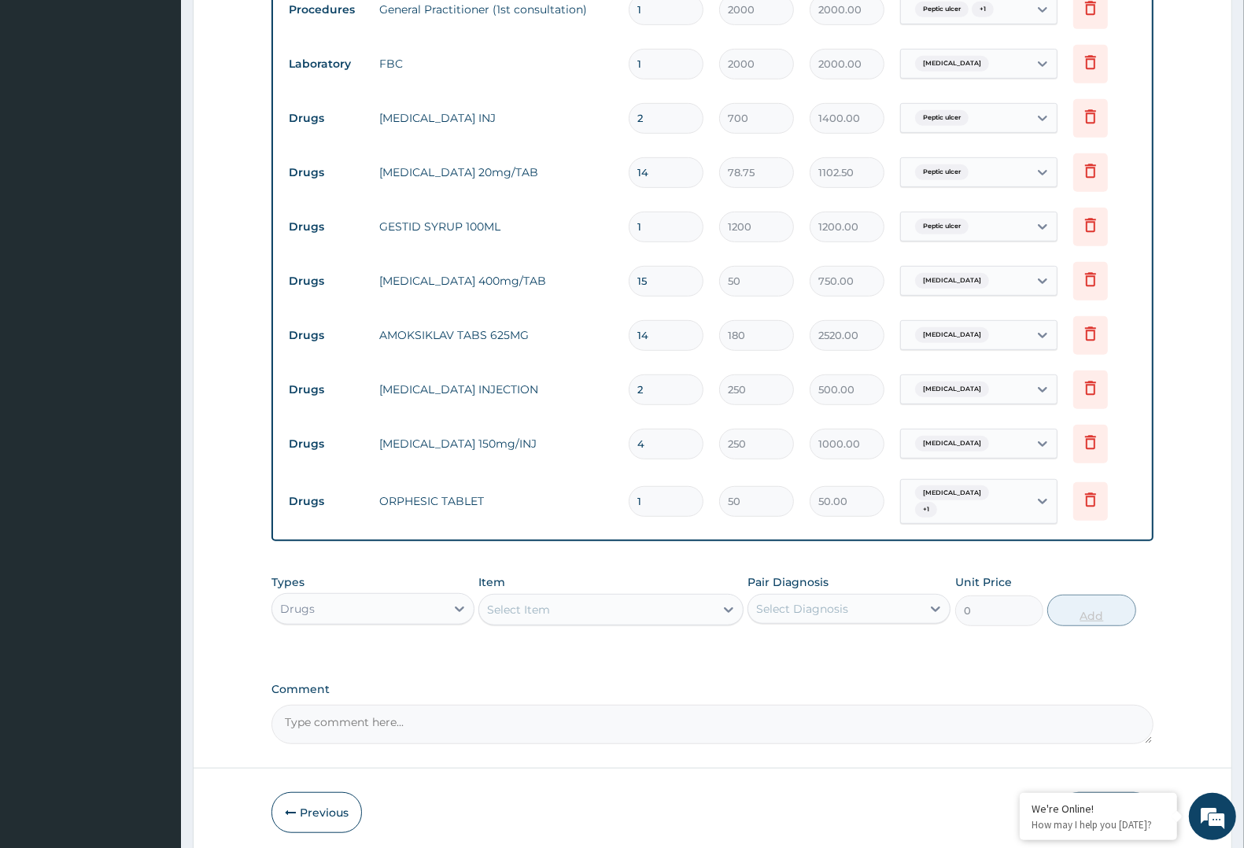
type input "0.00"
type input "2"
type input "100.00"
type input "20"
type input "1000.00"
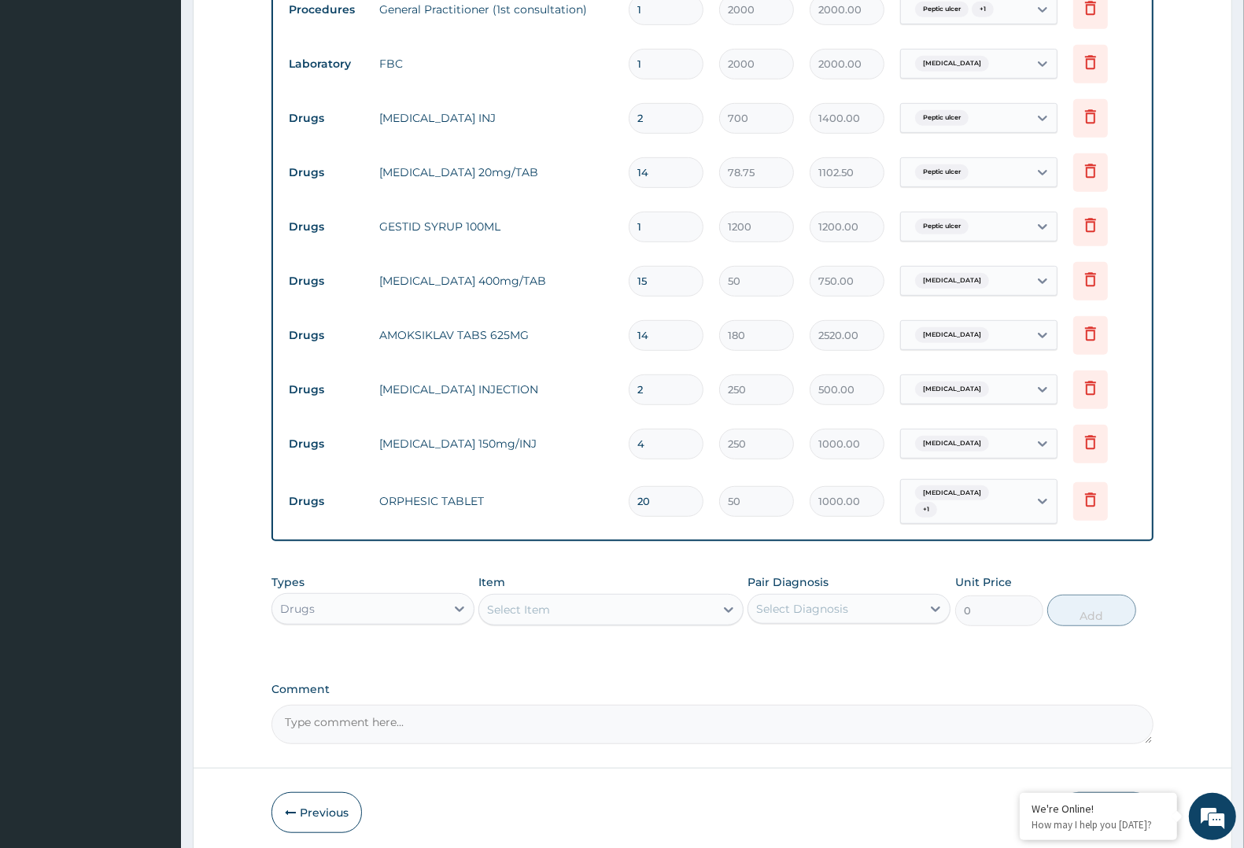
type input "20"
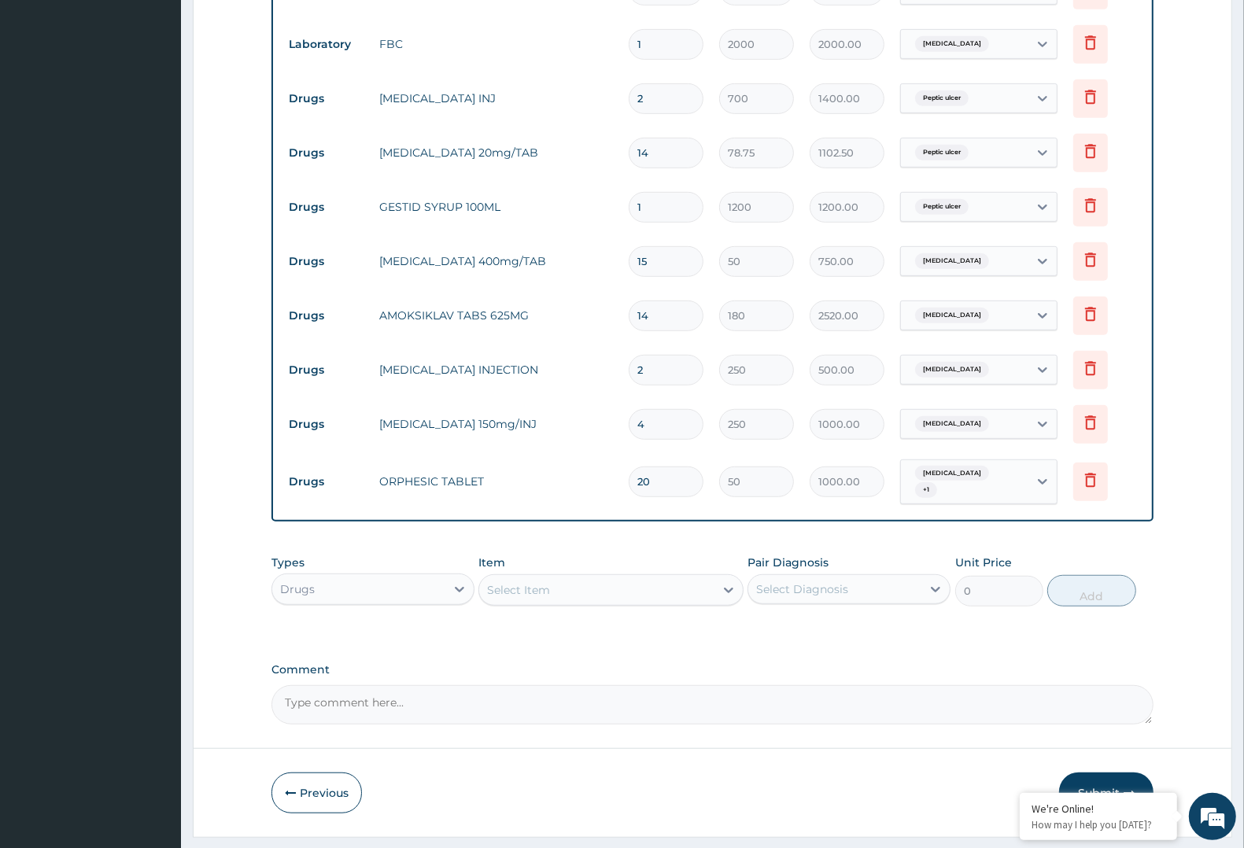
scroll to position [699, 0]
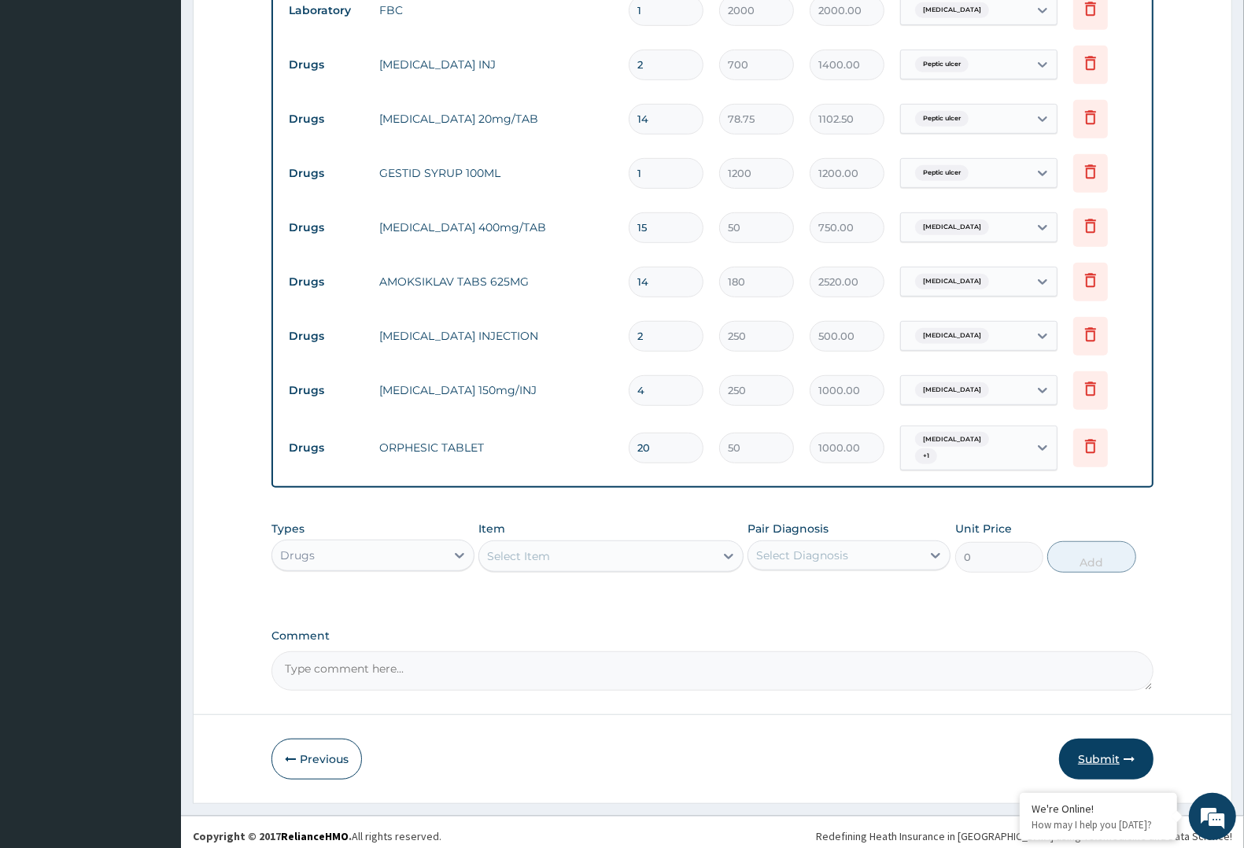
click at [1106, 739] on button "Submit" at bounding box center [1106, 759] width 94 height 41
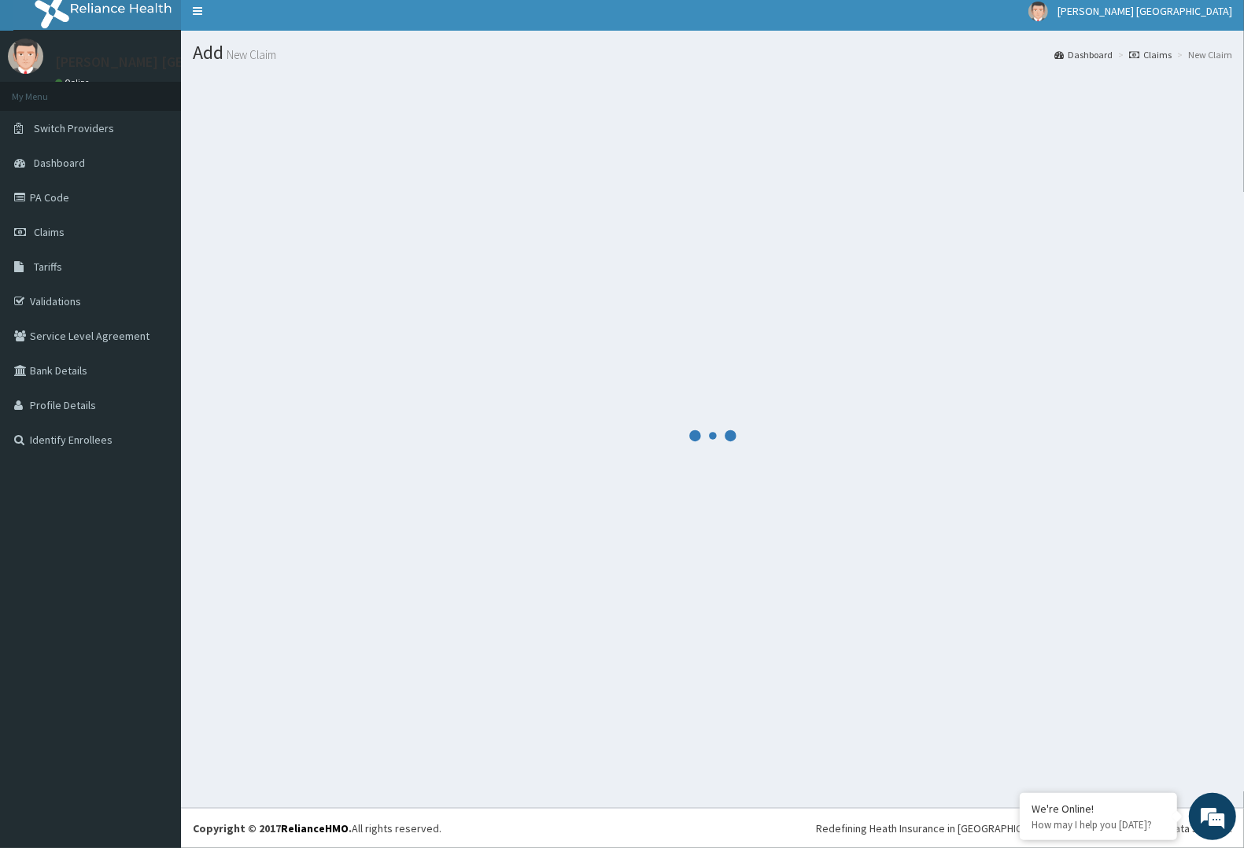
scroll to position [9, 0]
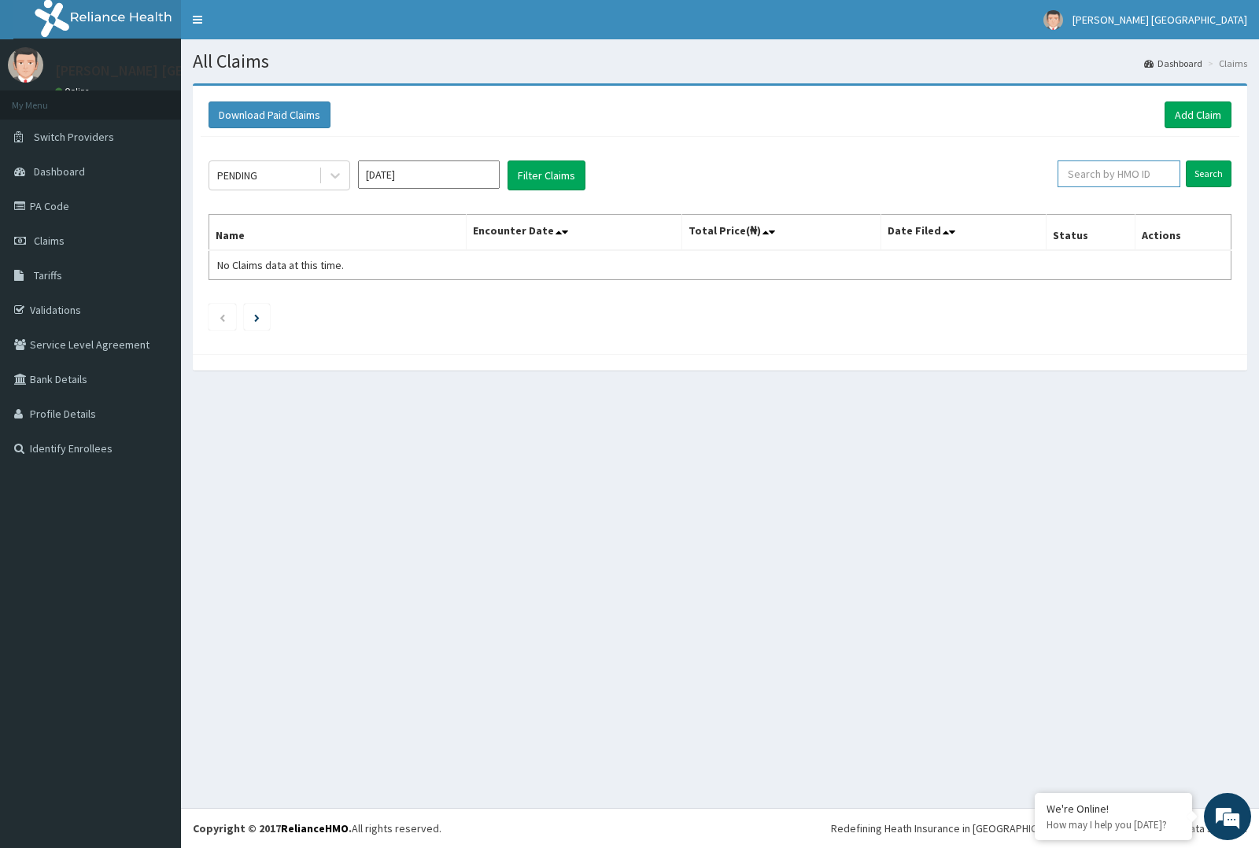
click at [1161, 183] on input "text" at bounding box center [1120, 174] width 124 height 27
paste input "LPR/10001/C"
type input "LPR/10001/C"
click at [1186, 161] on input "Search" at bounding box center [1209, 174] width 46 height 27
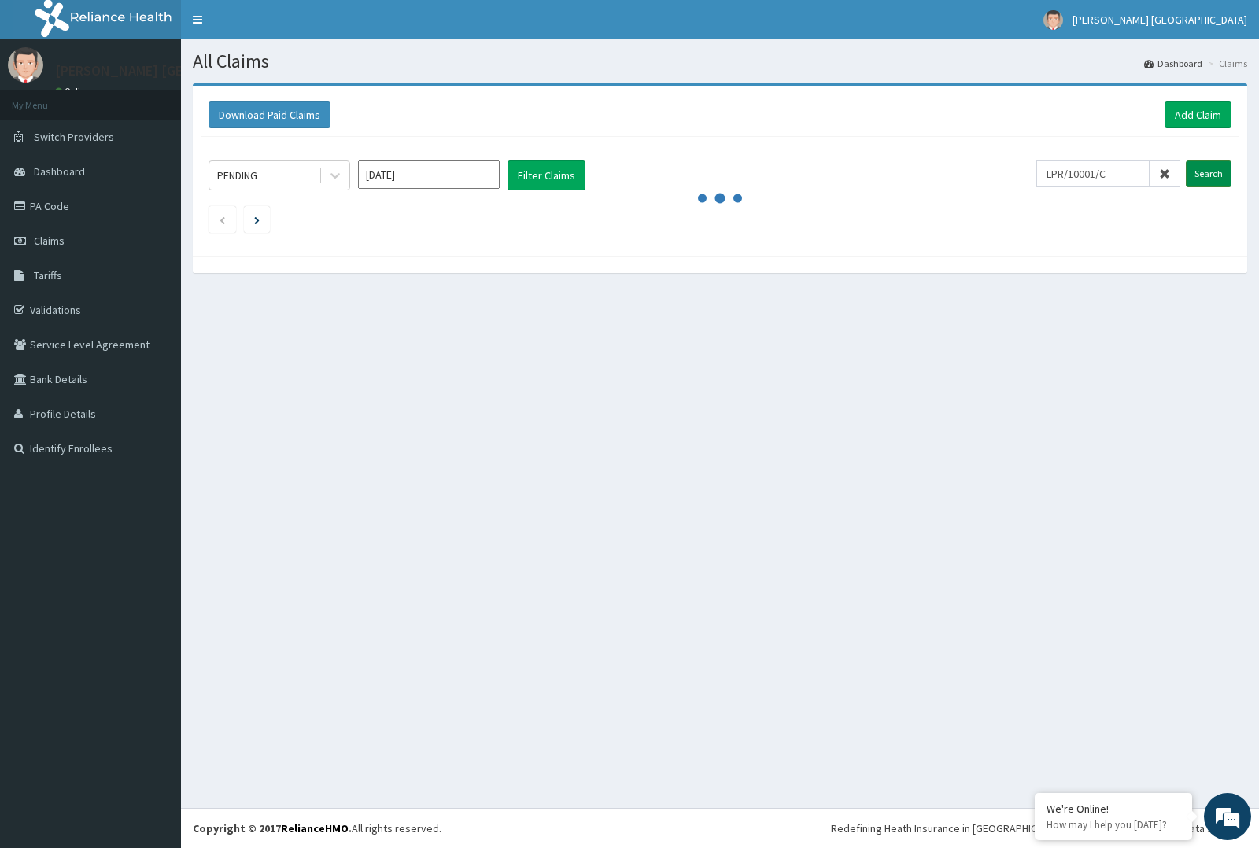
click at [1200, 160] on div "PENDING Sep 2025 Filter Claims LPR/10001/C Search" at bounding box center [720, 193] width 1039 height 112
click at [1200, 164] on input "Search" at bounding box center [1209, 174] width 46 height 27
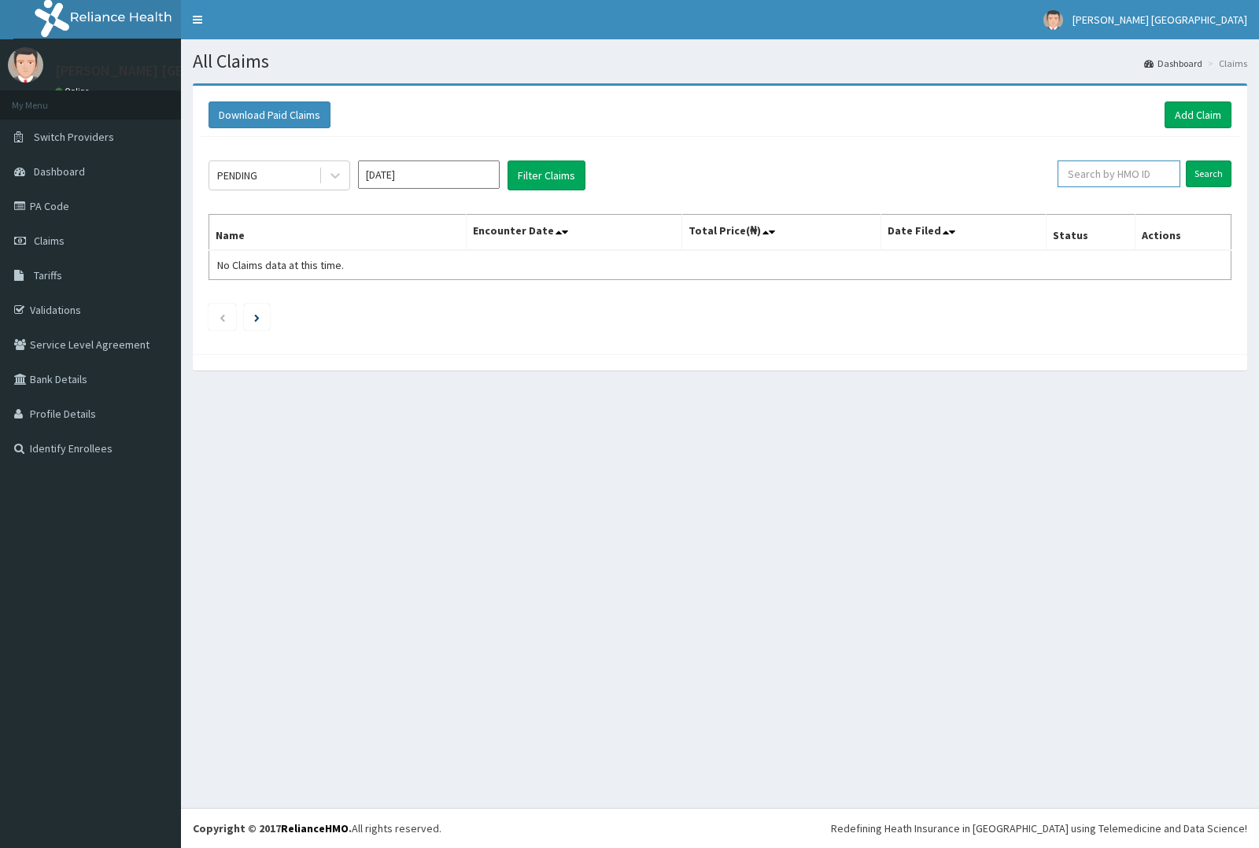
paste input "LPR/10001/C"
type input "LPR/10001/C"
click at [1214, 169] on input "Search" at bounding box center [1209, 174] width 46 height 27
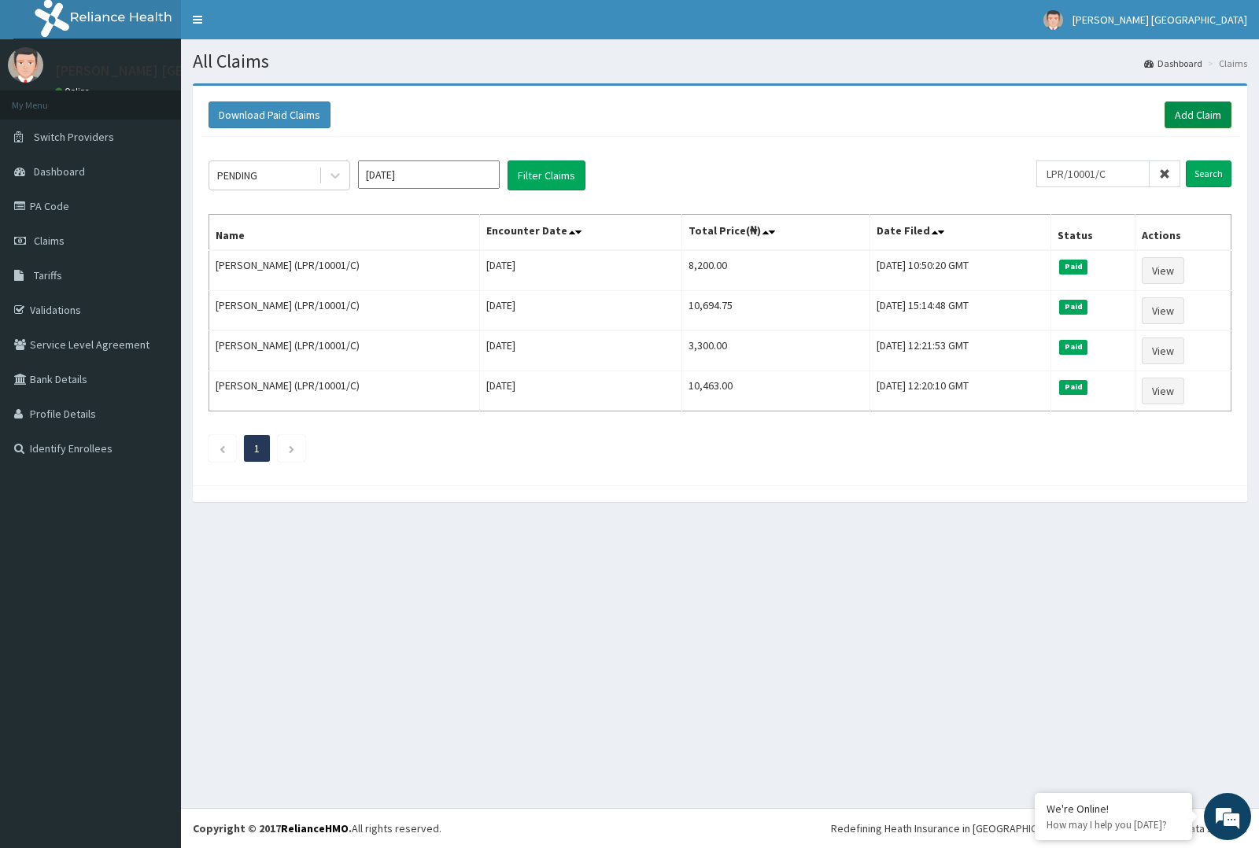
click at [1189, 115] on link "Add Claim" at bounding box center [1198, 115] width 67 height 27
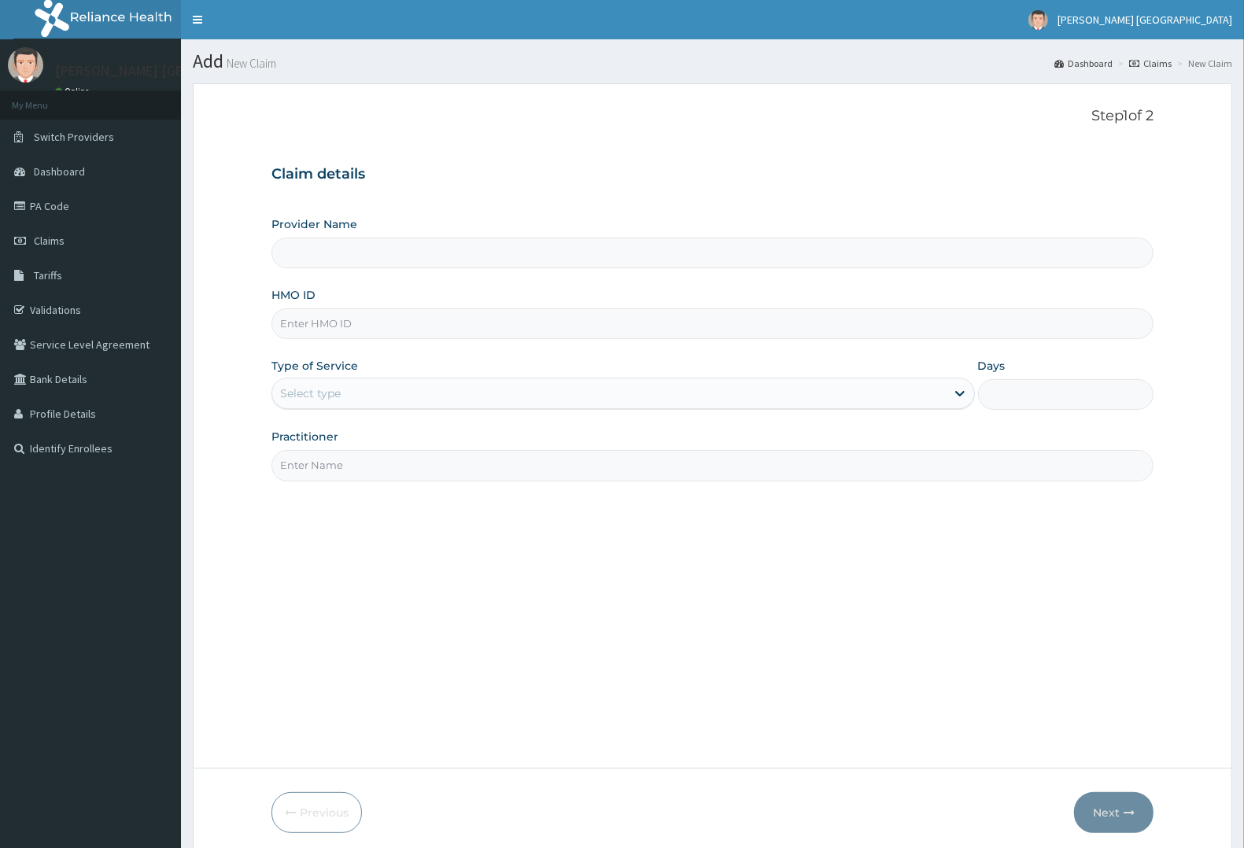
type input "[PERSON_NAME] [GEOGRAPHIC_DATA]"
paste input "LPR/10001/C"
type input "LPR/10001/C"
click at [575, 390] on div "Select type" at bounding box center [609, 393] width 674 height 25
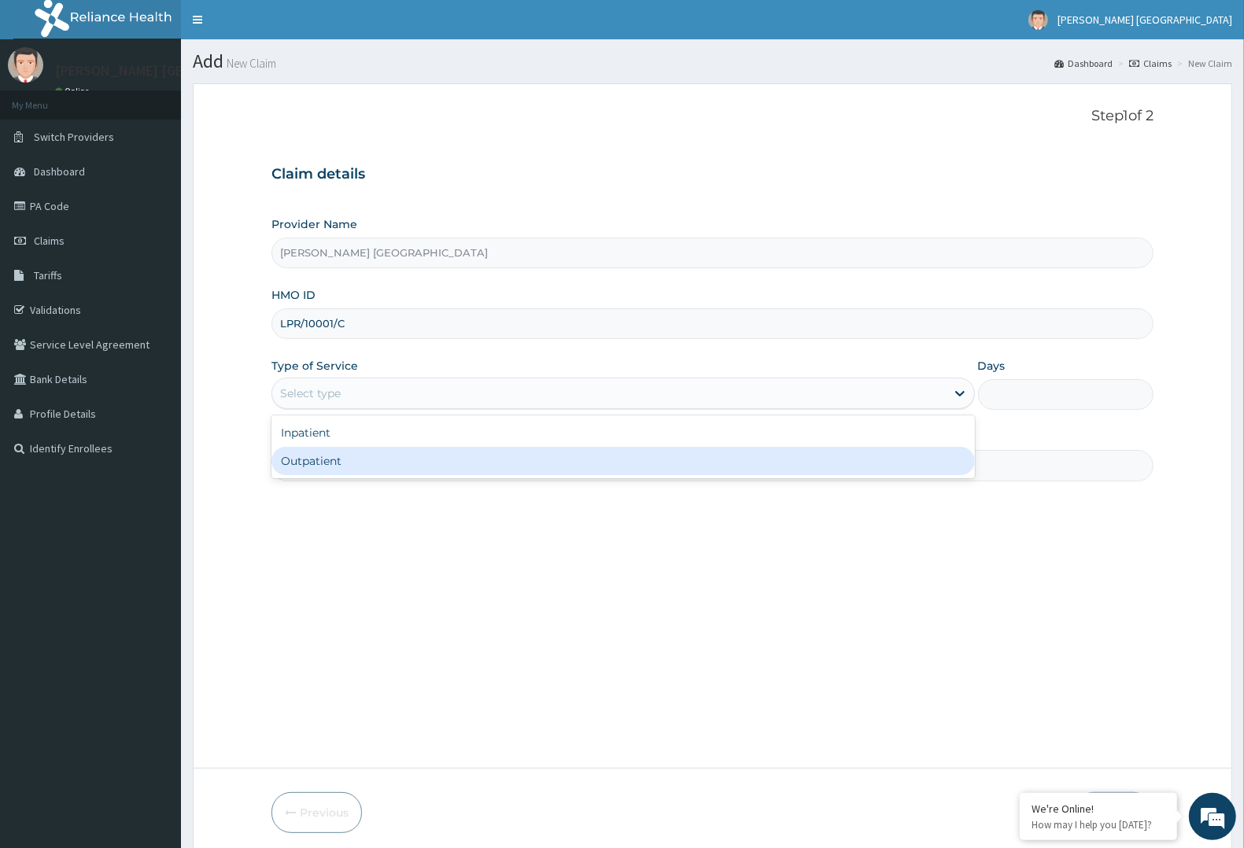
click at [548, 467] on div "Outpatient" at bounding box center [624, 461] width 704 height 28
type input "1"
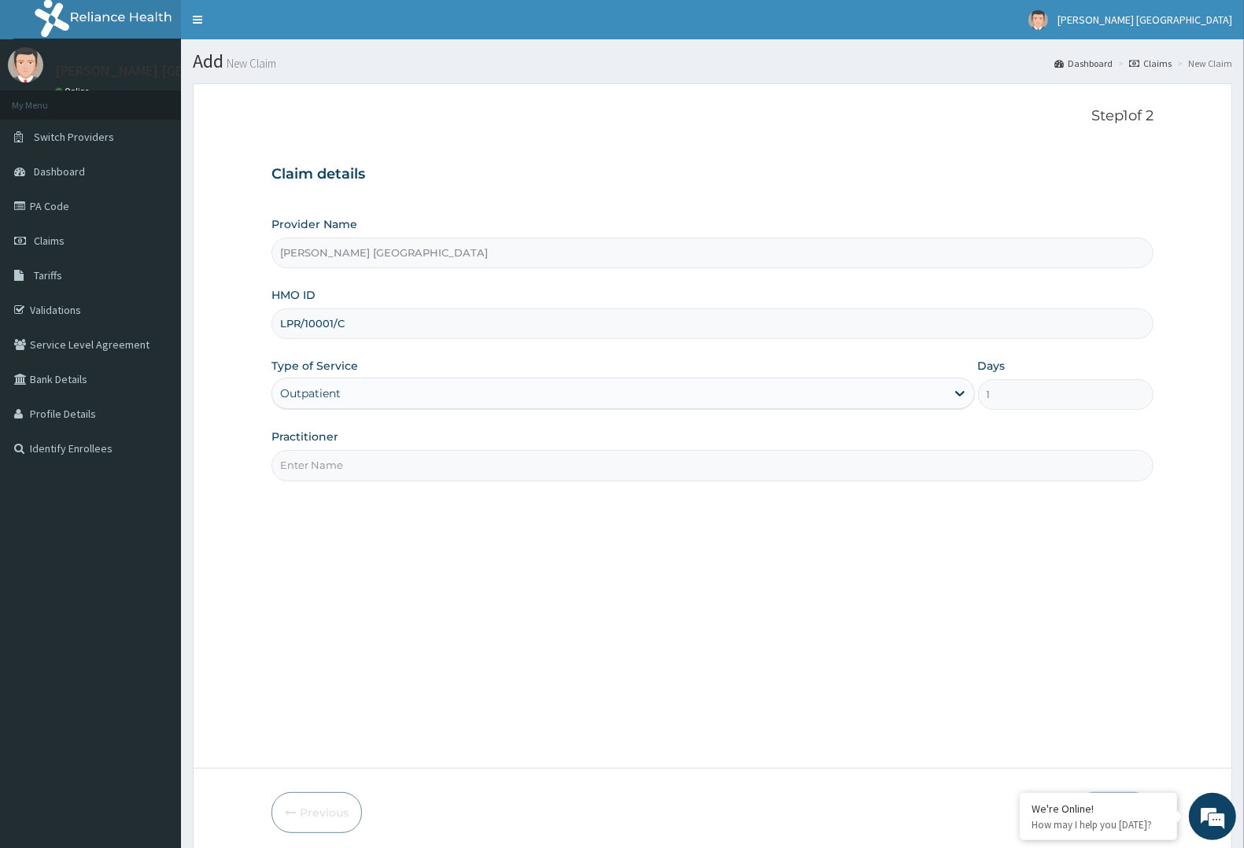
click at [548, 467] on input "Practitioner" at bounding box center [713, 465] width 882 height 31
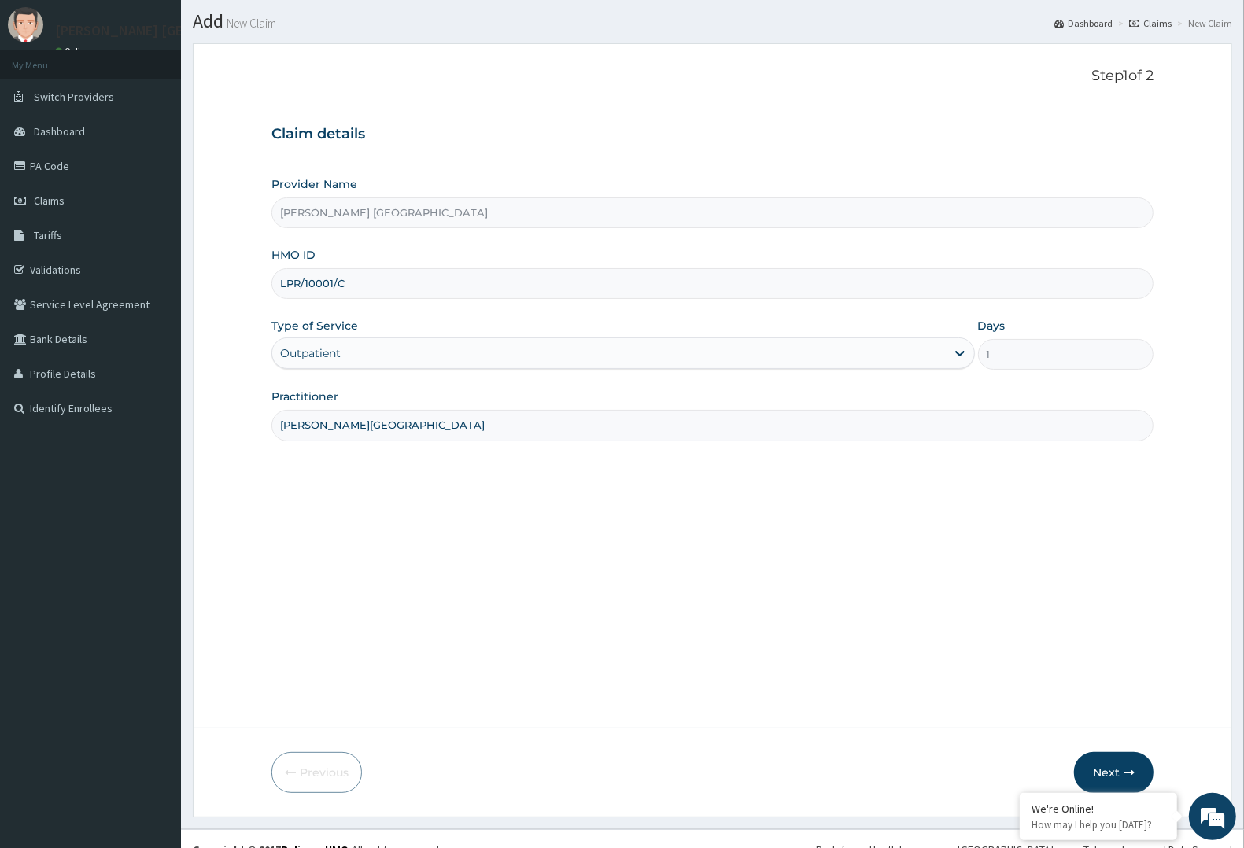
scroll to position [61, 0]
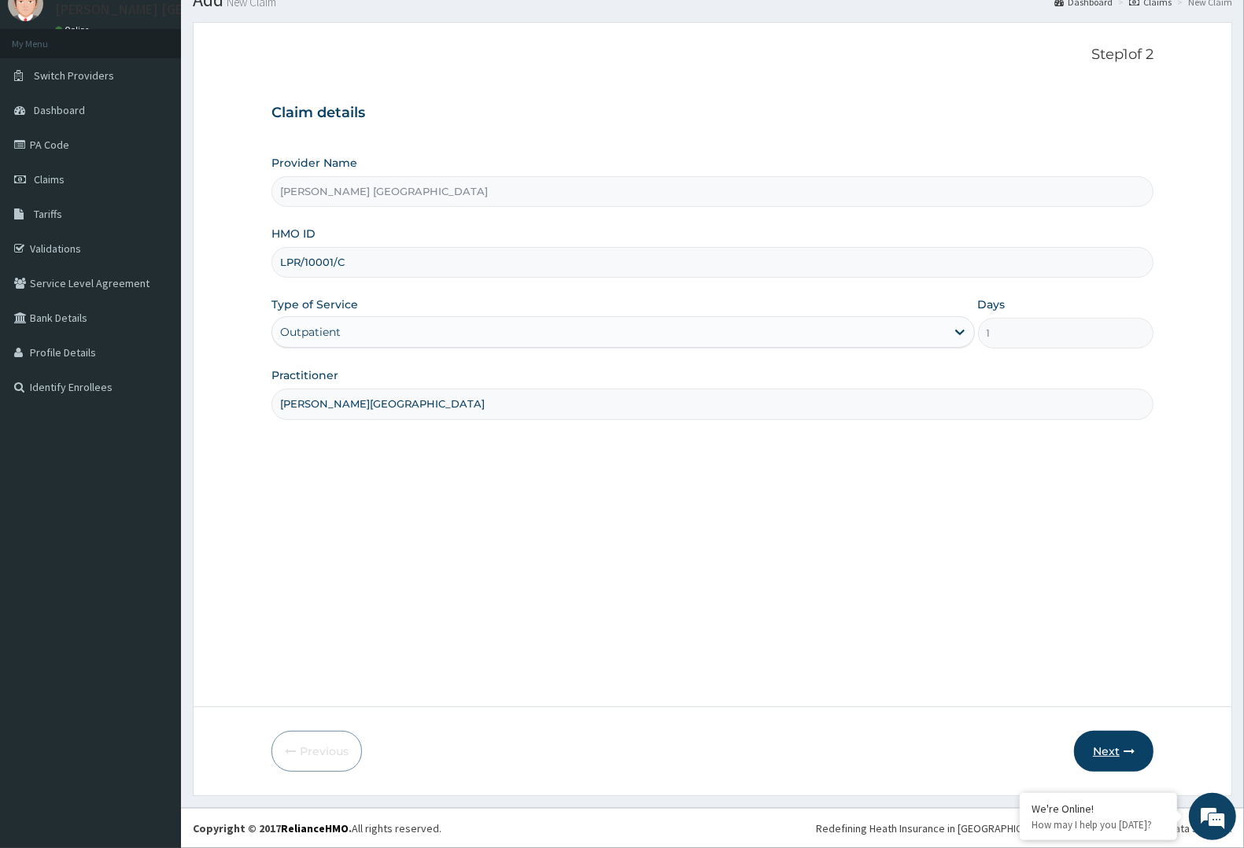
type input "[PERSON_NAME][GEOGRAPHIC_DATA]"
click at [1130, 752] on icon "button" at bounding box center [1129, 751] width 11 height 11
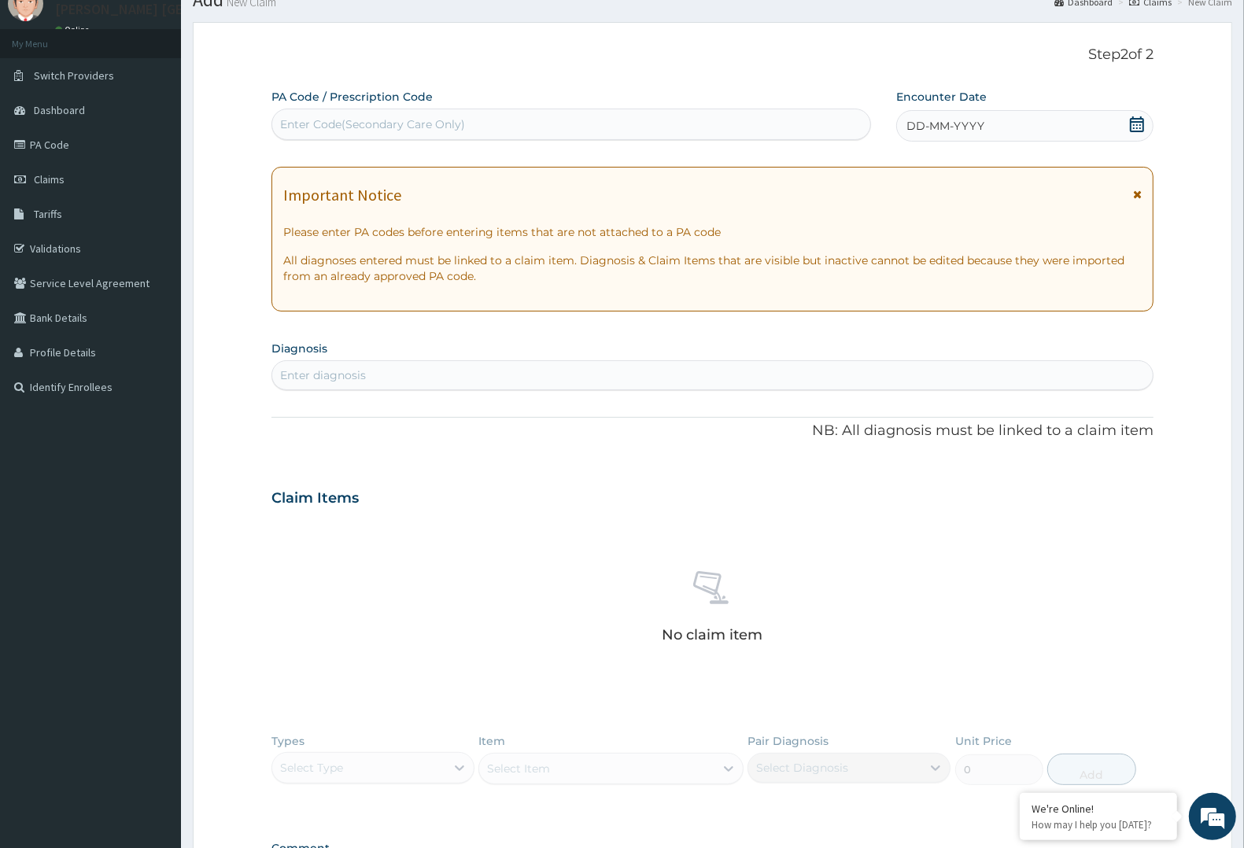
click at [906, 120] on div "DD-MM-YYYY" at bounding box center [1024, 125] width 257 height 31
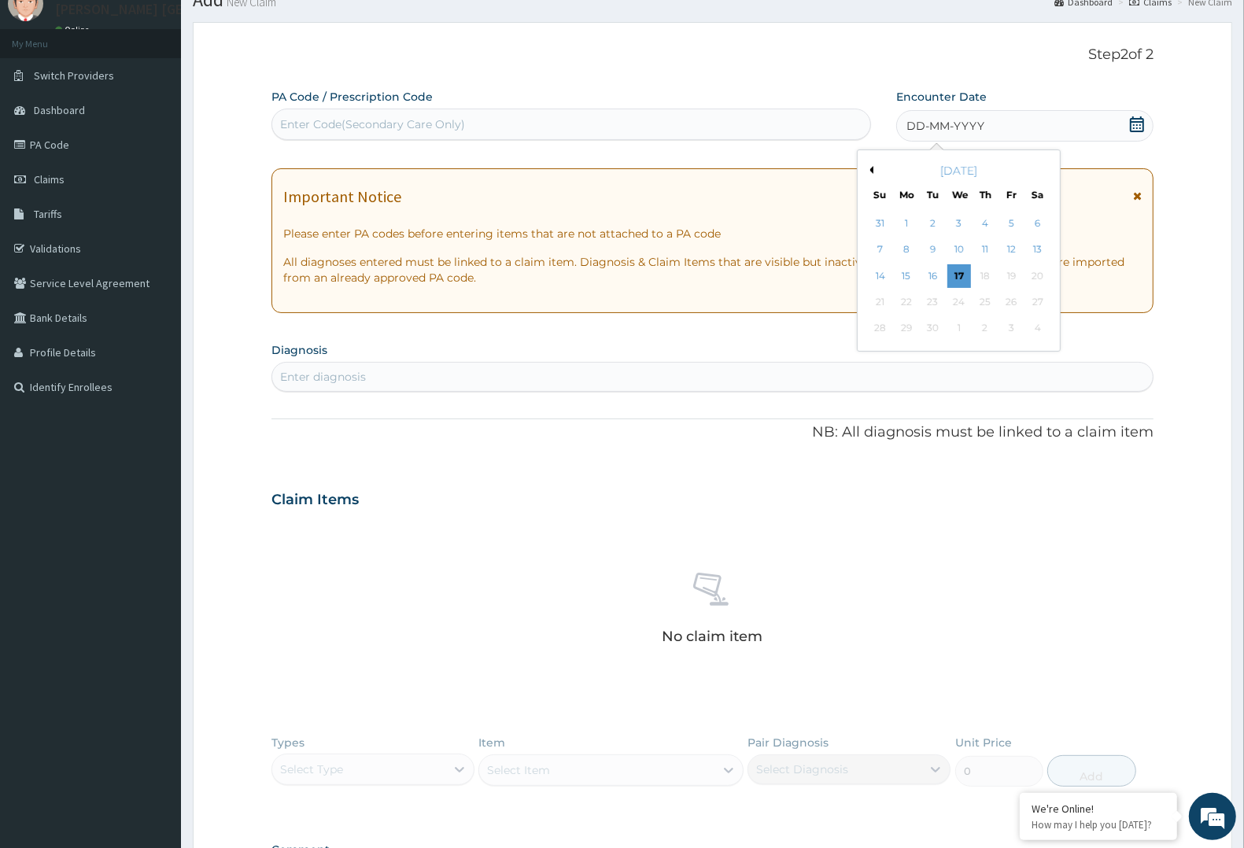
click at [874, 172] on div "[DATE]" at bounding box center [959, 171] width 190 height 16
click at [874, 172] on button "Previous Month" at bounding box center [870, 170] width 8 height 8
click at [1012, 275] on div "18" at bounding box center [1012, 276] width 24 height 24
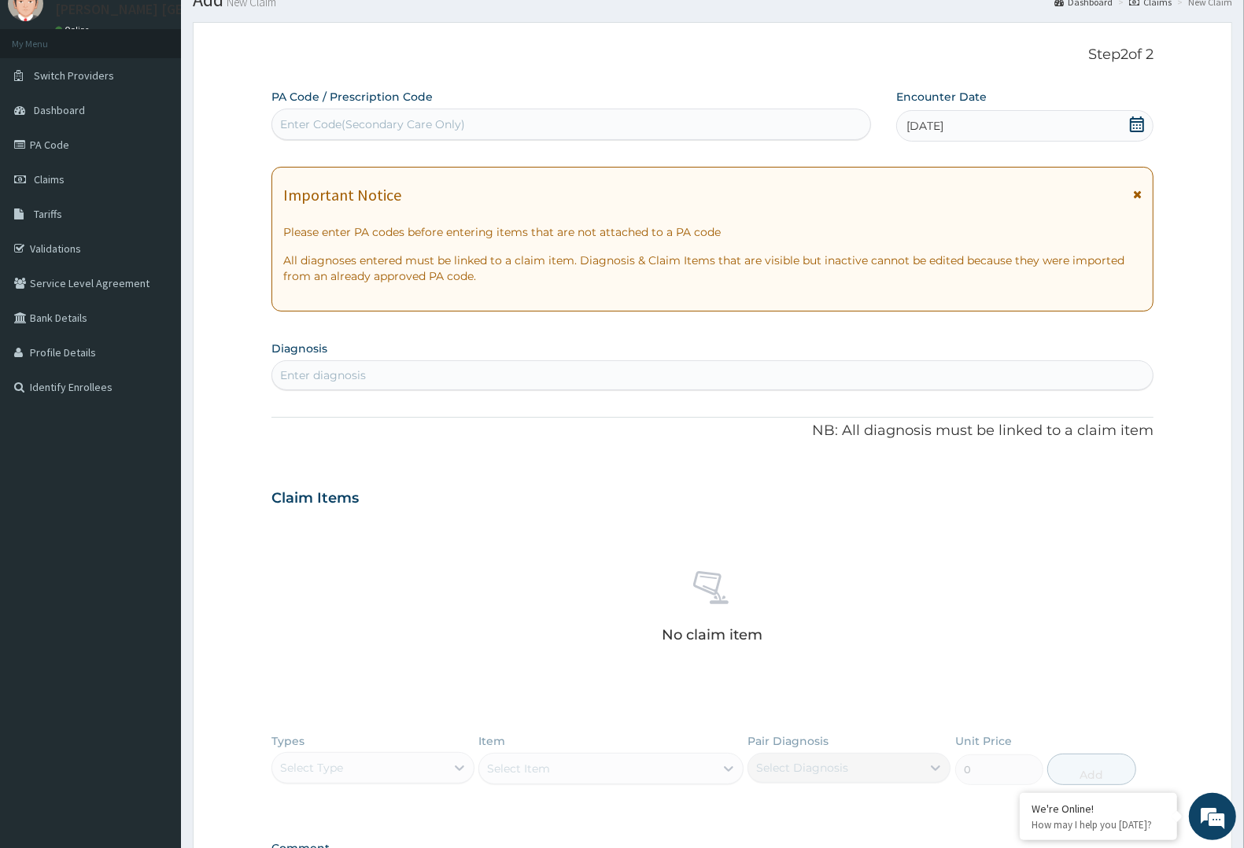
click at [320, 360] on div "Enter diagnosis" at bounding box center [713, 375] width 882 height 30
type input "[MEDICAL_DATA]"
click at [332, 368] on input "[MEDICAL_DATA]" at bounding box center [307, 376] width 54 height 16
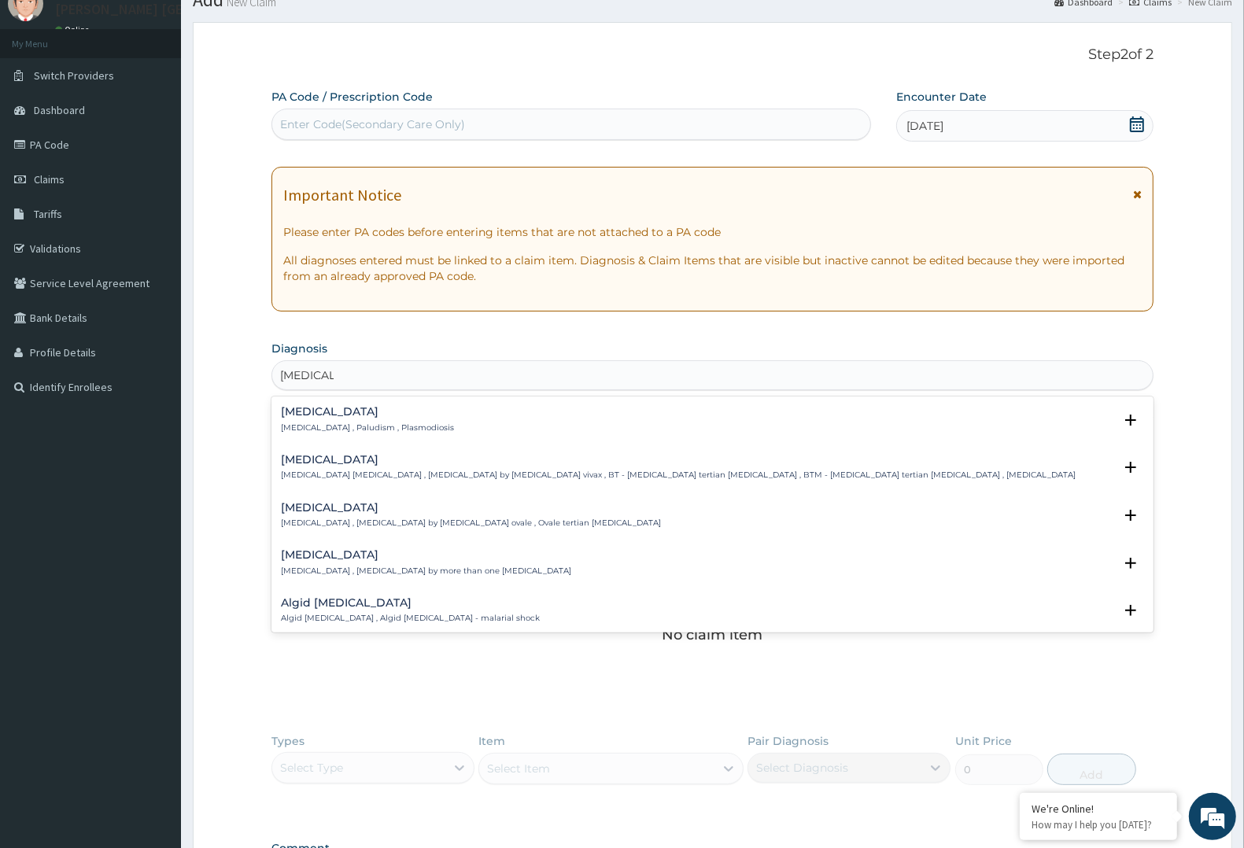
click at [325, 423] on p "[MEDICAL_DATA] , Paludism , Plasmodiosis" at bounding box center [367, 428] width 173 height 11
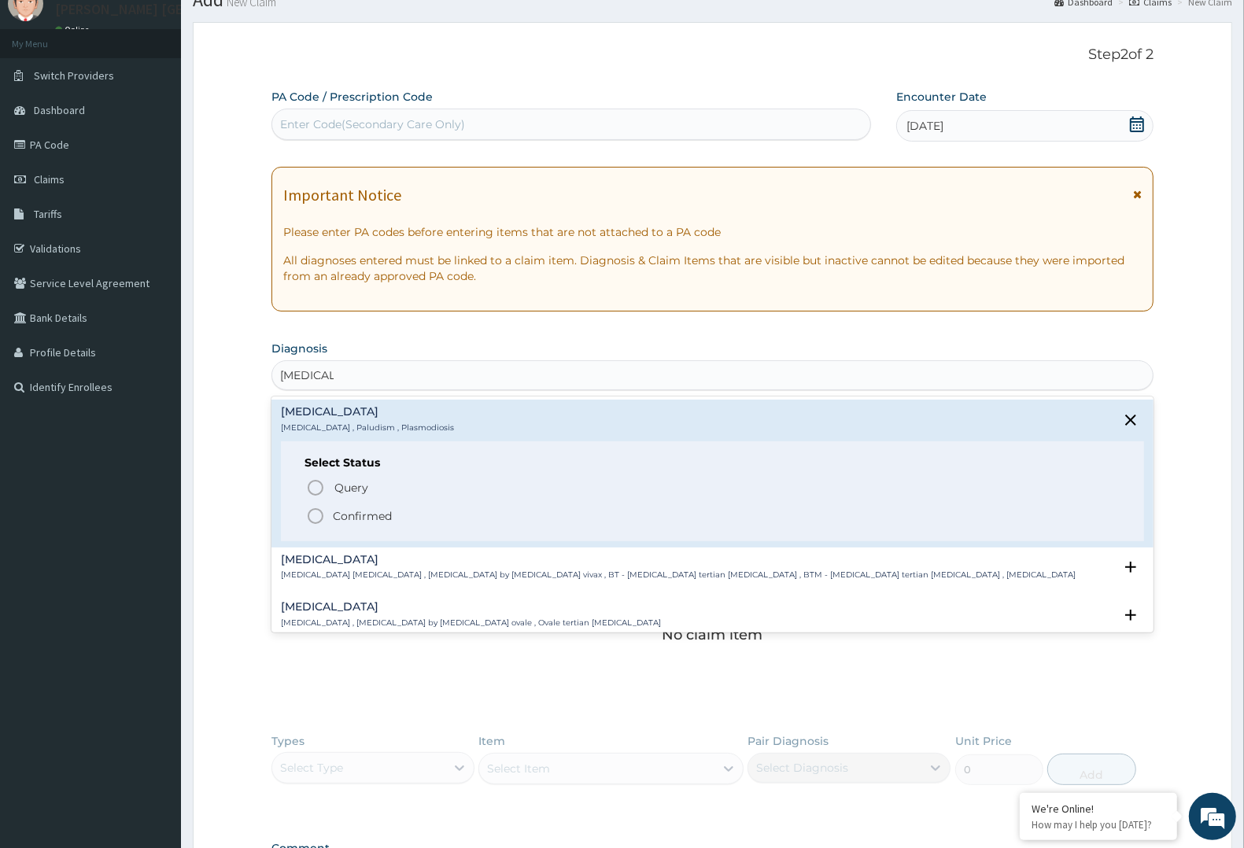
click at [312, 516] on icon "status option filled" at bounding box center [315, 516] width 19 height 19
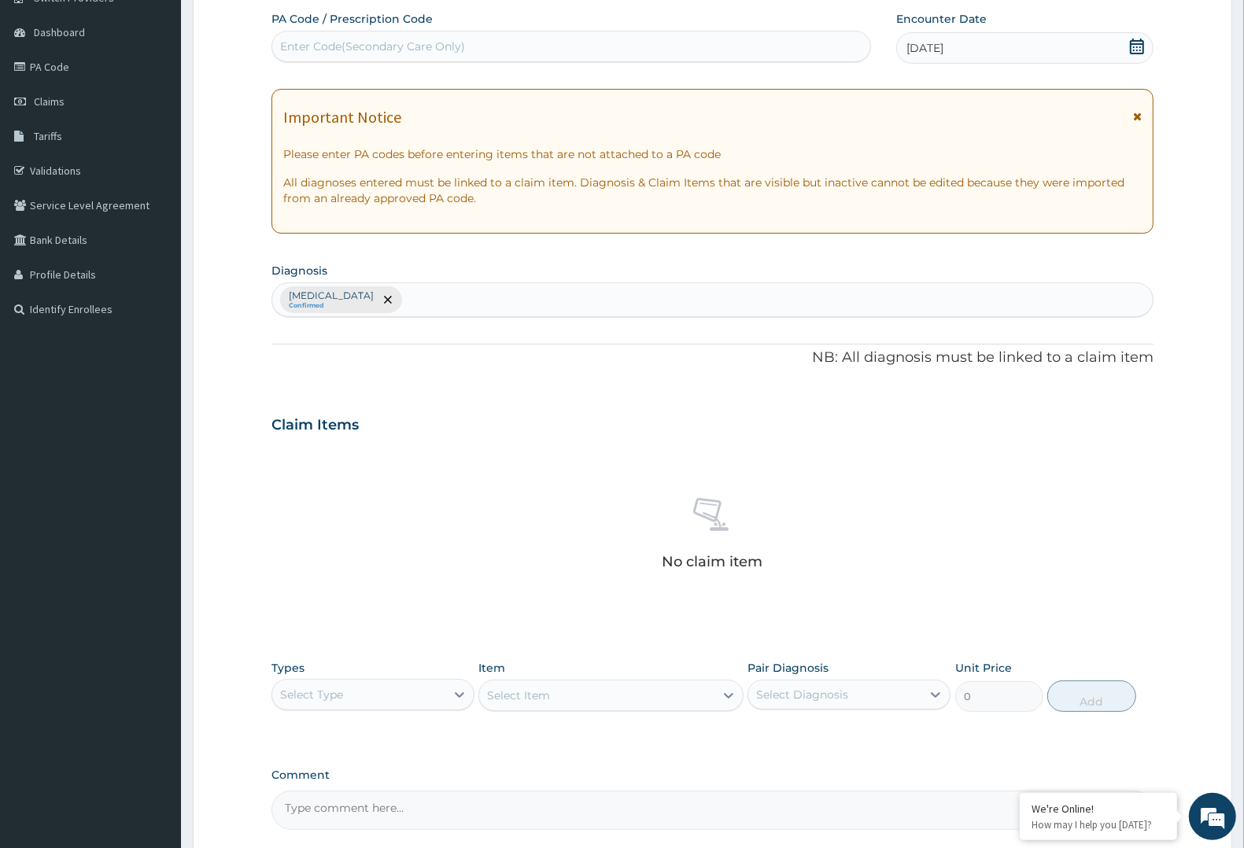
scroll to position [160, 0]
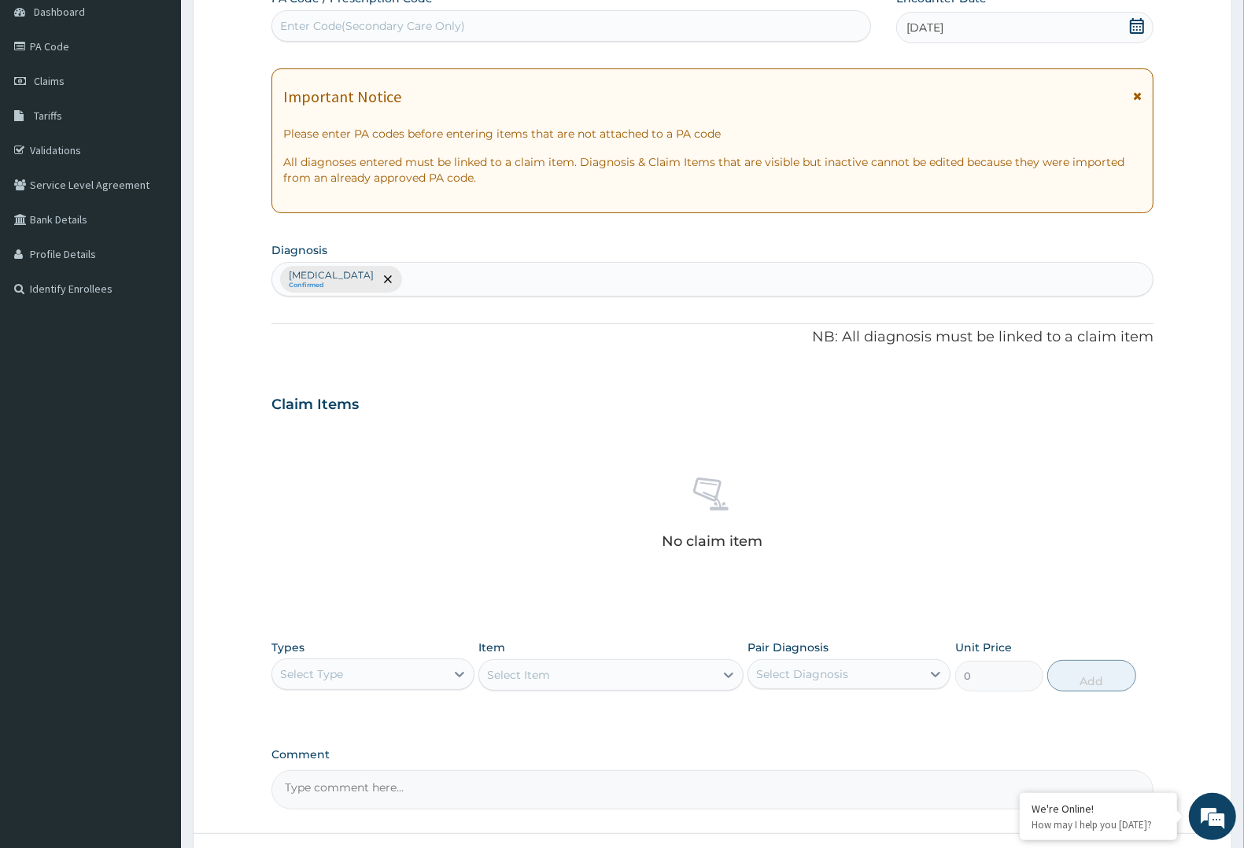
click at [412, 655] on div "Types Select Type" at bounding box center [373, 666] width 203 height 52
click at [404, 674] on div "Select Type" at bounding box center [358, 674] width 173 height 25
click at [364, 766] on div "Procedures" at bounding box center [373, 770] width 203 height 28
click at [889, 673] on div "Select Diagnosis" at bounding box center [835, 674] width 173 height 25
click at [876, 696] on div "[MEDICAL_DATA]" at bounding box center [849, 715] width 203 height 39
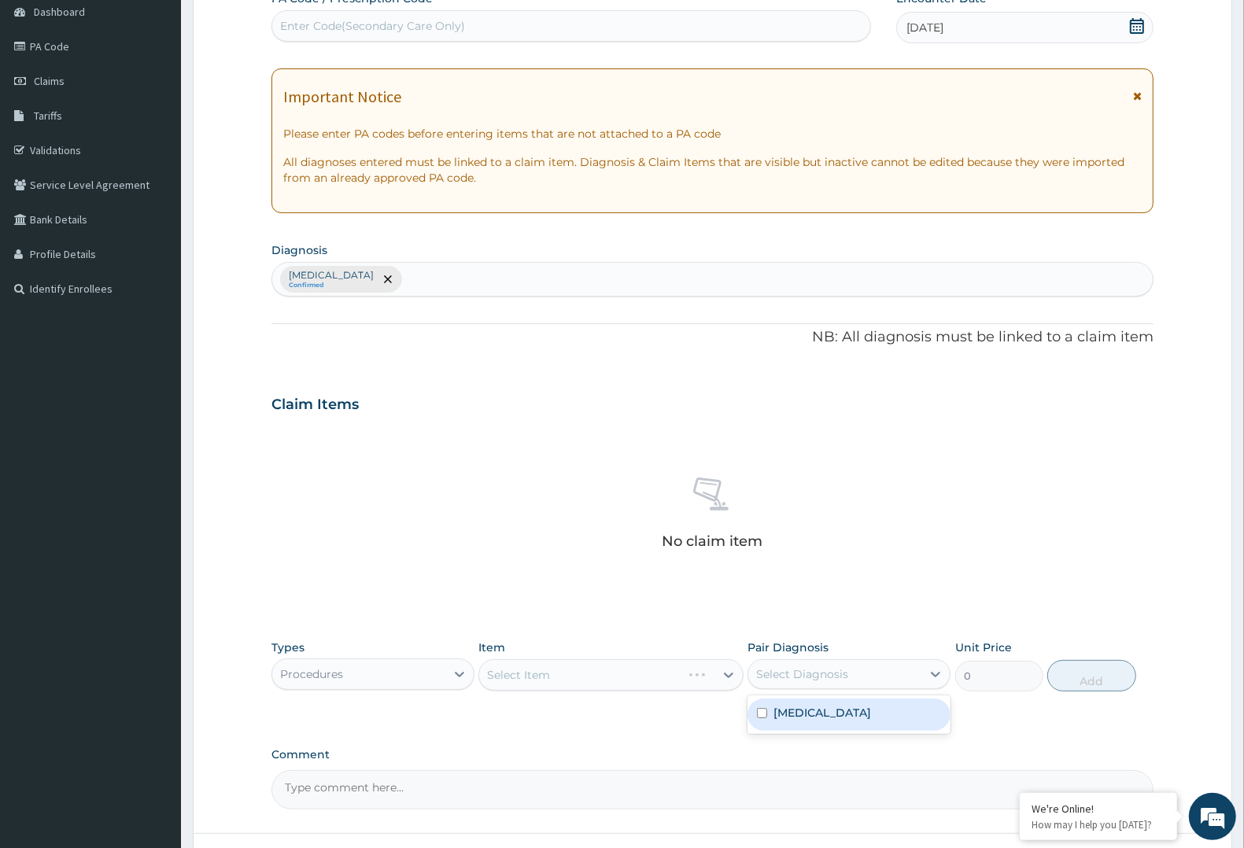
click at [858, 711] on div "[MEDICAL_DATA]" at bounding box center [849, 715] width 203 height 32
checkbox input "true"
click at [681, 678] on div "Select Item" at bounding box center [579, 675] width 201 height 25
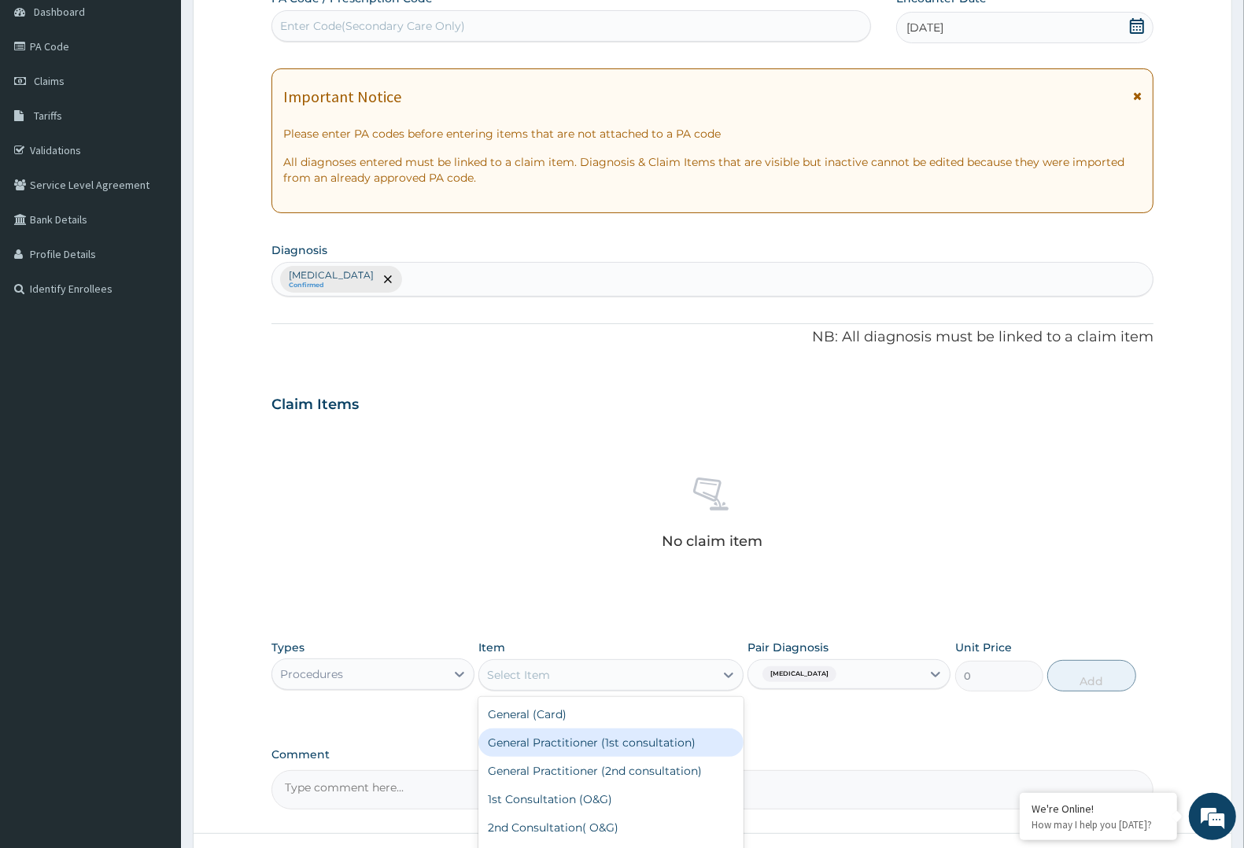
click at [665, 738] on div "General Practitioner (1st consultation)" at bounding box center [611, 743] width 264 height 28
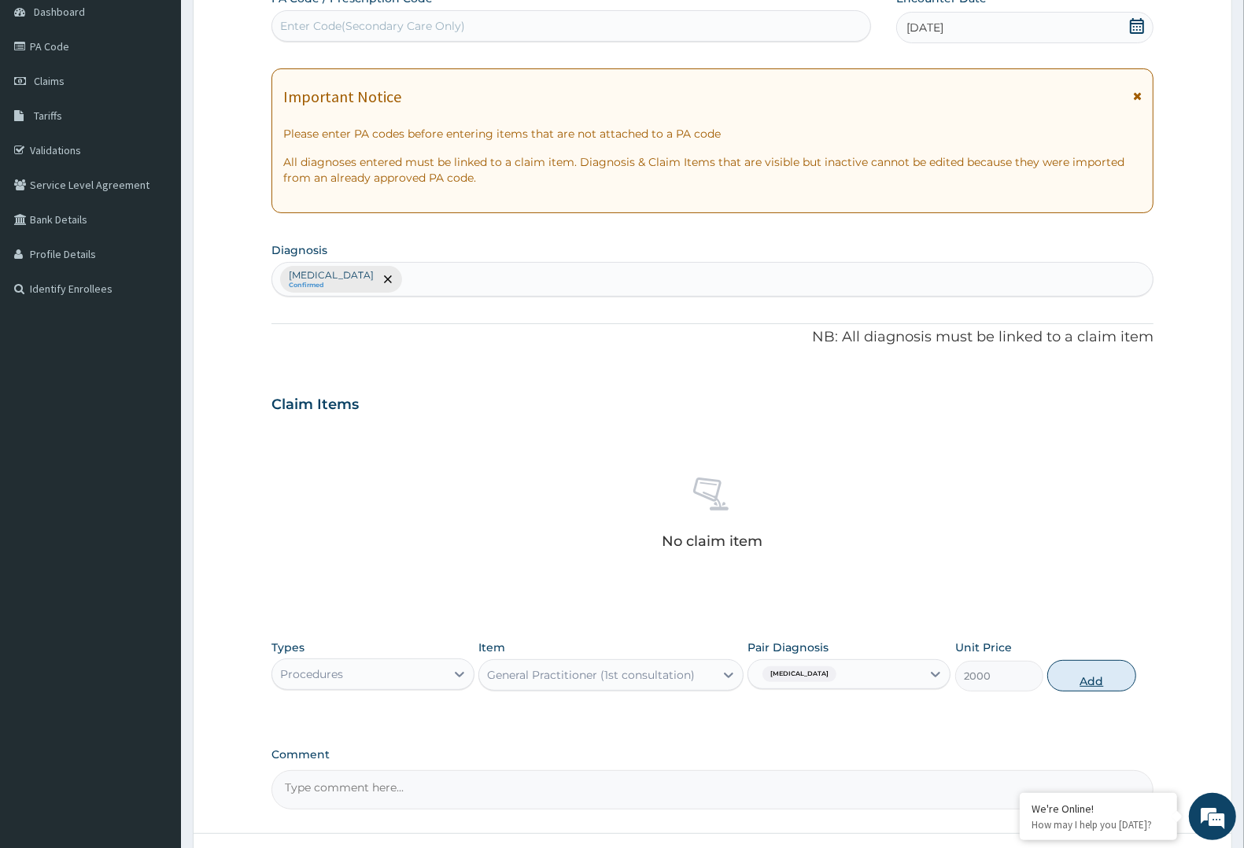
click at [1106, 671] on button "Add" at bounding box center [1092, 675] width 88 height 31
type input "0"
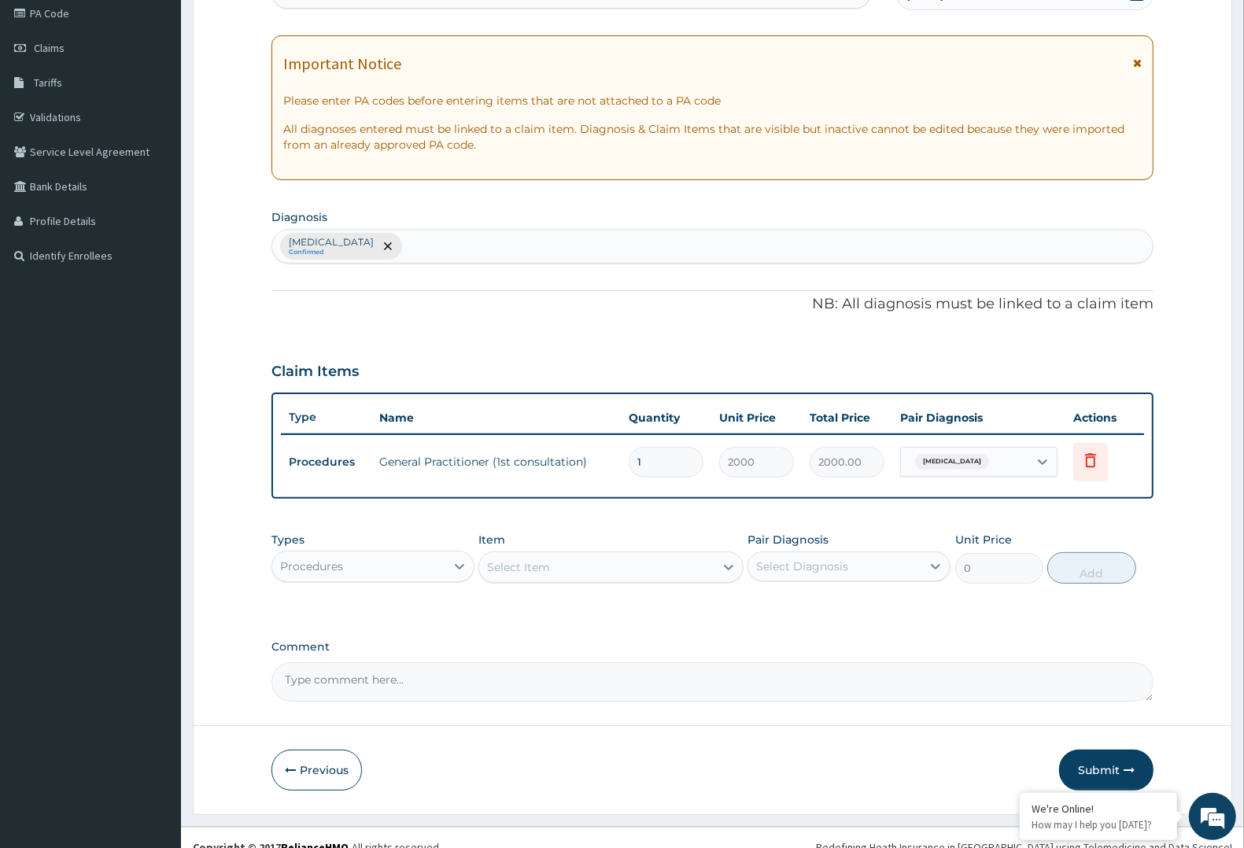
scroll to position [210, 0]
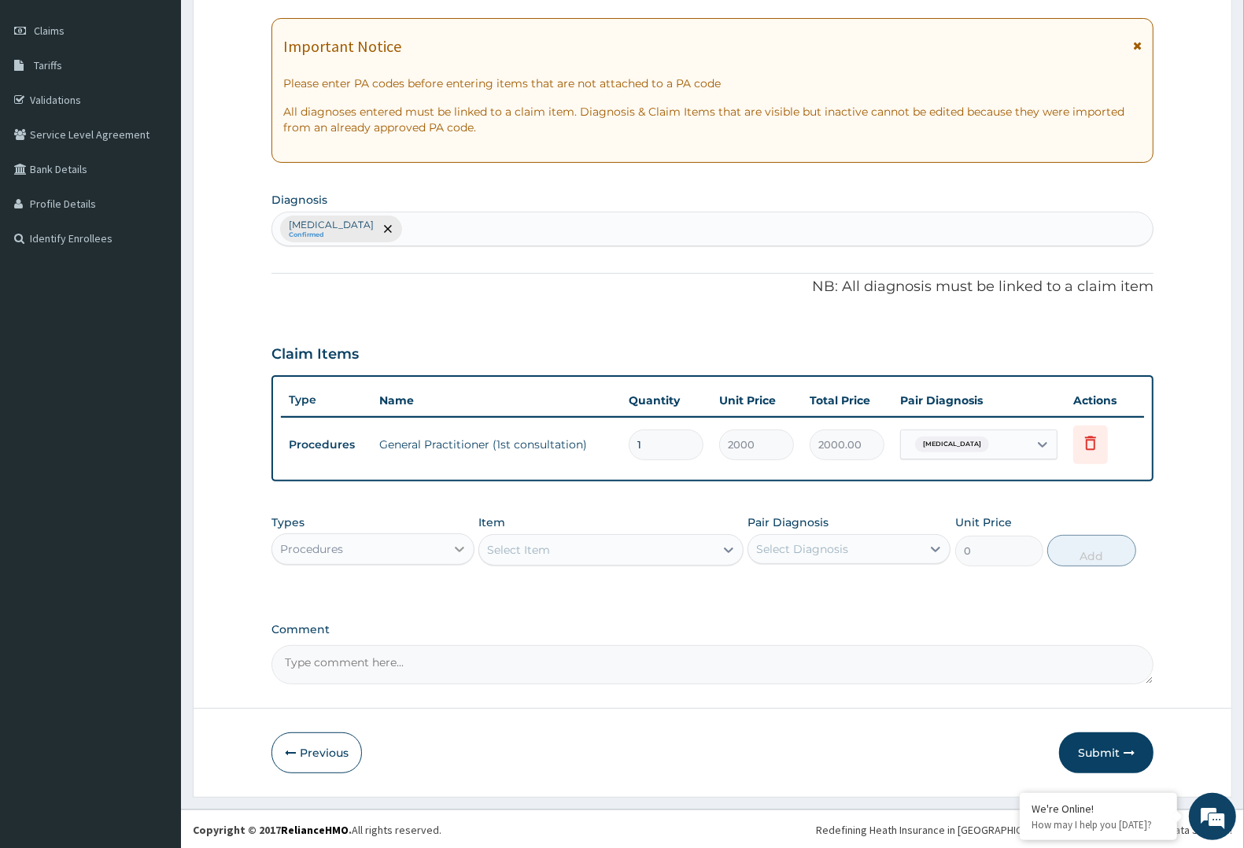
click at [455, 537] on div at bounding box center [459, 549] width 28 height 28
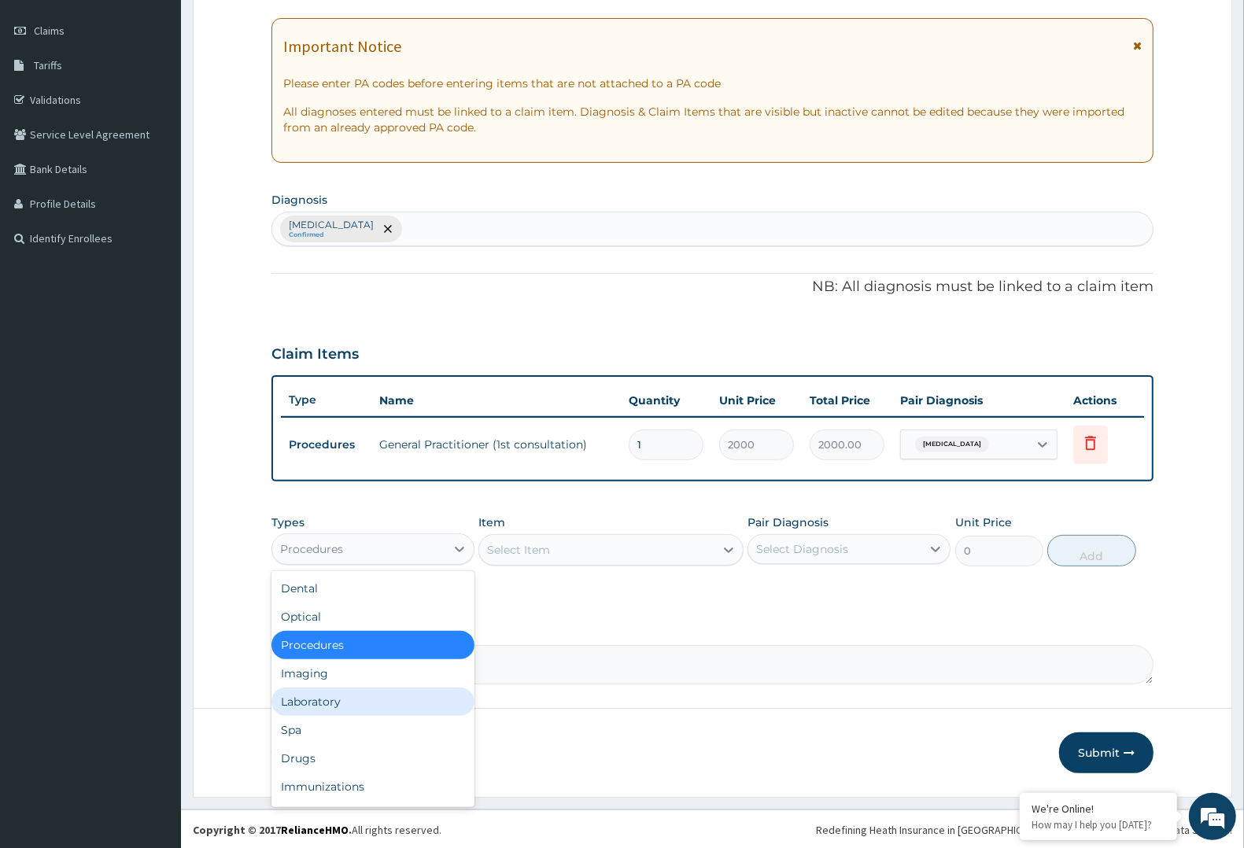
click at [374, 706] on div "Laboratory" at bounding box center [373, 702] width 203 height 28
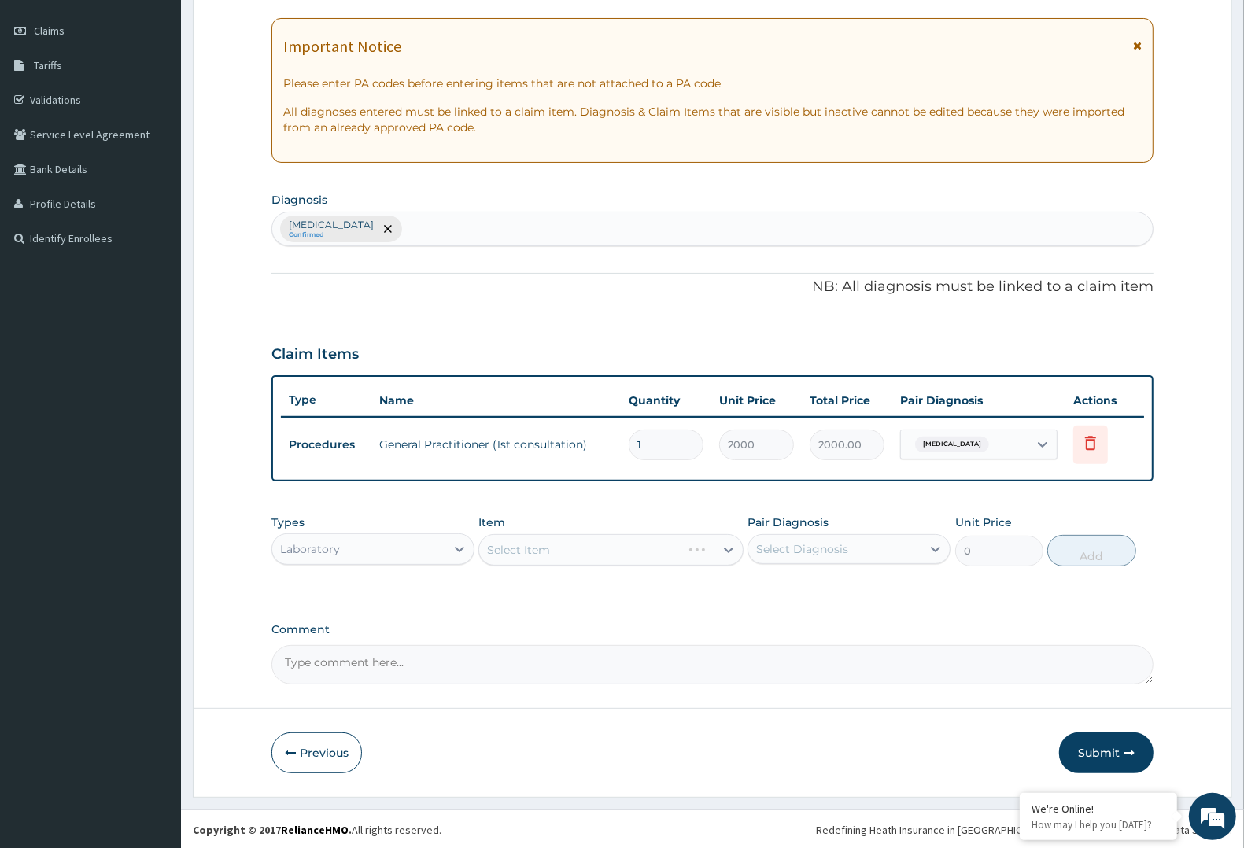
click at [867, 541] on div "Select Diagnosis" at bounding box center [835, 549] width 173 height 25
click at [852, 584] on div "[MEDICAL_DATA]" at bounding box center [849, 590] width 203 height 32
checkbox input "true"
click at [721, 548] on div "Select Item" at bounding box center [611, 549] width 264 height 31
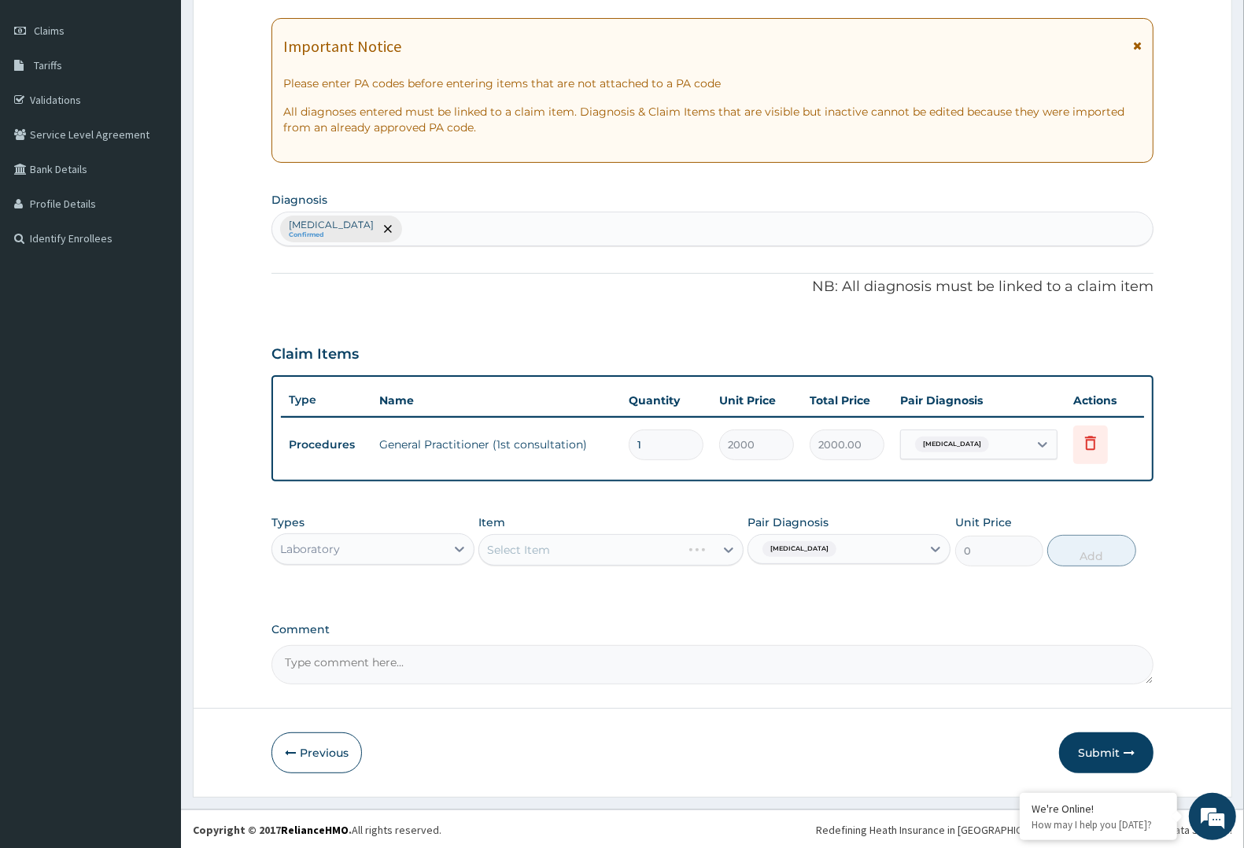
click at [710, 551] on div "Select Item" at bounding box center [611, 549] width 264 height 31
click at [719, 549] on div at bounding box center [729, 550] width 28 height 28
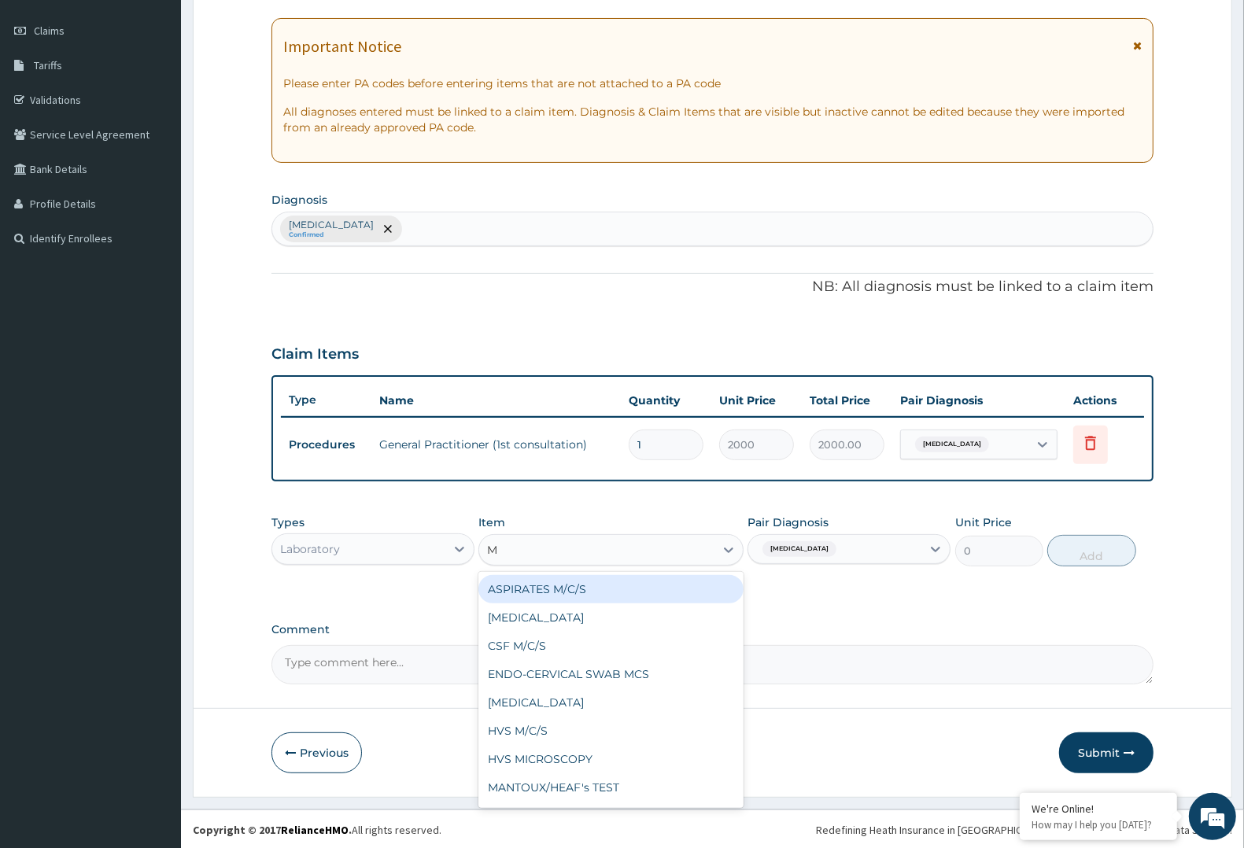
type input "MP"
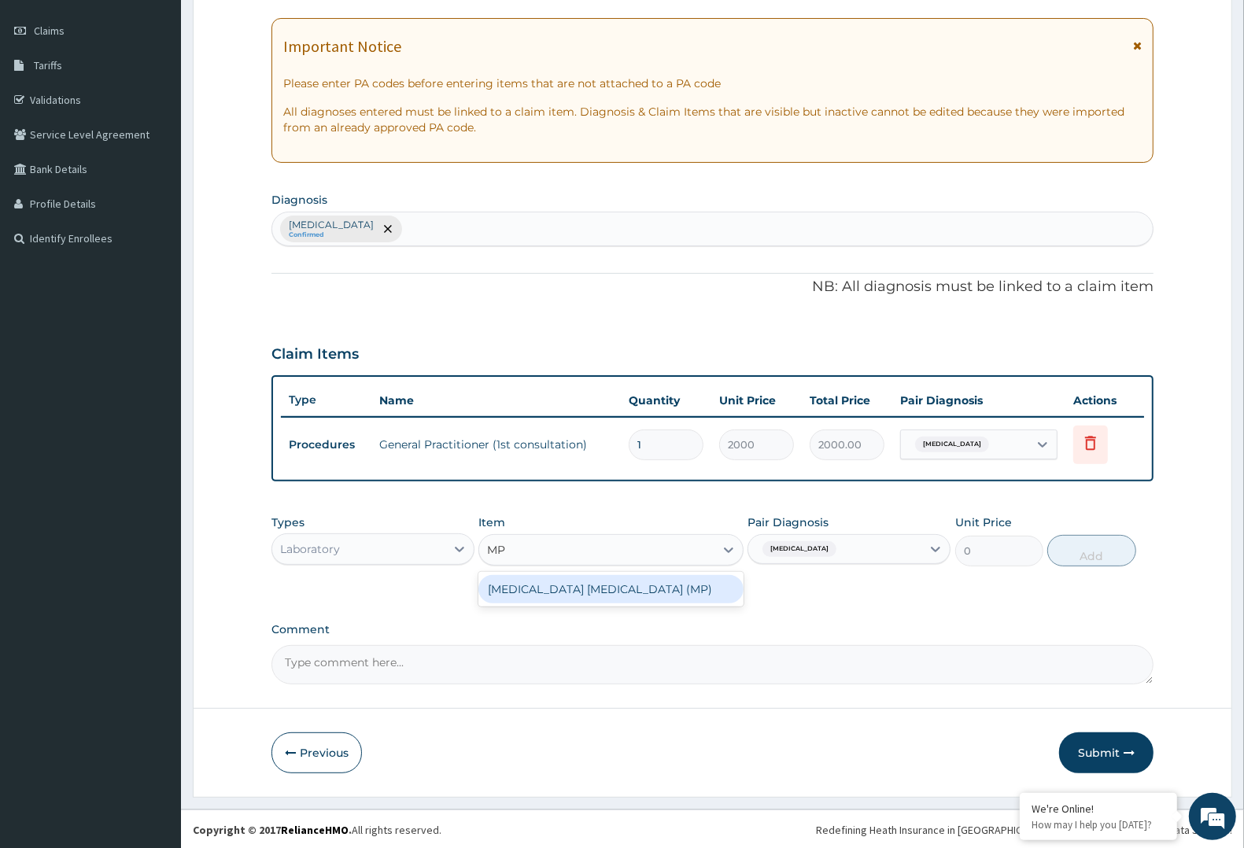
click at [665, 584] on div "[MEDICAL_DATA] [MEDICAL_DATA] (MP)" at bounding box center [611, 589] width 264 height 28
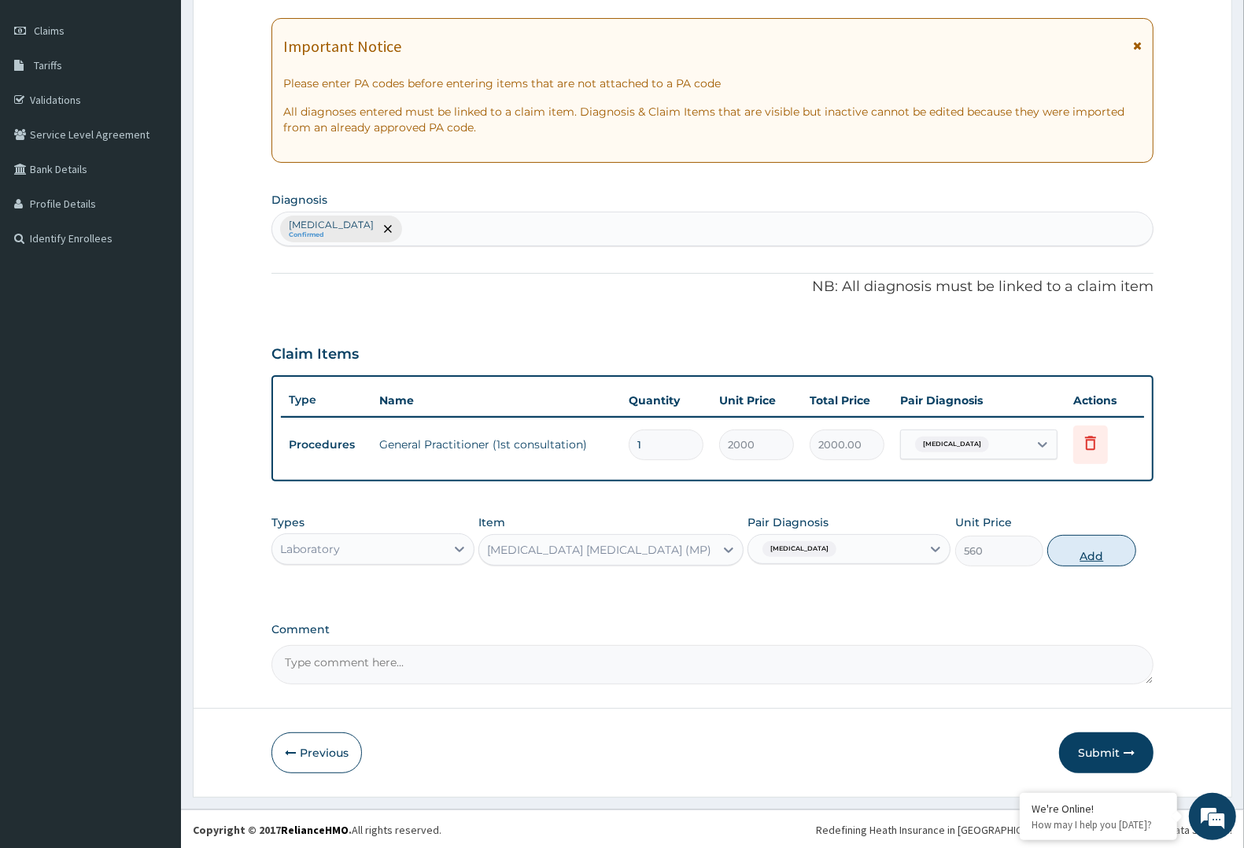
click at [1107, 555] on button "Add" at bounding box center [1092, 550] width 88 height 31
type input "0"
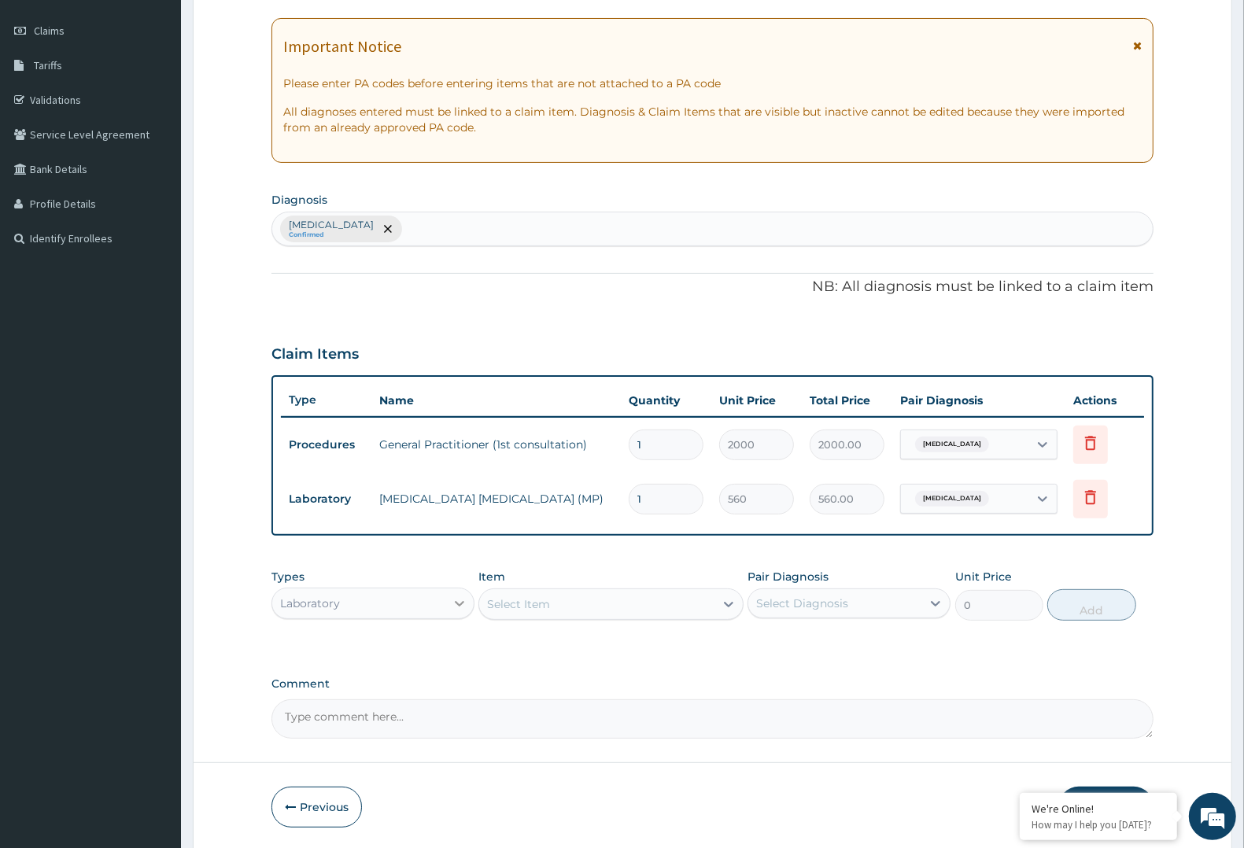
click at [445, 590] on div at bounding box center [459, 604] width 28 height 28
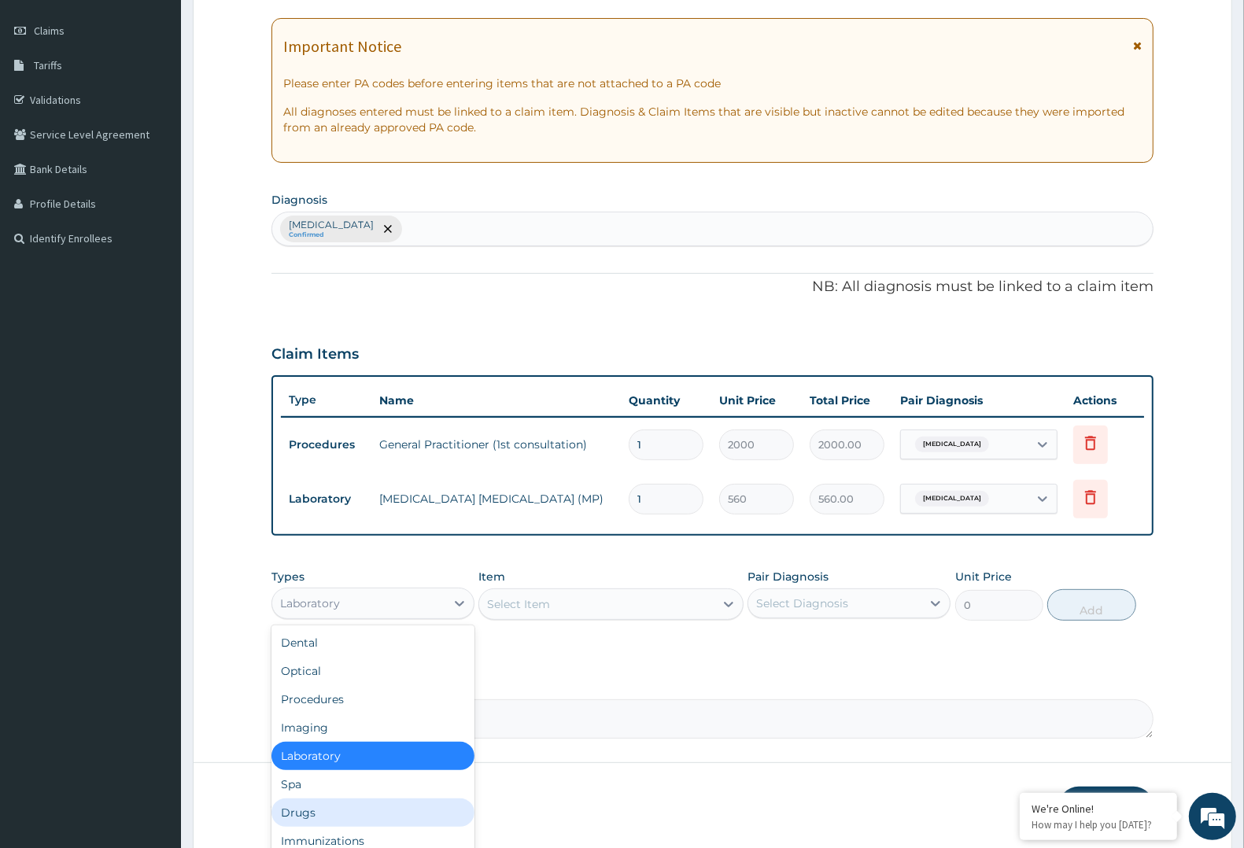
click at [319, 808] on div "Drugs" at bounding box center [373, 813] width 203 height 28
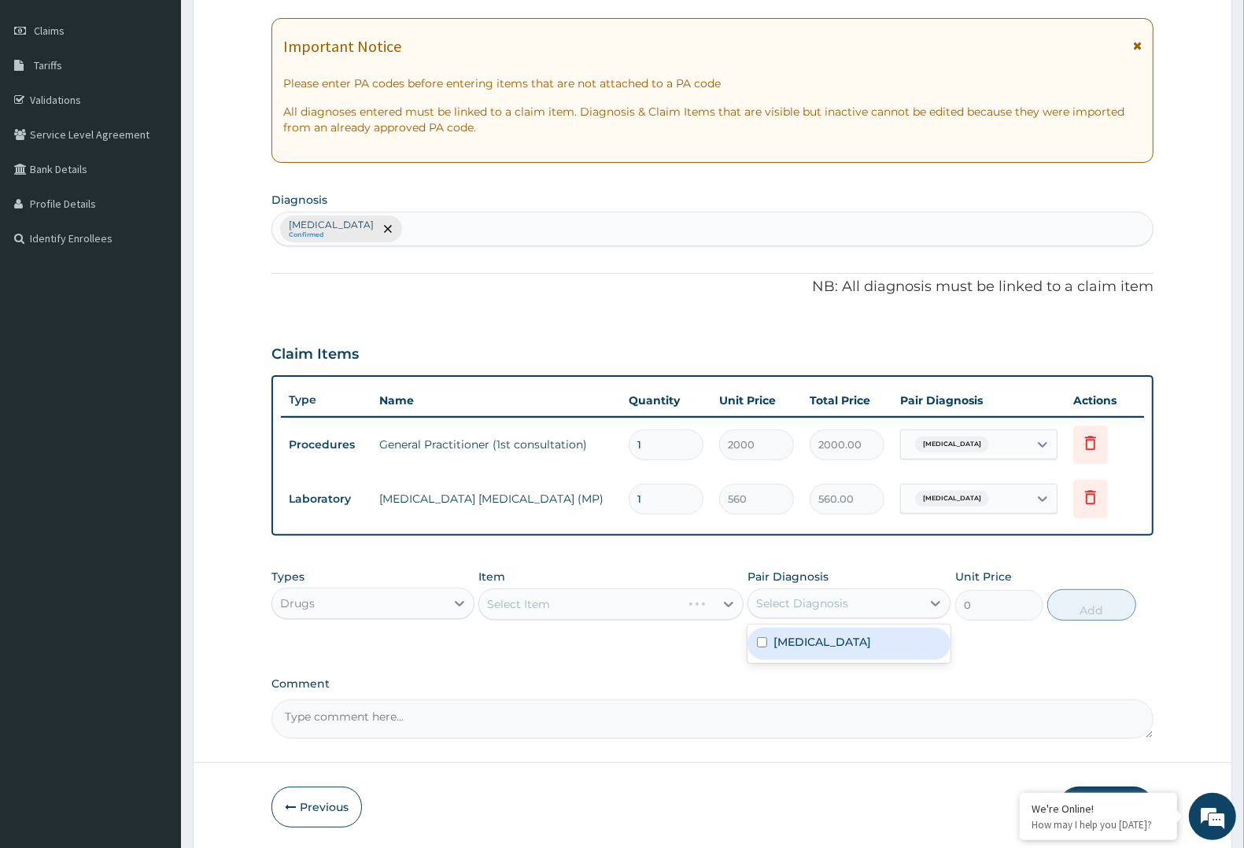
click at [856, 597] on div "Select Diagnosis" at bounding box center [835, 603] width 173 height 25
click at [832, 628] on div "[MEDICAL_DATA]" at bounding box center [849, 644] width 203 height 32
checkbox input "true"
click at [706, 599] on div "Select Item" at bounding box center [611, 604] width 264 height 31
click at [595, 593] on div "Select Item" at bounding box center [596, 604] width 235 height 25
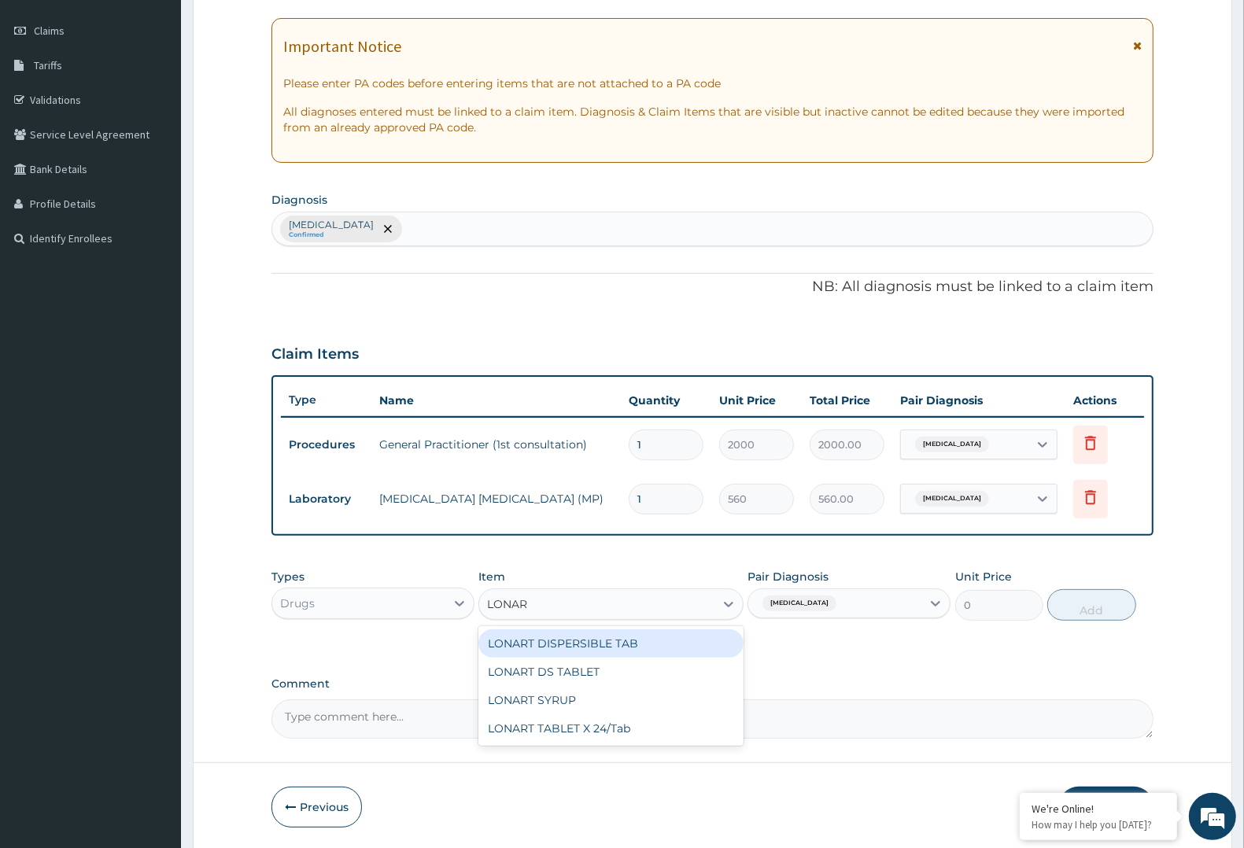
type input "LONART"
click at [592, 662] on div "LONART DS TABLET" at bounding box center [611, 672] width 264 height 28
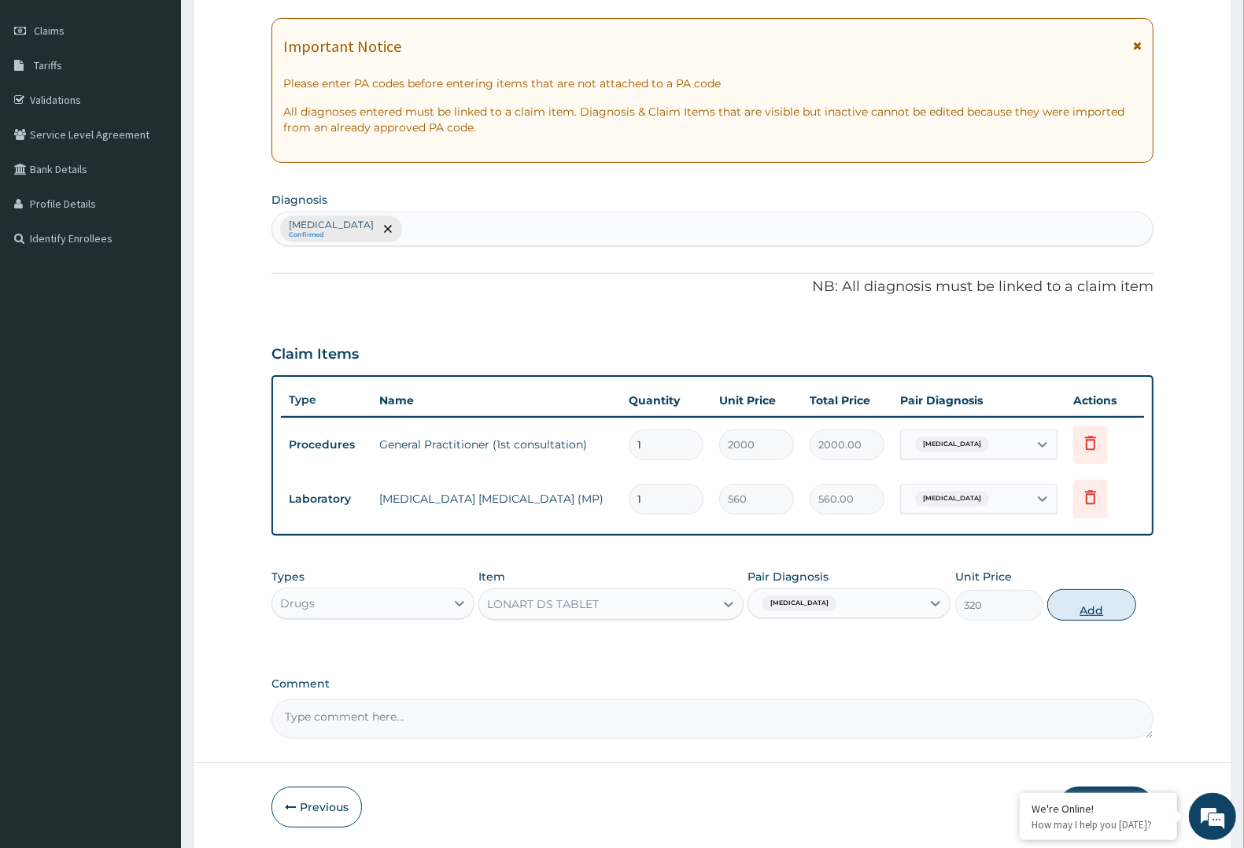
click at [1094, 612] on button "Add" at bounding box center [1092, 605] width 88 height 31
type input "0"
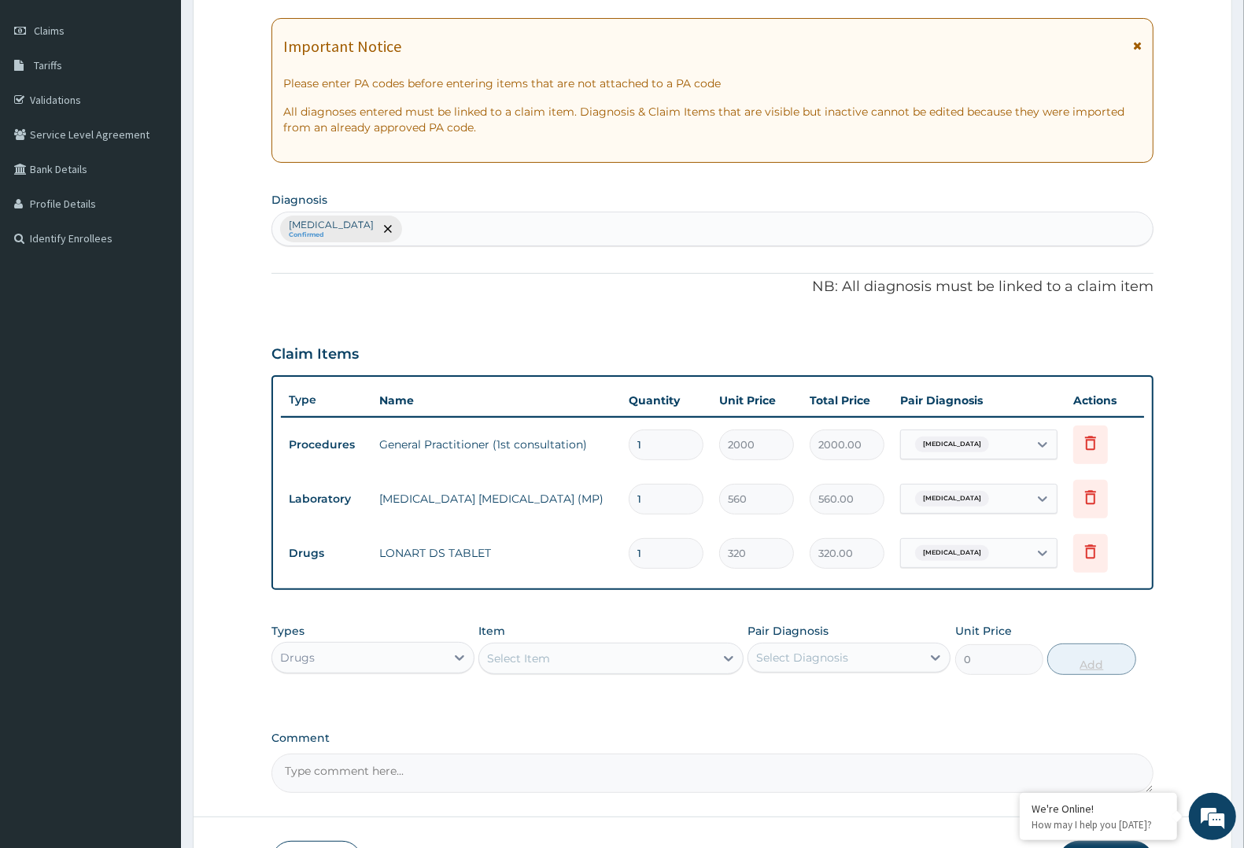
type input "0.00"
type input "6"
type input "1920.00"
type input "6"
click at [706, 657] on div "Select Item" at bounding box center [596, 658] width 235 height 25
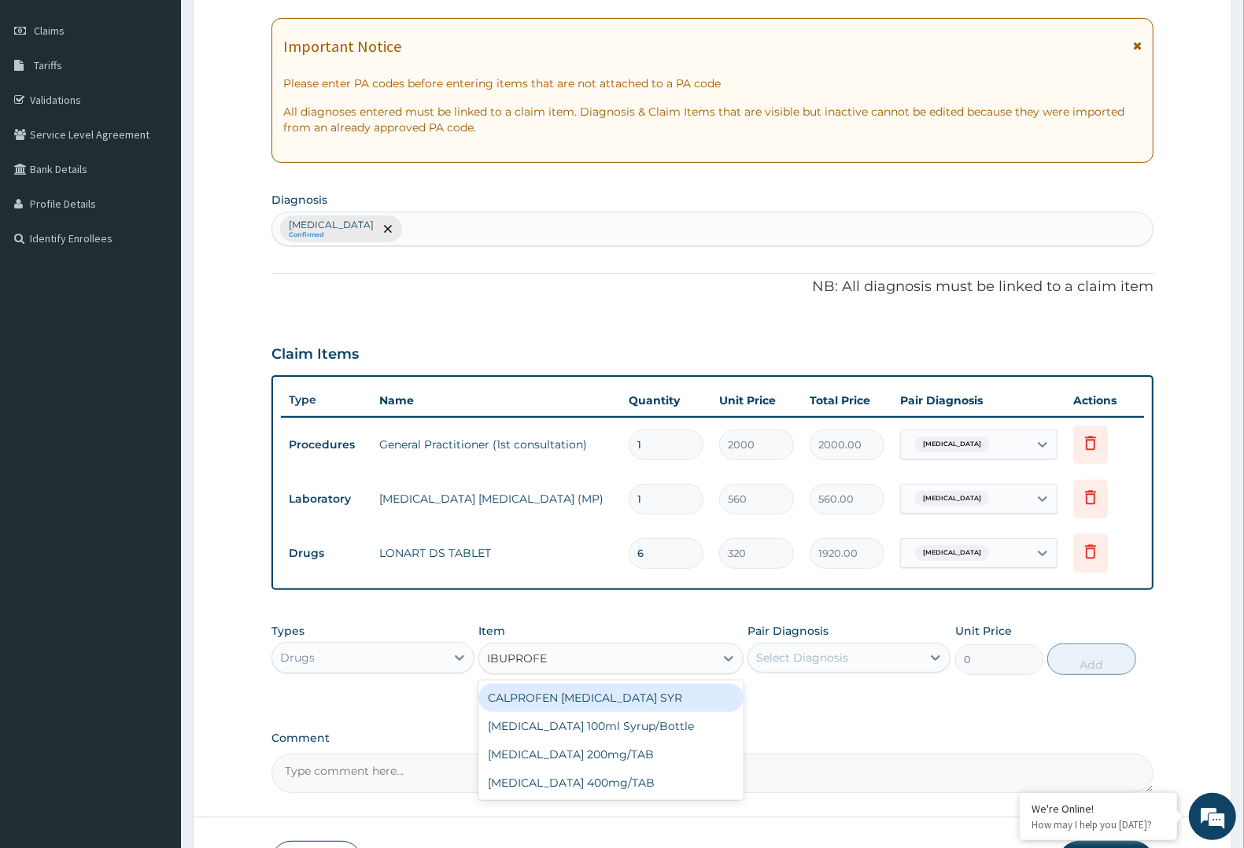
type input "[MEDICAL_DATA]"
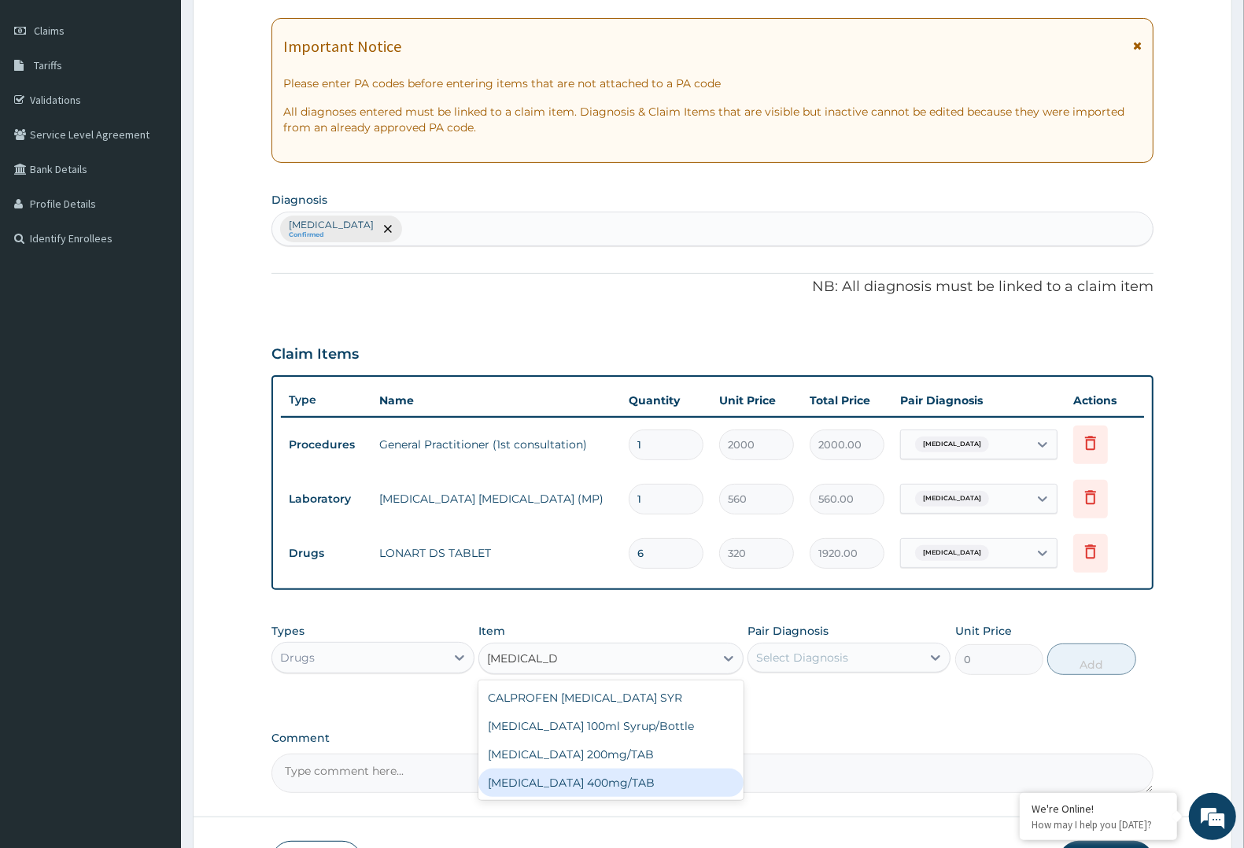
click at [612, 782] on div "[MEDICAL_DATA] 400mg/TAB" at bounding box center [611, 783] width 264 height 28
type input "70"
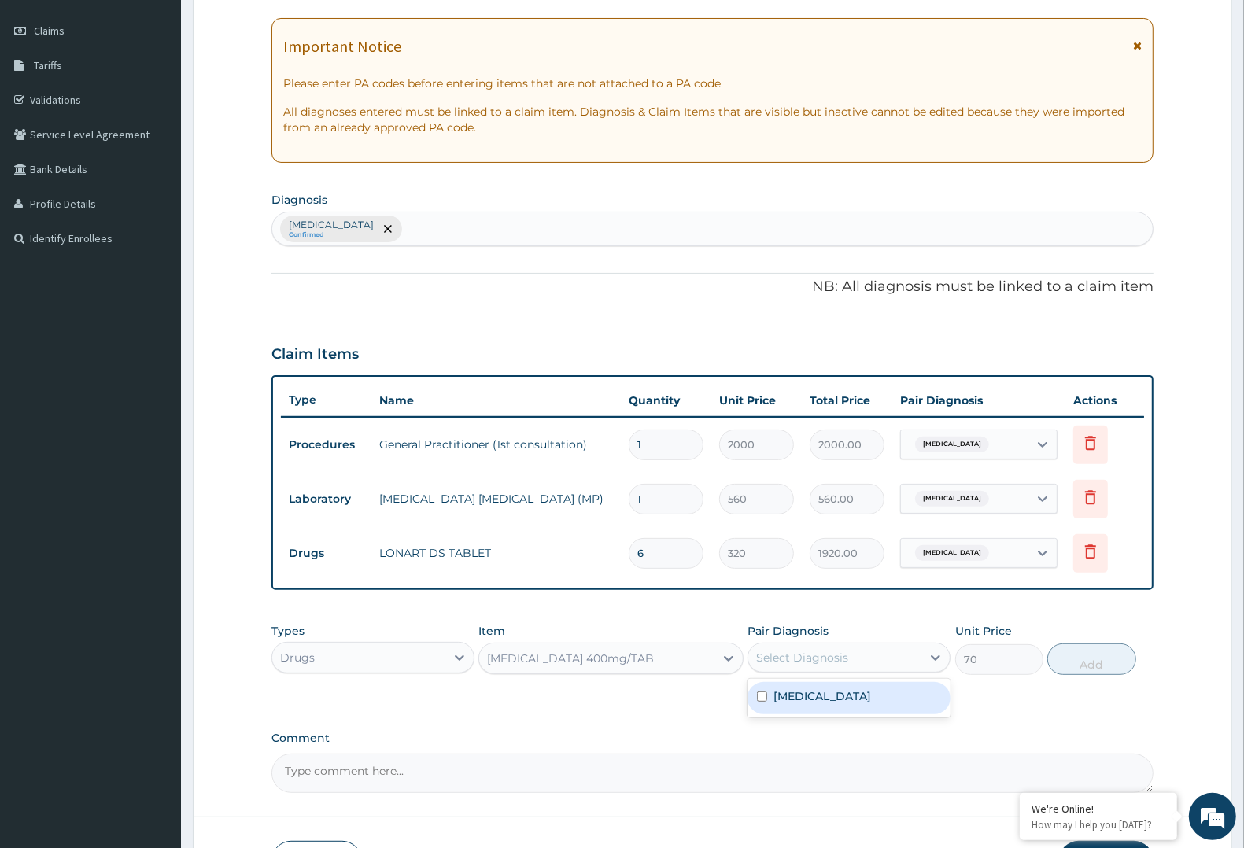
click at [871, 651] on div "Select Diagnosis" at bounding box center [835, 657] width 173 height 25
click at [844, 699] on div "[MEDICAL_DATA]" at bounding box center [849, 698] width 203 height 32
checkbox input "true"
click at [1111, 653] on button "Add" at bounding box center [1092, 659] width 88 height 31
type input "0"
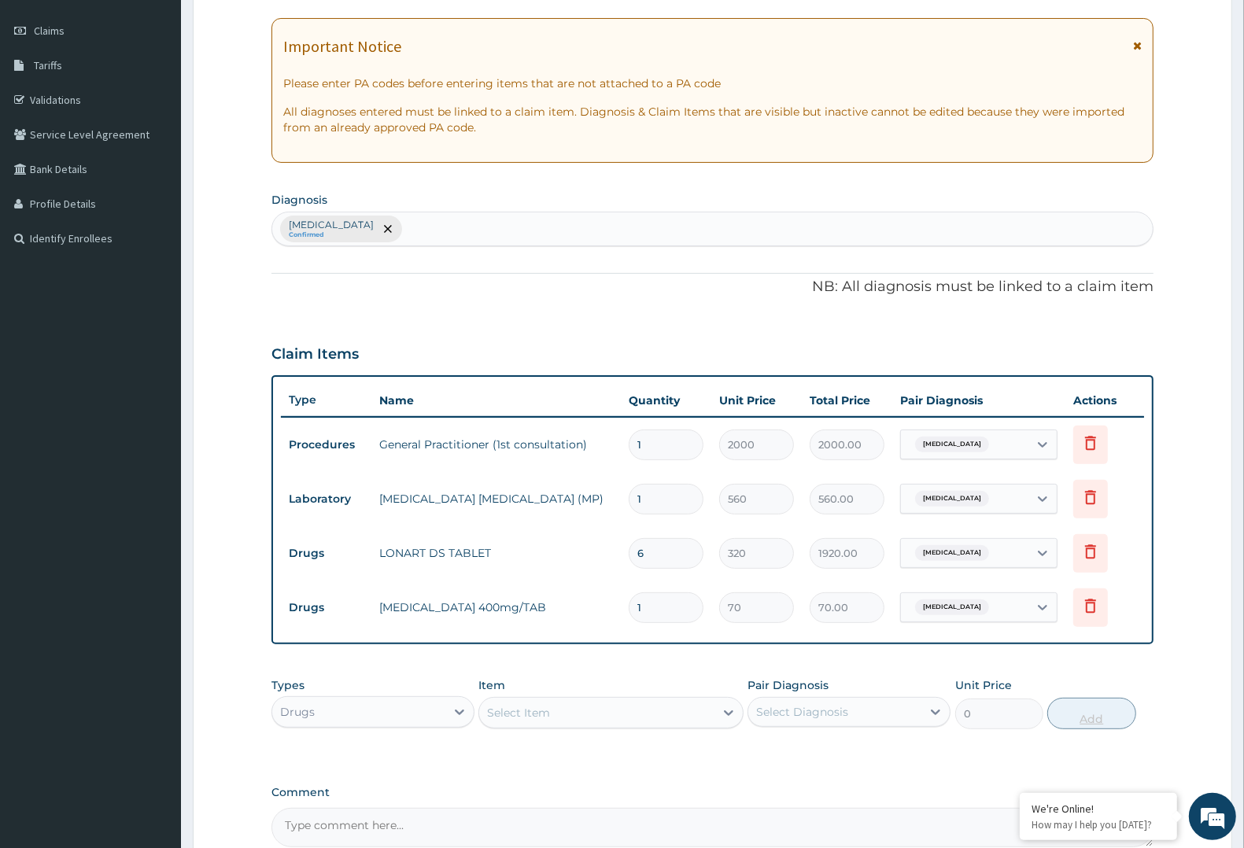
type input "10"
type input "700.00"
type input "10"
click at [670, 723] on div "Select Item" at bounding box center [596, 713] width 235 height 25
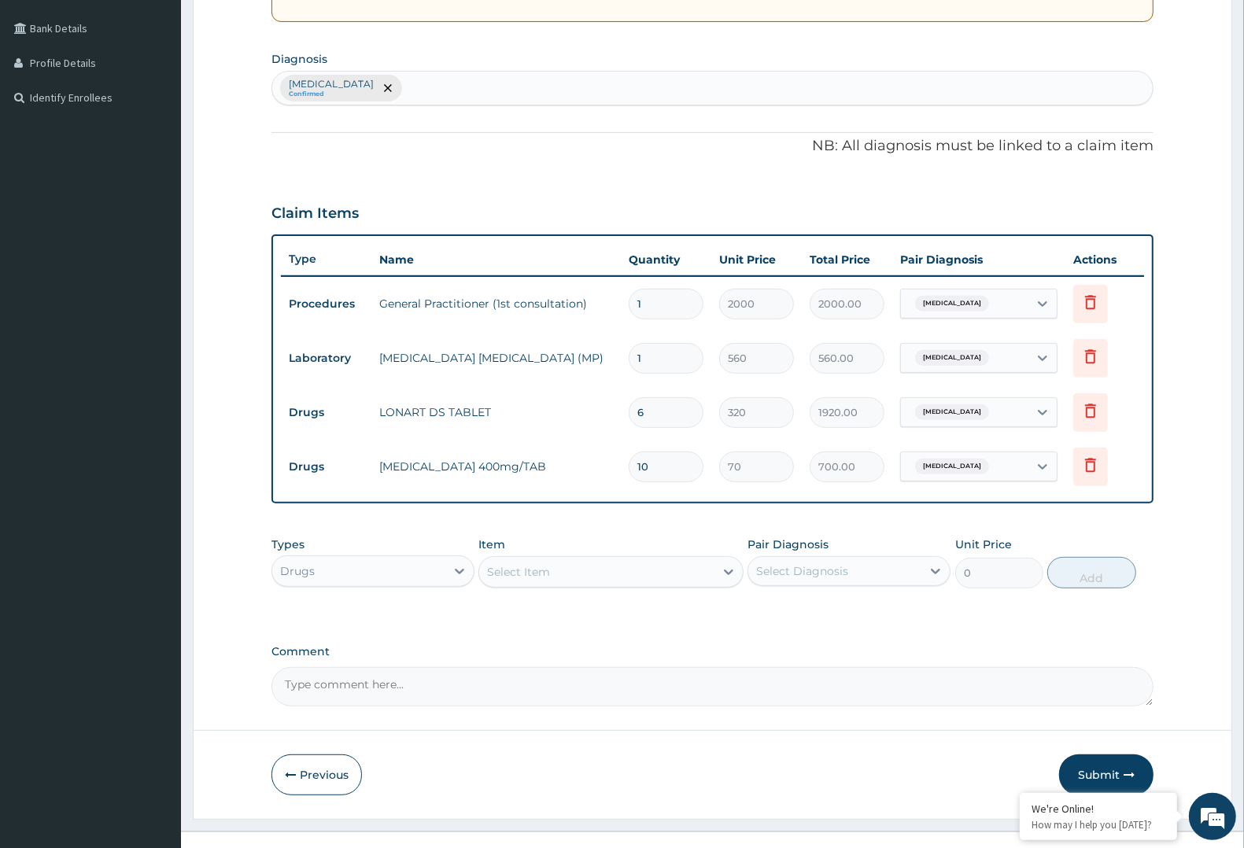
scroll to position [374, 0]
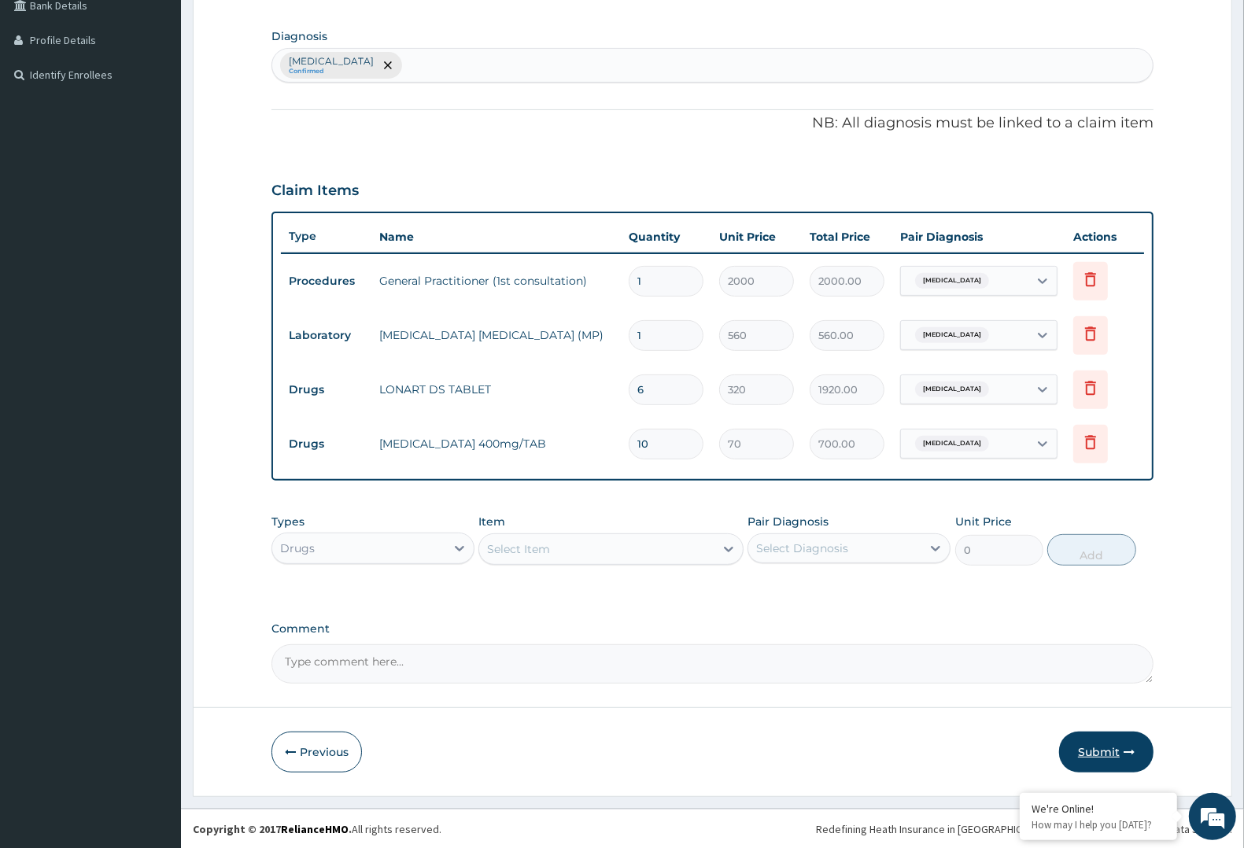
click at [1082, 746] on button "Submit" at bounding box center [1106, 752] width 94 height 41
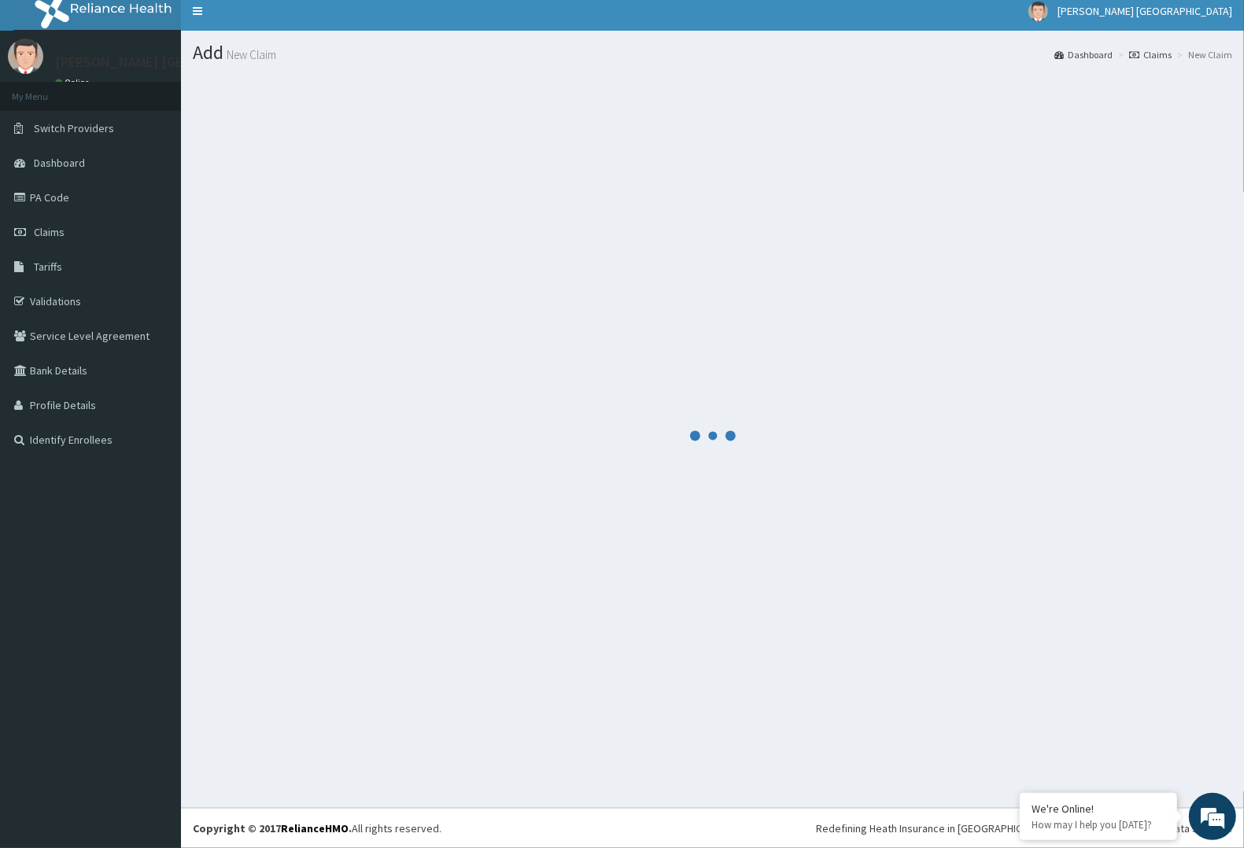
scroll to position [9, 0]
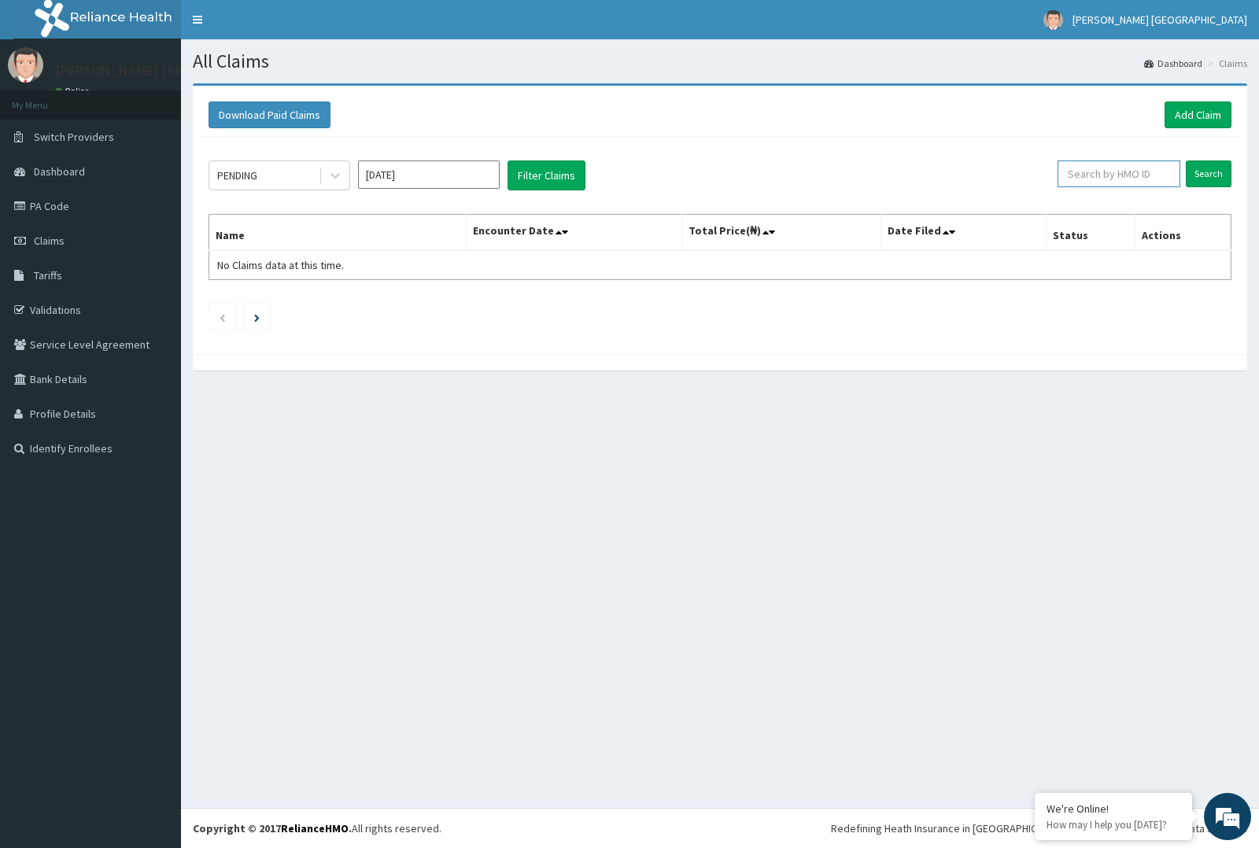
paste input "LPR/10001/C"
type input "LPR/10001/C"
click at [1209, 172] on input "Search" at bounding box center [1209, 174] width 46 height 27
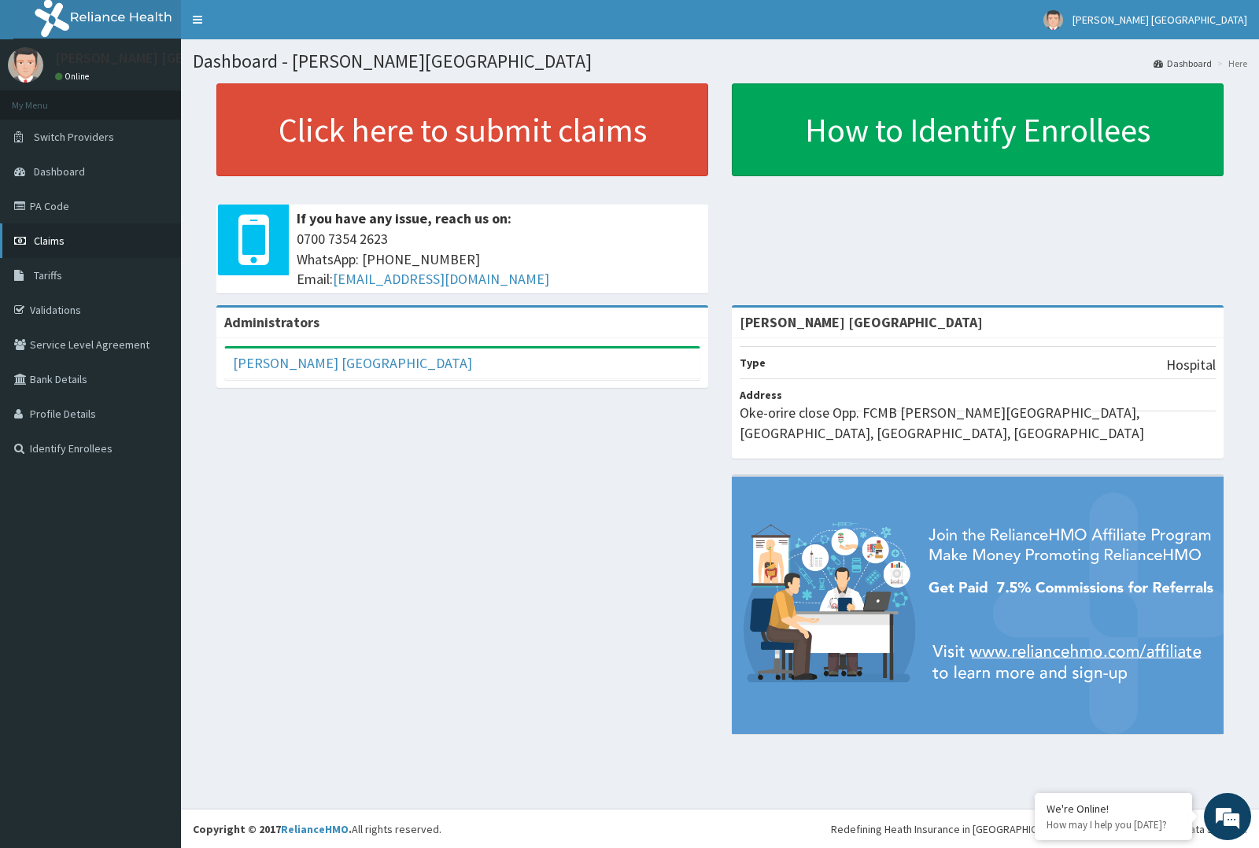
click at [71, 242] on link "Claims" at bounding box center [90, 241] width 181 height 35
